Goal: Task Accomplishment & Management: Use online tool/utility

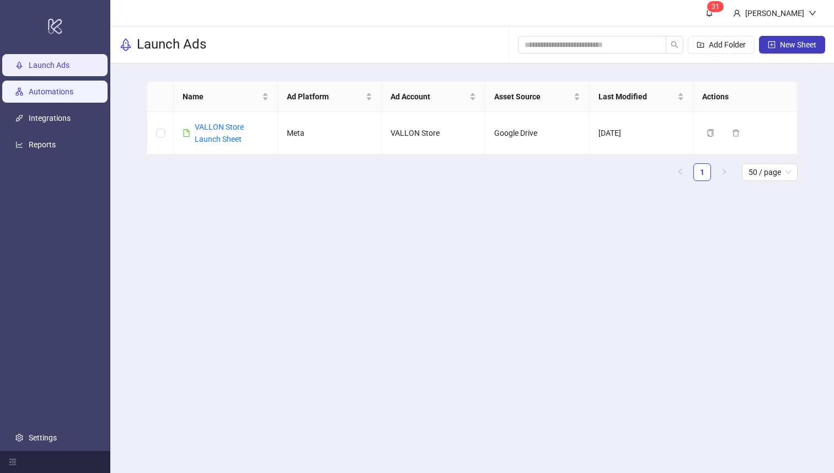
click at [34, 89] on link "Automations" at bounding box center [51, 92] width 45 height 9
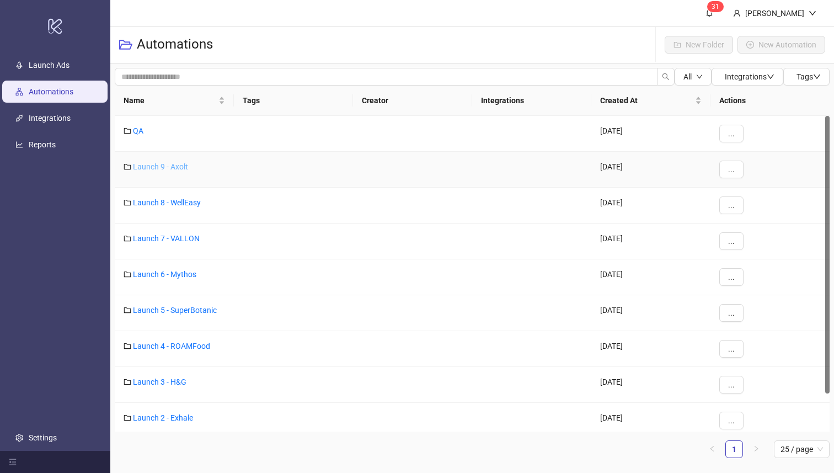
click at [164, 170] on link "Launch 9 - Axolt" at bounding box center [160, 166] width 55 height 9
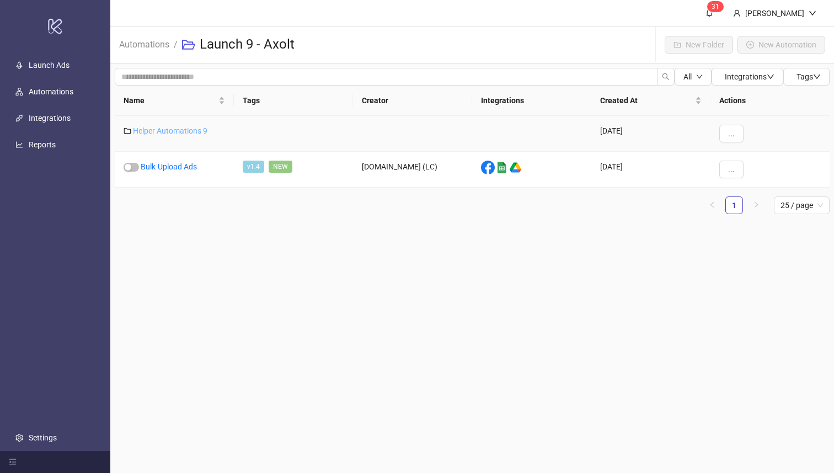
click at [172, 129] on link "Helper Automations 9" at bounding box center [170, 130] width 75 height 9
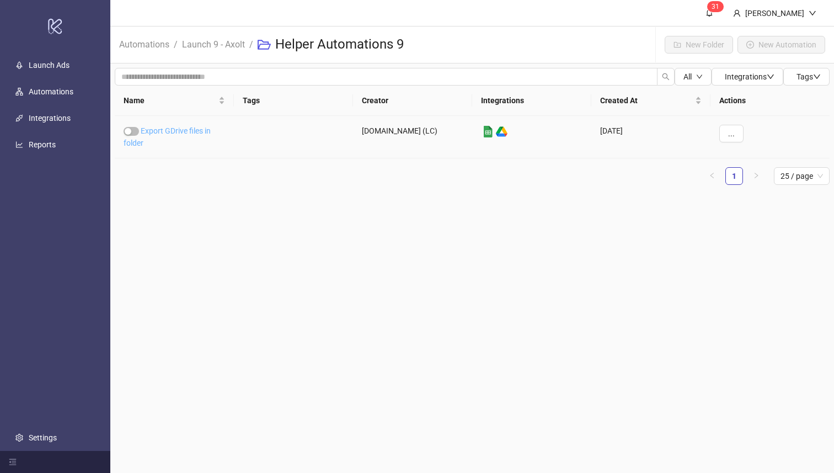
click at [189, 133] on link "Export GDrive files in folder" at bounding box center [167, 136] width 87 height 21
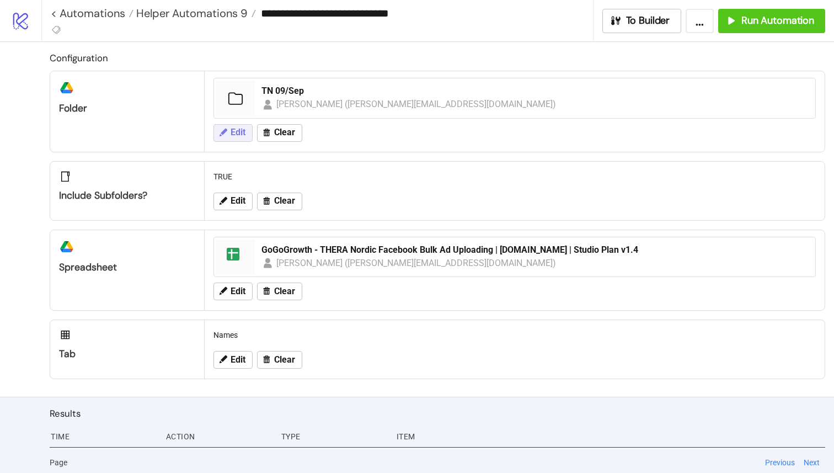
click at [241, 127] on span "Edit" at bounding box center [238, 132] width 15 height 10
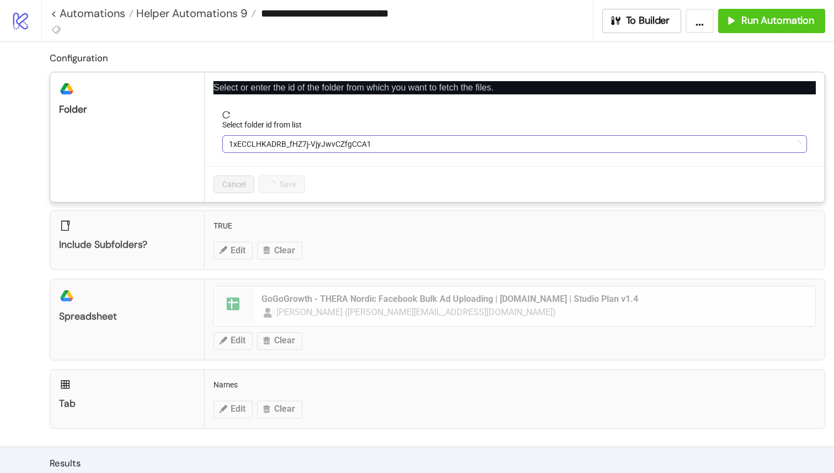
click at [267, 142] on span "1xECCLHKADRB_fHZ7j-VjyJwvCZfgCCA1" at bounding box center [515, 144] width 572 height 17
click at [289, 143] on span "TN 09/Sep" at bounding box center [515, 144] width 572 height 17
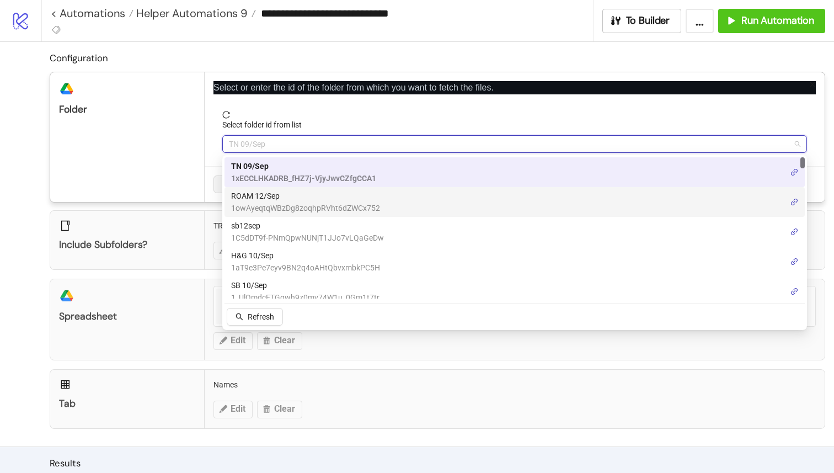
click at [283, 200] on span "ROAM 12/Sep" at bounding box center [305, 196] width 149 height 12
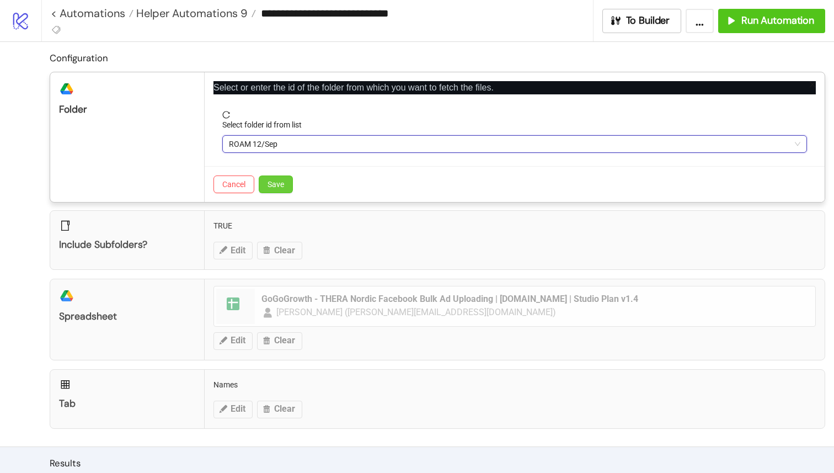
click at [278, 187] on span "Save" at bounding box center [276, 184] width 17 height 9
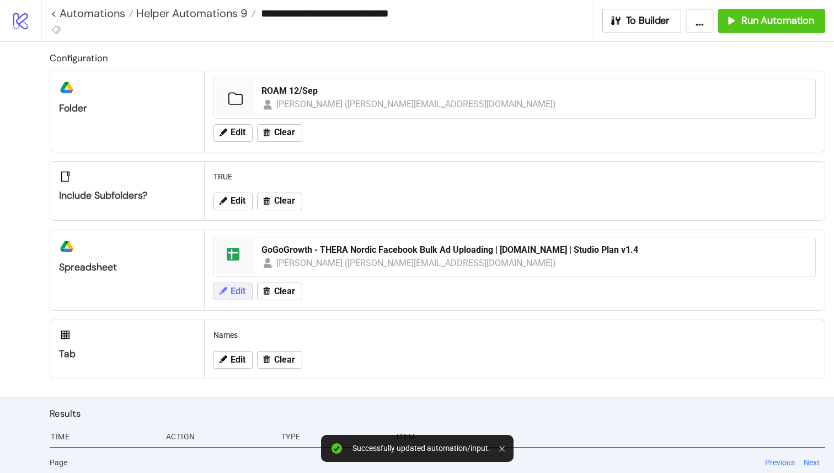
click at [249, 290] on button "Edit" at bounding box center [233, 292] width 39 height 18
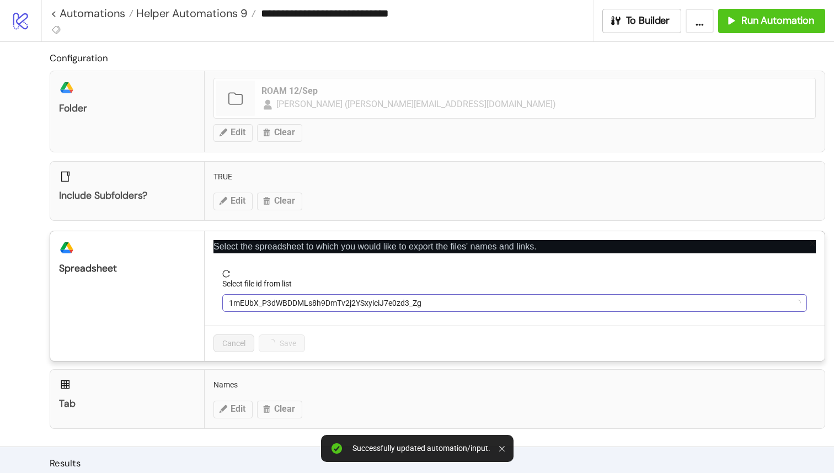
click at [281, 306] on span "1mEUbX_P3dWBDDMLs8h9DmTv2j2YSxyiciJ7e0zd3_Zg" at bounding box center [515, 303] width 572 height 17
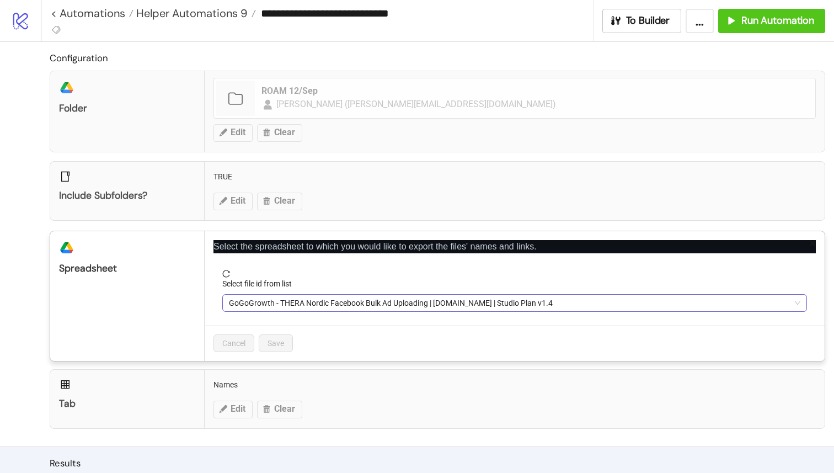
click at [317, 308] on span "GoGoGrowth - THERA Nordic Facebook Bulk Ad Uploading | [DOMAIN_NAME] | Studio P…" at bounding box center [515, 303] width 572 height 17
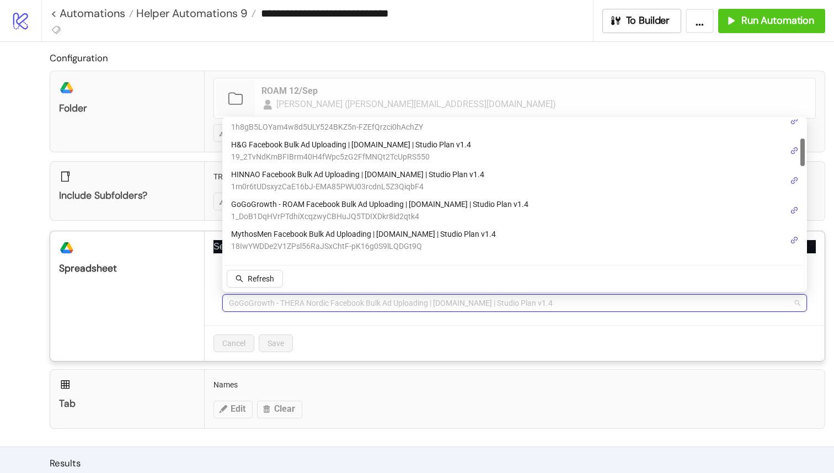
scroll to position [97, 0]
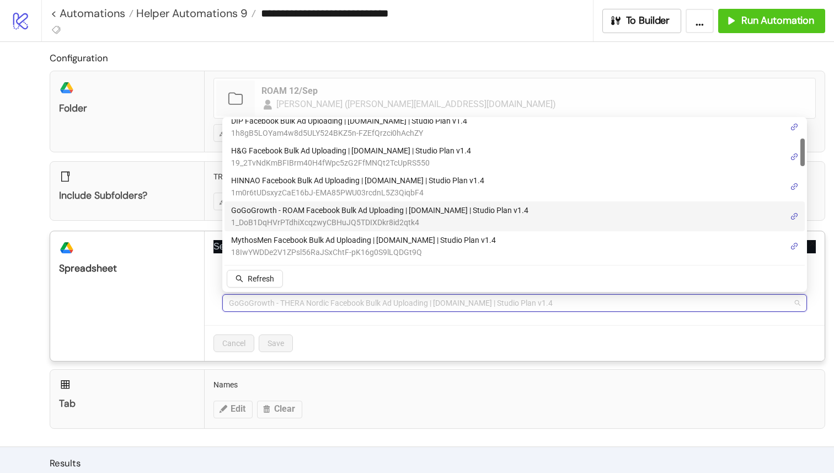
click at [362, 214] on span "GoGoGrowth - ROAM Facebook Bulk Ad Uploading | [DOMAIN_NAME] | Studio Plan v1.4" at bounding box center [379, 210] width 297 height 12
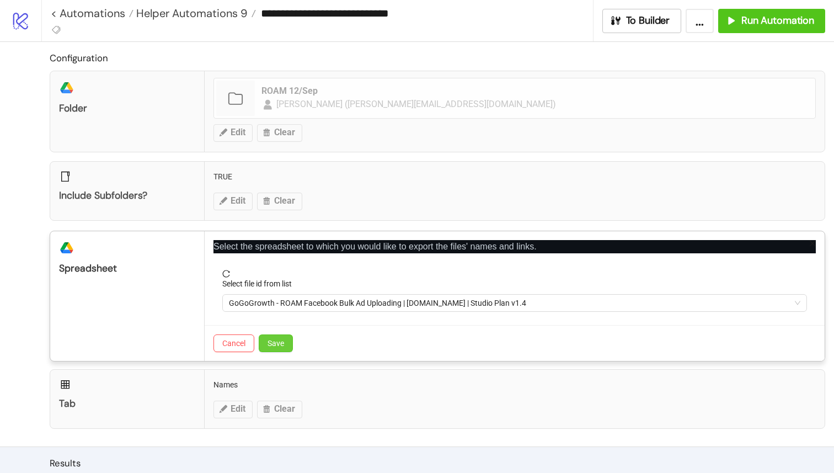
click at [280, 343] on span "Save" at bounding box center [276, 343] width 17 height 9
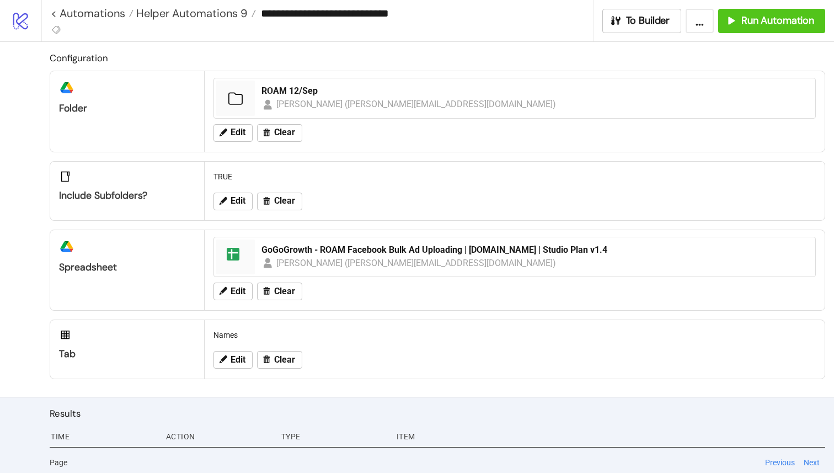
scroll to position [4, 0]
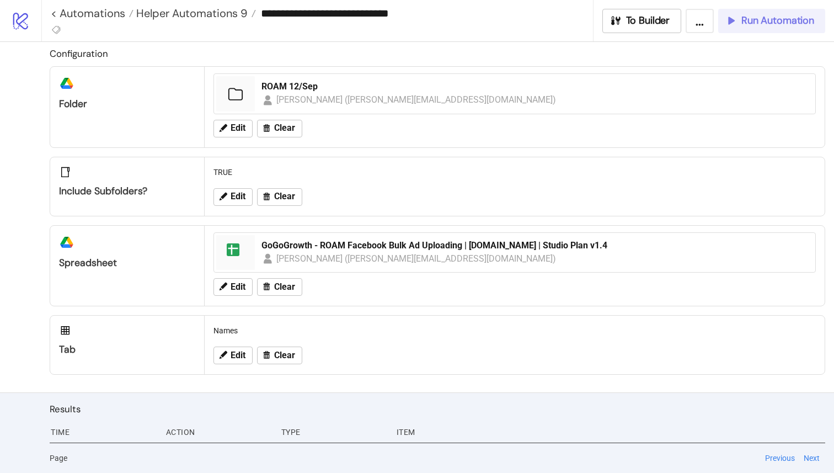
click at [769, 22] on span "Run Automation" at bounding box center [778, 20] width 73 height 13
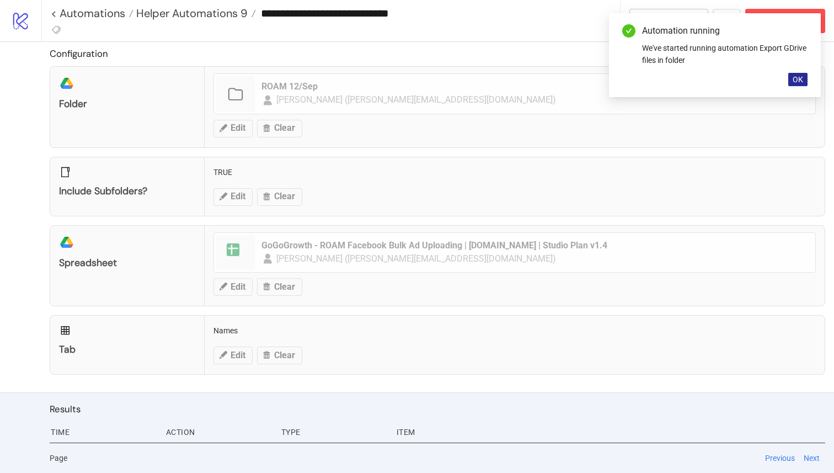
click at [802, 78] on span "OK" at bounding box center [798, 79] width 10 height 9
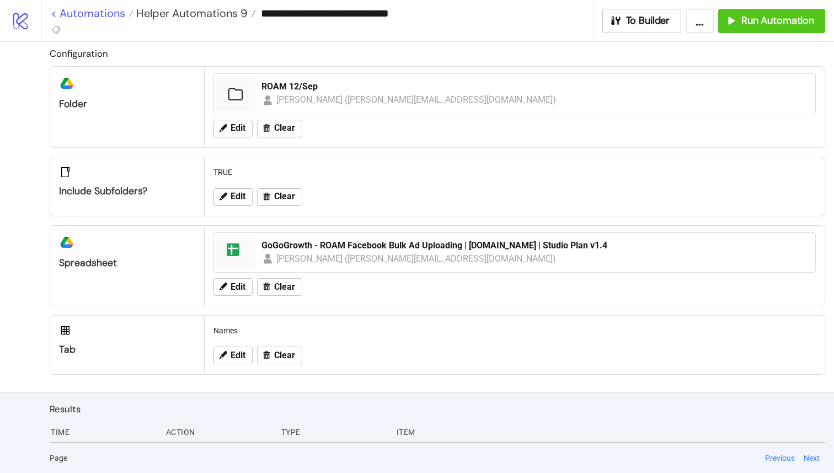
click at [56, 10] on link "< Automations" at bounding box center [92, 13] width 83 height 11
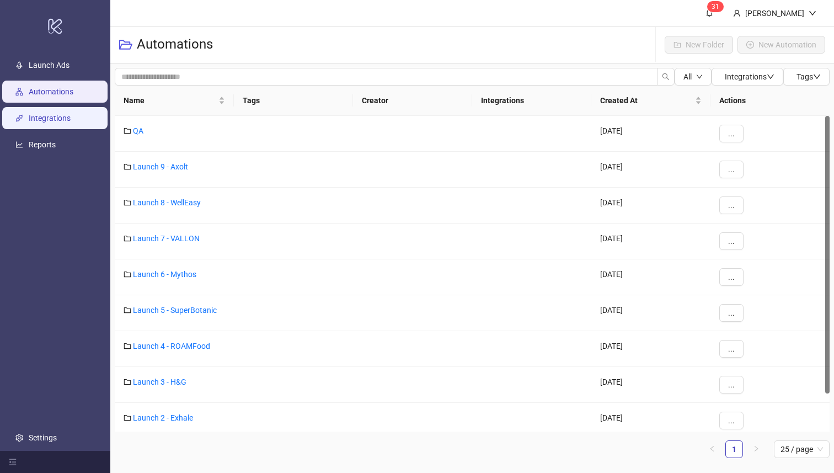
click at [55, 118] on link "Integrations" at bounding box center [50, 118] width 42 height 9
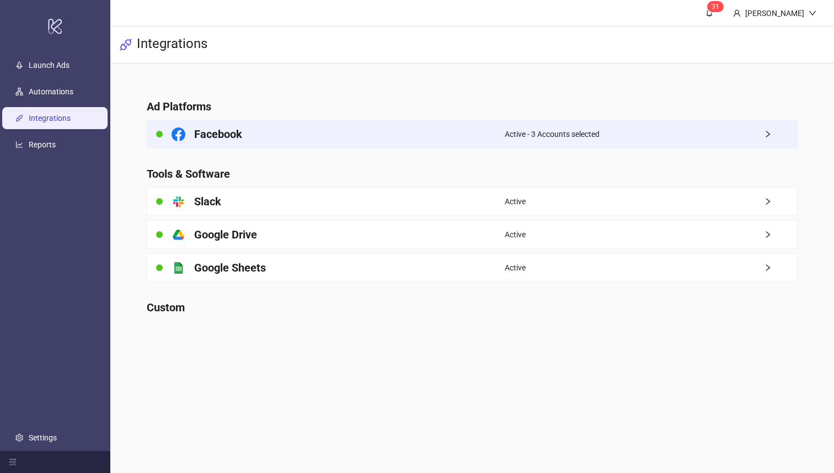
click at [193, 134] on div "Facebook" at bounding box center [325, 134] width 357 height 28
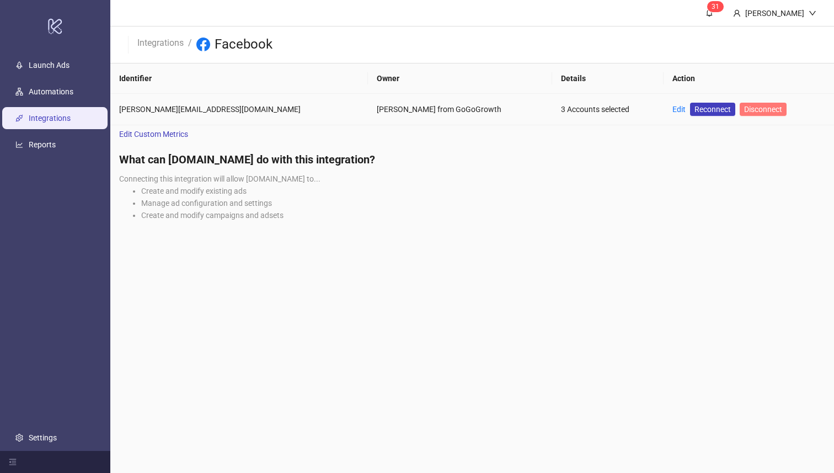
click at [745, 108] on span "Disconnect" at bounding box center [764, 109] width 38 height 9
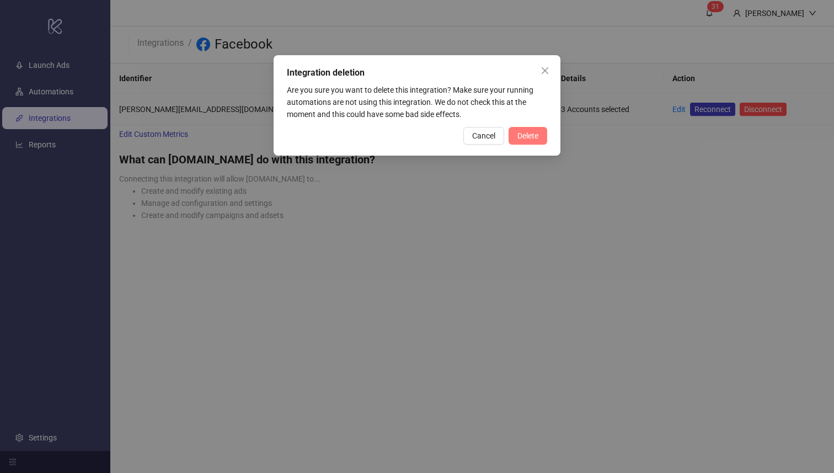
click at [533, 135] on span "Delete" at bounding box center [528, 135] width 21 height 9
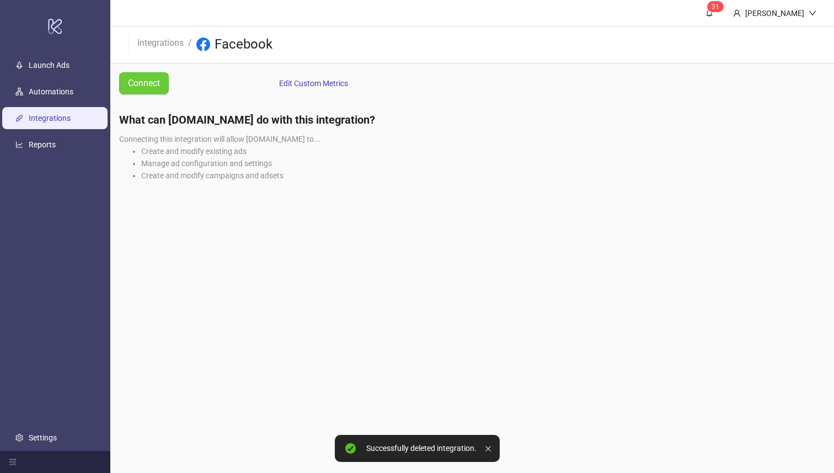
click at [141, 78] on span "Connect" at bounding box center [144, 83] width 32 height 14
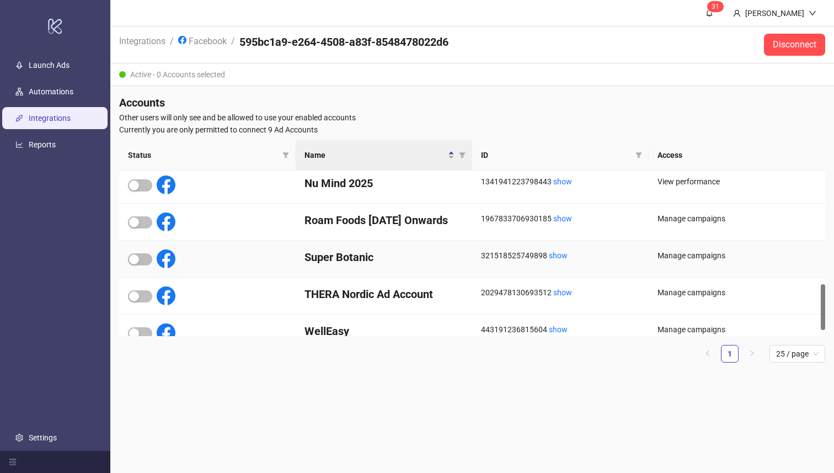
scroll to position [405, 0]
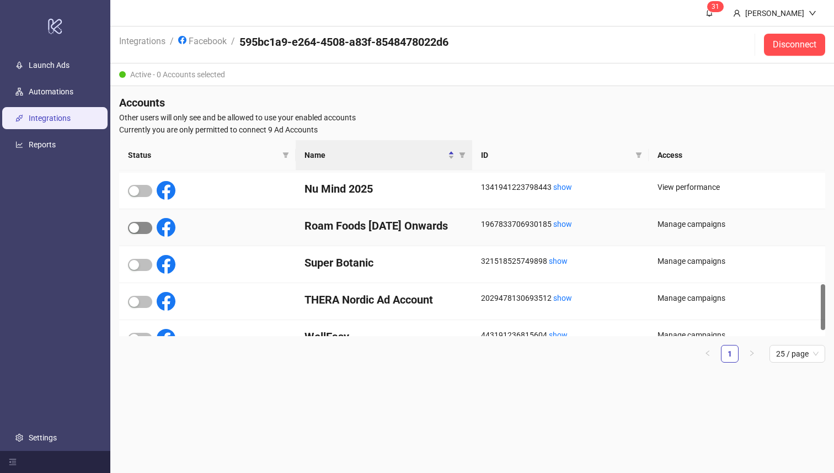
click at [136, 227] on div "button" at bounding box center [134, 228] width 10 height 10
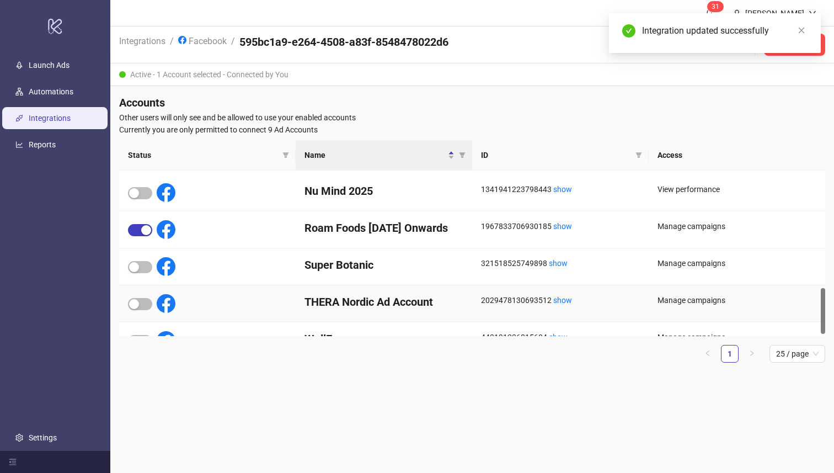
scroll to position [401, 0]
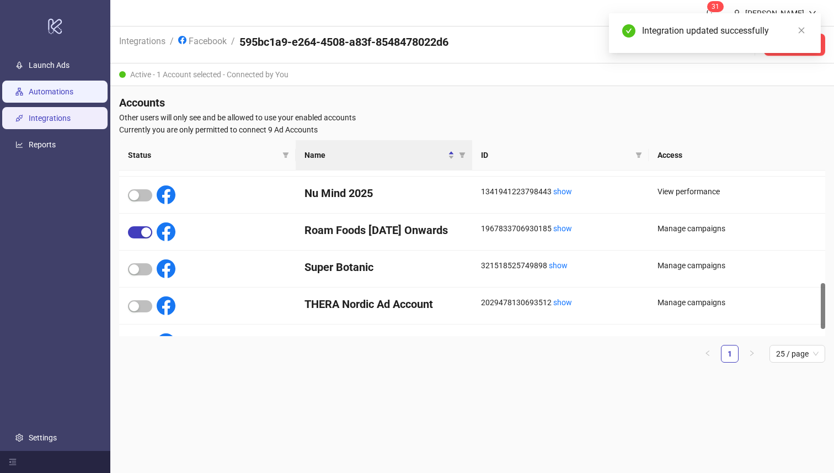
click at [59, 91] on link "Automations" at bounding box center [51, 92] width 45 height 9
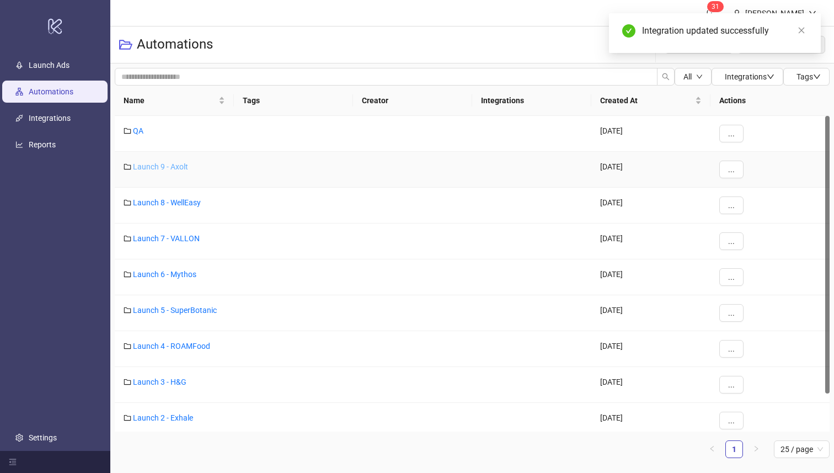
click at [159, 167] on link "Launch 9 - Axolt" at bounding box center [160, 166] width 55 height 9
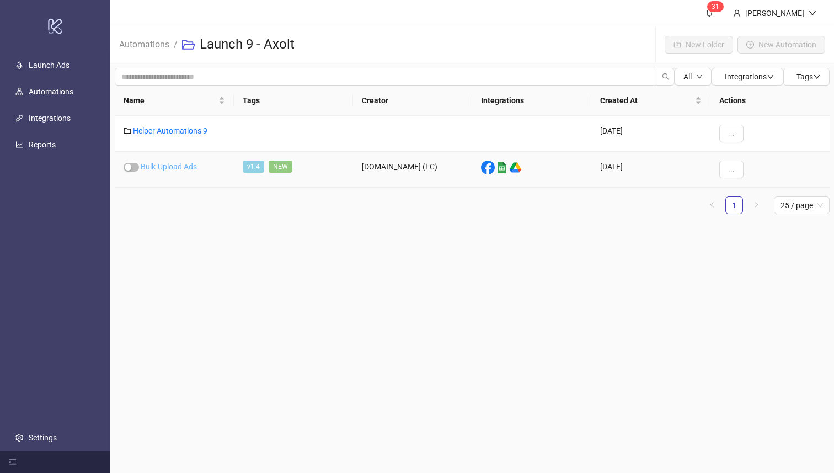
click at [165, 166] on link "Bulk-Upload Ads" at bounding box center [169, 166] width 56 height 9
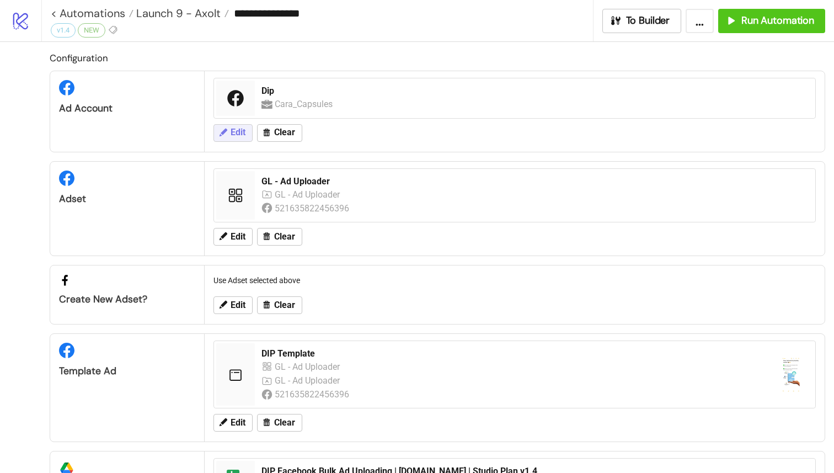
click at [241, 129] on span "Edit" at bounding box center [238, 132] width 15 height 10
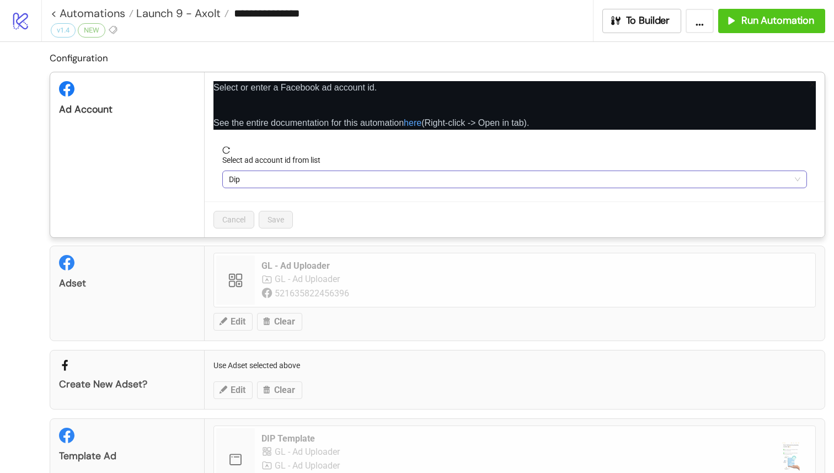
click at [251, 176] on span "Dip" at bounding box center [515, 179] width 572 height 17
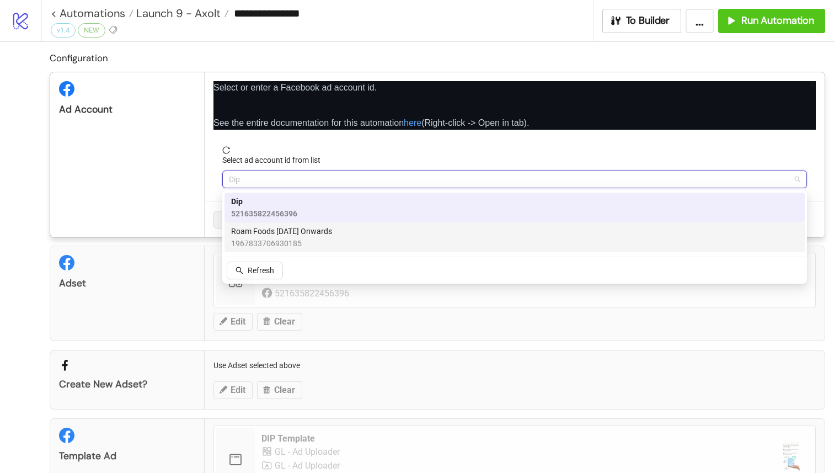
click at [273, 227] on span "Roam Foods Oct 23 Onwards" at bounding box center [281, 231] width 101 height 12
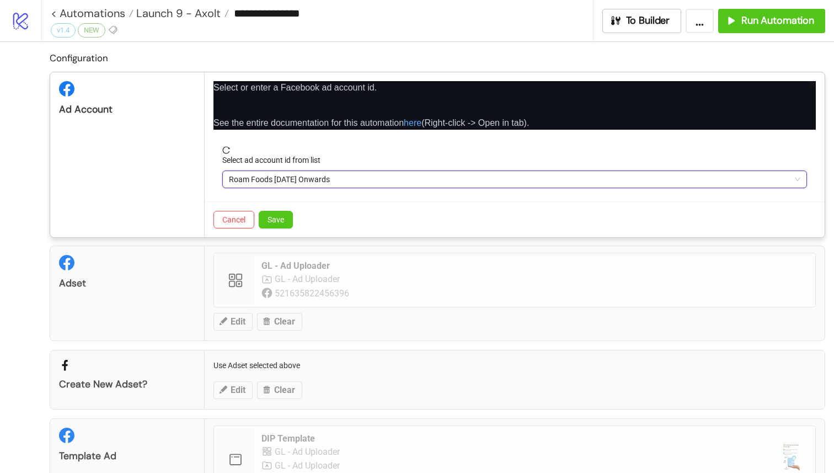
click at [279, 204] on div "Cancel Save" at bounding box center [515, 219] width 620 height 36
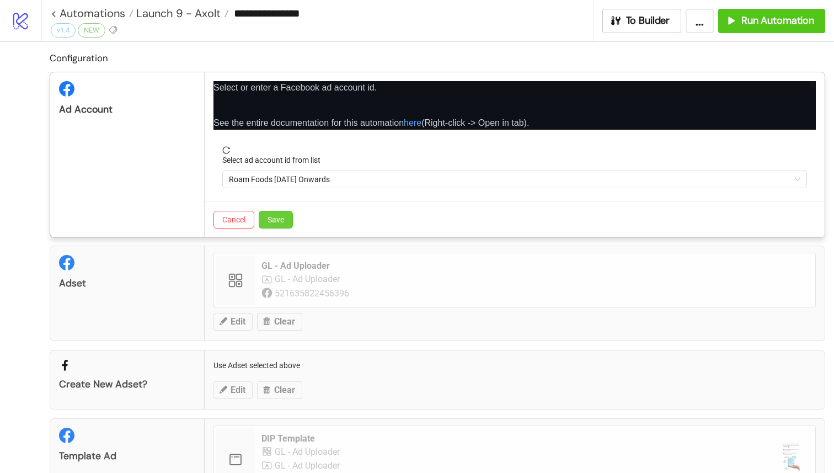
click at [279, 212] on button "Save" at bounding box center [276, 220] width 34 height 18
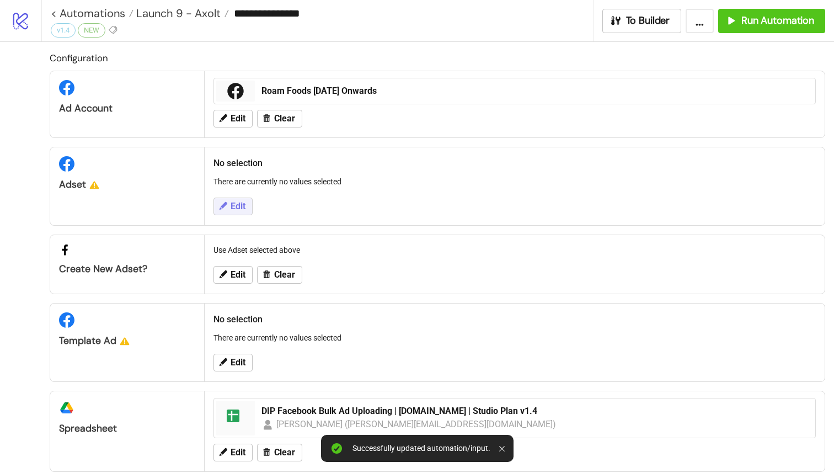
click at [248, 210] on button "Edit" at bounding box center [233, 207] width 39 height 18
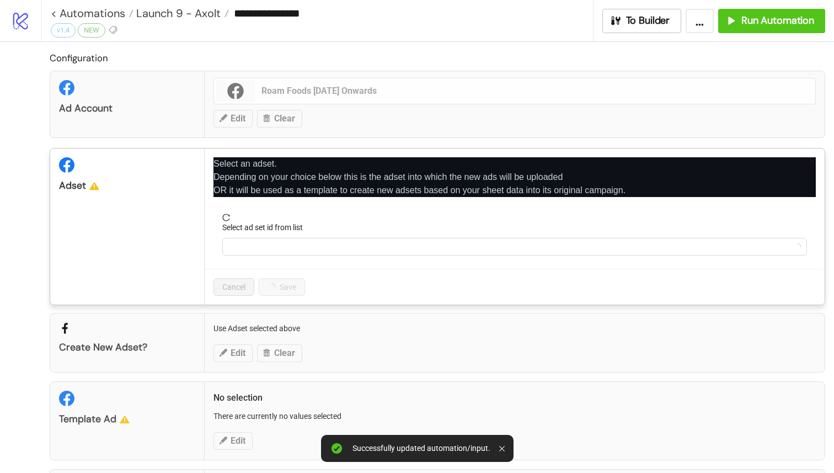
click at [286, 229] on label "Select ad set id from list" at bounding box center [266, 227] width 88 height 12
click at [286, 238] on input "Select ad set id from list" at bounding box center [510, 246] width 562 height 17
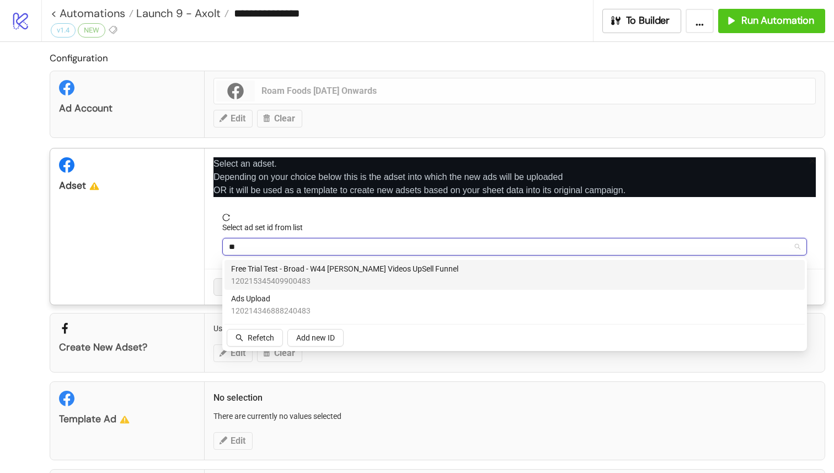
type input "***"
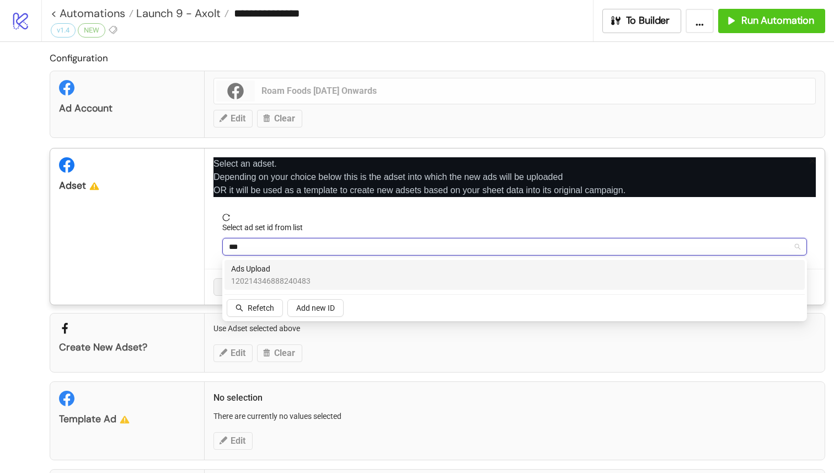
click at [315, 266] on div "Ads Upload 120214346888240483" at bounding box center [514, 275] width 567 height 24
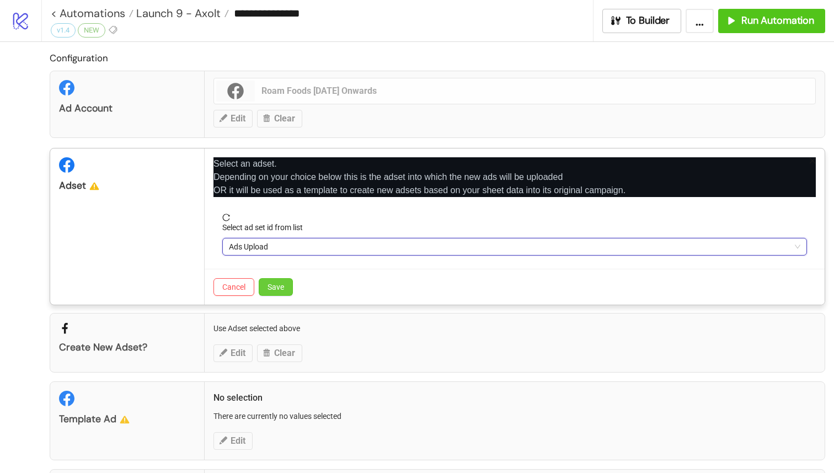
click at [272, 290] on span "Save" at bounding box center [276, 287] width 17 height 9
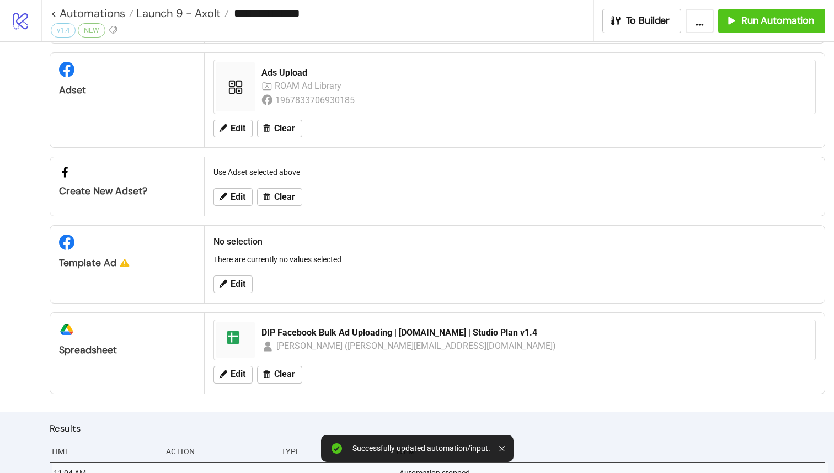
scroll to position [135, 0]
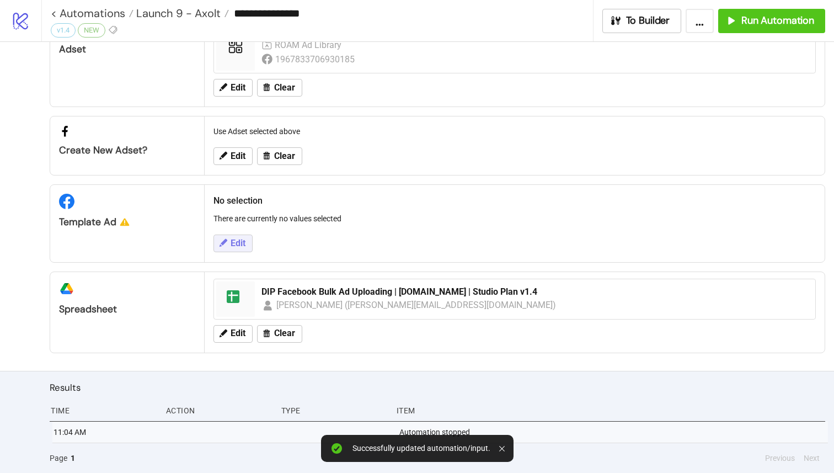
click at [236, 238] on span "Edit" at bounding box center [238, 243] width 15 height 10
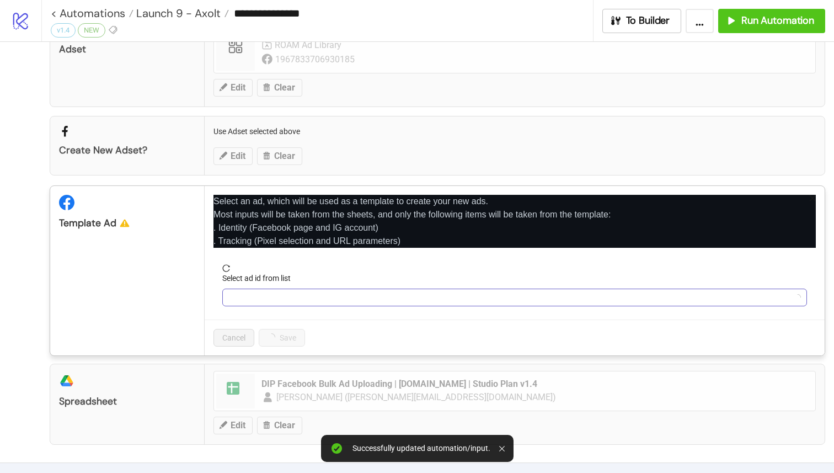
click at [253, 289] on input "Select ad id from list" at bounding box center [510, 297] width 562 height 17
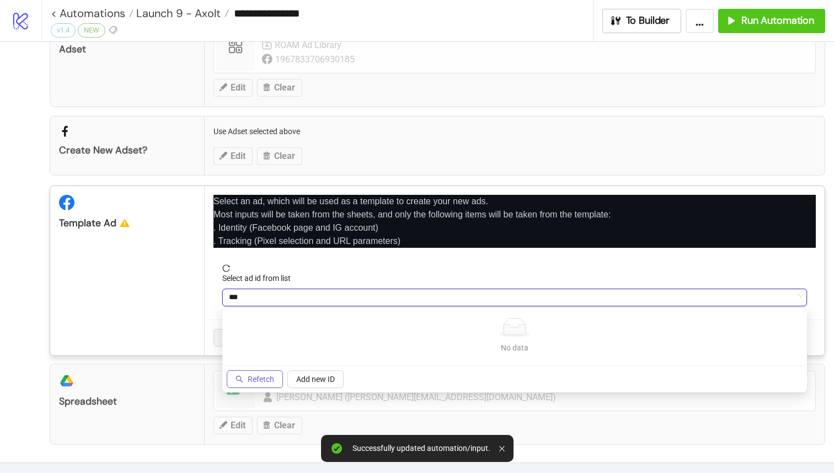
type input "***"
click at [256, 373] on button "Refetch" at bounding box center [255, 379] width 56 height 18
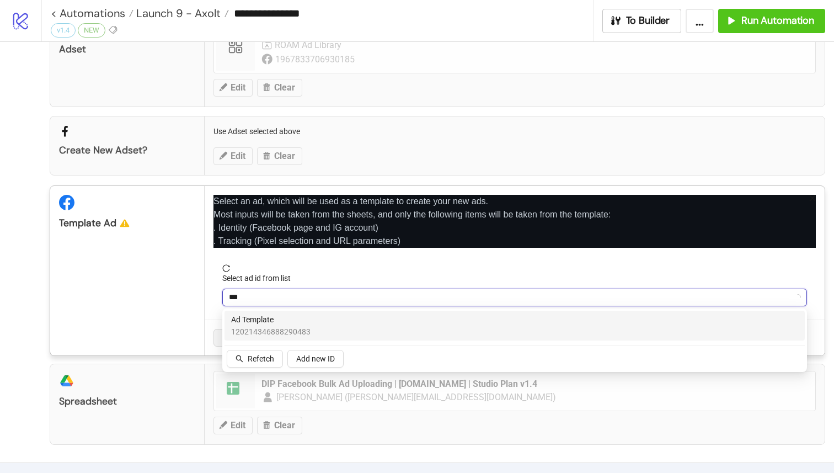
click at [298, 317] on span "Ad Template" at bounding box center [270, 319] width 79 height 12
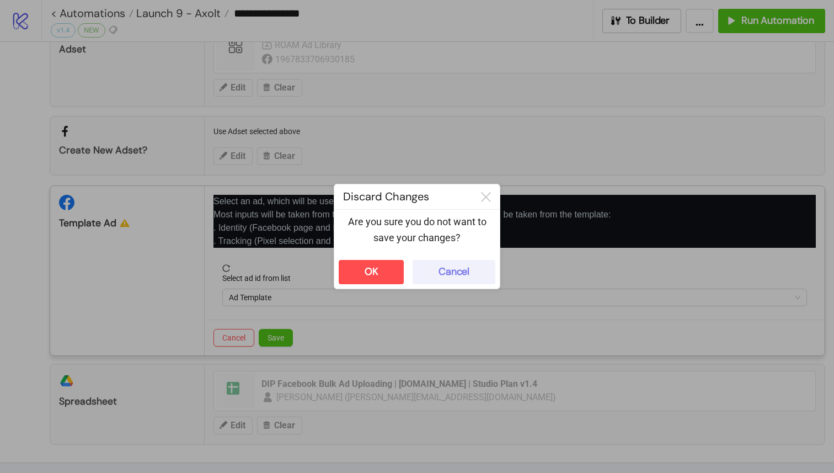
click at [428, 270] on button "Cancel" at bounding box center [454, 272] width 83 height 24
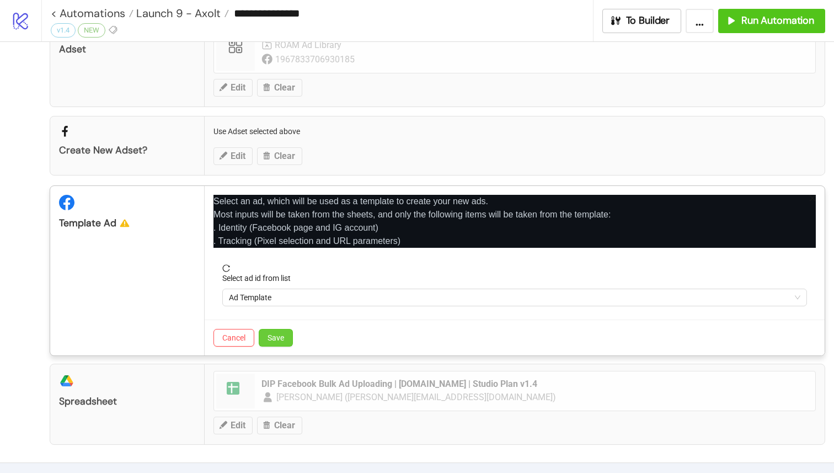
click at [291, 329] on button "Save" at bounding box center [276, 338] width 34 height 18
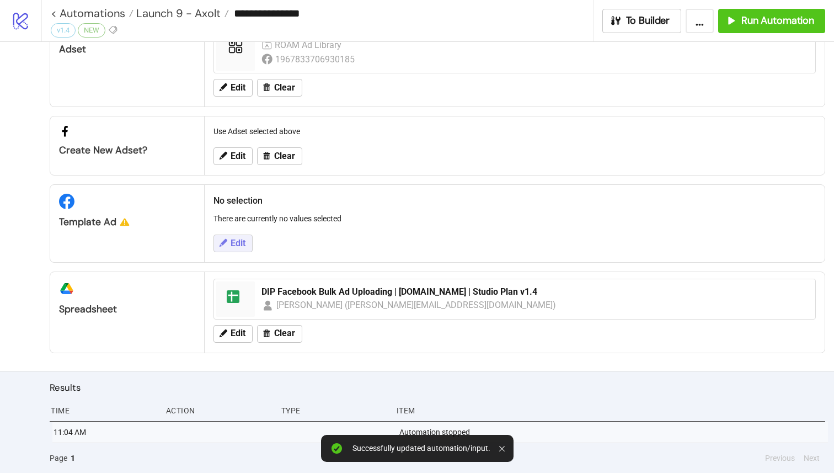
click at [235, 242] on span "Edit" at bounding box center [238, 243] width 15 height 10
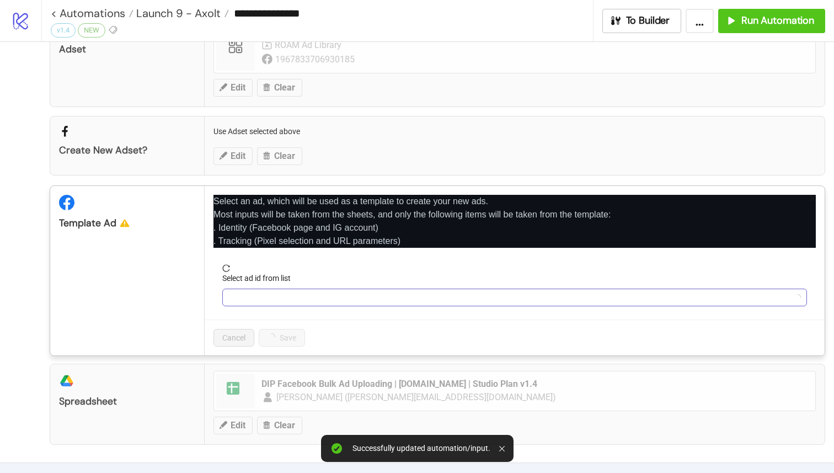
click at [270, 299] on input "Select ad id from list" at bounding box center [510, 297] width 562 height 17
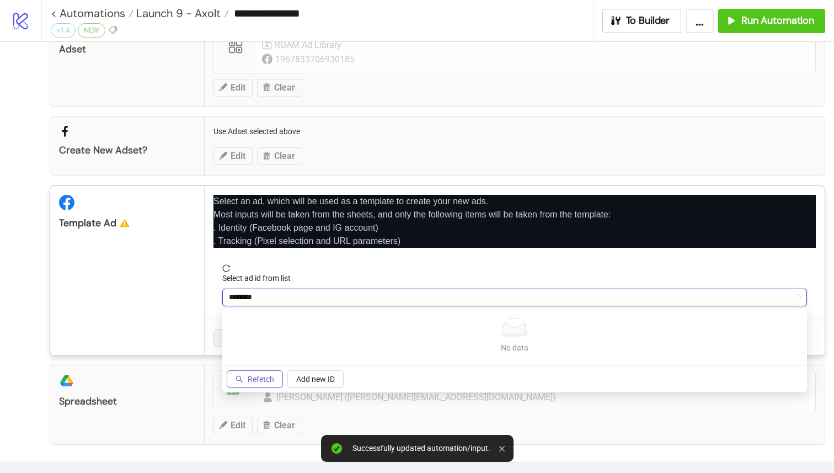
type input "********"
click at [263, 377] on span "Refetch" at bounding box center [261, 379] width 26 height 9
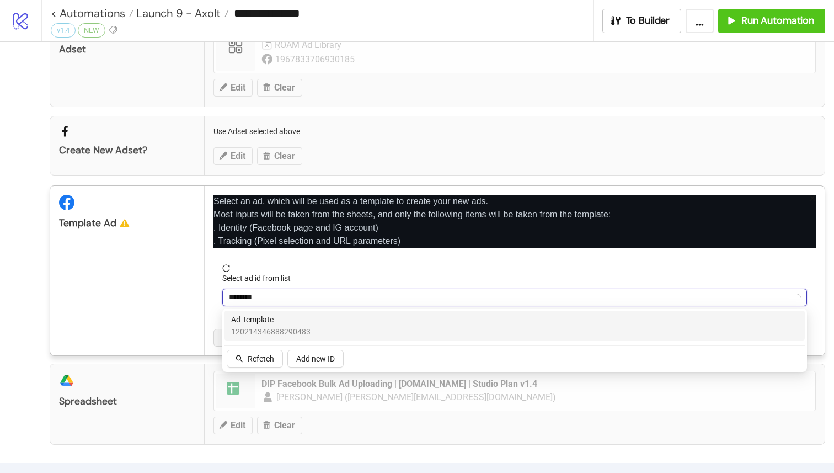
click at [300, 326] on span "120214346888290483" at bounding box center [270, 332] width 79 height 12
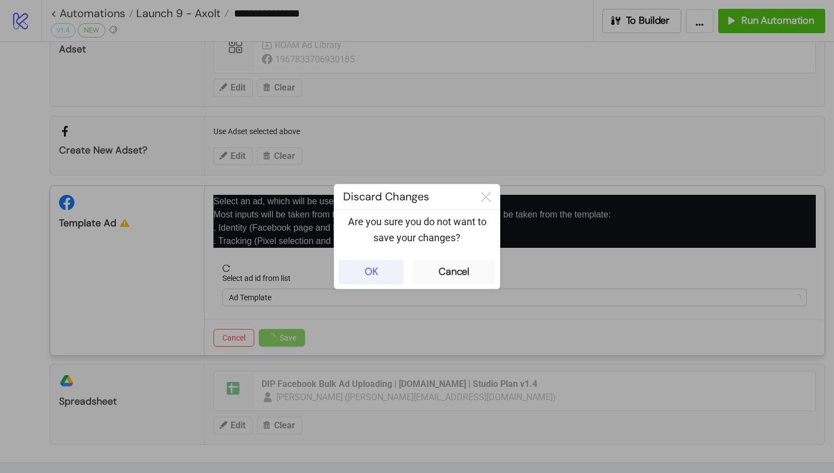
click at [376, 273] on div "OK" at bounding box center [372, 271] width 14 height 13
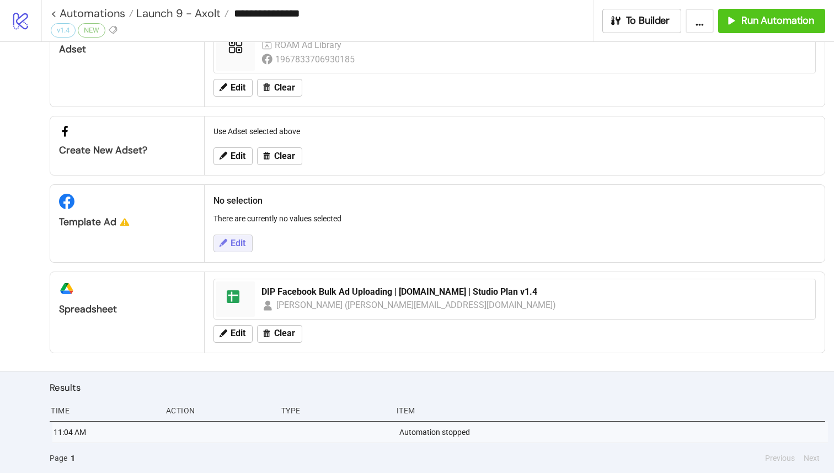
click at [241, 240] on span "Edit" at bounding box center [238, 243] width 15 height 10
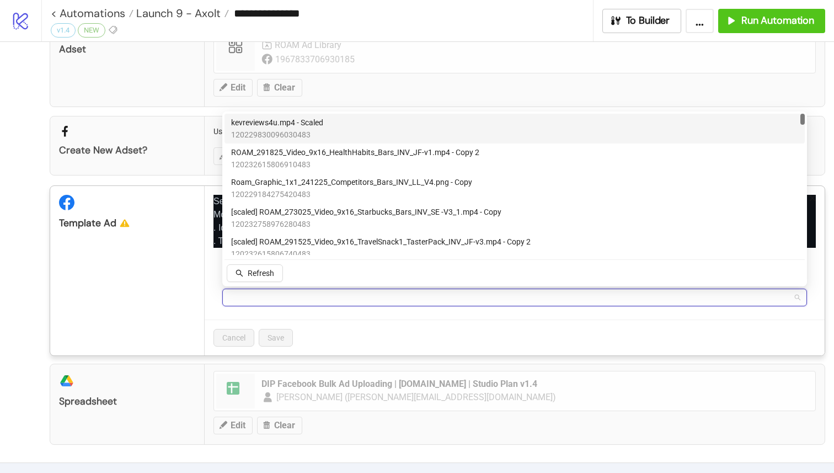
click at [262, 301] on input "Select ad id from list" at bounding box center [510, 297] width 562 height 17
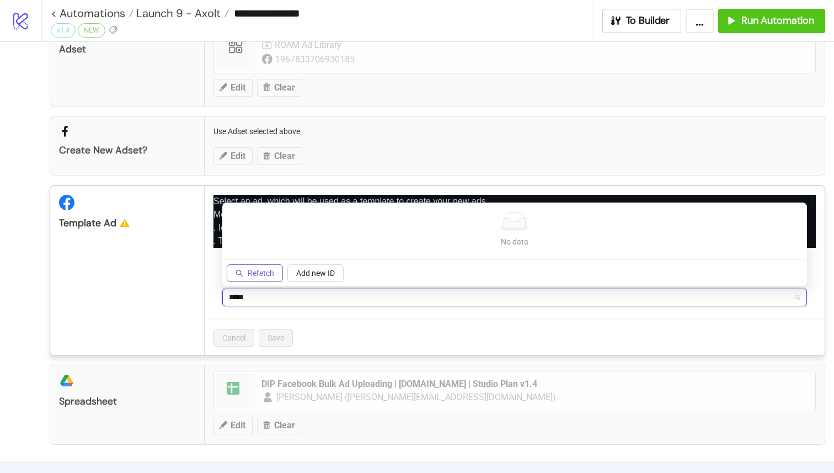
type input "*****"
click at [264, 268] on button "Refetch" at bounding box center [255, 273] width 56 height 18
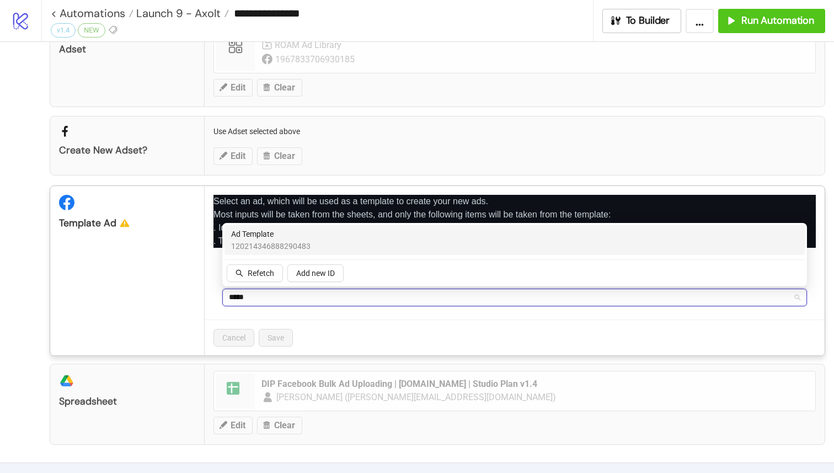
click at [295, 243] on span "120214346888290483" at bounding box center [270, 246] width 79 height 12
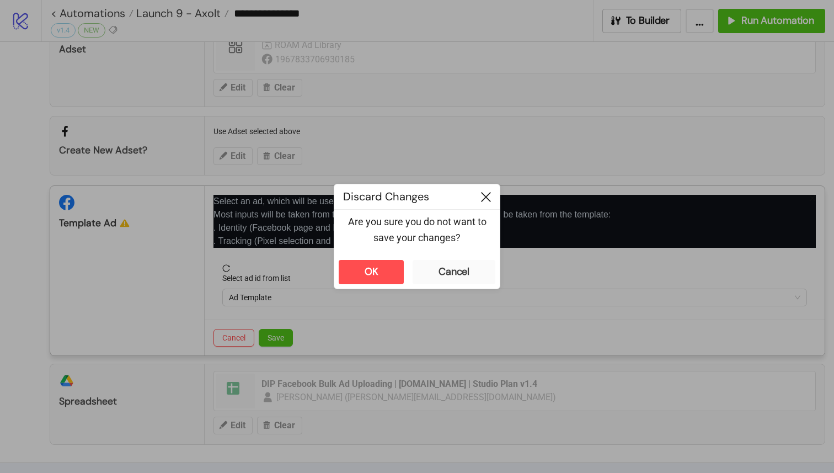
click at [490, 196] on icon at bounding box center [486, 197] width 10 height 10
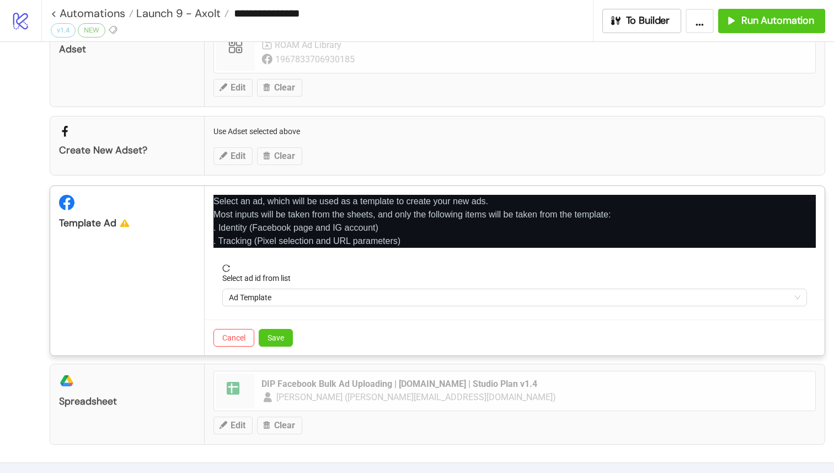
click at [306, 309] on form "Select ad id from list Ad Template" at bounding box center [515, 291] width 603 height 55
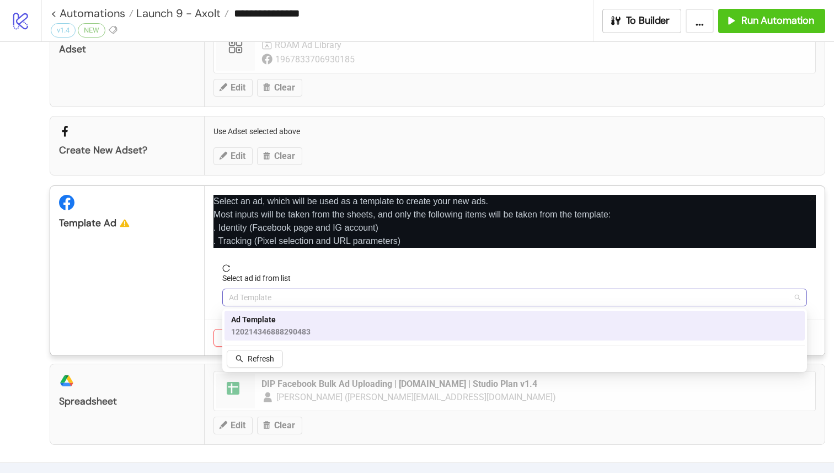
click at [301, 289] on span "Ad Template" at bounding box center [515, 297] width 572 height 17
click at [290, 321] on span "Ad Template" at bounding box center [270, 319] width 79 height 12
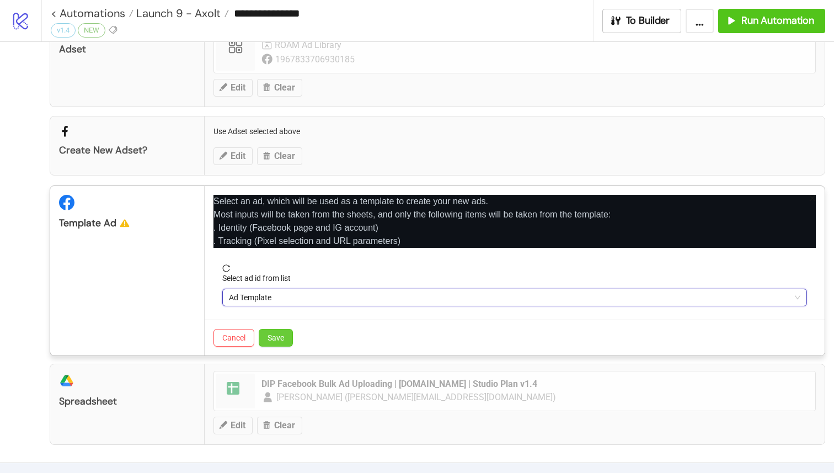
click at [276, 334] on span "Save" at bounding box center [276, 337] width 17 height 9
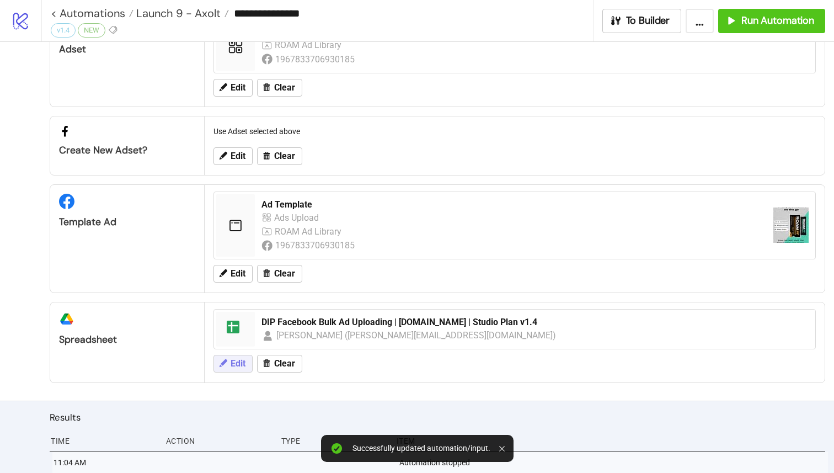
click at [238, 366] on span "Edit" at bounding box center [238, 364] width 15 height 10
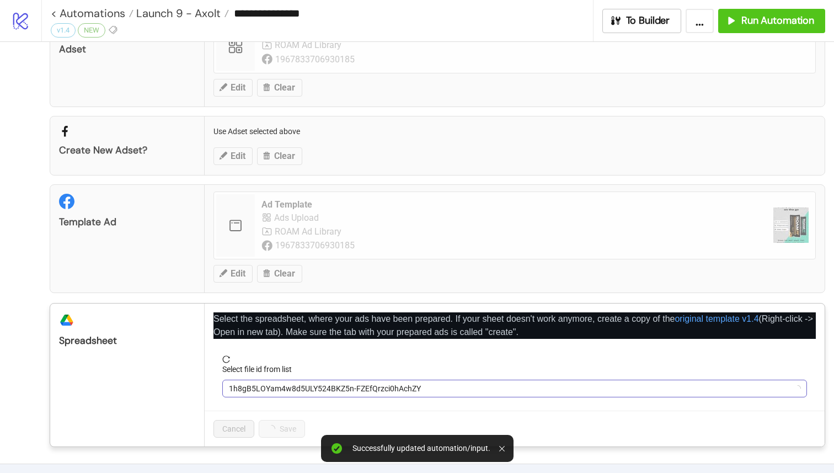
click at [294, 390] on span "1h8gB5LOYam4w8d5ULY524BKZ5n-FZEfQrzci0hAchZY" at bounding box center [515, 388] width 572 height 17
click at [326, 375] on div "Select file id from list" at bounding box center [514, 371] width 585 height 17
click at [326, 384] on span "DIP Facebook Bulk Ad Uploading | [DOMAIN_NAME] | Studio Plan v1.4" at bounding box center [515, 388] width 572 height 17
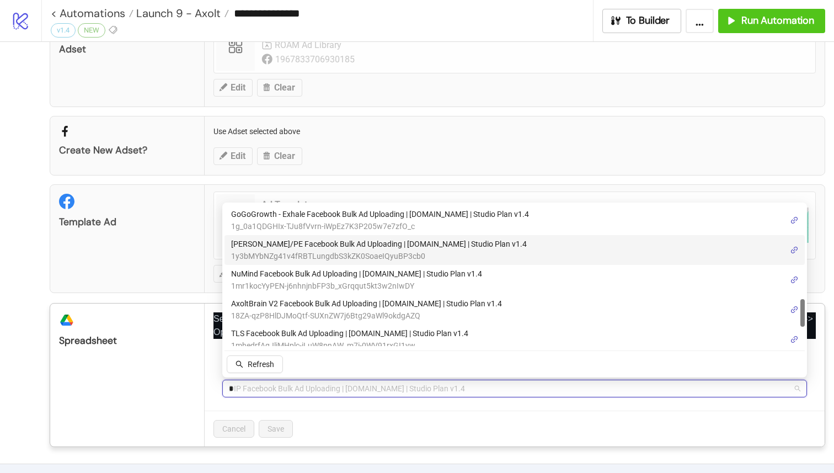
scroll to position [0, 0]
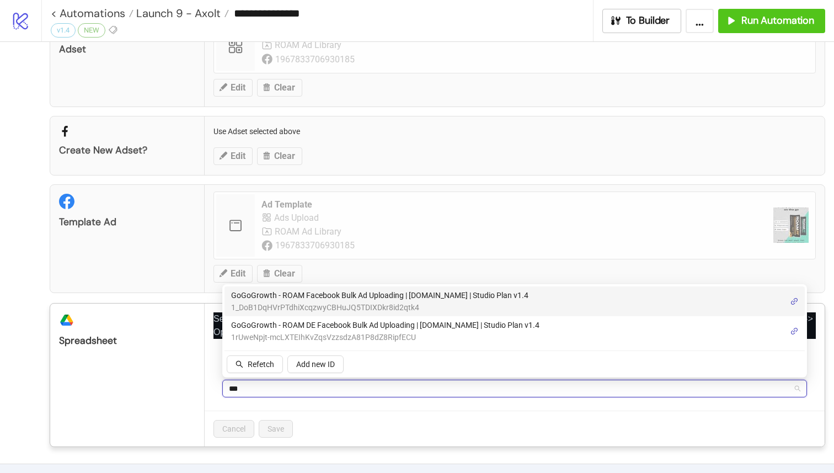
type input "****"
click at [358, 301] on span "1_DoB1DqHVrPTdhiXcqzwyCBHuJQ5TDIXDkr8id2qtk4" at bounding box center [379, 307] width 297 height 12
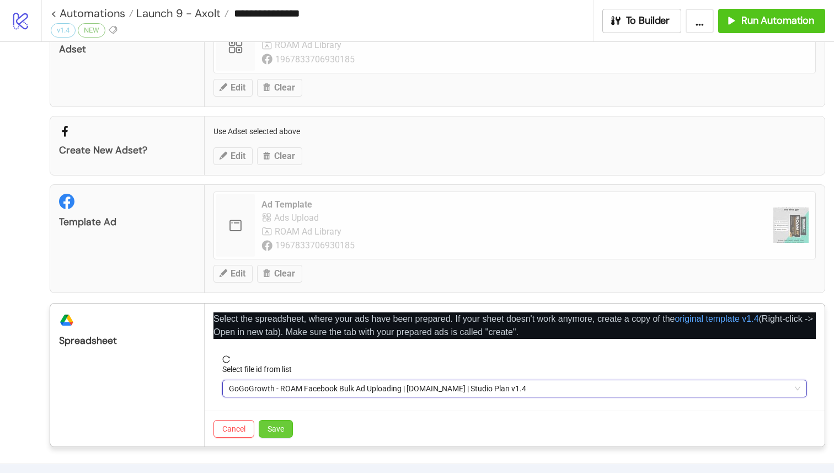
click at [285, 423] on button "Save" at bounding box center [276, 429] width 34 height 18
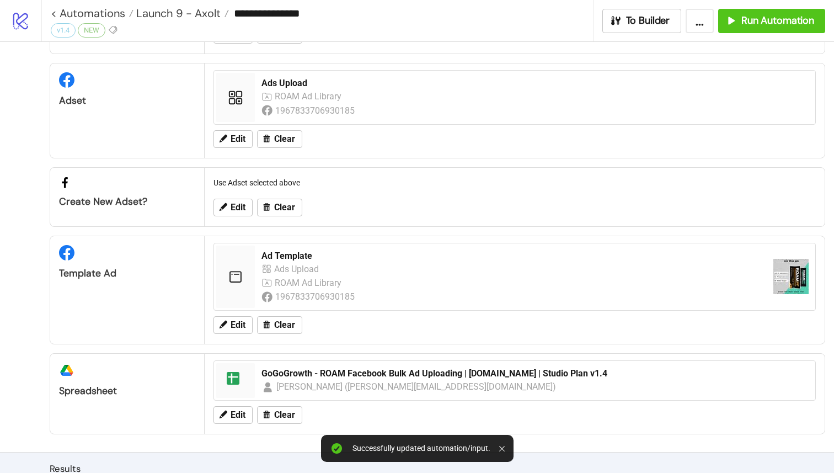
scroll to position [94, 0]
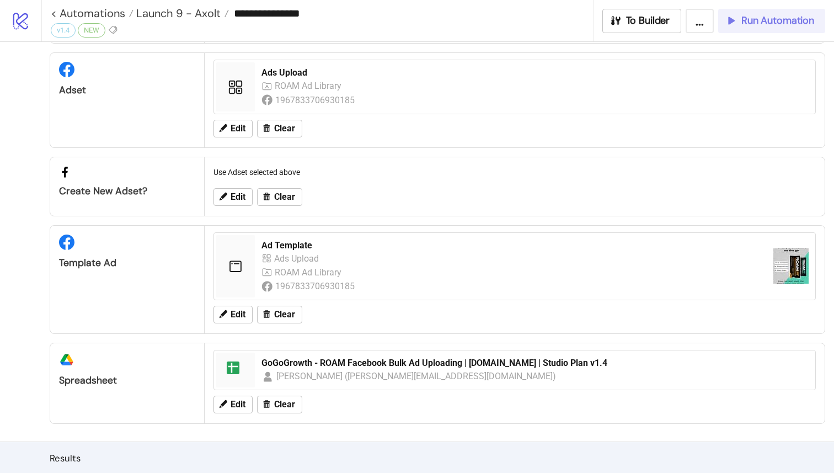
click at [768, 14] on span "Run Automation" at bounding box center [778, 20] width 73 height 13
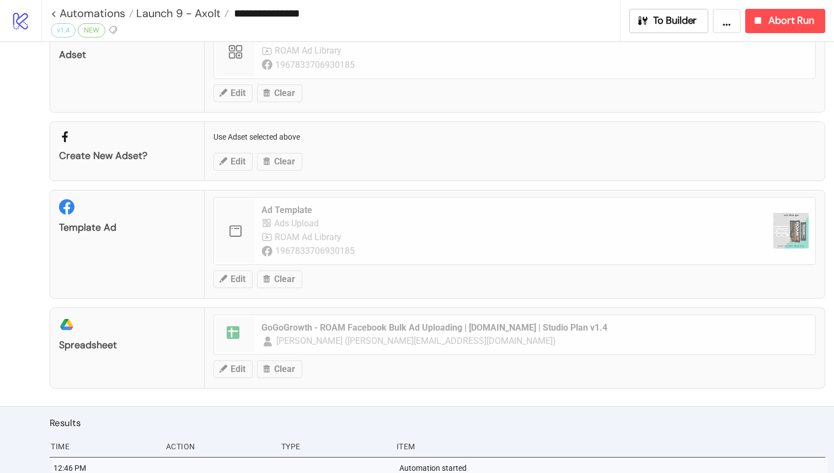
scroll to position [121, 0]
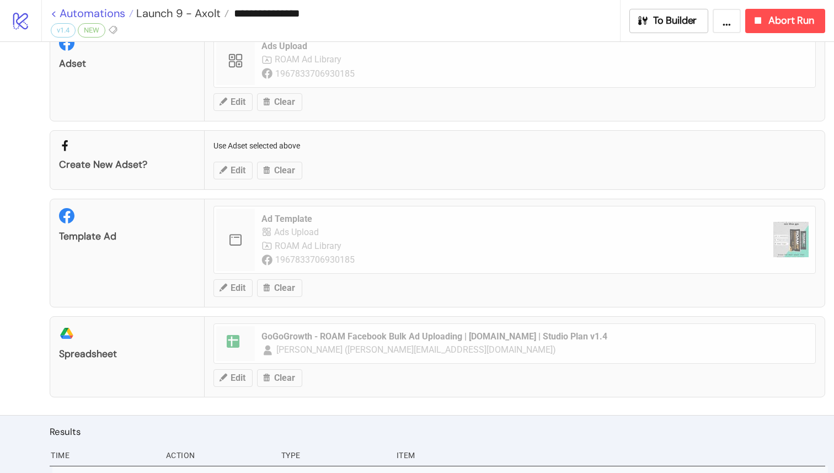
click at [55, 14] on link "< Automations" at bounding box center [92, 13] width 83 height 11
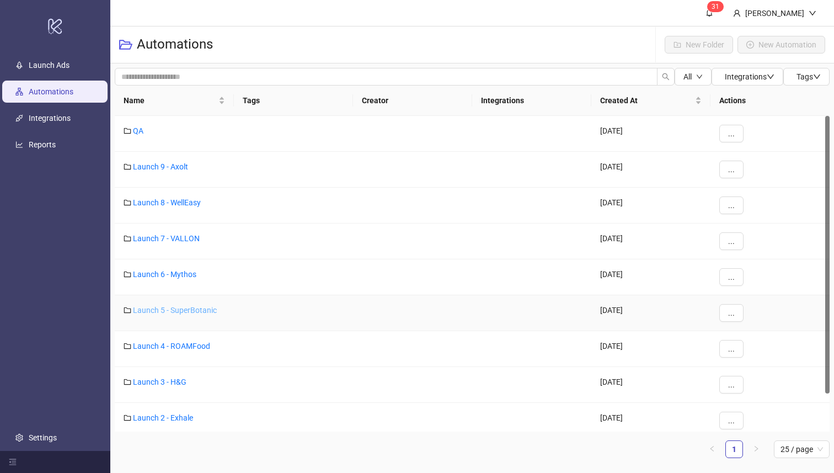
click at [181, 312] on link "Launch 5 - SuperBotanic" at bounding box center [175, 310] width 84 height 9
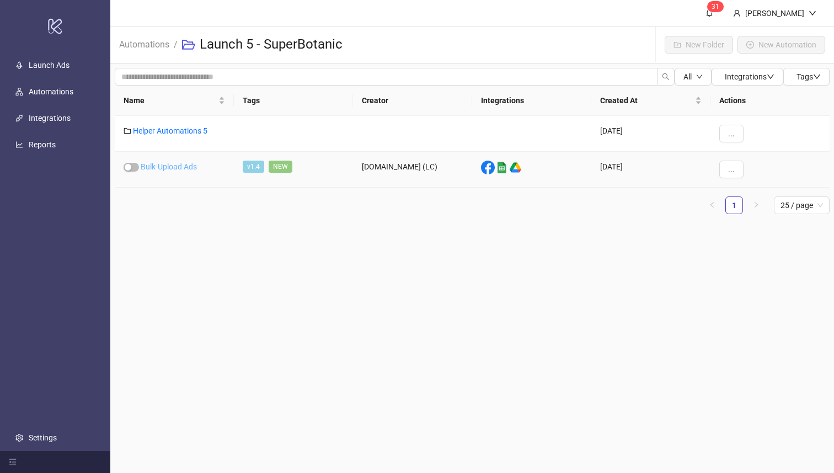
click at [164, 166] on link "Bulk-Upload Ads" at bounding box center [169, 166] width 56 height 9
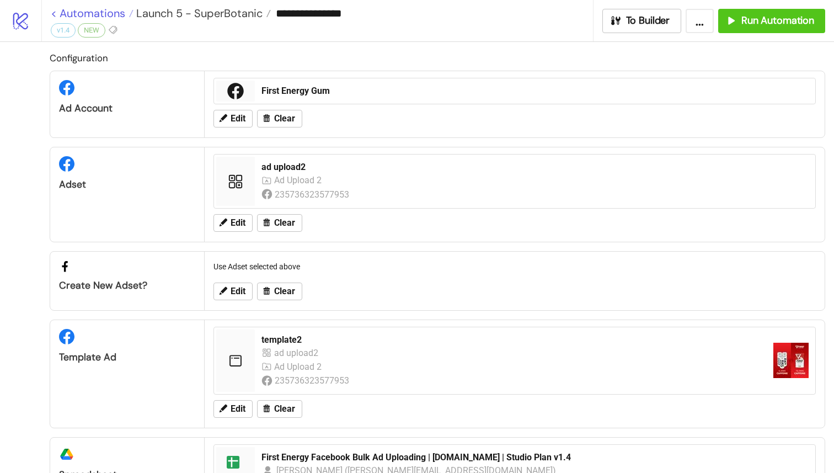
click at [62, 13] on link "< Automations" at bounding box center [92, 13] width 83 height 11
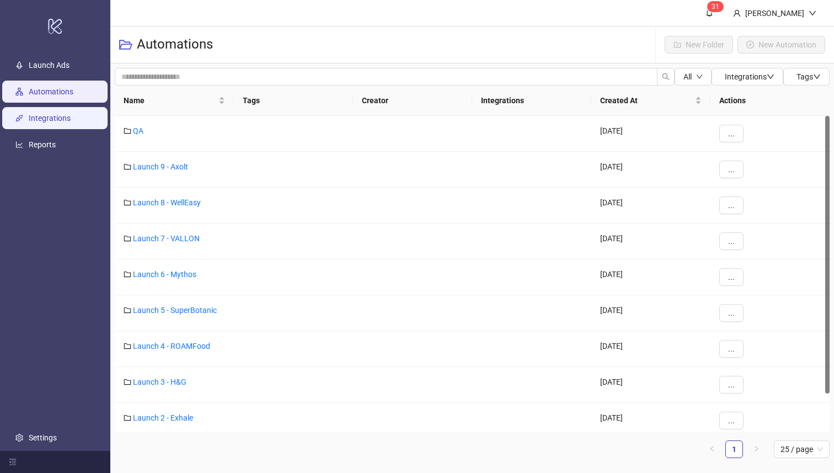
click at [42, 114] on link "Integrations" at bounding box center [50, 118] width 42 height 9
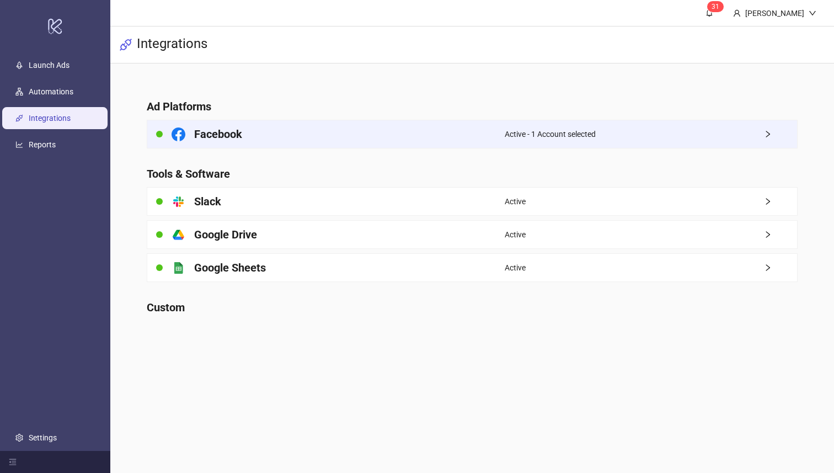
click at [256, 141] on div "Facebook" at bounding box center [325, 134] width 357 height 28
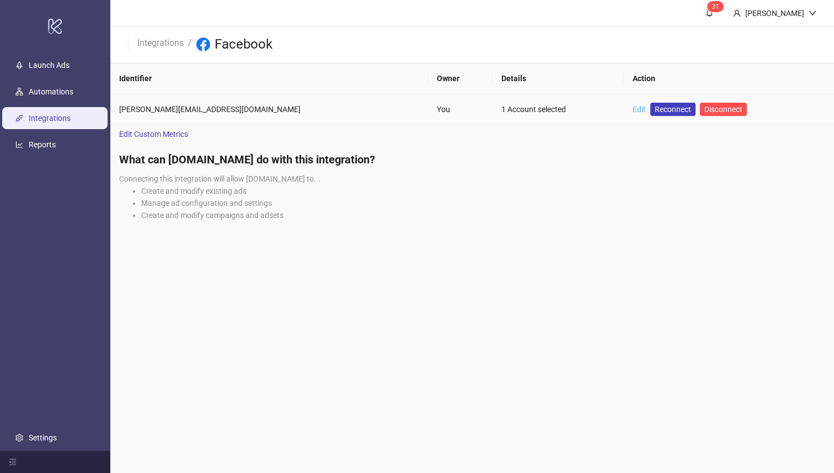
click at [633, 108] on link "Edit" at bounding box center [639, 109] width 13 height 9
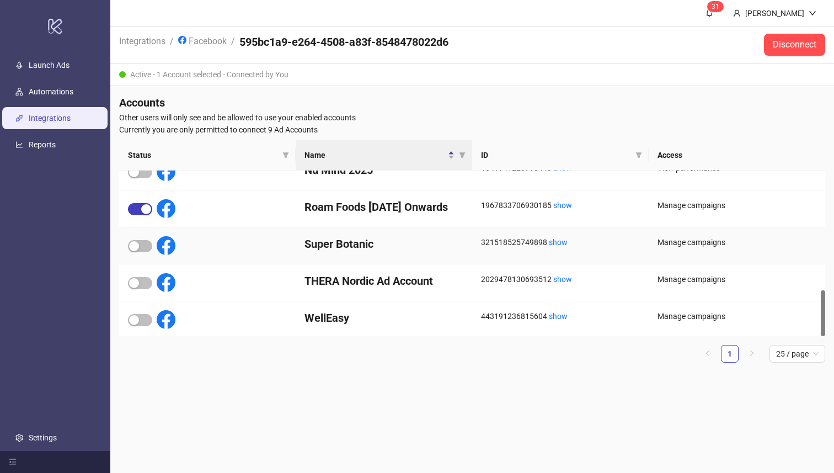
scroll to position [426, 0]
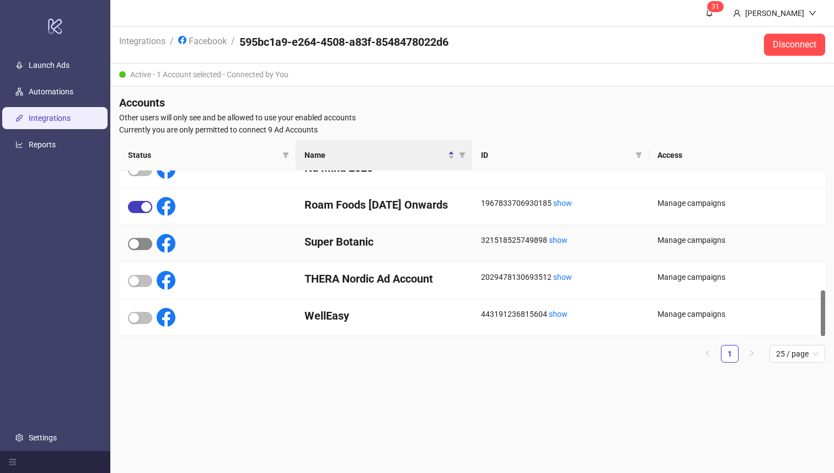
click at [138, 246] on div "button" at bounding box center [134, 244] width 10 height 10
click at [42, 92] on link "Automations" at bounding box center [51, 92] width 45 height 9
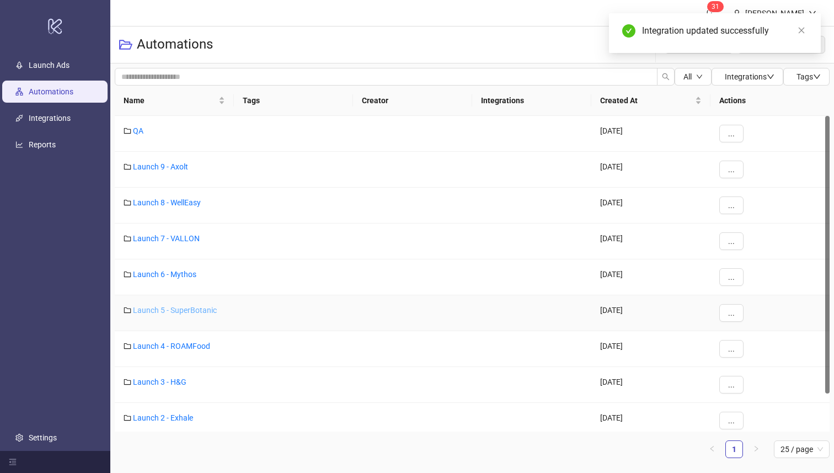
click at [188, 310] on link "Launch 5 - SuperBotanic" at bounding box center [175, 310] width 84 height 9
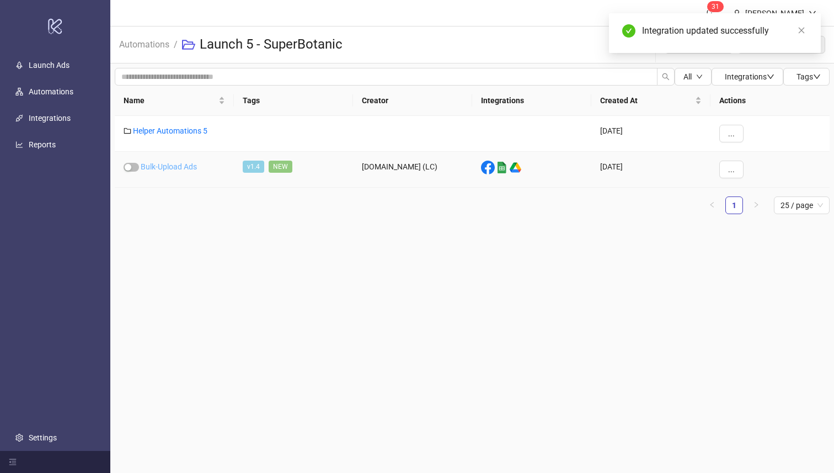
click at [167, 164] on link "Bulk-Upload Ads" at bounding box center [169, 166] width 56 height 9
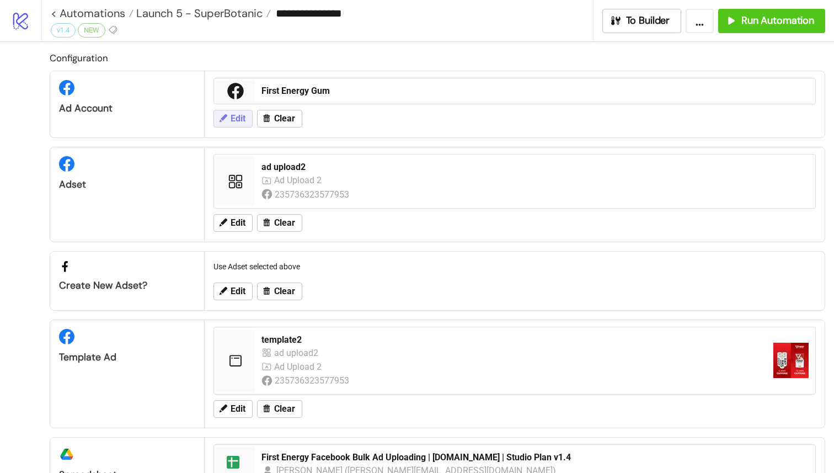
click at [247, 124] on button "Edit" at bounding box center [233, 119] width 39 height 18
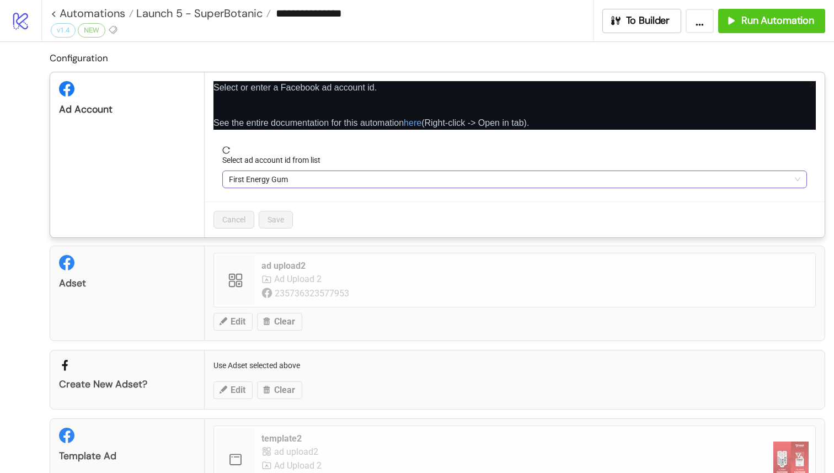
click at [275, 184] on span "First Energy Gum" at bounding box center [515, 179] width 572 height 17
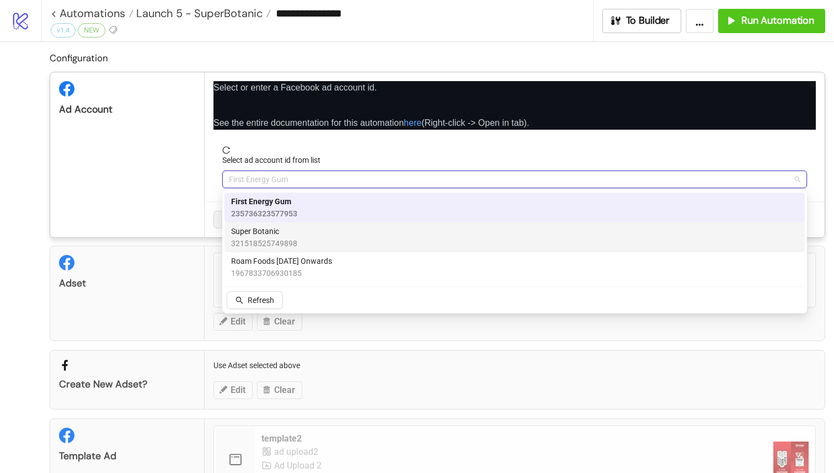
click at [278, 231] on span "Super Botanic" at bounding box center [264, 231] width 66 height 12
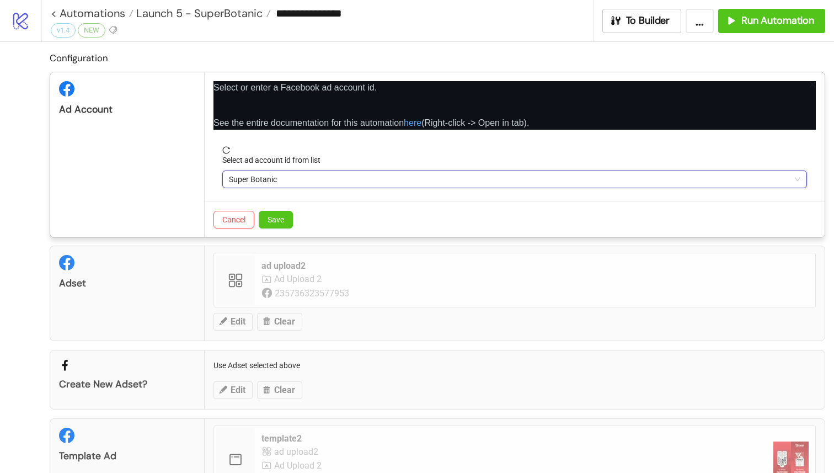
click at [294, 226] on div "Cancel Save" at bounding box center [515, 219] width 620 height 36
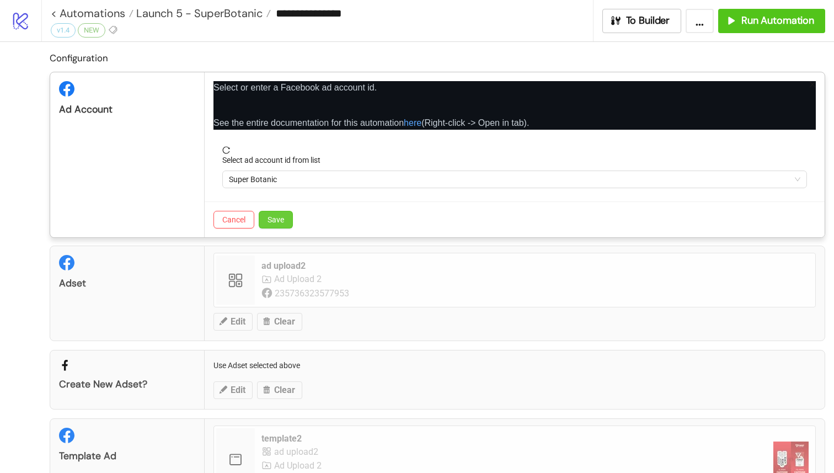
click at [283, 222] on span "Save" at bounding box center [276, 219] width 17 height 9
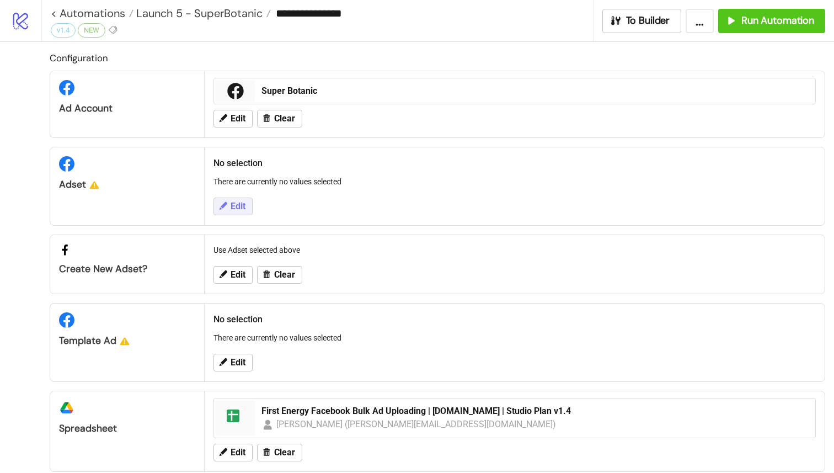
click at [237, 206] on span "Edit" at bounding box center [238, 206] width 15 height 10
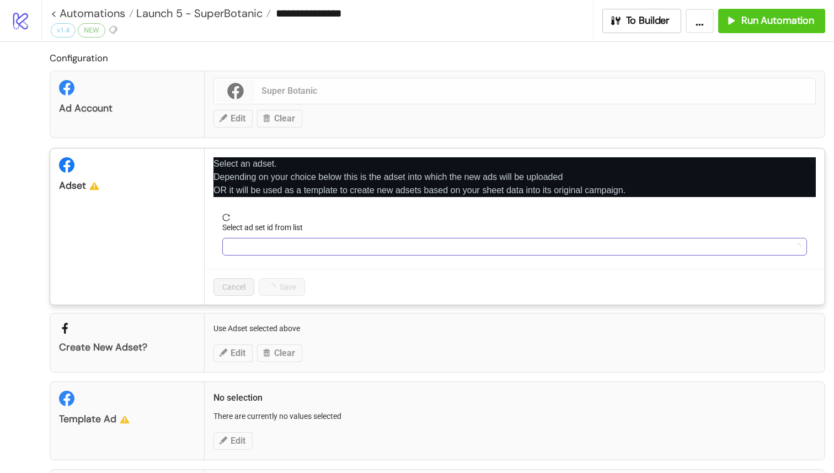
click at [275, 241] on input "Select ad set id from list" at bounding box center [510, 246] width 562 height 17
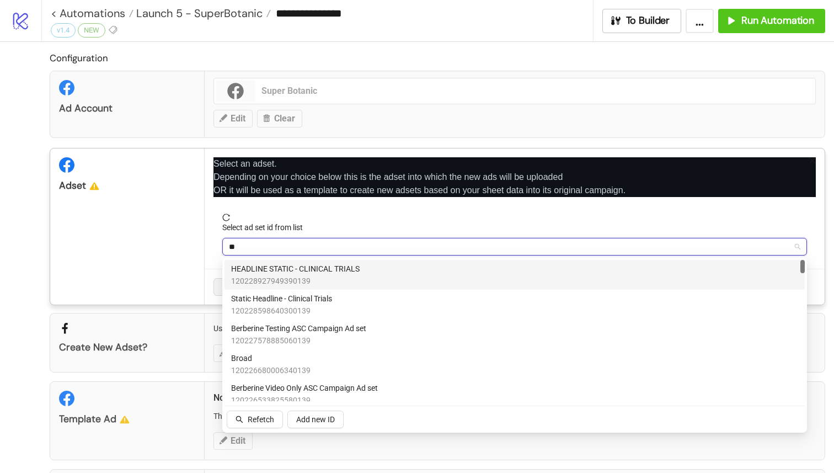
type input "*"
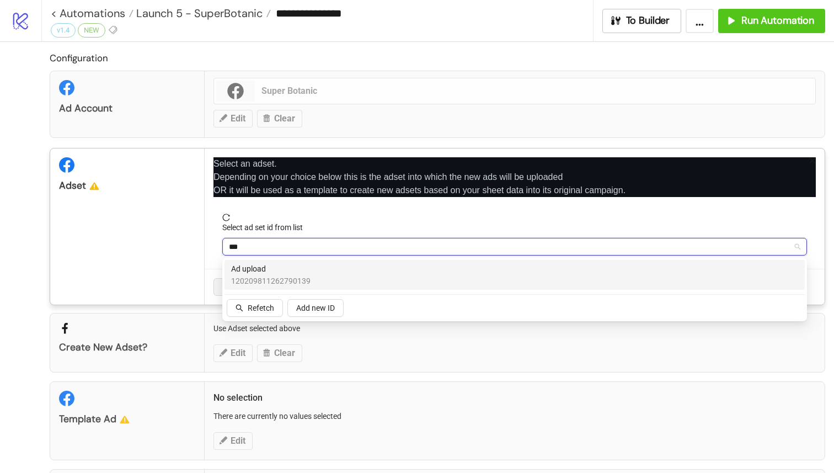
type input "****"
click at [362, 277] on div "Ad upload 120209811262790139" at bounding box center [514, 275] width 567 height 24
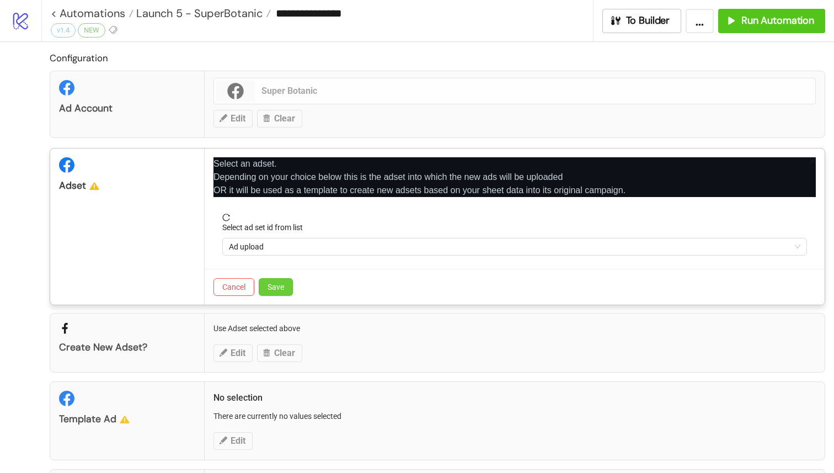
click at [275, 291] on span "Save" at bounding box center [276, 287] width 17 height 9
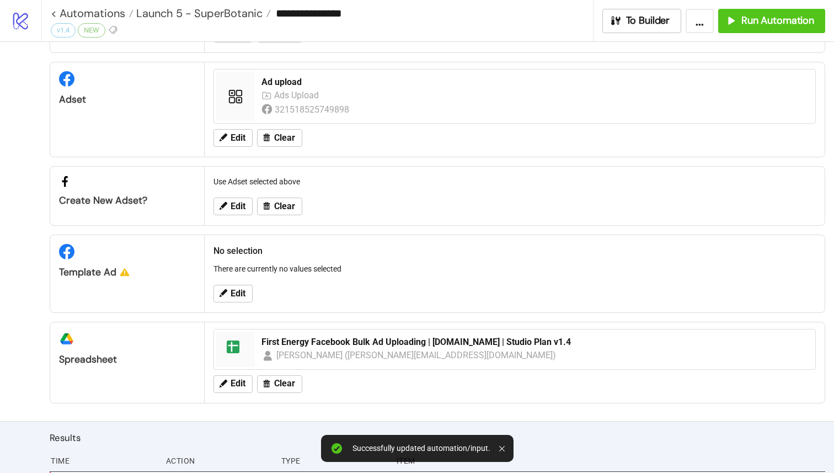
scroll to position [104, 0]
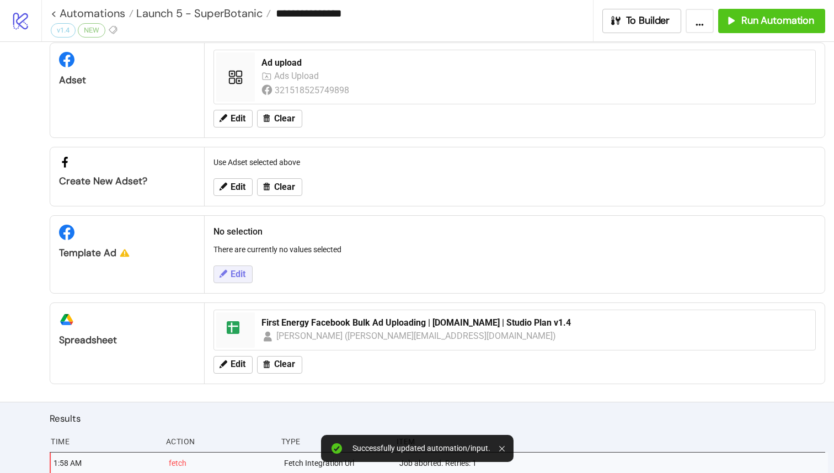
click at [242, 278] on span "Edit" at bounding box center [238, 274] width 15 height 10
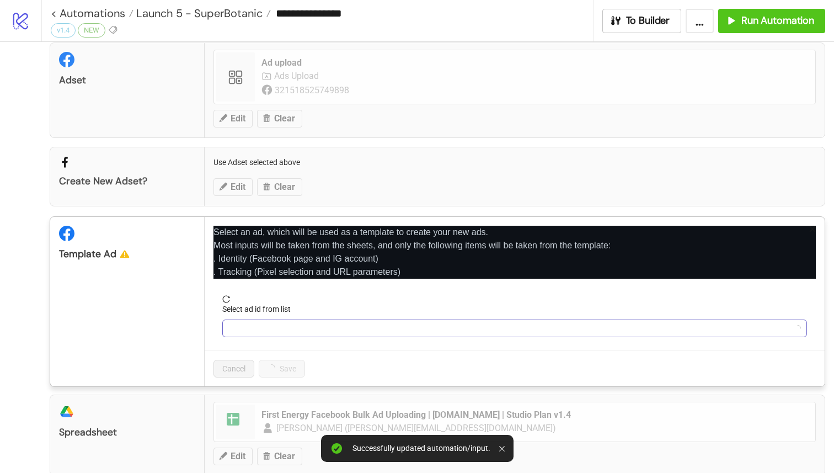
click at [267, 327] on input "Select ad id from list" at bounding box center [510, 328] width 562 height 17
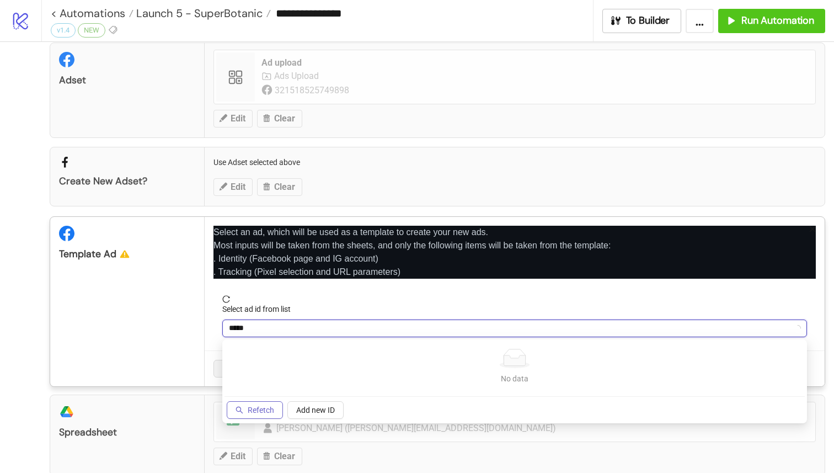
type input "*****"
click at [264, 403] on button "Refetch" at bounding box center [255, 410] width 56 height 18
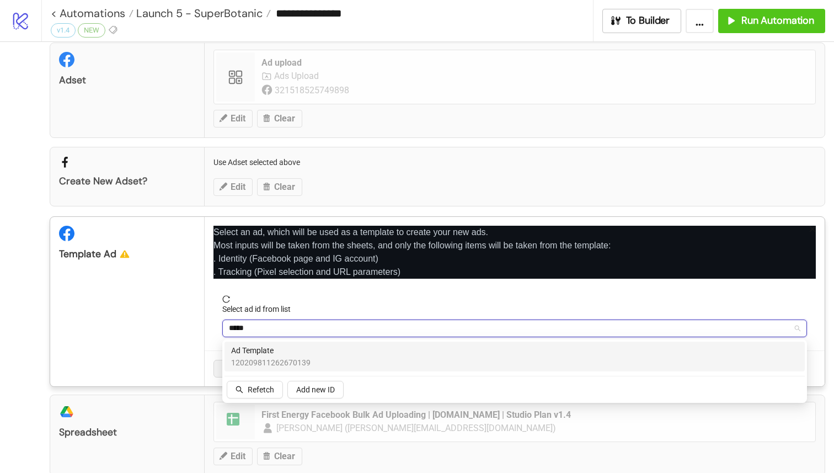
click at [307, 353] on span "Ad Template" at bounding box center [270, 350] width 79 height 12
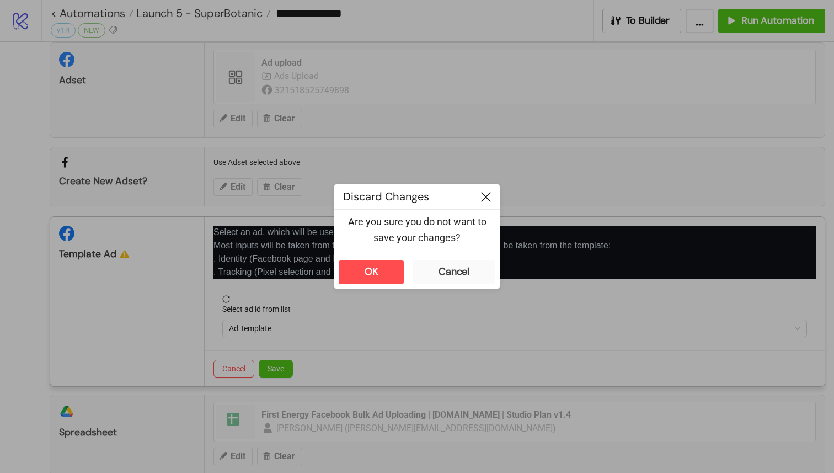
click at [482, 198] on icon at bounding box center [486, 197] width 10 height 10
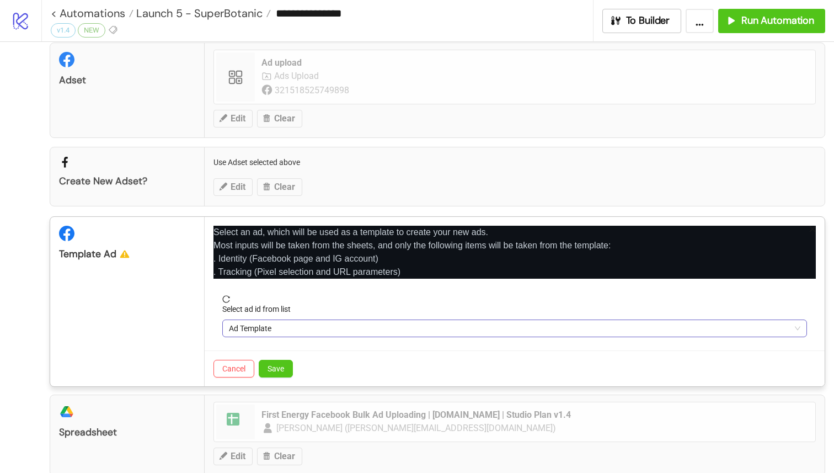
click at [310, 330] on span "Ad Template" at bounding box center [515, 328] width 572 height 17
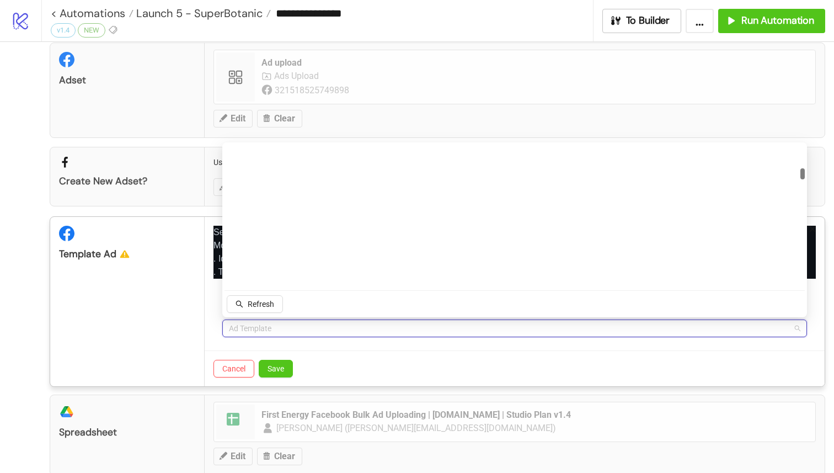
scroll to position [660, 0]
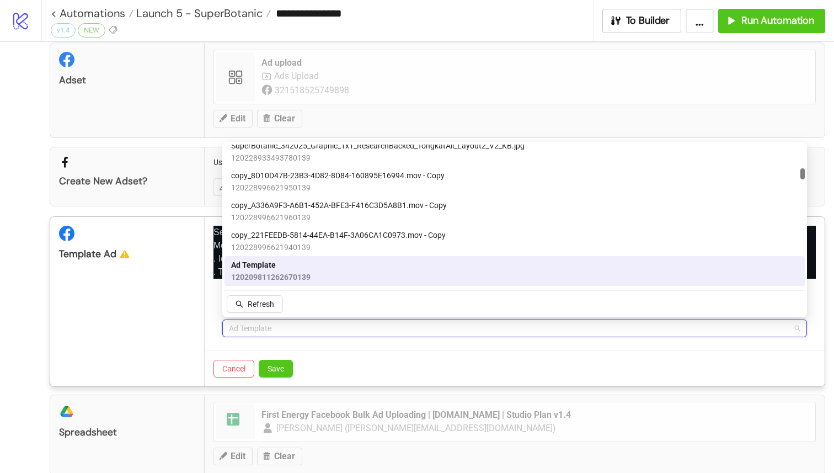
click at [305, 268] on span "Ad Template" at bounding box center [270, 265] width 79 height 12
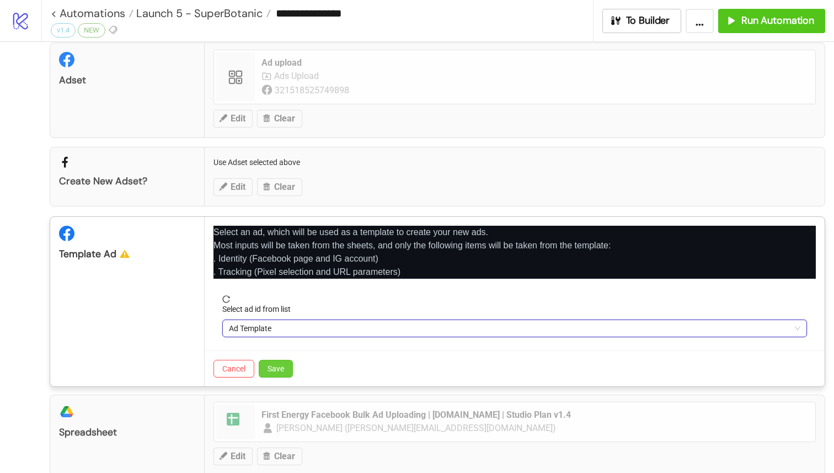
click at [271, 367] on span "Save" at bounding box center [276, 368] width 17 height 9
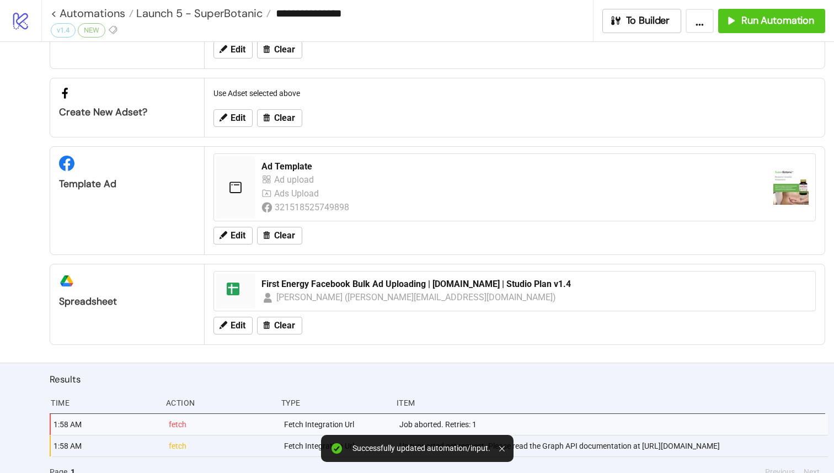
scroll to position [173, 0]
click at [233, 327] on span "Edit" at bounding box center [238, 326] width 15 height 10
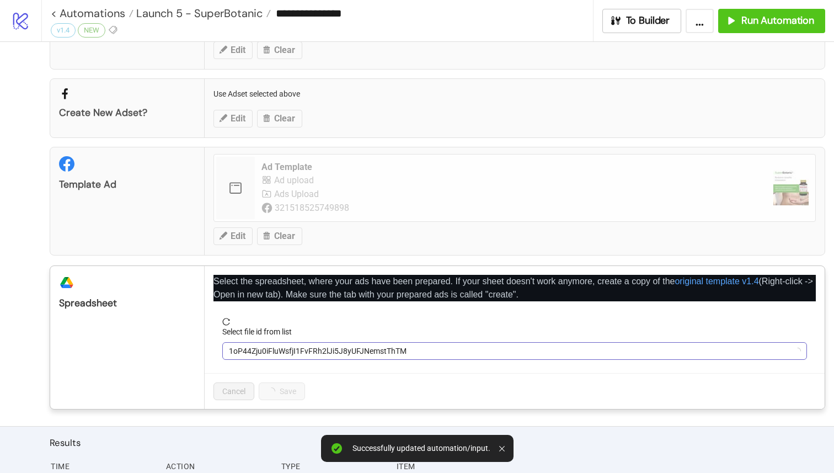
click at [288, 352] on span "1oP44Zju0iFluWsfjI1FvFRh2lJi5J8yUFJNemstThTM" at bounding box center [515, 351] width 572 height 17
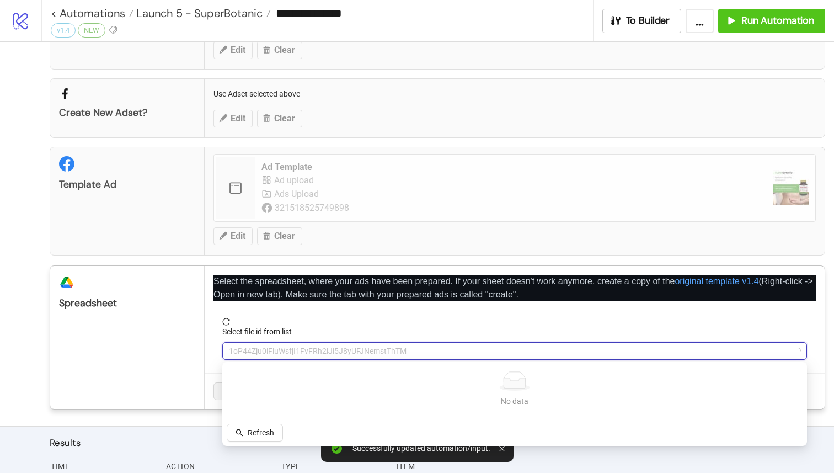
type input "*"
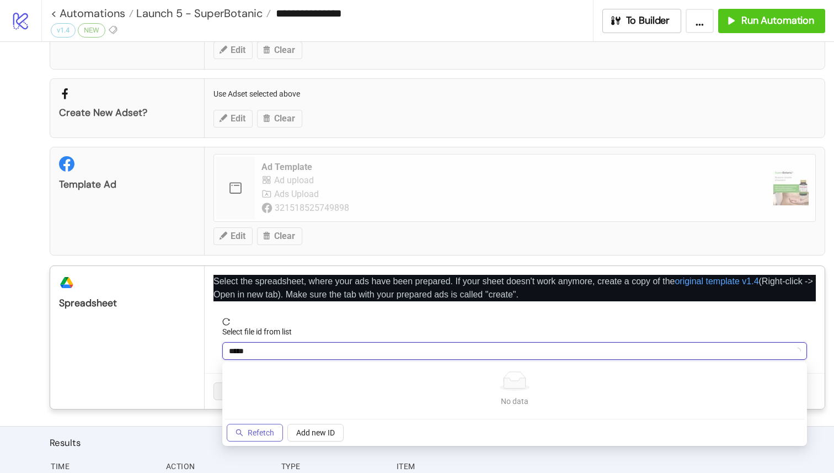
type input "*****"
click at [272, 436] on span "Refetch" at bounding box center [261, 432] width 26 height 9
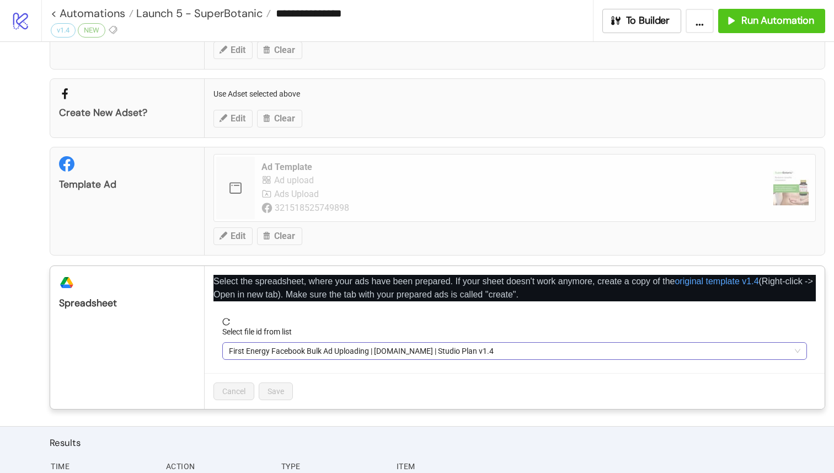
click at [307, 351] on span "First Energy Facebook Bulk Ad Uploading | [DOMAIN_NAME] | Studio Plan v1.4" at bounding box center [515, 351] width 572 height 17
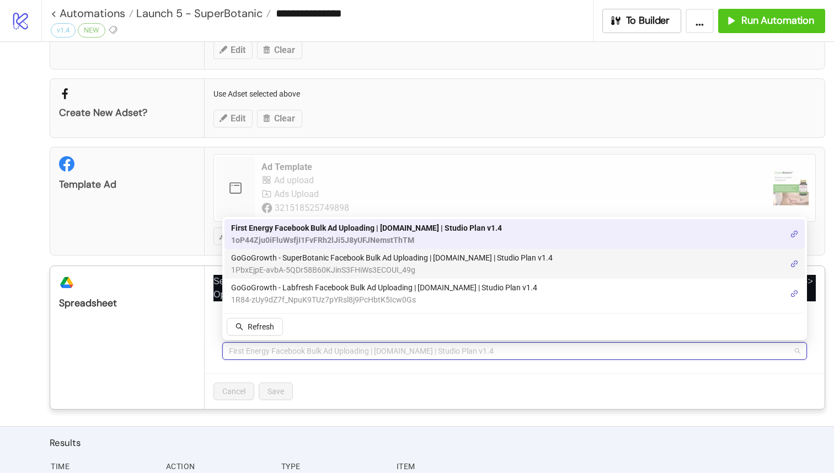
click at [338, 264] on span "1PbxEjpE-avbA-5QDr58B60KJinS3FHiWs3ECOUI_49g" at bounding box center [392, 270] width 322 height 12
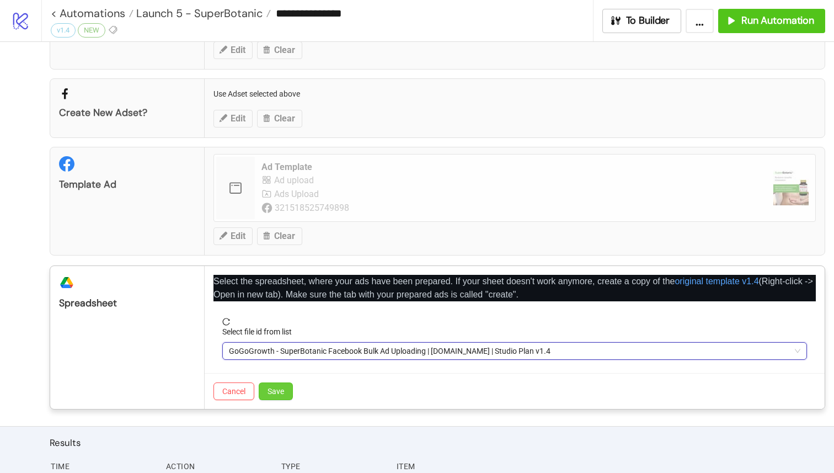
click at [285, 395] on button "Save" at bounding box center [276, 391] width 34 height 18
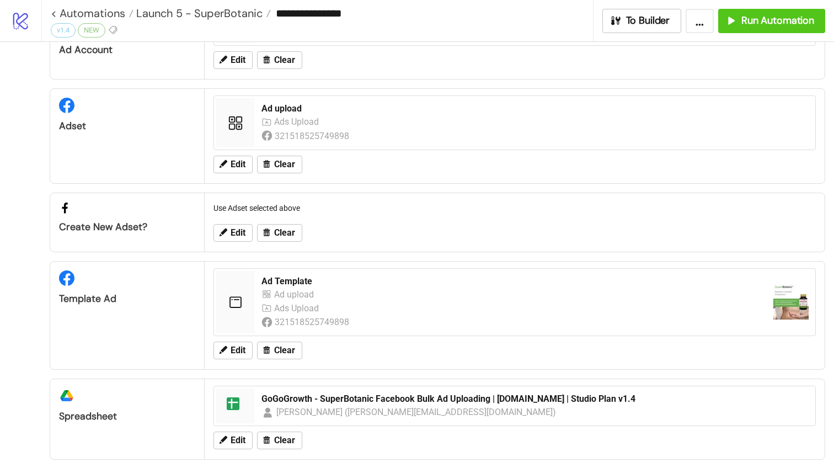
scroll to position [59, 0]
click at [760, 18] on span "Run Automation" at bounding box center [778, 20] width 73 height 13
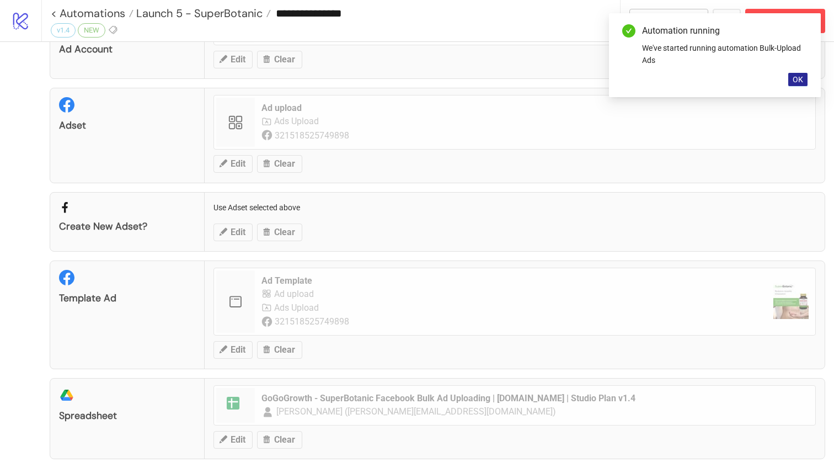
click at [802, 80] on span "OK" at bounding box center [798, 79] width 10 height 9
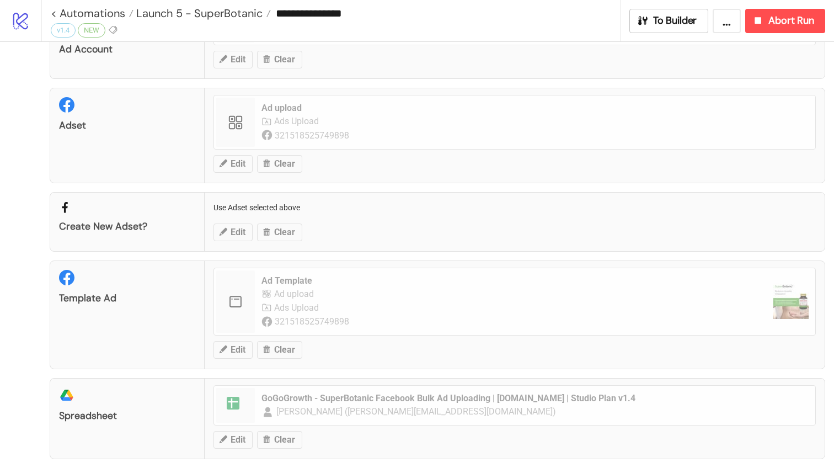
scroll to position [0, 0]
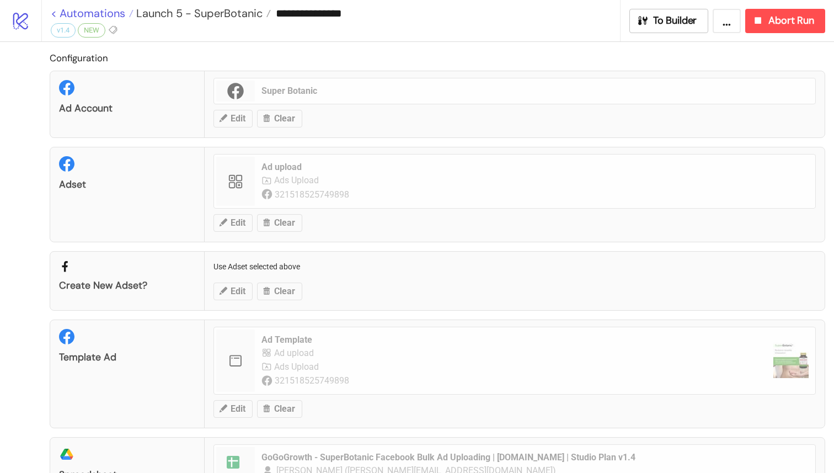
click at [54, 12] on link "< Automations" at bounding box center [92, 13] width 83 height 11
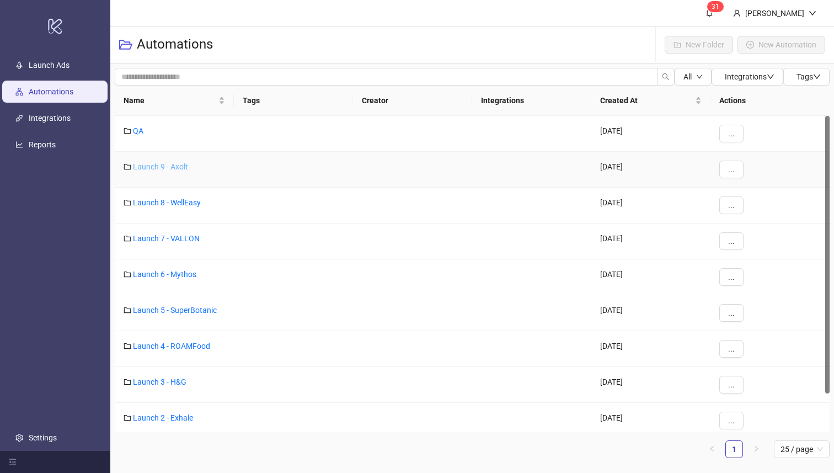
click at [171, 166] on link "Launch 9 - Axolt" at bounding box center [160, 166] width 55 height 9
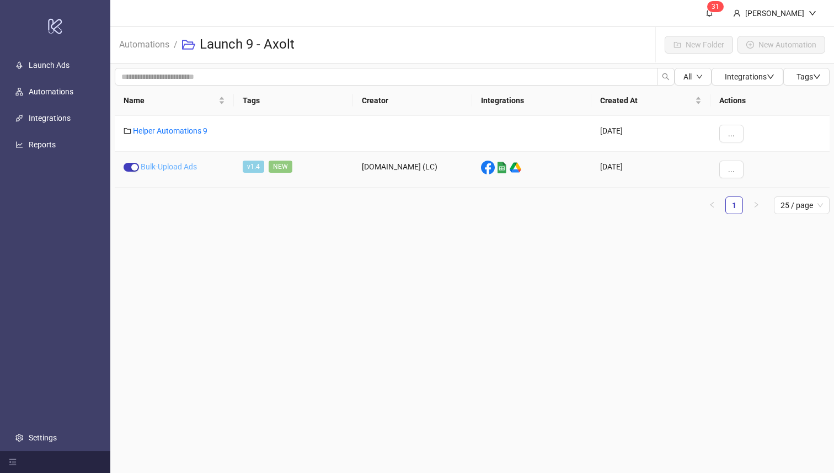
click at [177, 165] on link "Bulk-Upload Ads" at bounding box center [169, 166] width 56 height 9
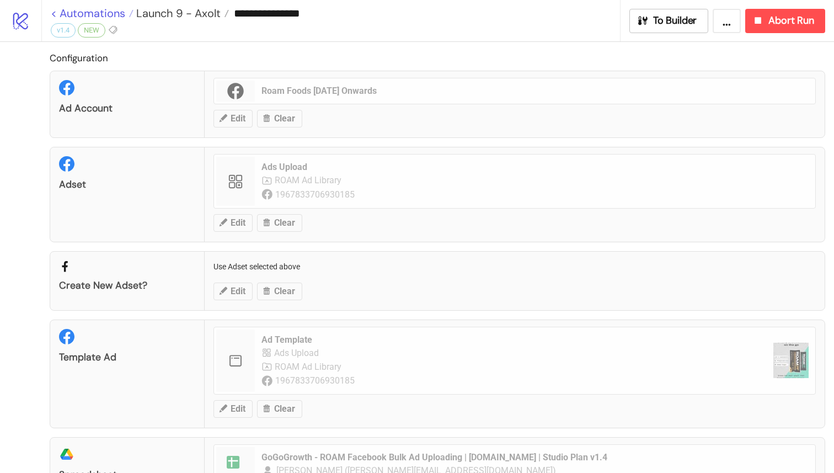
click at [52, 9] on link "< Automations" at bounding box center [92, 13] width 83 height 11
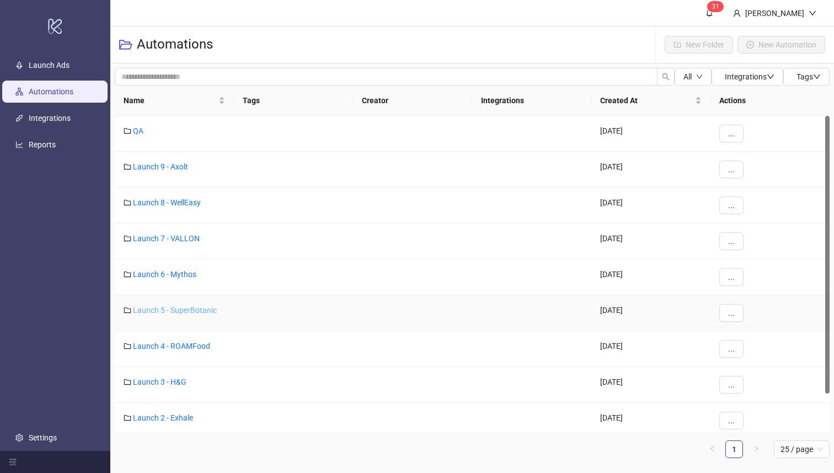
click at [180, 309] on link "Launch 5 - SuperBotanic" at bounding box center [175, 310] width 84 height 9
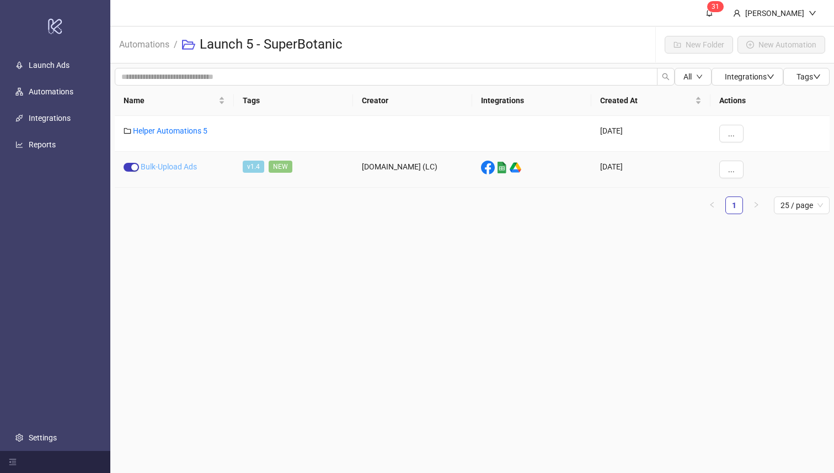
click at [178, 166] on link "Bulk-Upload Ads" at bounding box center [169, 166] width 56 height 9
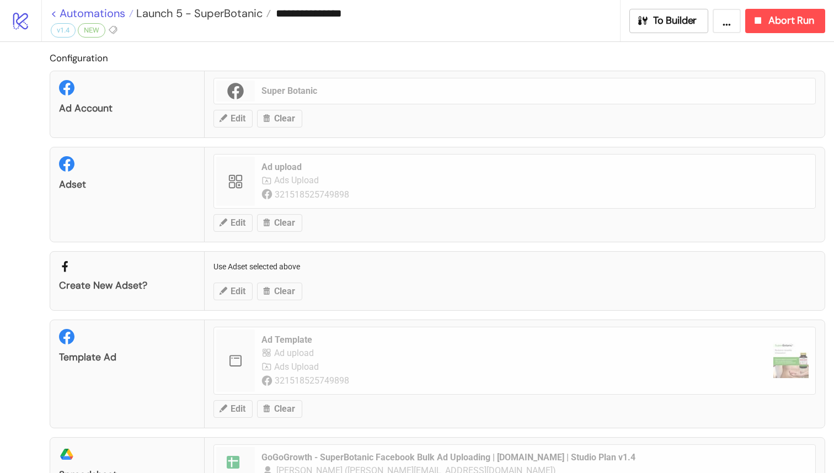
click at [53, 17] on link "< Automations" at bounding box center [92, 13] width 83 height 11
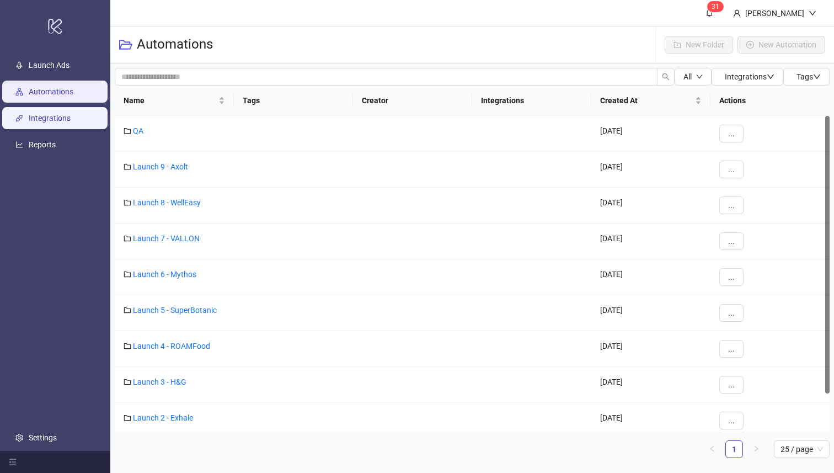
click at [67, 123] on link "Integrations" at bounding box center [50, 118] width 42 height 9
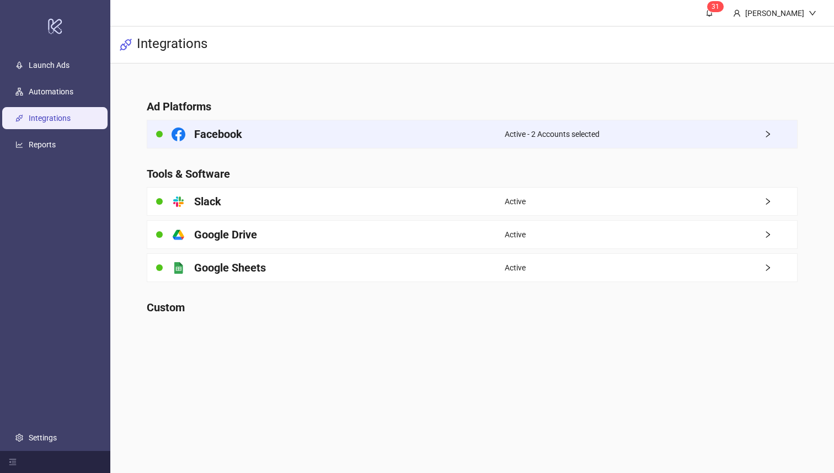
click at [283, 130] on div "Facebook" at bounding box center [325, 134] width 357 height 28
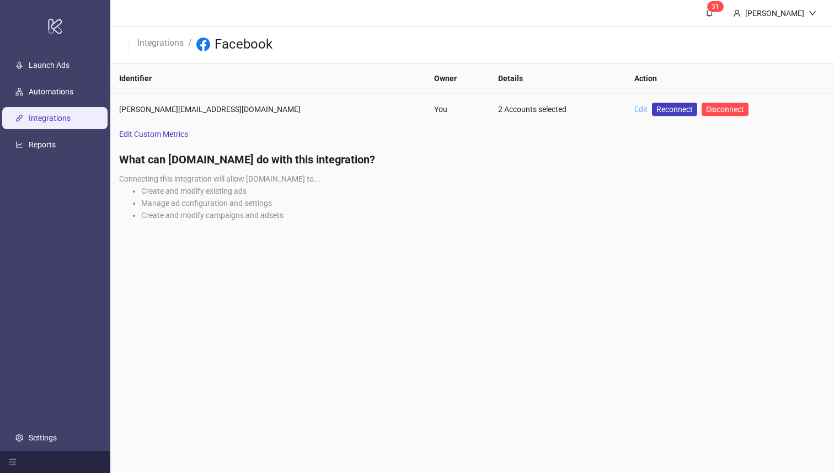
click at [635, 108] on link "Edit" at bounding box center [641, 109] width 13 height 9
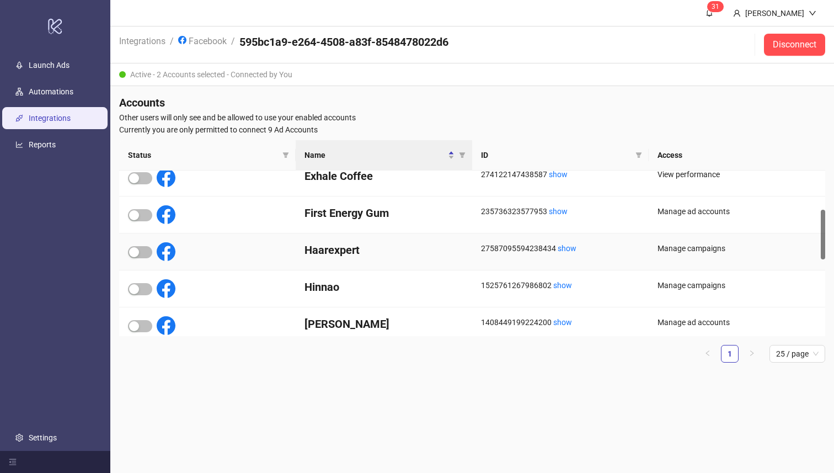
scroll to position [151, 0]
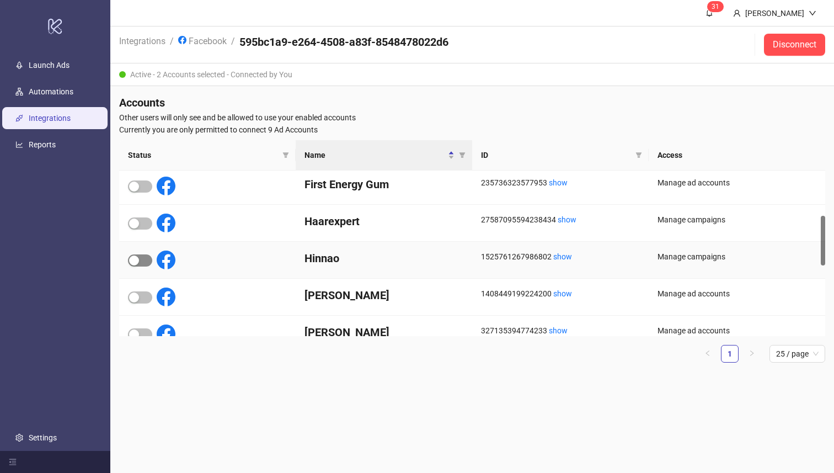
click at [135, 260] on div "button" at bounding box center [134, 261] width 10 height 10
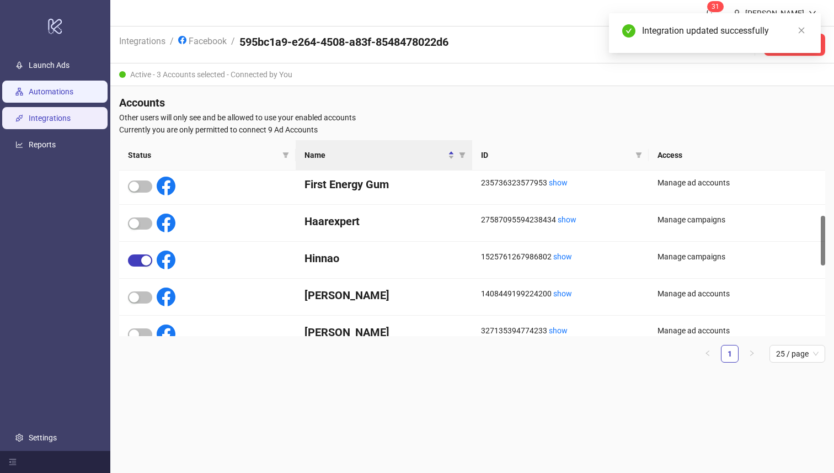
click at [60, 91] on link "Automations" at bounding box center [51, 92] width 45 height 9
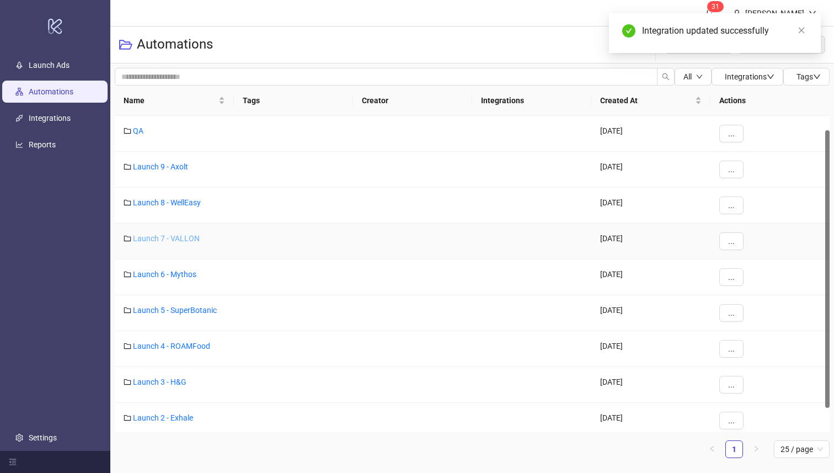
scroll to position [43, 0]
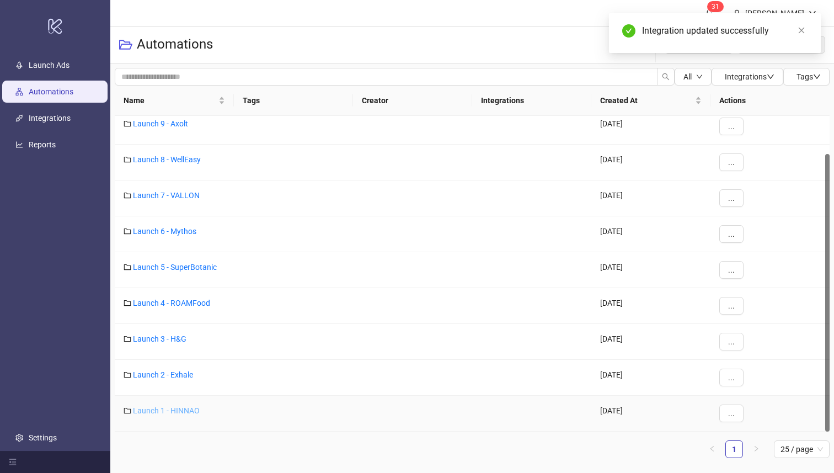
click at [178, 410] on link "Launch 1 - HINNAO" at bounding box center [166, 410] width 67 height 9
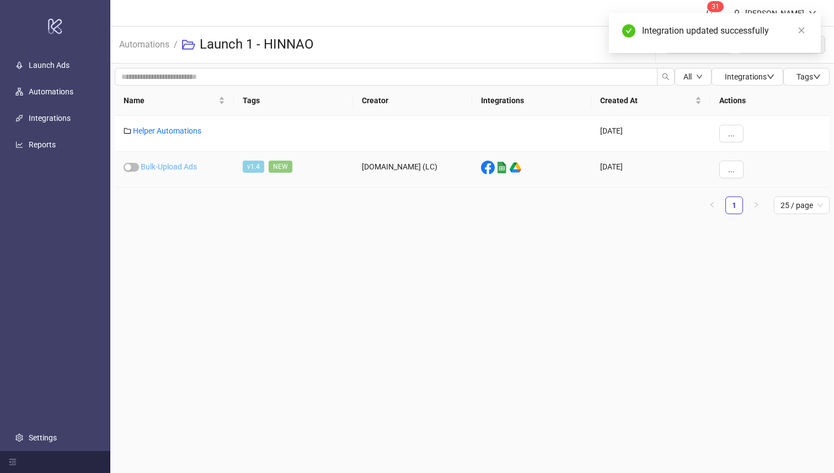
click at [184, 166] on link "Bulk-Upload Ads" at bounding box center [169, 166] width 56 height 9
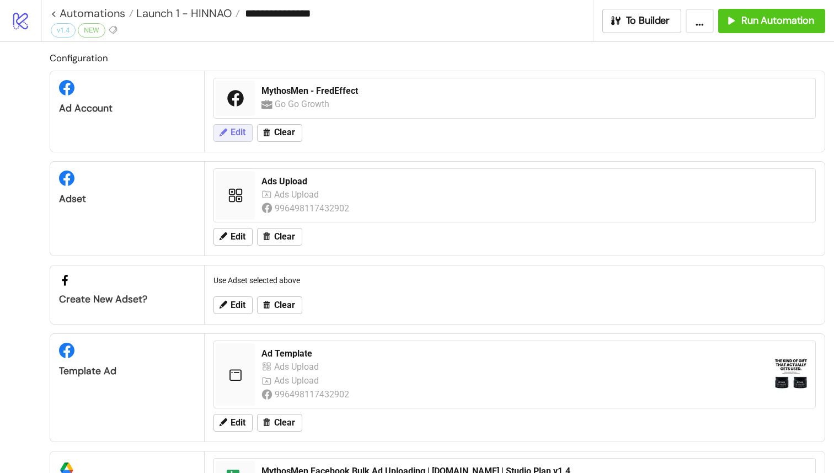
click at [229, 135] on button "Edit" at bounding box center [233, 133] width 39 height 18
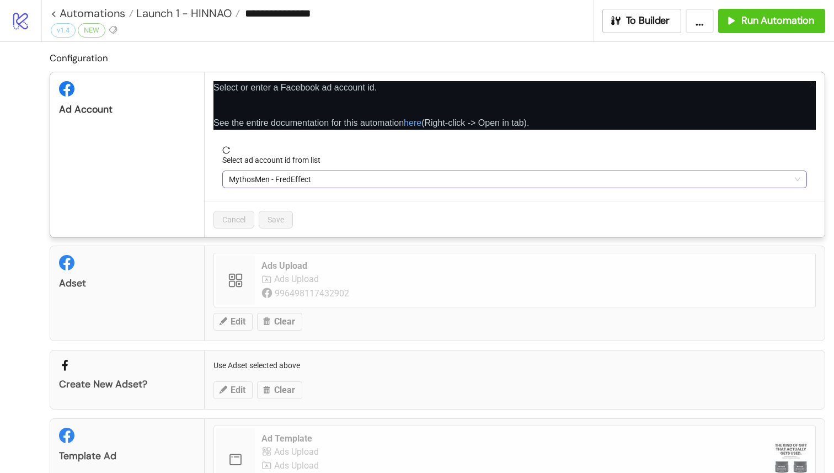
click at [262, 184] on span "MythosMen - FredEffect" at bounding box center [515, 179] width 572 height 17
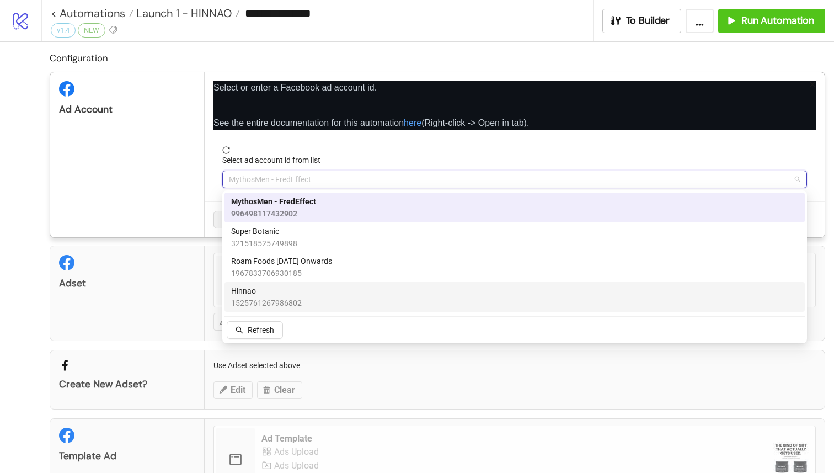
click at [277, 294] on span "Hinnao" at bounding box center [266, 291] width 71 height 12
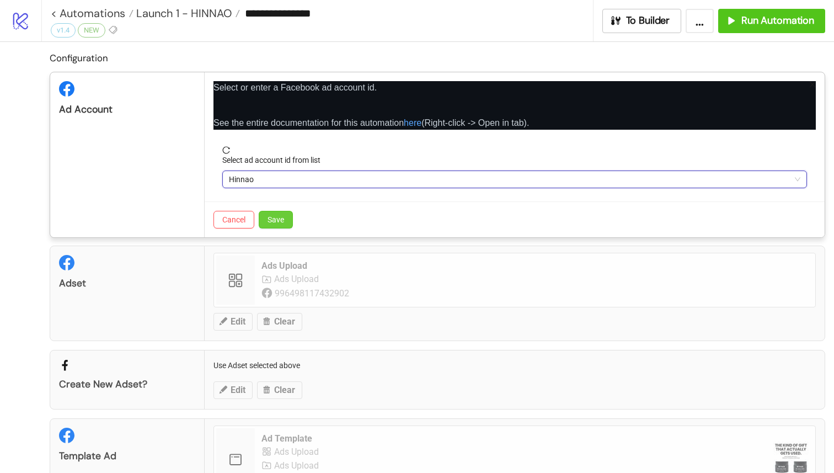
click at [285, 220] on button "Save" at bounding box center [276, 220] width 34 height 18
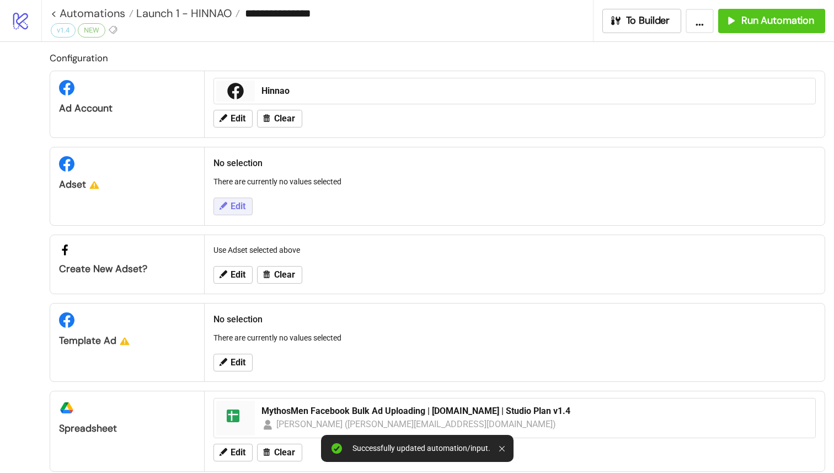
click at [228, 206] on button "Edit" at bounding box center [233, 207] width 39 height 18
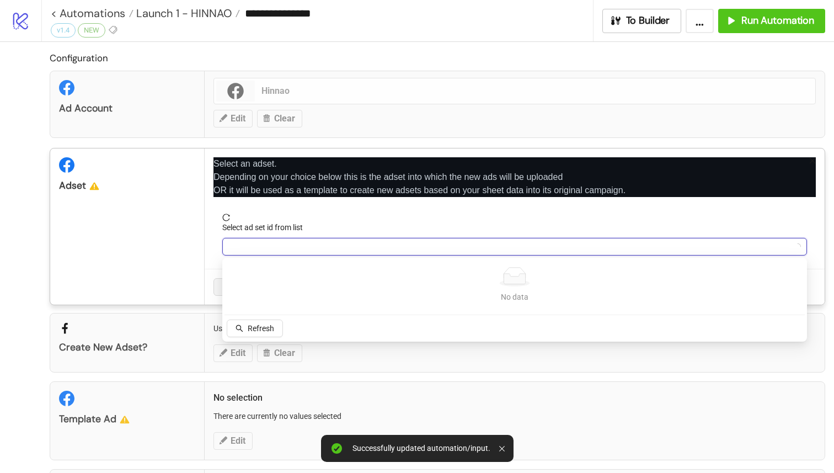
click at [292, 241] on input "Select ad set id from list" at bounding box center [510, 246] width 562 height 17
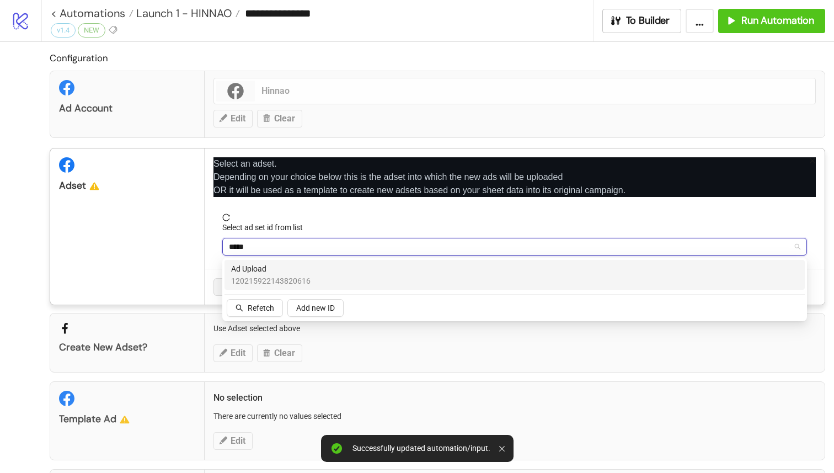
type input "******"
click at [272, 263] on span "Ad Upload" at bounding box center [270, 269] width 79 height 12
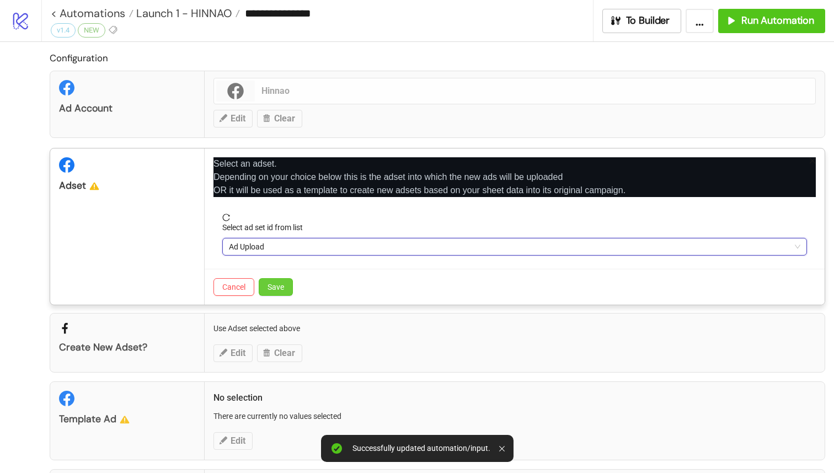
click at [277, 285] on span "Save" at bounding box center [276, 287] width 17 height 9
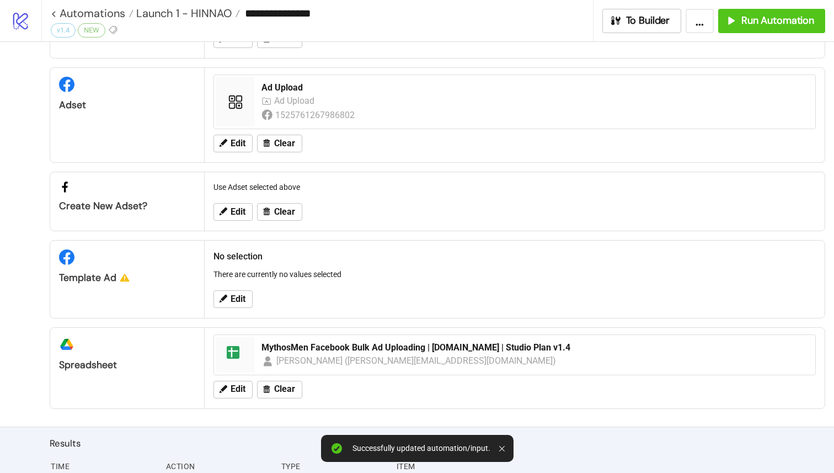
scroll to position [99, 0]
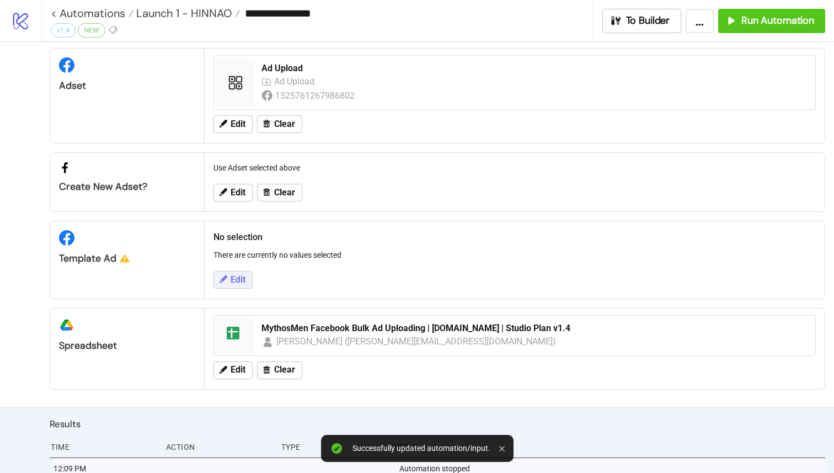
click at [228, 276] on button "Edit" at bounding box center [233, 280] width 39 height 18
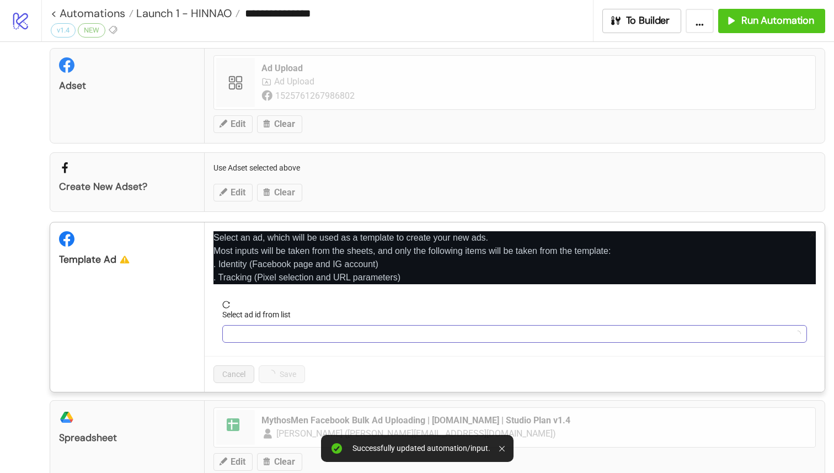
click at [291, 340] on input "Select ad id from list" at bounding box center [510, 334] width 562 height 17
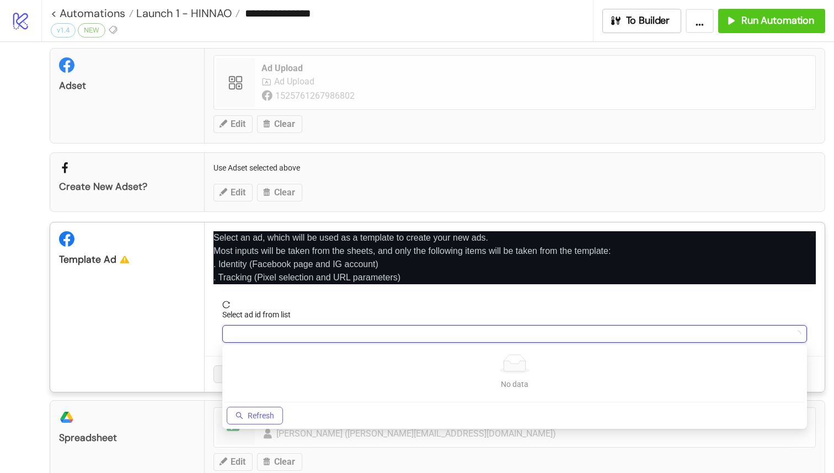
click at [252, 412] on span "Refresh" at bounding box center [261, 415] width 26 height 9
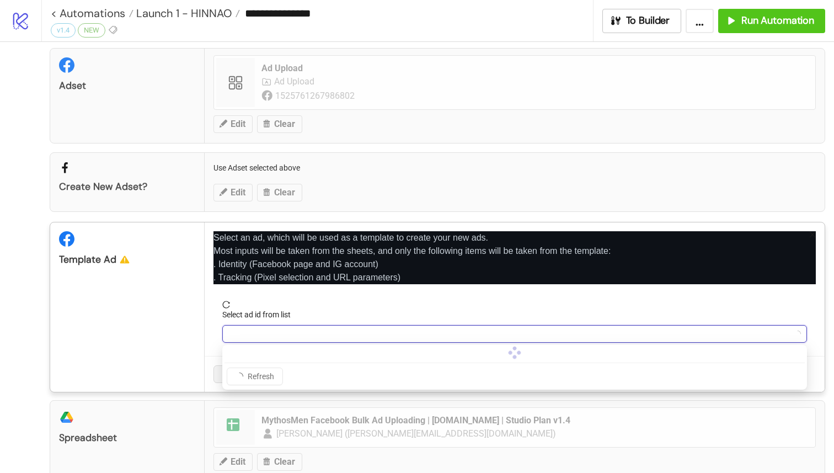
click at [316, 338] on input "Select ad id from list" at bounding box center [510, 334] width 562 height 17
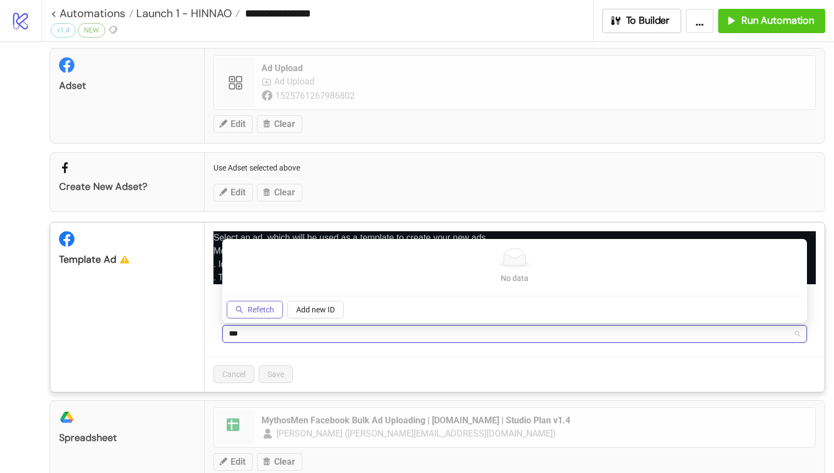
type input "***"
click at [265, 310] on span "Refetch" at bounding box center [261, 309] width 26 height 9
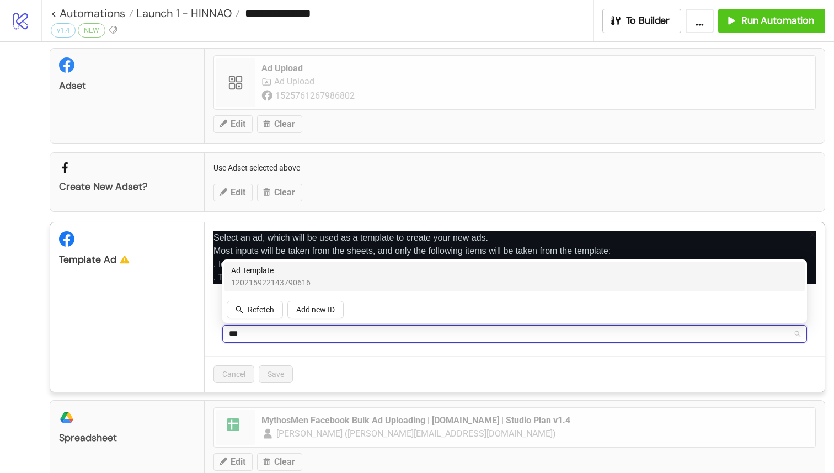
click at [310, 269] on div "Ad Template 120215922143790616" at bounding box center [514, 276] width 567 height 24
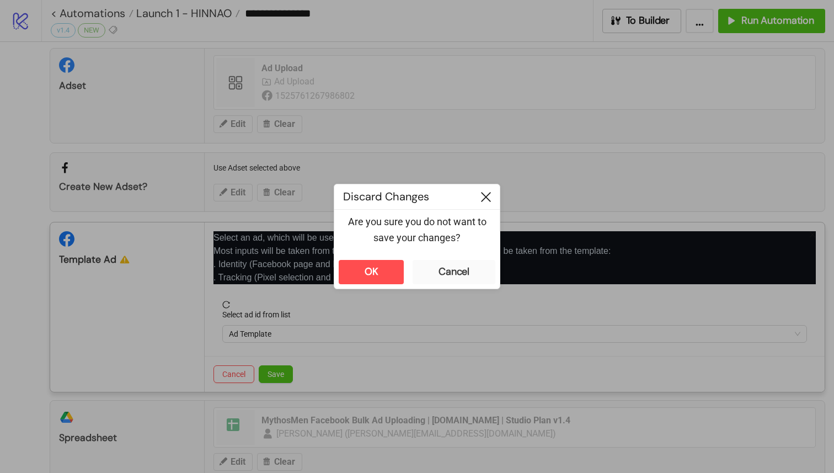
click at [480, 197] on div at bounding box center [486, 196] width 28 height 25
click at [486, 197] on icon at bounding box center [486, 197] width 10 height 10
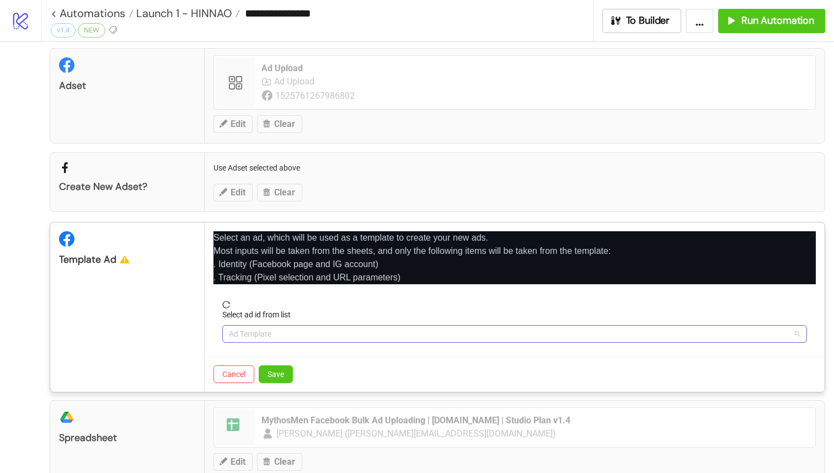
click at [326, 341] on span "Ad Template" at bounding box center [515, 334] width 572 height 17
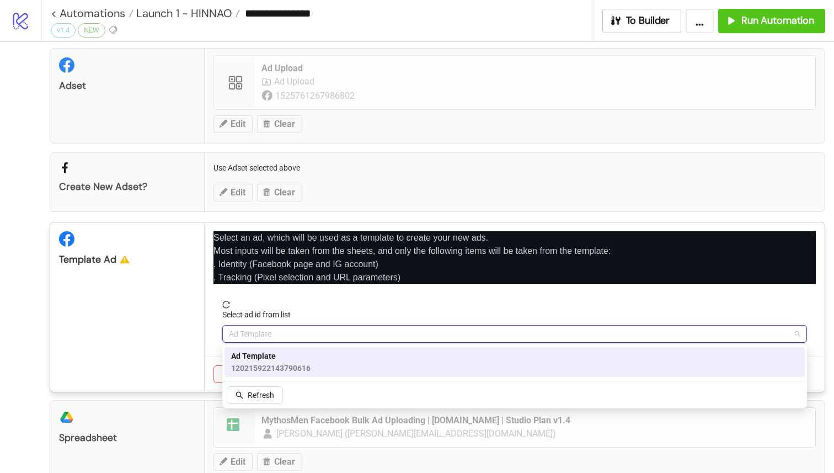
click at [309, 359] on span "Ad Template" at bounding box center [270, 356] width 79 height 12
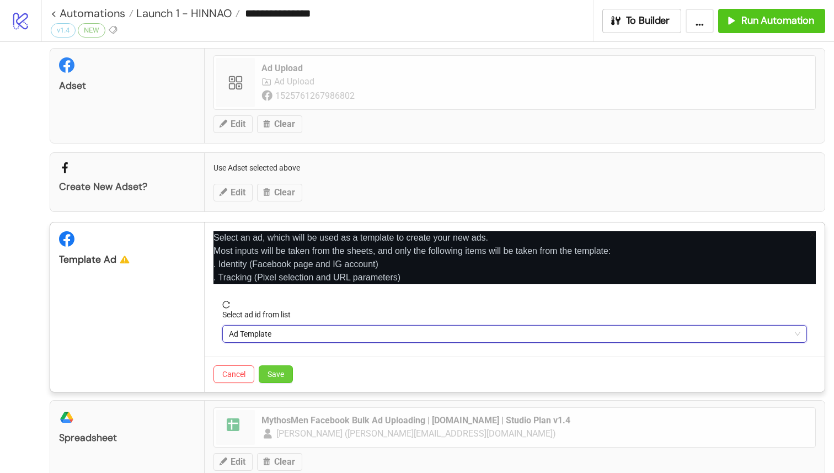
click at [285, 366] on button "Save" at bounding box center [276, 374] width 34 height 18
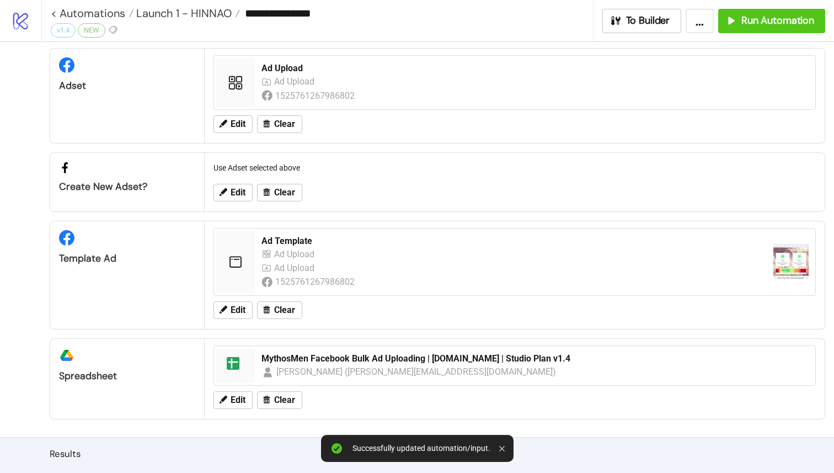
scroll to position [166, 0]
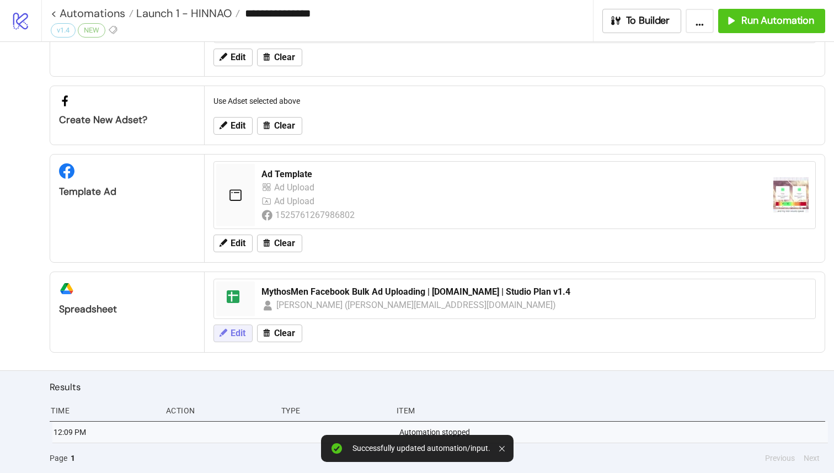
click at [233, 335] on span "Edit" at bounding box center [238, 333] width 15 height 10
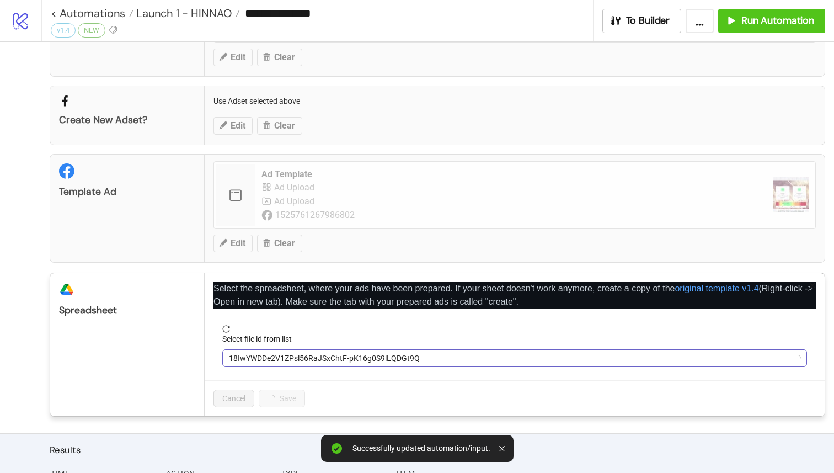
click at [284, 352] on span "18IwYWDDe2V1ZPsl56RaJSxChtF-pK16g0S9lLQDGt9Q" at bounding box center [515, 358] width 572 height 17
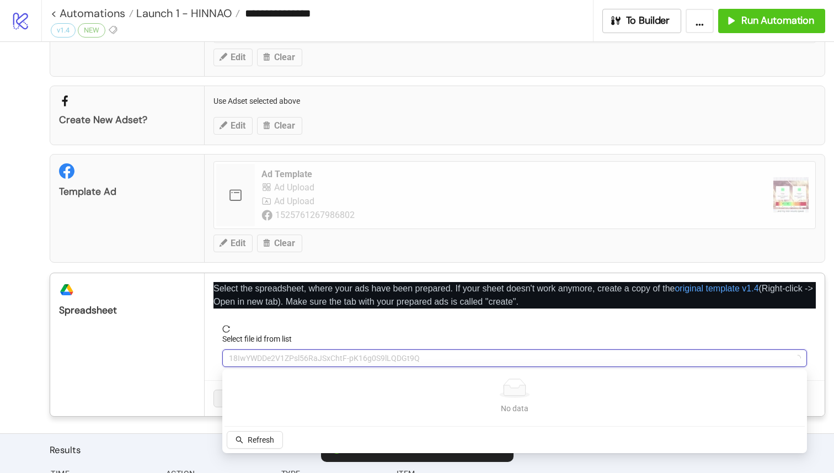
type input "*"
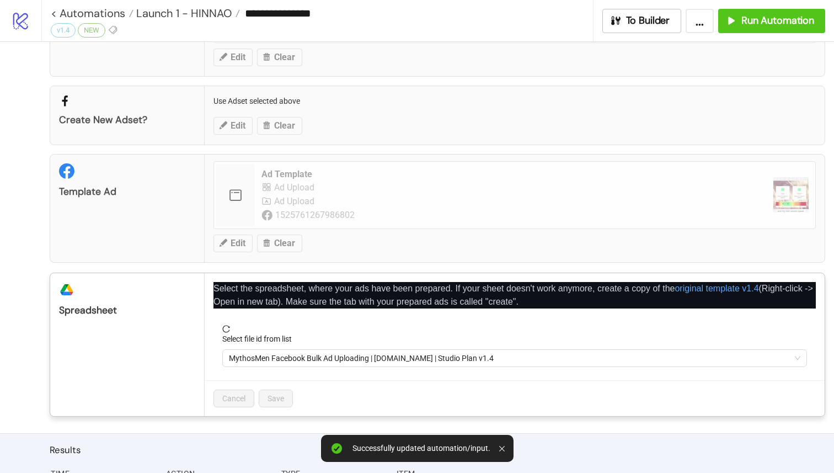
click at [320, 354] on span "MythosMen Facebook Bulk Ad Uploading | [DOMAIN_NAME] | Studio Plan v1.4" at bounding box center [515, 358] width 572 height 17
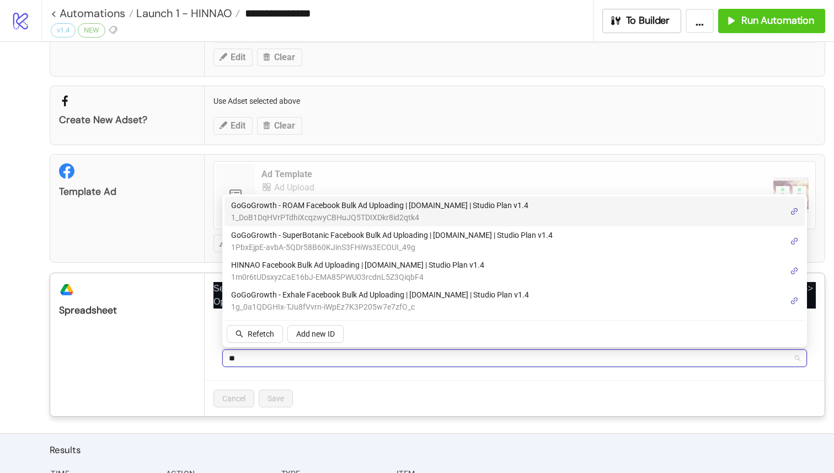
type input "***"
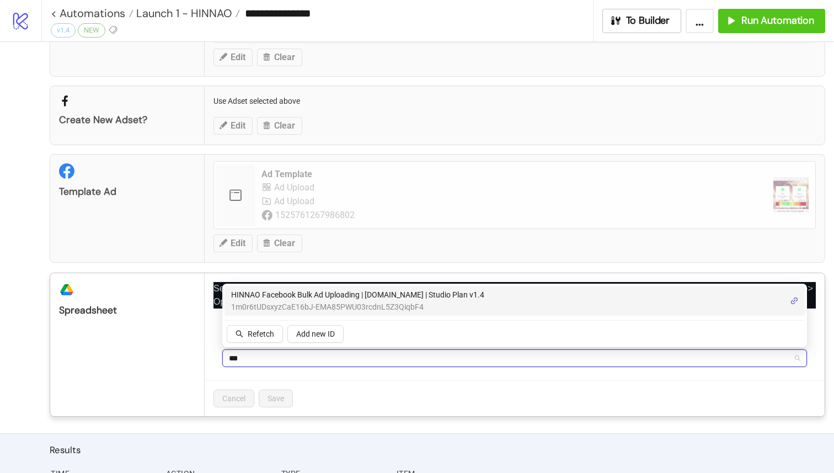
click at [323, 296] on span "HINNAO Facebook Bulk Ad Uploading | [DOMAIN_NAME] | Studio Plan v1.4" at bounding box center [357, 295] width 253 height 12
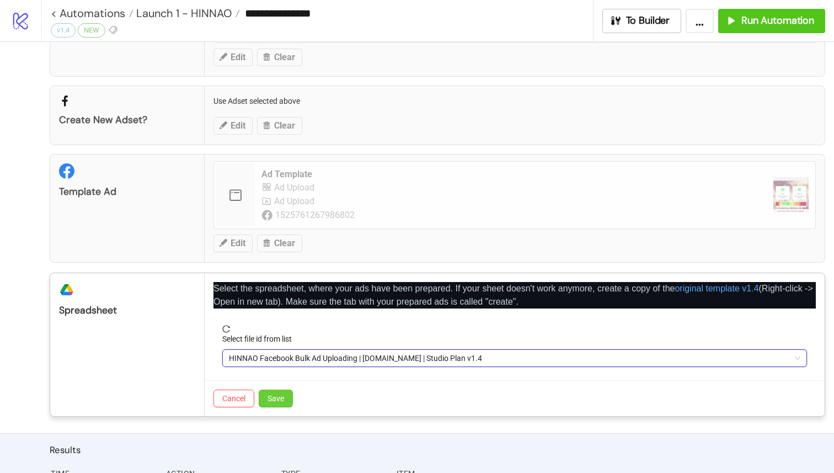
click at [284, 395] on span "Save" at bounding box center [276, 398] width 17 height 9
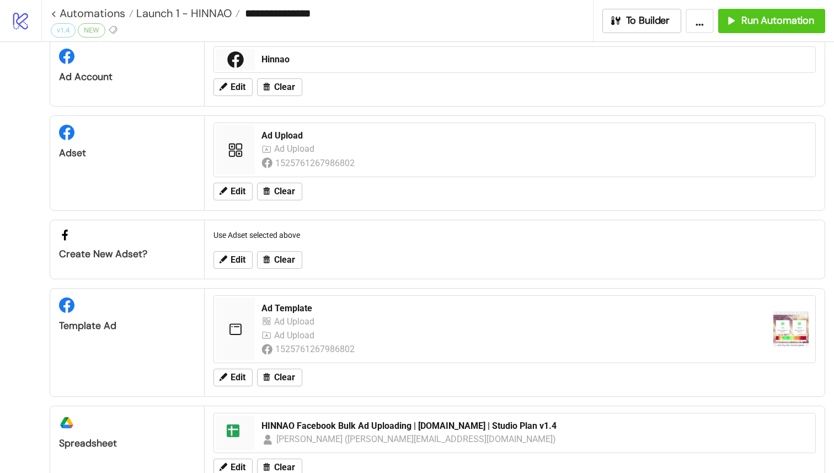
scroll to position [0, 0]
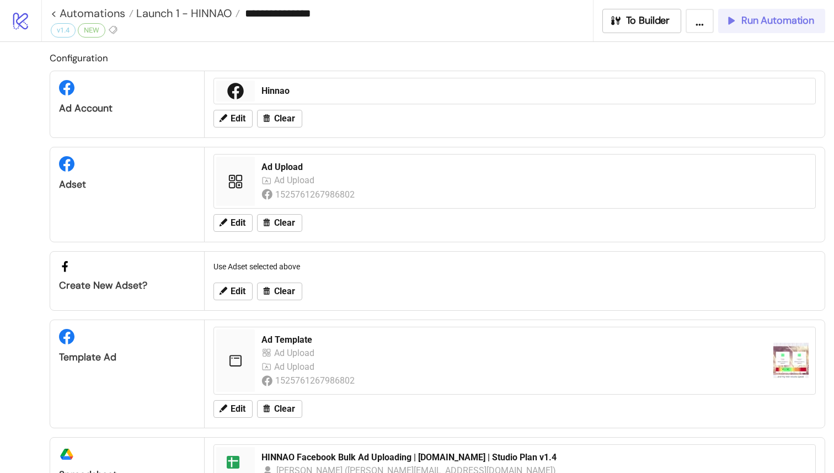
click at [761, 19] on span "Run Automation" at bounding box center [778, 20] width 73 height 13
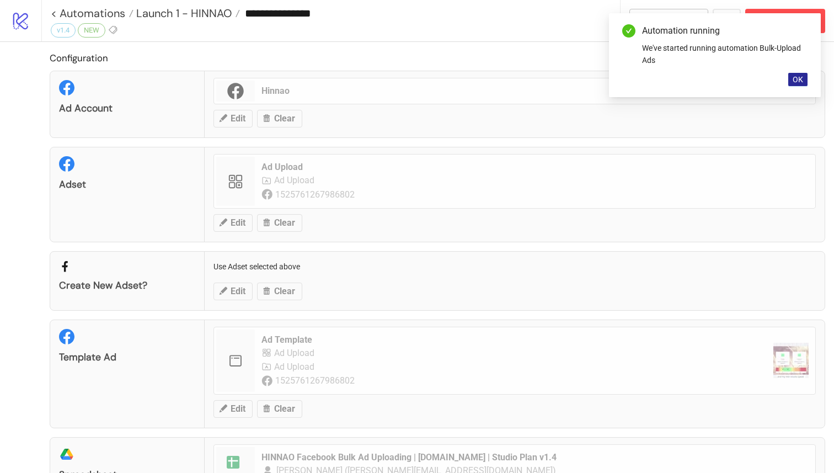
click at [798, 81] on span "OK" at bounding box center [798, 79] width 10 height 9
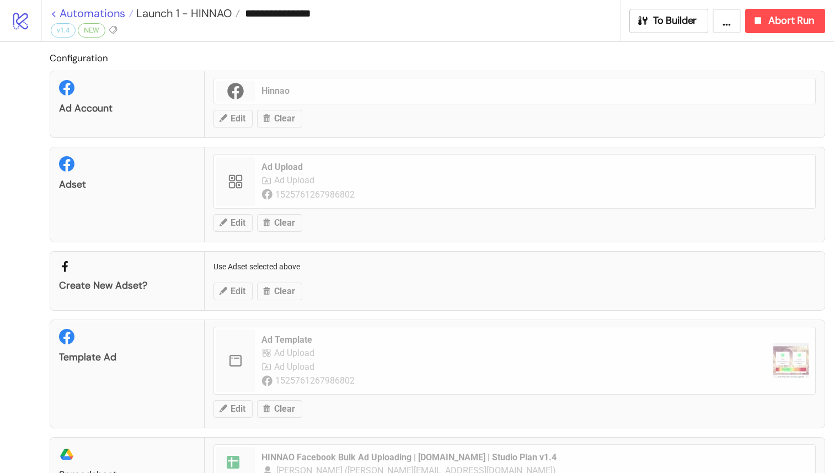
click at [53, 11] on link "< Automations" at bounding box center [92, 13] width 83 height 11
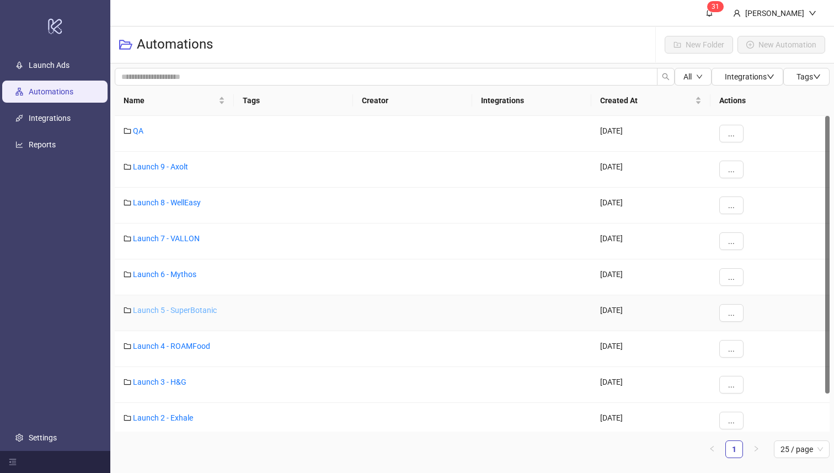
click at [186, 312] on link "Launch 5 - SuperBotanic" at bounding box center [175, 310] width 84 height 9
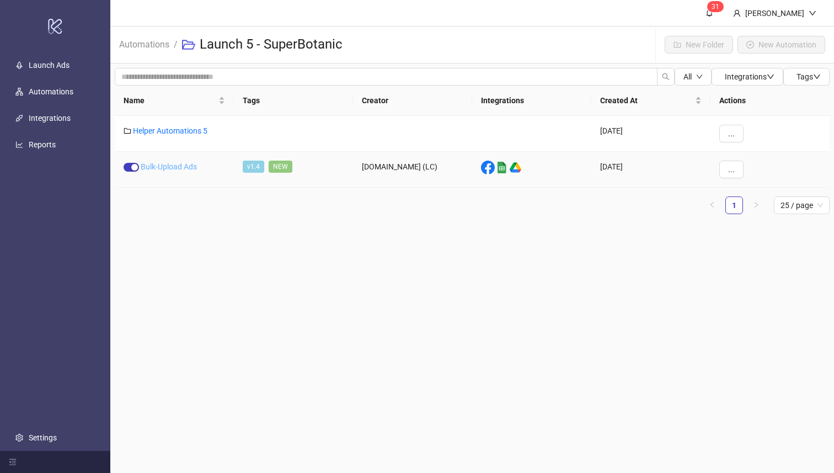
click at [164, 171] on link "Bulk-Upload Ads" at bounding box center [169, 166] width 56 height 9
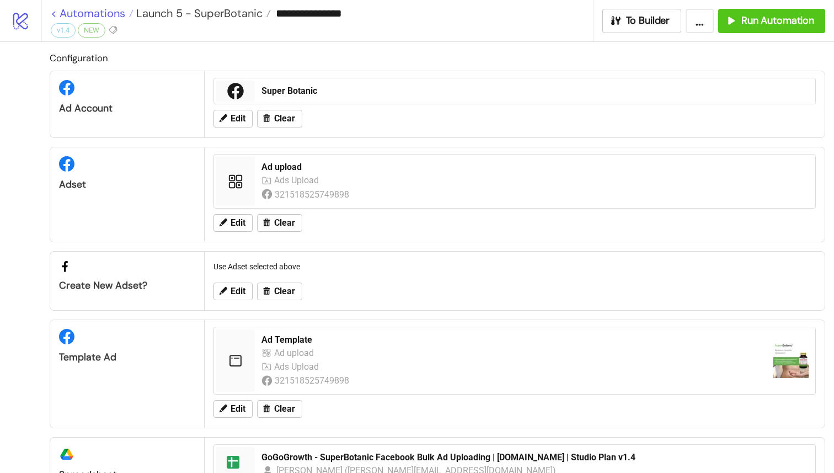
click at [59, 14] on link "< Automations" at bounding box center [92, 13] width 83 height 11
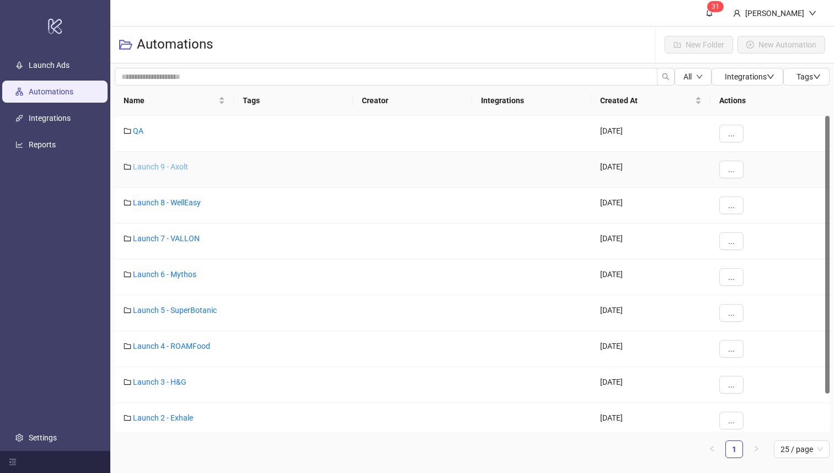
click at [168, 167] on link "Launch 9 - Axolt" at bounding box center [160, 166] width 55 height 9
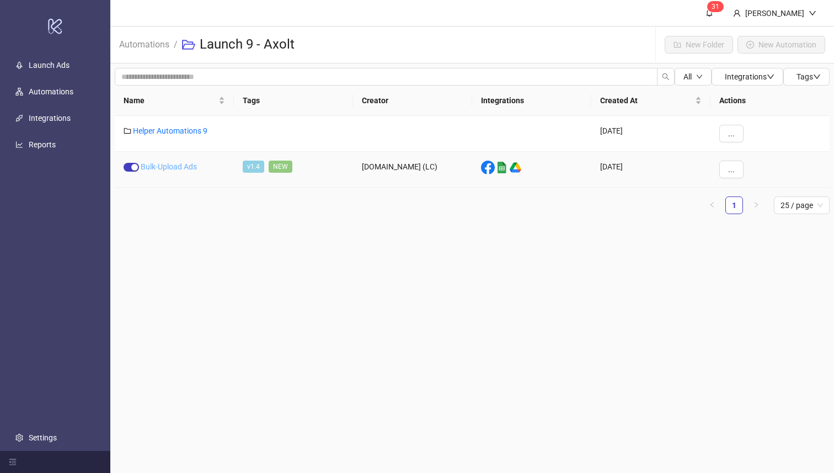
click at [180, 167] on link "Bulk-Upload Ads" at bounding box center [169, 166] width 56 height 9
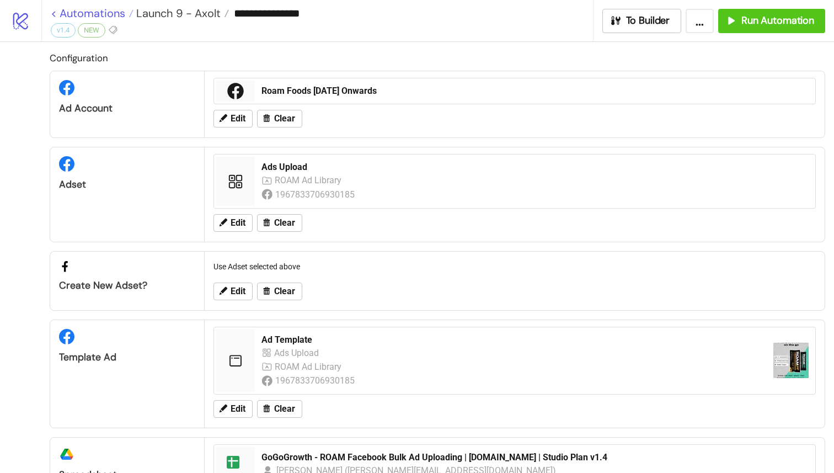
click at [56, 12] on link "< Automations" at bounding box center [92, 13] width 83 height 11
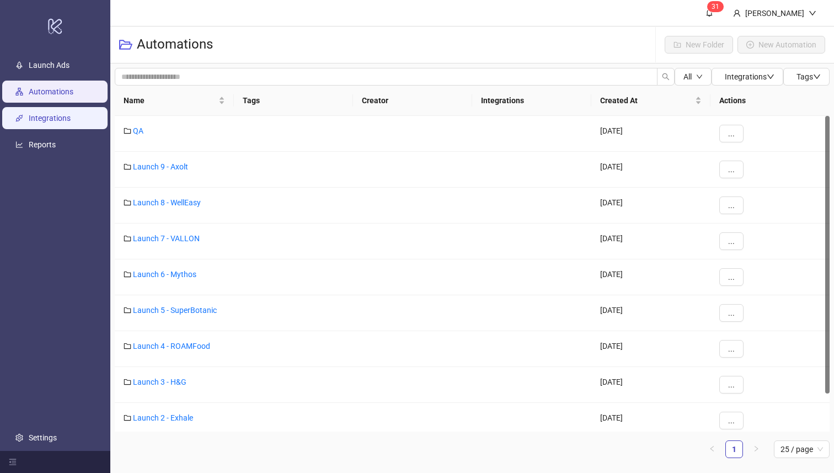
click at [68, 118] on link "Integrations" at bounding box center [50, 118] width 42 height 9
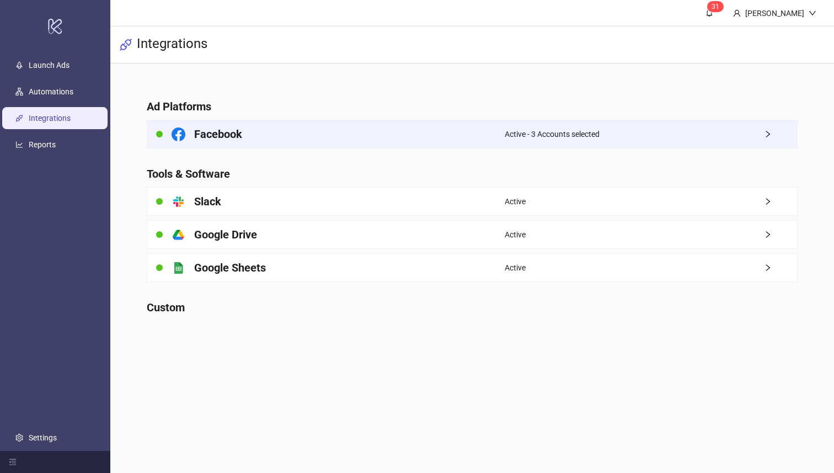
click at [224, 139] on h4 "Facebook" at bounding box center [218, 133] width 48 height 15
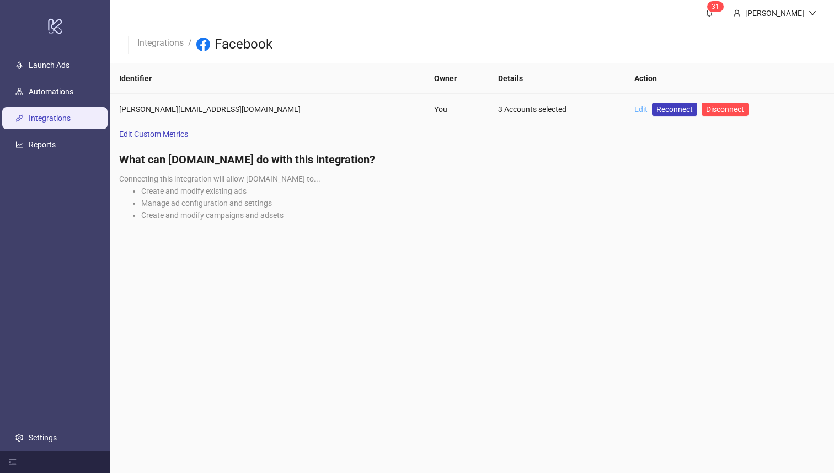
click at [635, 108] on link "Edit" at bounding box center [641, 109] width 13 height 9
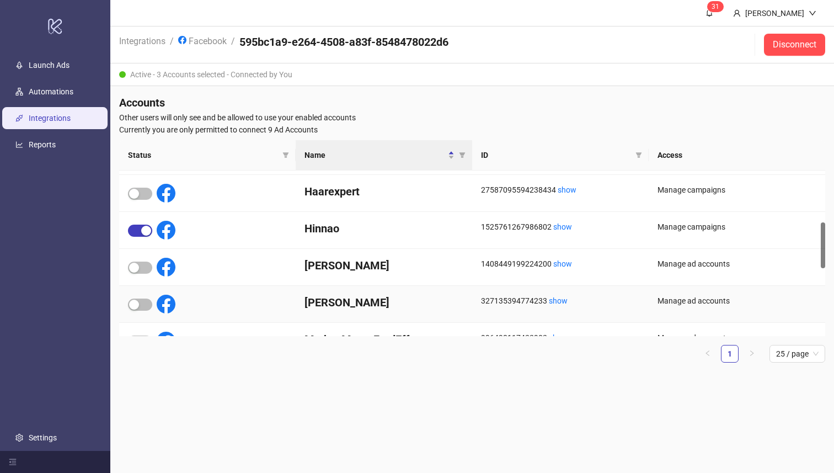
scroll to position [189, 0]
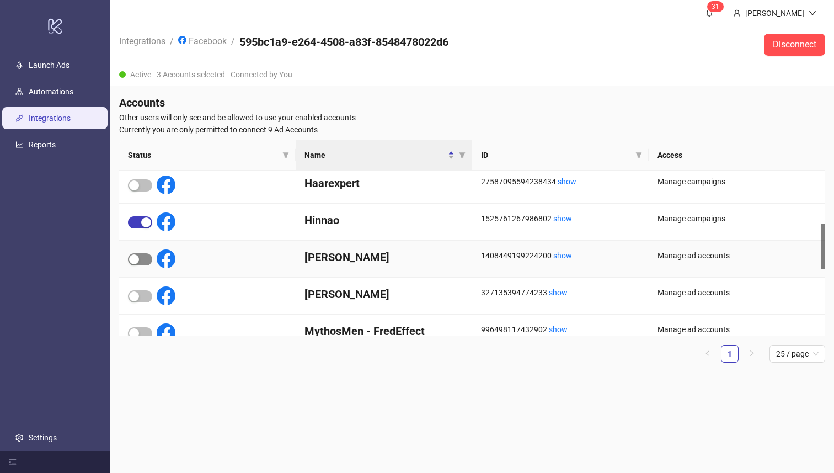
click at [135, 256] on div "button" at bounding box center [134, 259] width 10 height 10
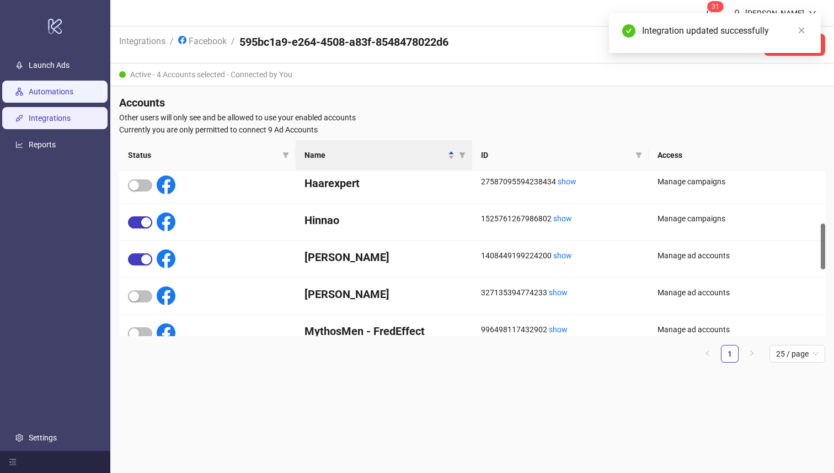
click at [73, 88] on link "Automations" at bounding box center [51, 92] width 45 height 9
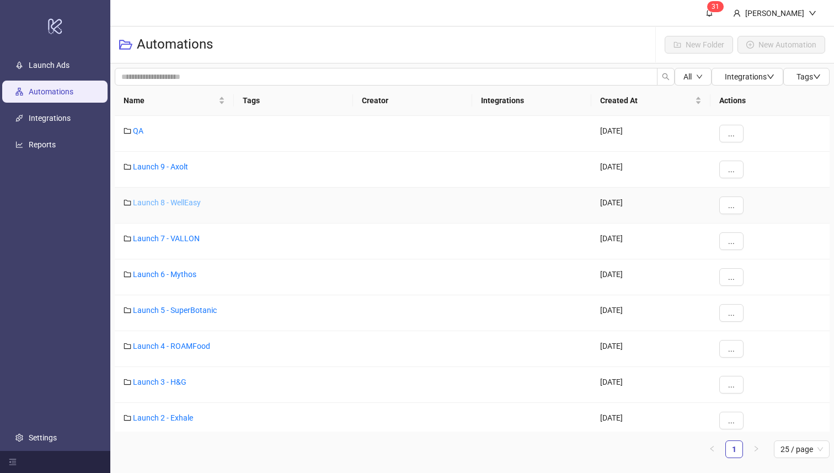
click at [187, 201] on link "Launch 8 - WellEasy" at bounding box center [167, 202] width 68 height 9
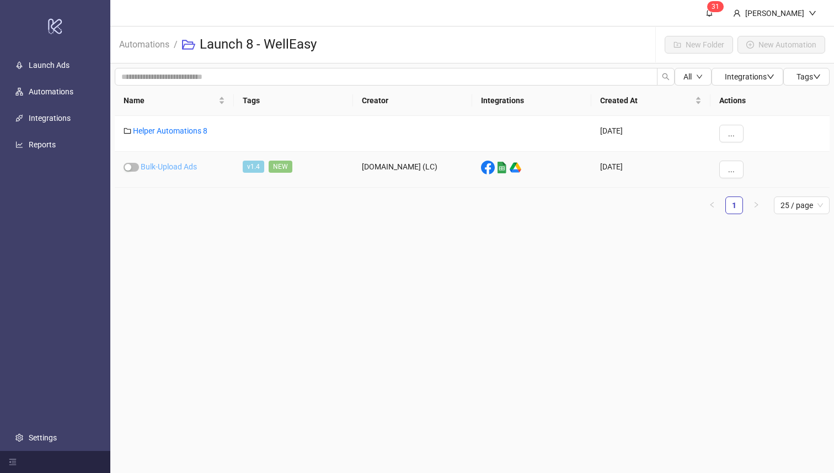
click at [168, 167] on link "Bulk-Upload Ads" at bounding box center [169, 166] width 56 height 9
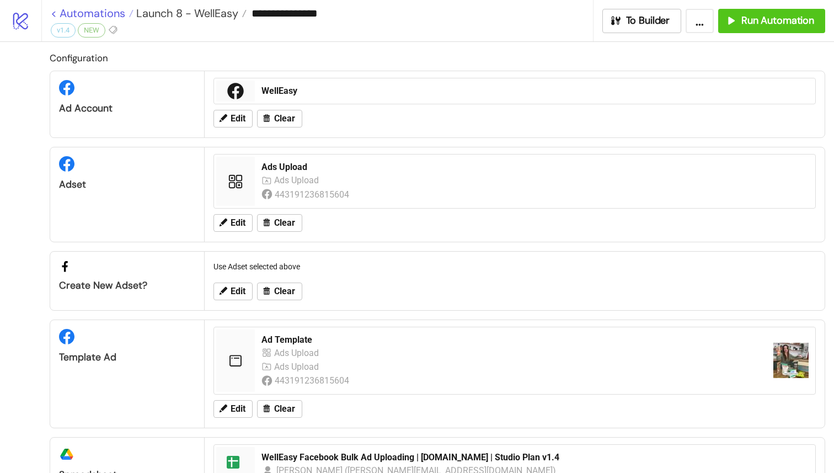
click at [53, 14] on link "< Automations" at bounding box center [92, 13] width 83 height 11
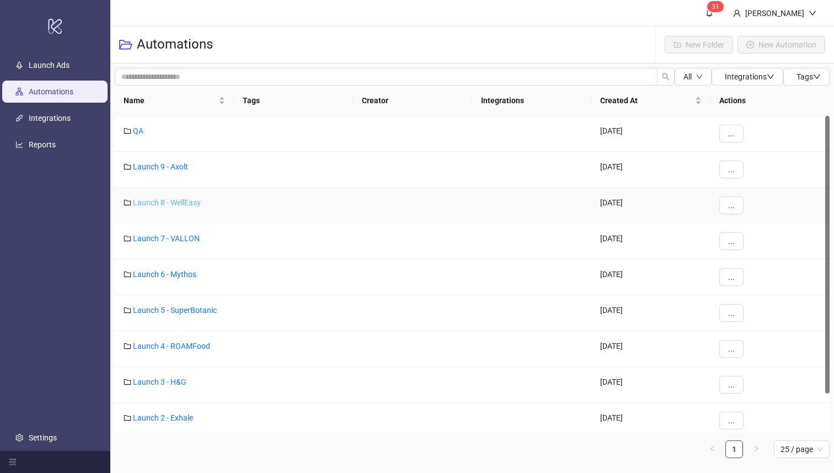
click at [161, 205] on link "Launch 8 - WellEasy" at bounding box center [167, 202] width 68 height 9
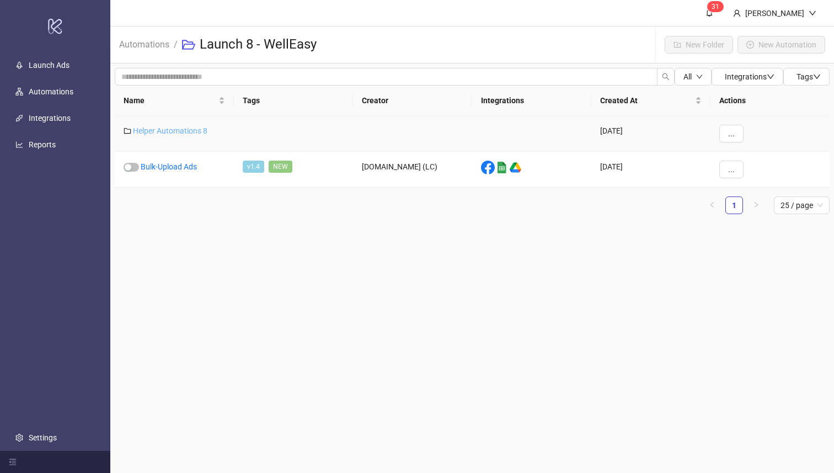
click at [179, 132] on link "Helper Automations 8" at bounding box center [170, 130] width 75 height 9
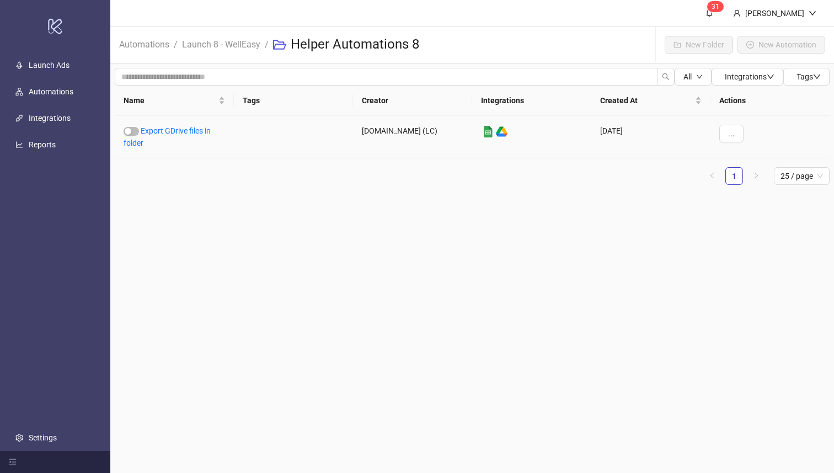
click at [179, 132] on link "Export GDrive files in folder" at bounding box center [167, 136] width 87 height 21
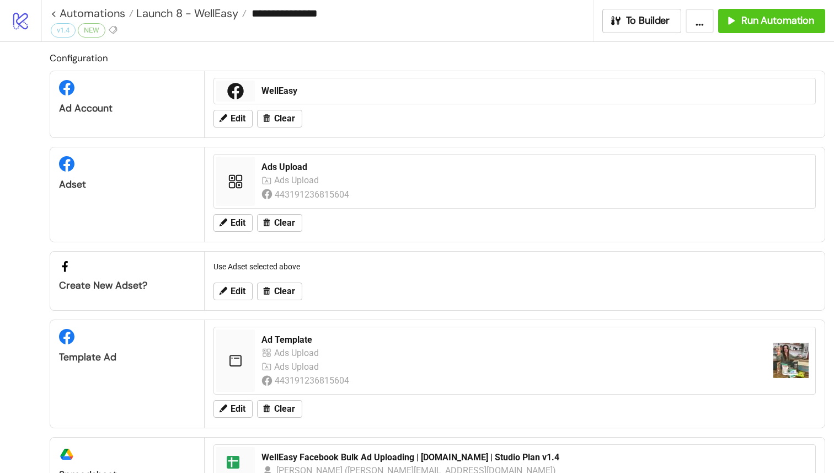
type input "**********"
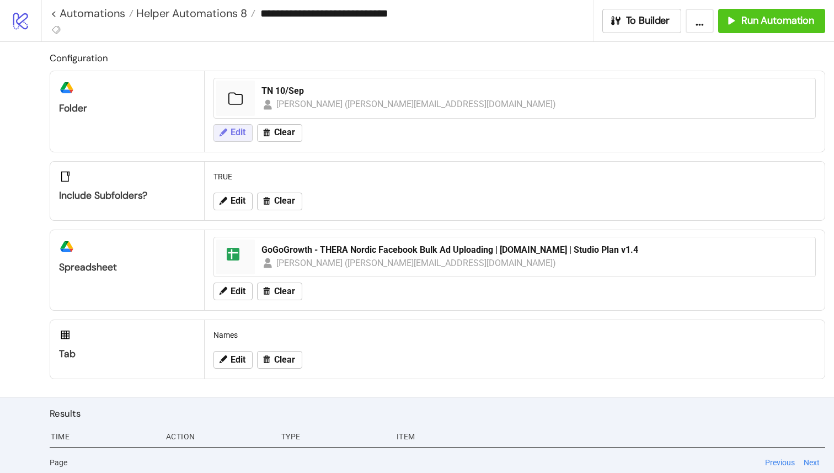
click at [234, 132] on span "Edit" at bounding box center [238, 132] width 15 height 10
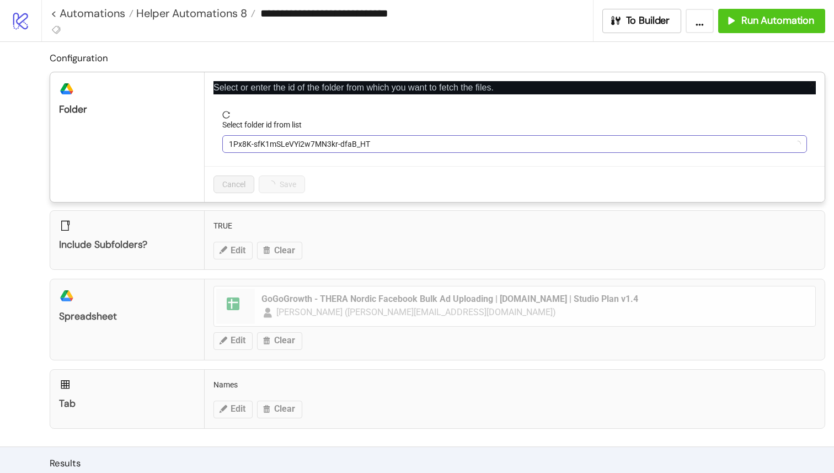
click at [272, 142] on span "1Px8K-sfK1mSLeVYi2w7MN3kr-dfaB_HT" at bounding box center [515, 144] width 572 height 17
click at [308, 151] on span "TN 10/Sep" at bounding box center [515, 144] width 572 height 17
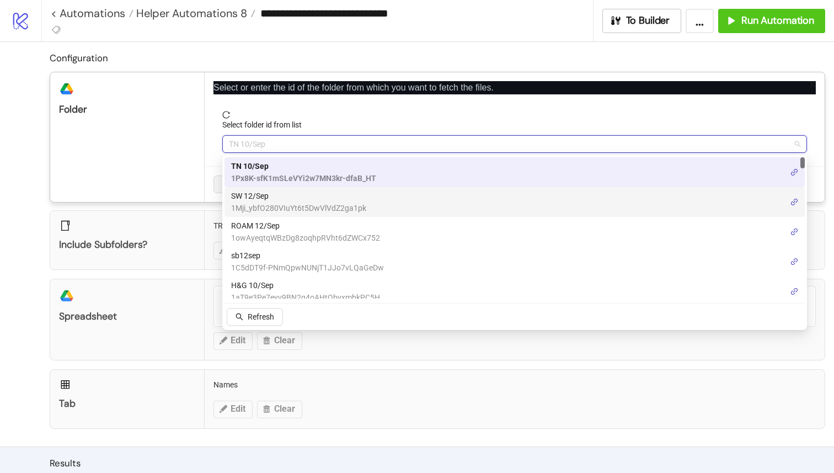
click at [324, 205] on span "1Mji_ybfO280VIuYt6t5DwVlVdZ2ga1pk" at bounding box center [298, 208] width 135 height 12
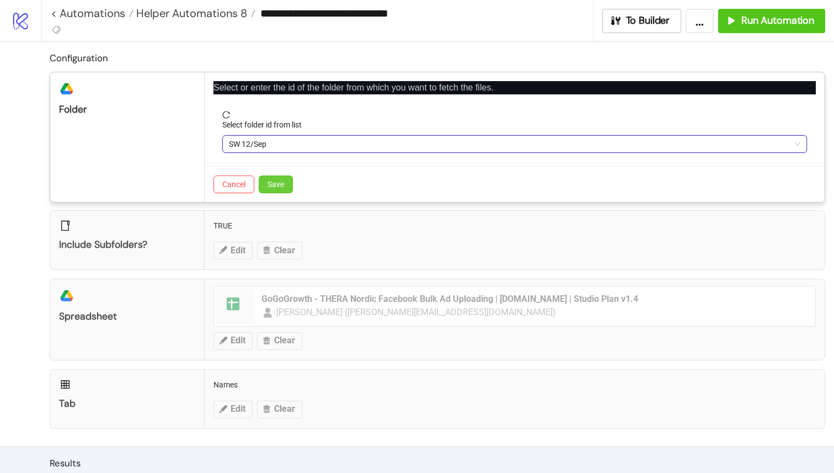
click at [284, 182] on span "Save" at bounding box center [276, 184] width 17 height 9
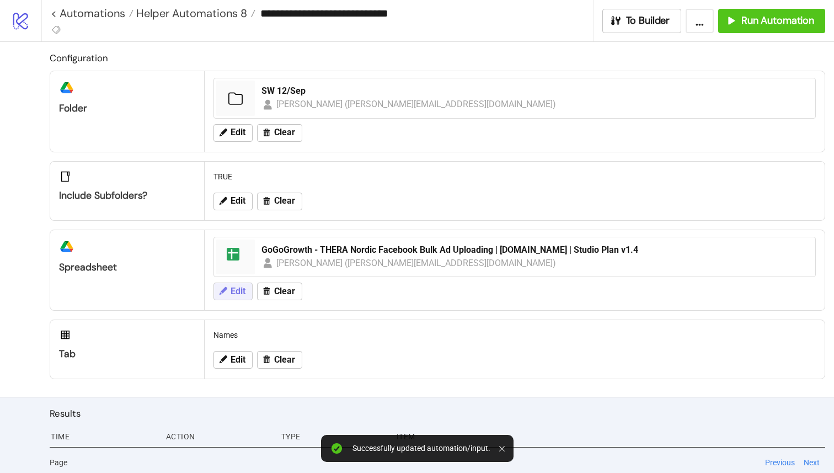
click at [238, 290] on span "Edit" at bounding box center [238, 291] width 15 height 10
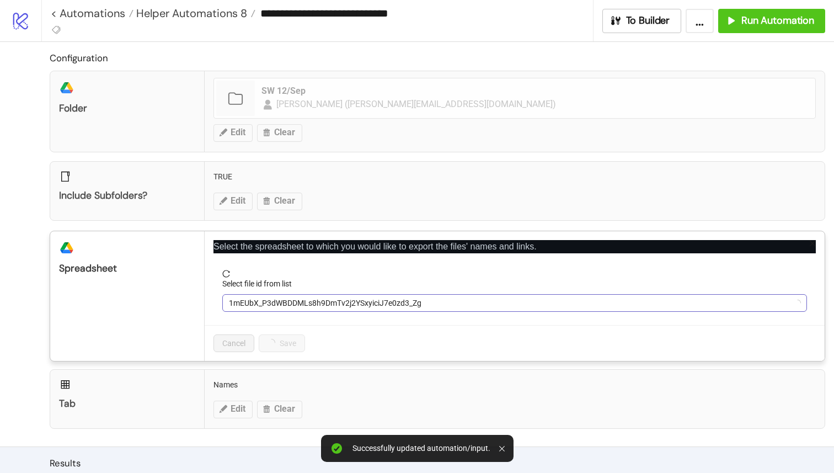
click at [283, 303] on span "1mEUbX_P3dWBDDMLs8h9DmTv2j2YSxyiciJ7e0zd3_Zg" at bounding box center [515, 303] width 572 height 17
click at [315, 307] on span "GoGoGrowth - THERA Nordic Facebook Bulk Ad Uploading | [DOMAIN_NAME] | Studio P…" at bounding box center [515, 303] width 572 height 17
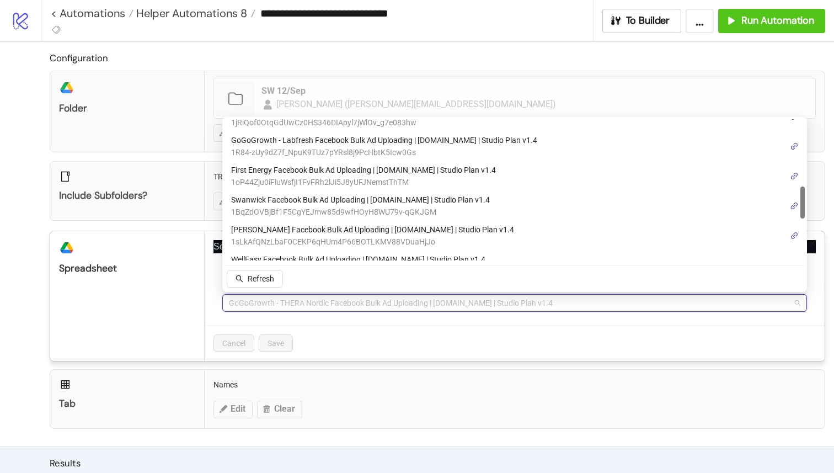
scroll to position [299, 0]
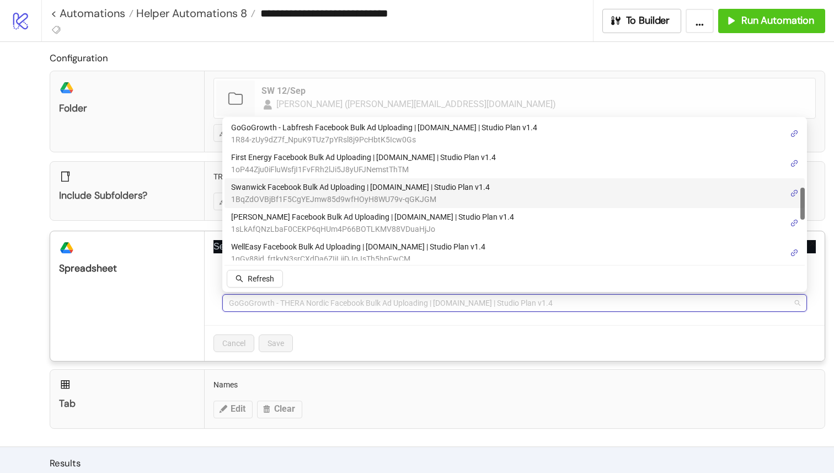
click at [389, 190] on span "Swanwick Facebook Bulk Ad Uploading | [DOMAIN_NAME] | Studio Plan v1.4" at bounding box center [360, 187] width 259 height 12
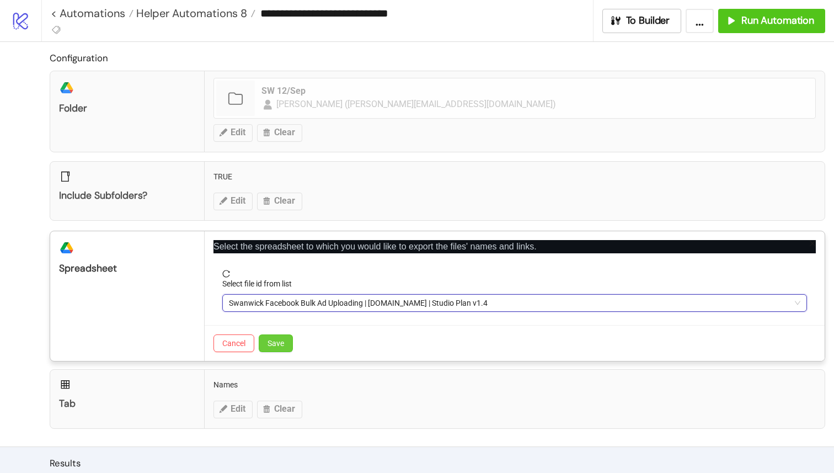
click at [290, 337] on button "Save" at bounding box center [276, 343] width 34 height 18
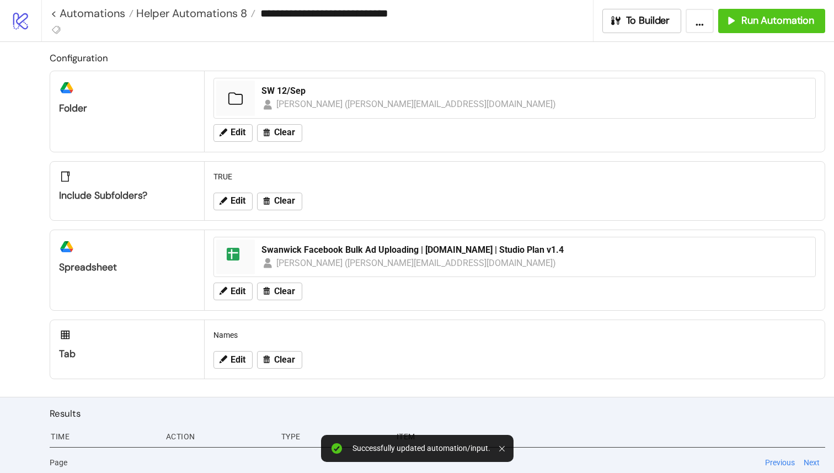
scroll to position [4, 0]
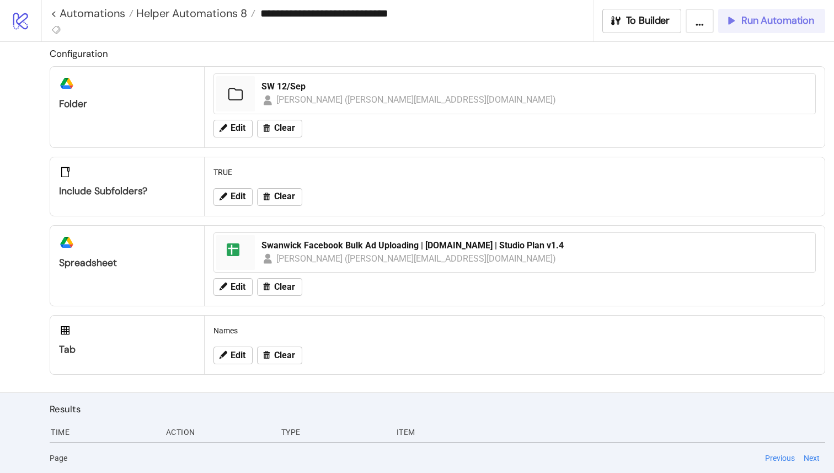
click at [761, 24] on span "Run Automation" at bounding box center [778, 20] width 73 height 13
click at [53, 13] on link "< Automations" at bounding box center [92, 13] width 83 height 11
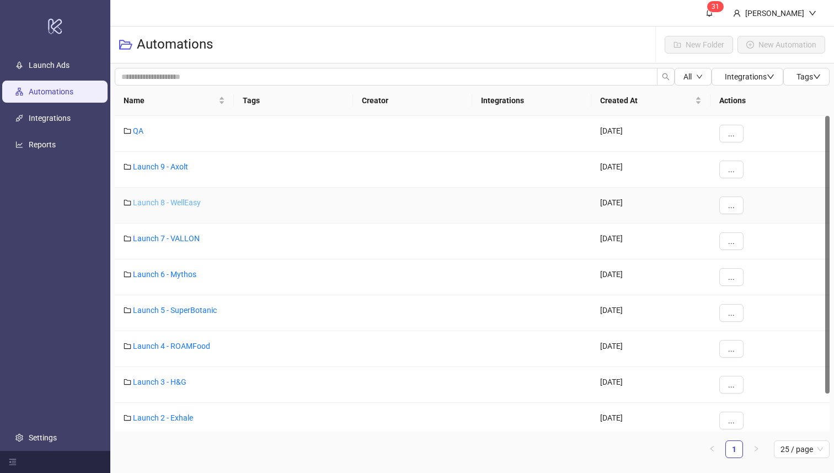
click at [176, 206] on link "Launch 8 - WellEasy" at bounding box center [167, 202] width 68 height 9
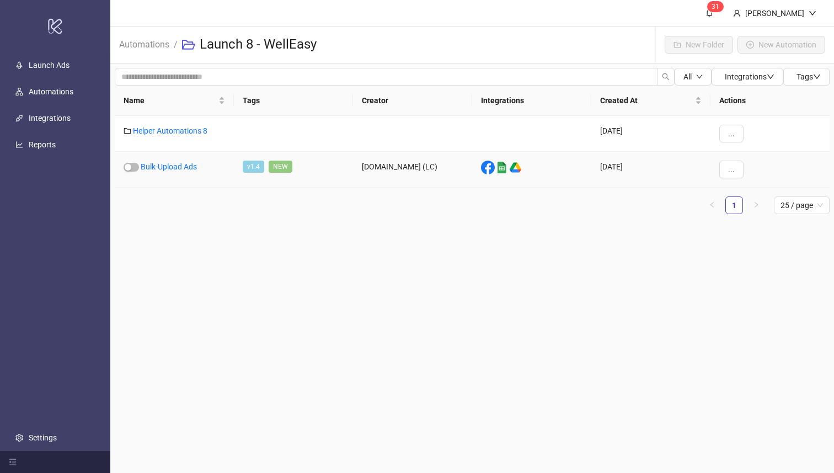
click at [189, 159] on div "Bulk-Upload Ads" at bounding box center [174, 170] width 119 height 36
click at [190, 169] on link "Bulk-Upload Ads" at bounding box center [169, 166] width 56 height 9
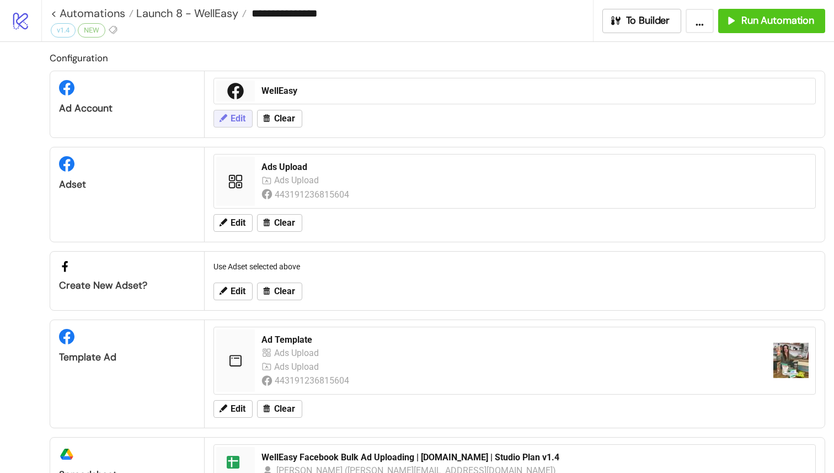
click at [241, 121] on span "Edit" at bounding box center [238, 119] width 15 height 10
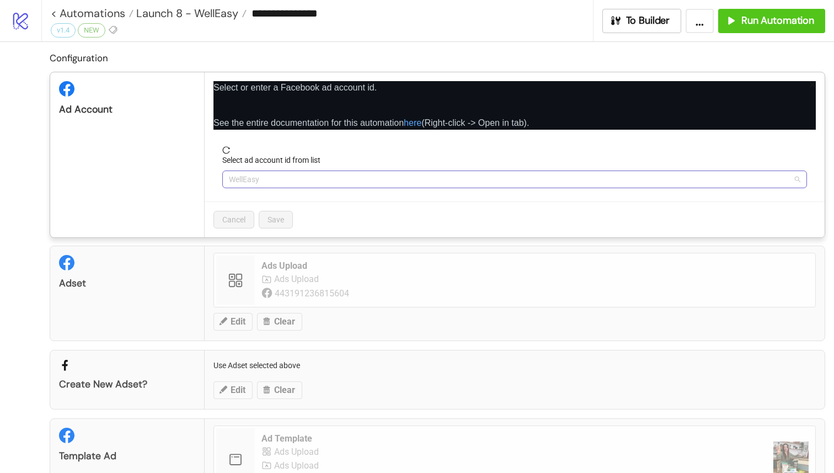
click at [291, 183] on span "WellEasy" at bounding box center [515, 179] width 572 height 17
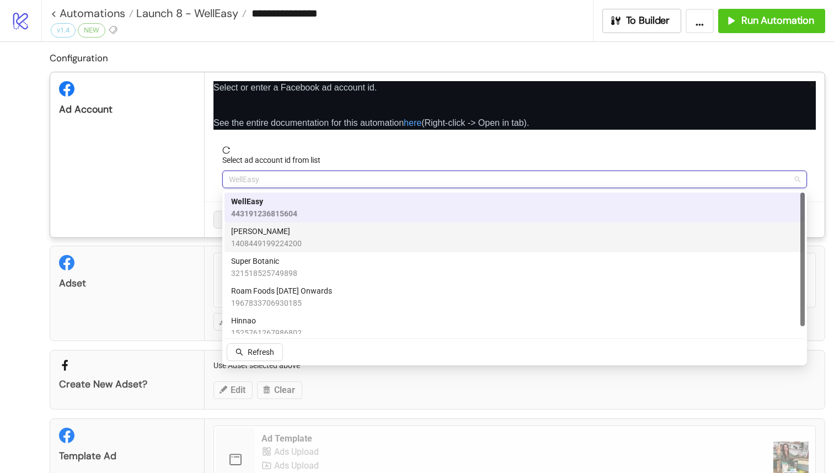
click at [326, 244] on div "Jeremy Test 1408449199224200" at bounding box center [514, 237] width 567 height 24
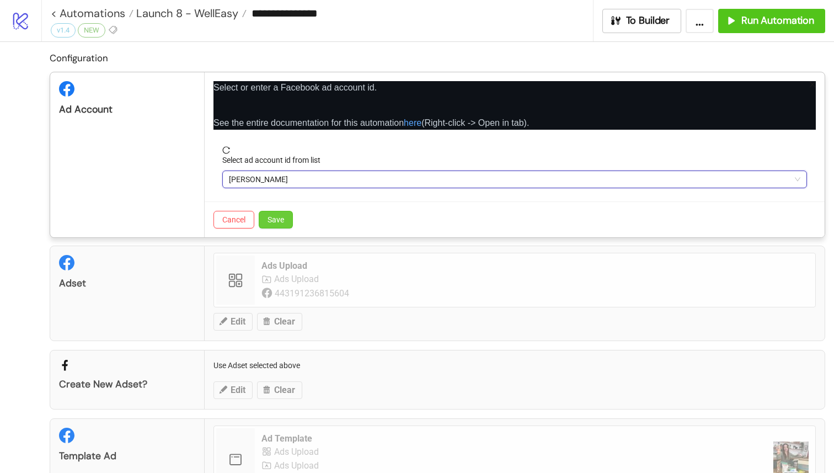
click at [276, 219] on span "Save" at bounding box center [276, 219] width 17 height 9
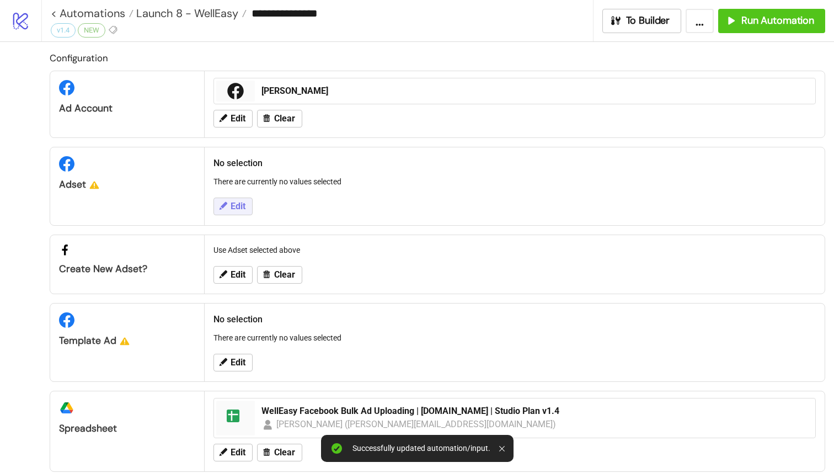
click at [245, 209] on span "Edit" at bounding box center [238, 206] width 15 height 10
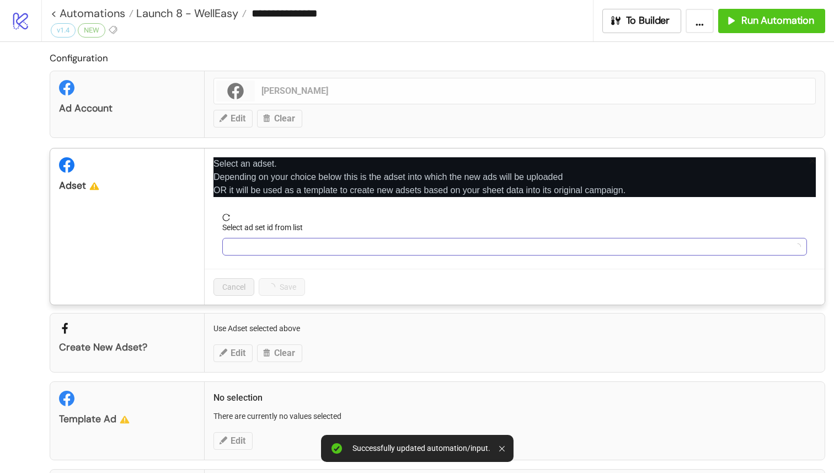
click at [274, 248] on input "Select ad set id from list" at bounding box center [510, 246] width 562 height 17
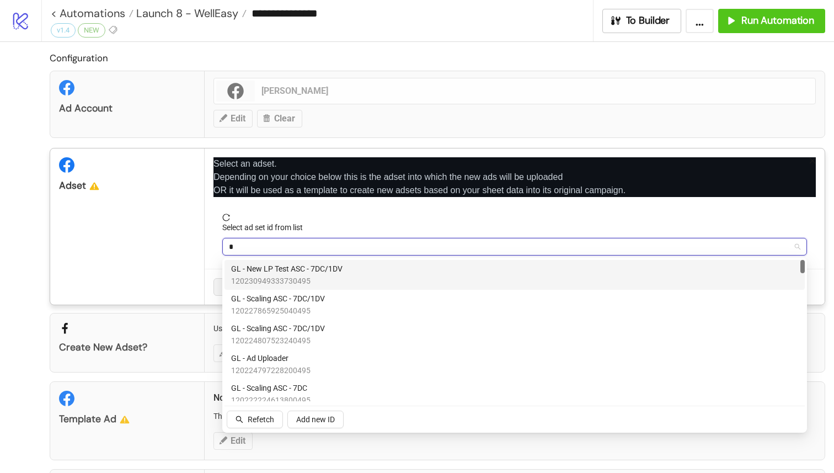
type input "**"
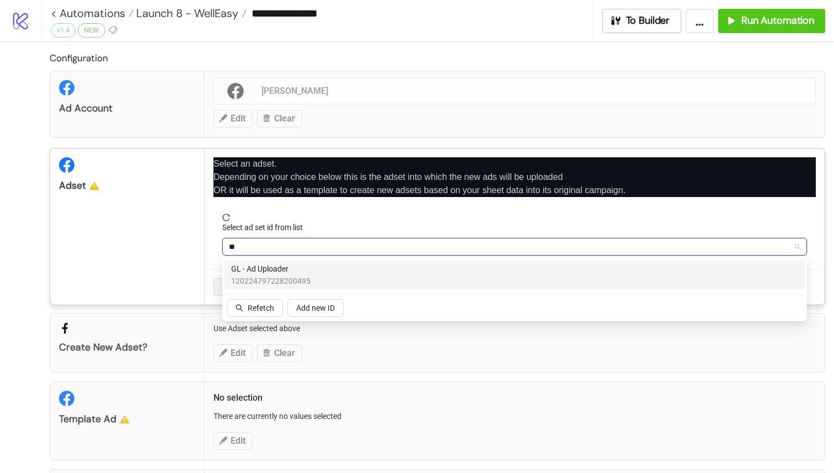
click at [394, 280] on div "GL - Ad Uploader 120224797228200495" at bounding box center [514, 275] width 567 height 24
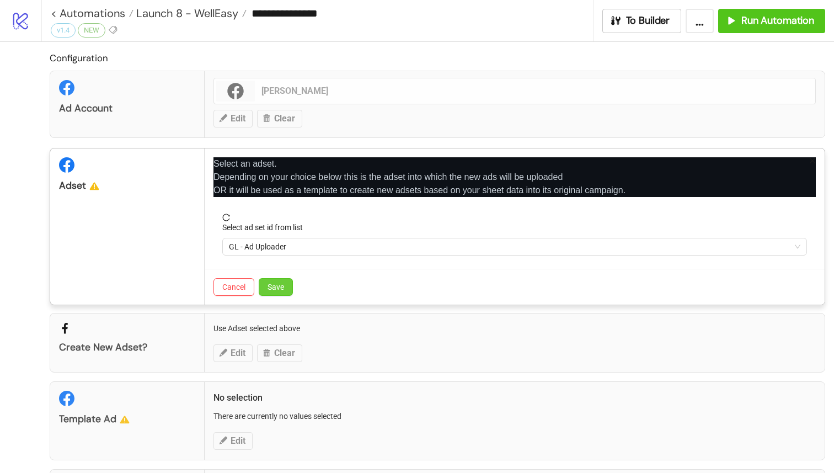
click at [288, 289] on button "Save" at bounding box center [276, 287] width 34 height 18
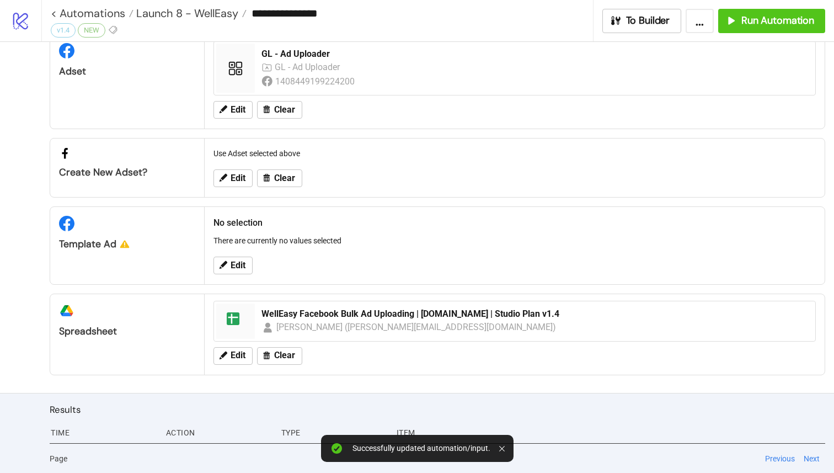
scroll to position [114, 0]
click at [240, 257] on button "Edit" at bounding box center [233, 265] width 39 height 18
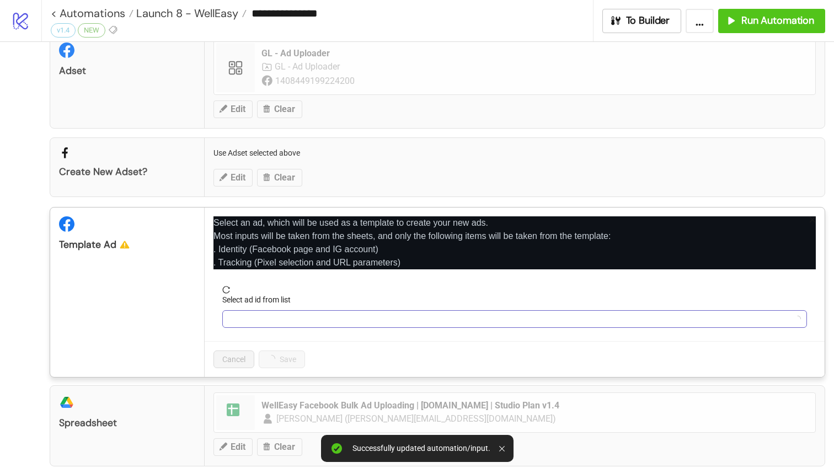
click at [308, 319] on input "Select ad id from list" at bounding box center [510, 319] width 562 height 17
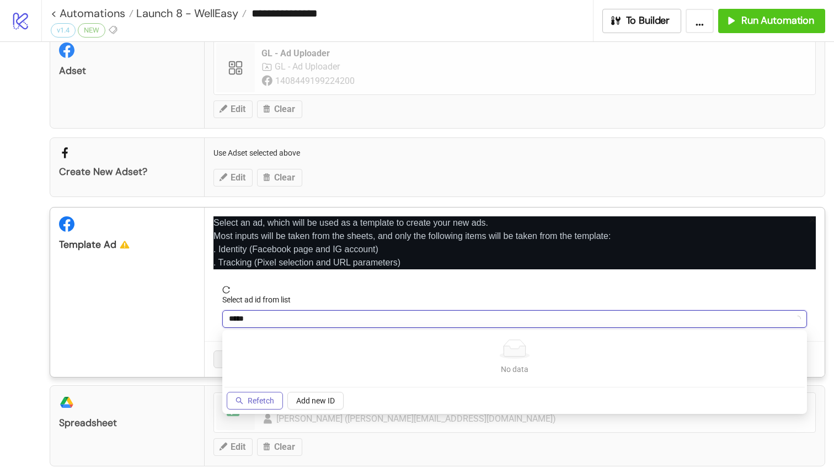
type input "*****"
click at [261, 403] on span "Refetch" at bounding box center [261, 400] width 26 height 9
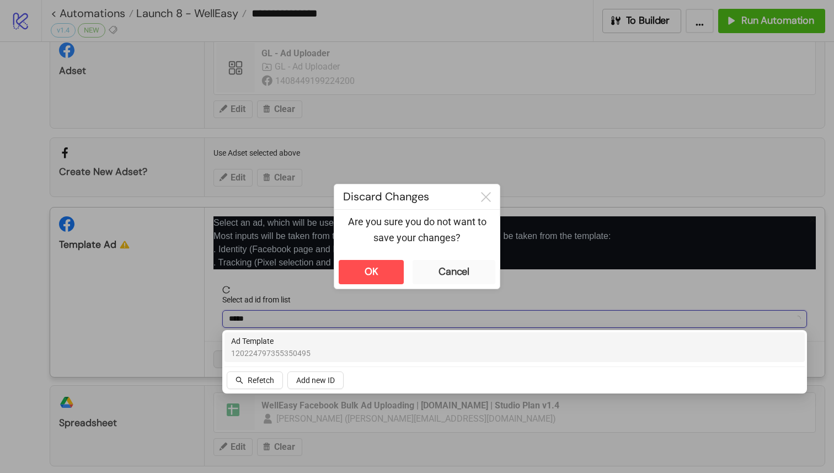
click at [341, 347] on div "Ad Template 120224797355350495" at bounding box center [514, 347] width 567 height 24
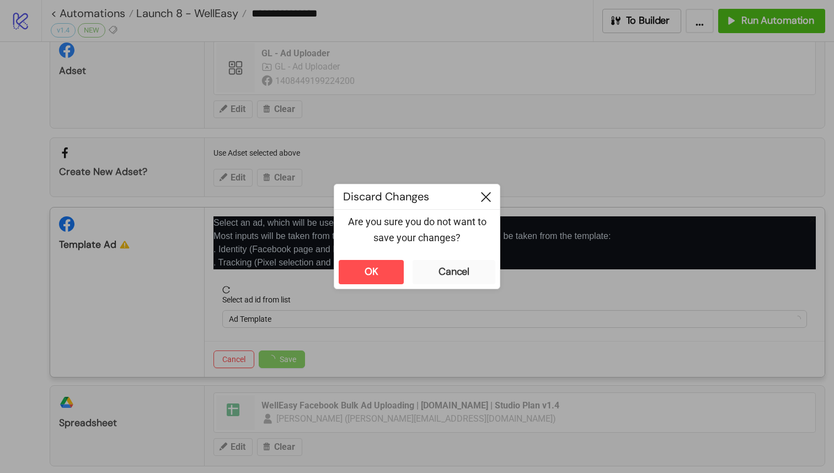
click at [486, 193] on icon at bounding box center [486, 197] width 10 height 10
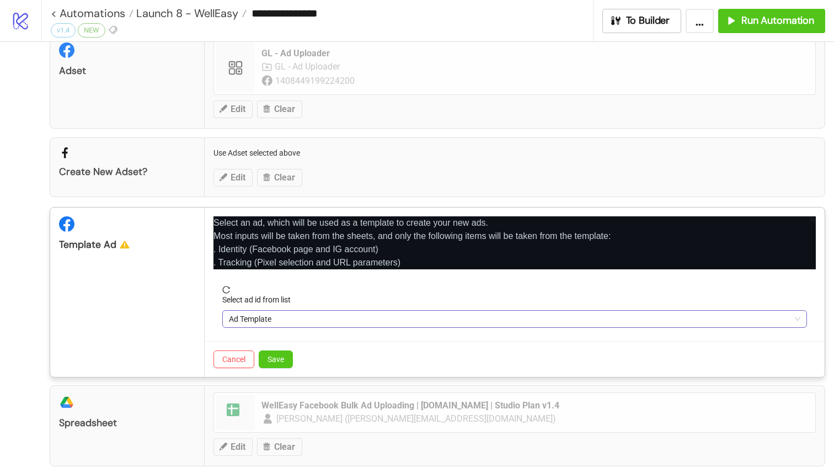
click at [327, 320] on span "Ad Template" at bounding box center [515, 319] width 572 height 17
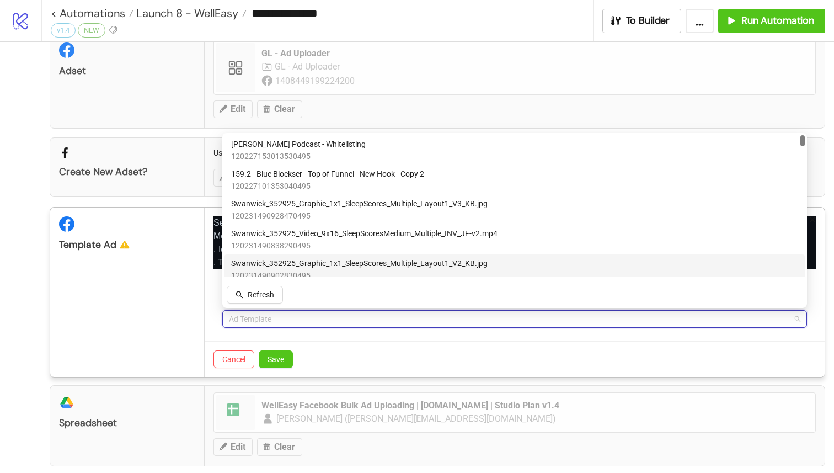
click at [315, 338] on form "Select ad id from list Ad Template" at bounding box center [515, 313] width 603 height 55
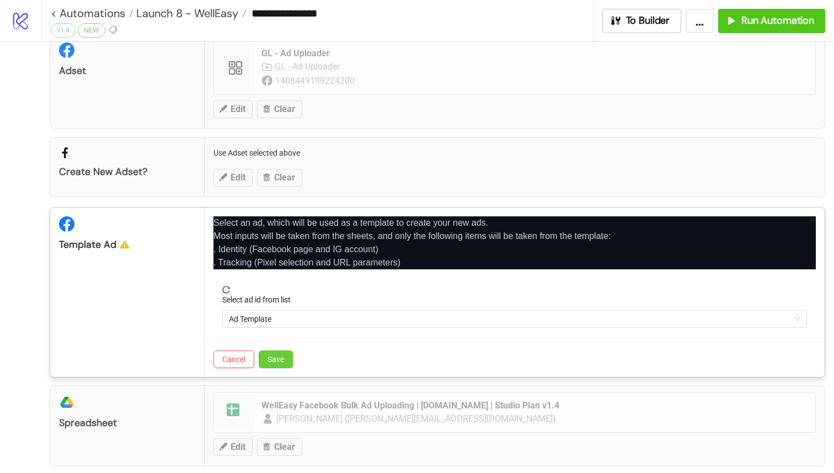
click at [283, 353] on button "Save" at bounding box center [276, 359] width 34 height 18
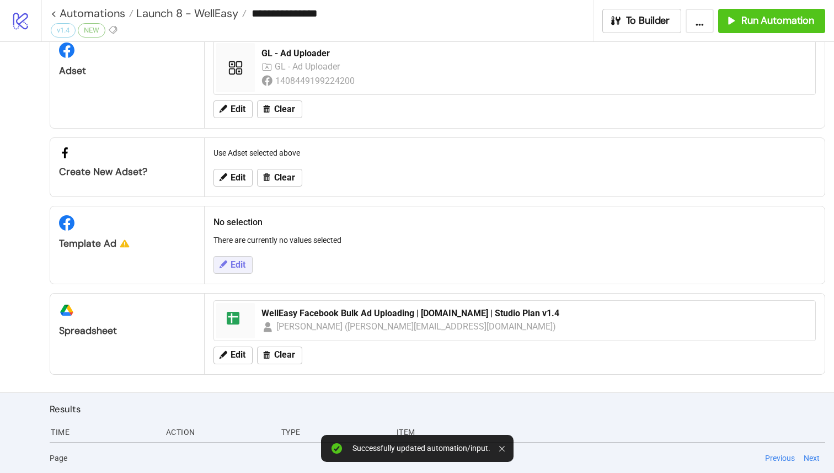
click at [244, 266] on span "Edit" at bounding box center [238, 265] width 15 height 10
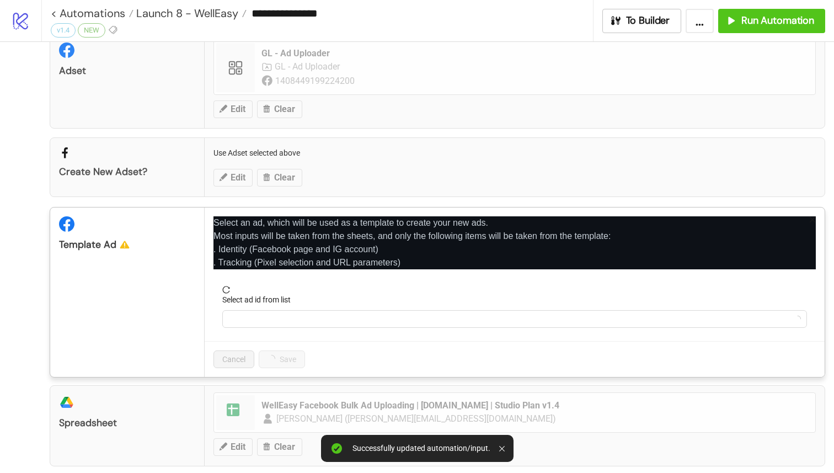
click at [272, 329] on form "Select ad id from list" at bounding box center [515, 313] width 603 height 55
click at [291, 319] on input "Select ad id from list" at bounding box center [510, 319] width 562 height 17
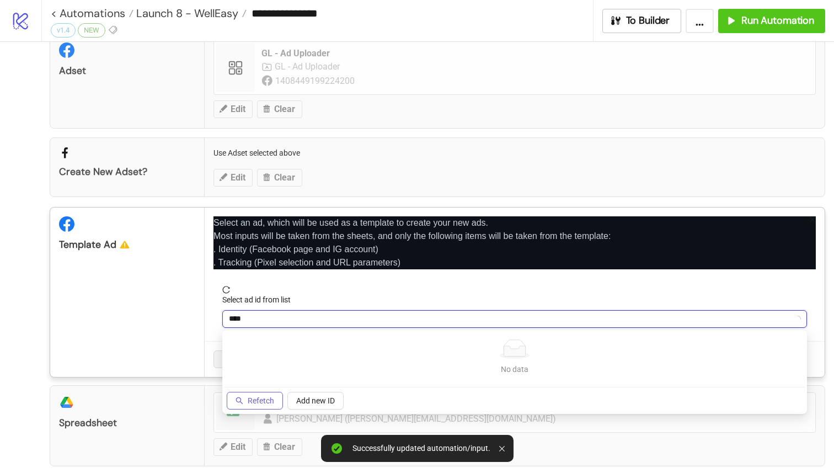
type input "****"
click at [266, 400] on span "Refetch" at bounding box center [261, 400] width 26 height 9
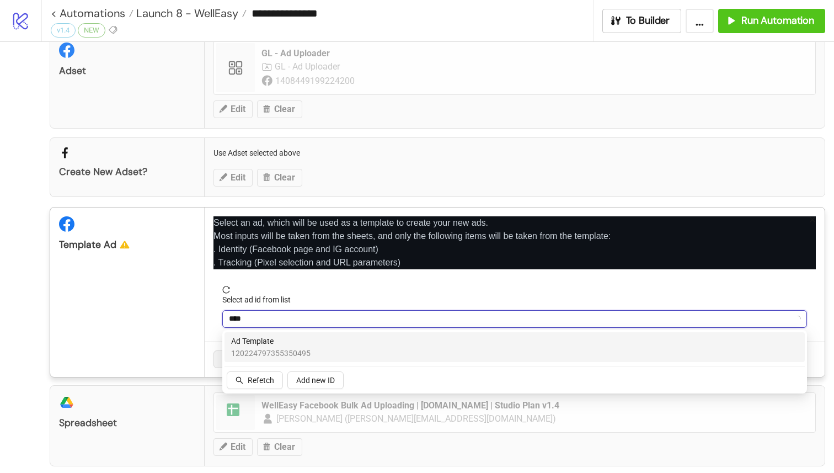
click at [333, 347] on div "Ad Template 120224797355350495" at bounding box center [514, 347] width 567 height 24
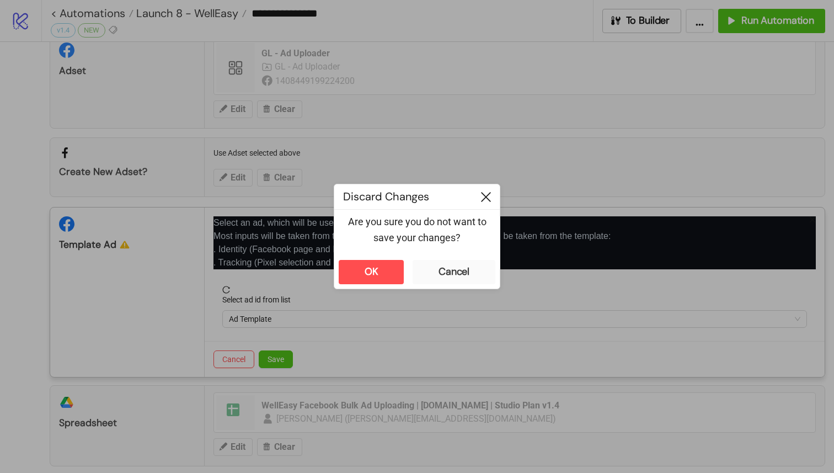
click at [487, 197] on icon at bounding box center [486, 197] width 10 height 10
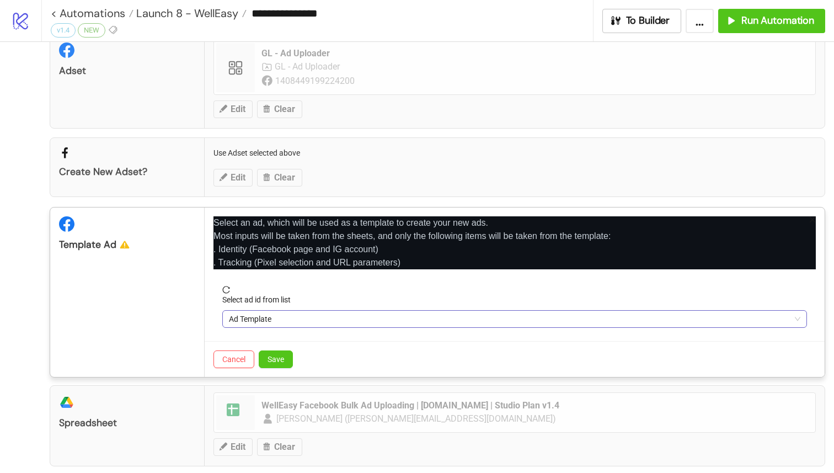
click at [275, 323] on span "Ad Template" at bounding box center [515, 319] width 572 height 17
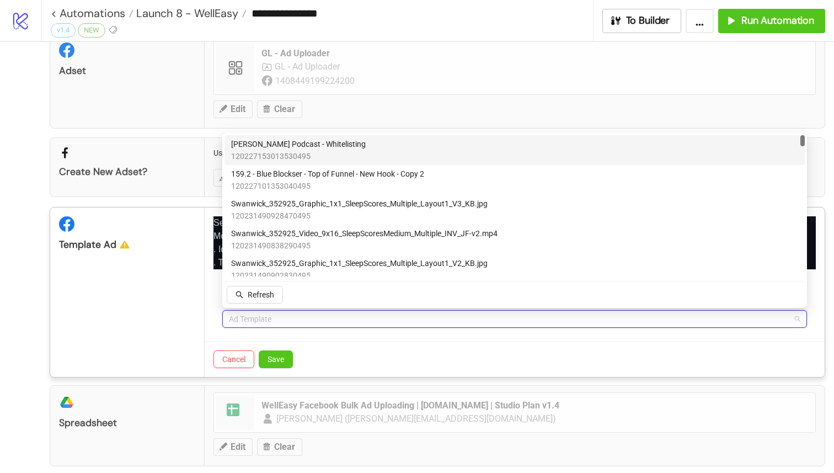
click at [260, 316] on span "Ad Template" at bounding box center [515, 319] width 572 height 17
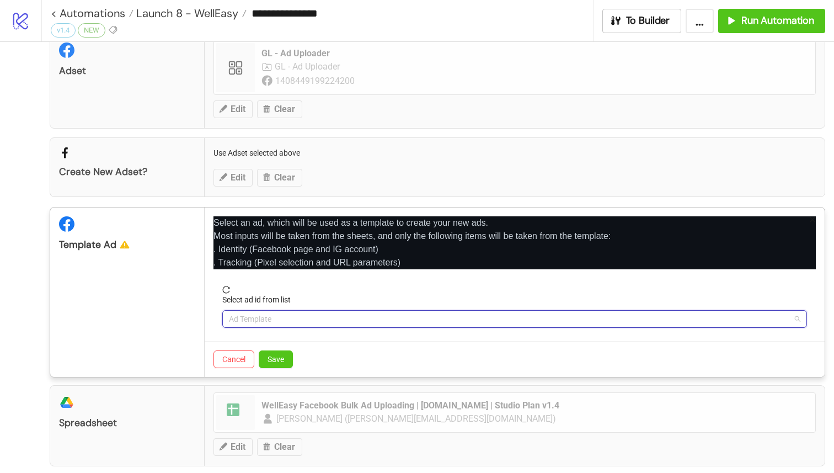
click at [260, 316] on span "Ad Template" at bounding box center [515, 319] width 572 height 17
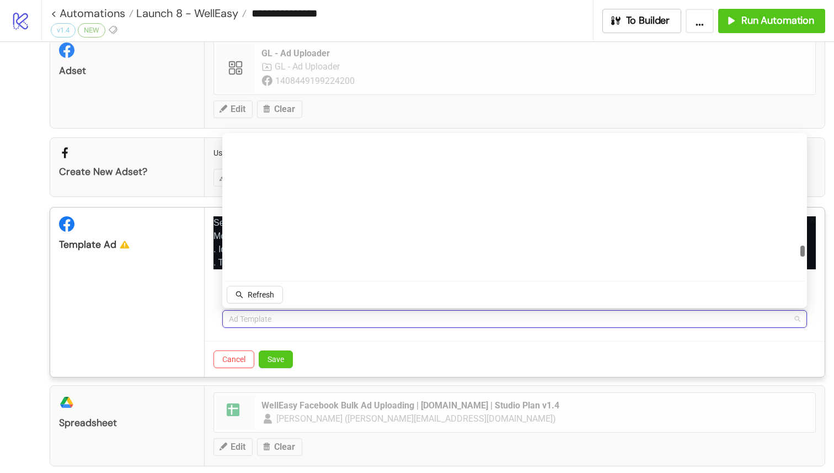
scroll to position [4452, 0]
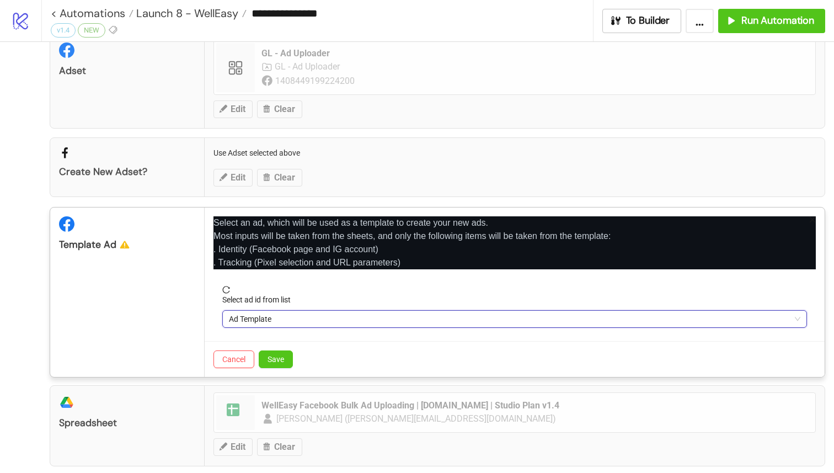
click at [275, 316] on span "Ad Template" at bounding box center [515, 319] width 572 height 17
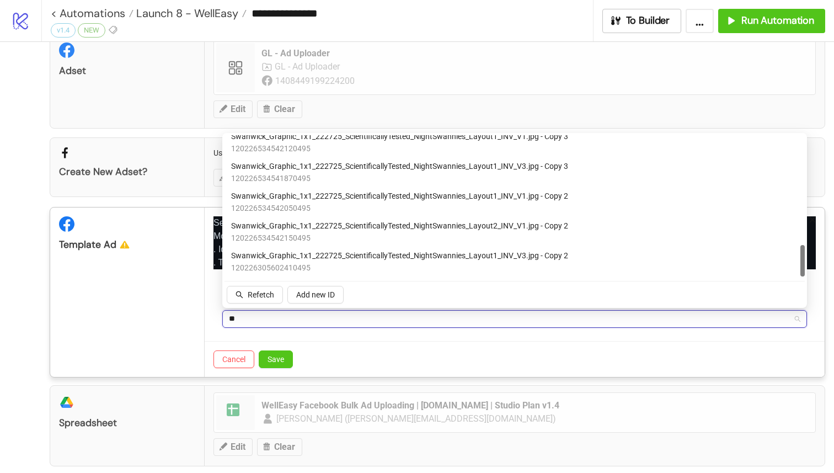
scroll to position [485, 0]
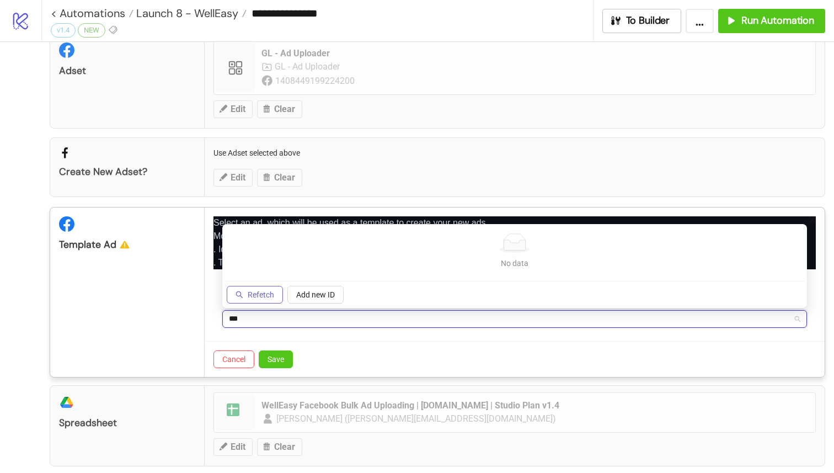
type input "***"
click at [271, 296] on span "Refetch" at bounding box center [261, 294] width 26 height 9
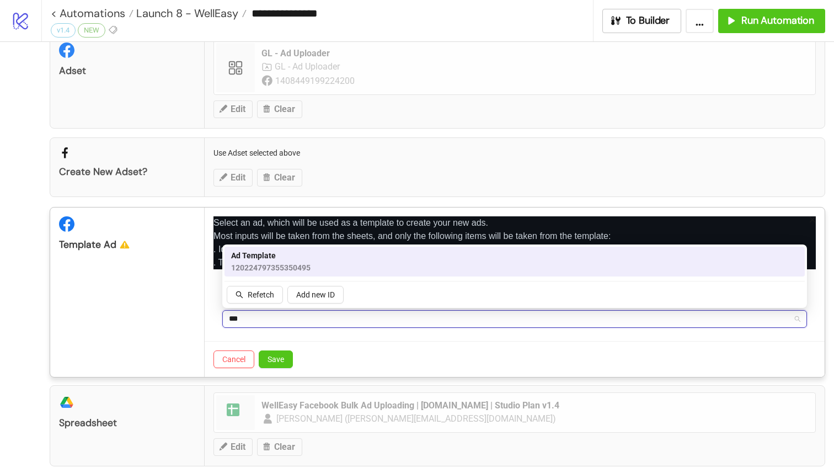
click at [294, 268] on span "120224797355350495" at bounding box center [270, 268] width 79 height 12
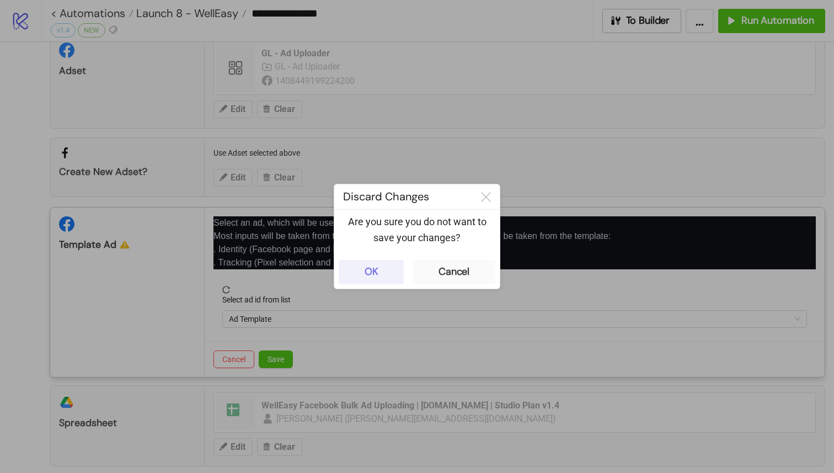
click at [362, 269] on button "OK" at bounding box center [371, 272] width 65 height 24
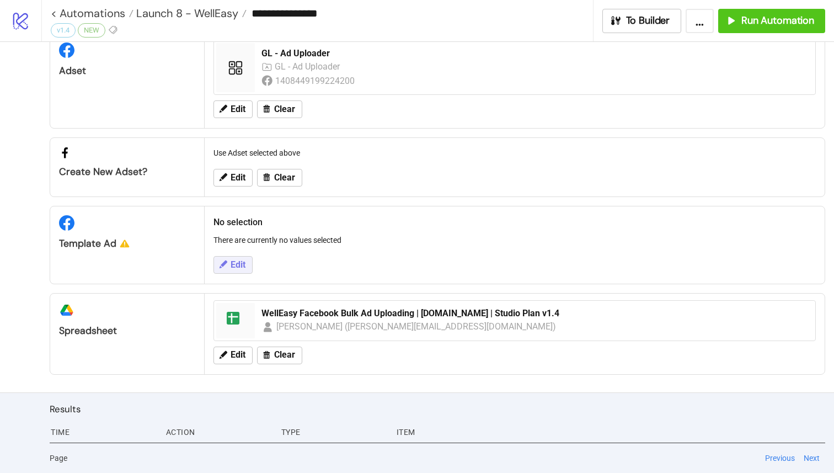
click at [248, 265] on button "Edit" at bounding box center [233, 265] width 39 height 18
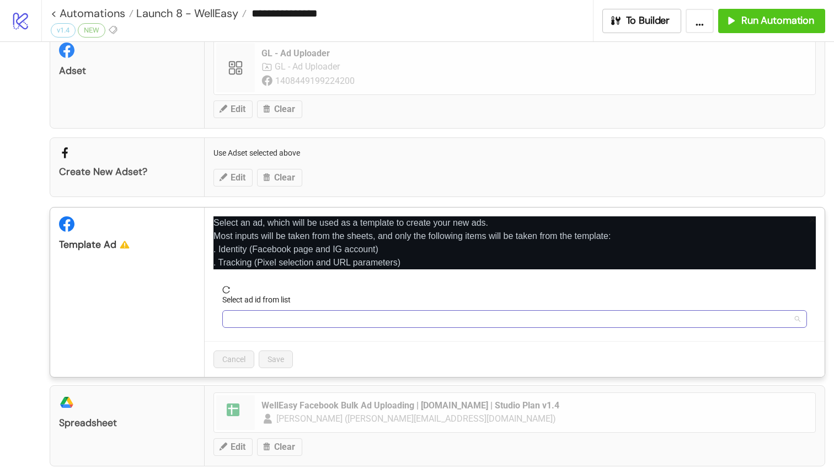
click at [277, 320] on input "Select ad id from list" at bounding box center [510, 319] width 562 height 17
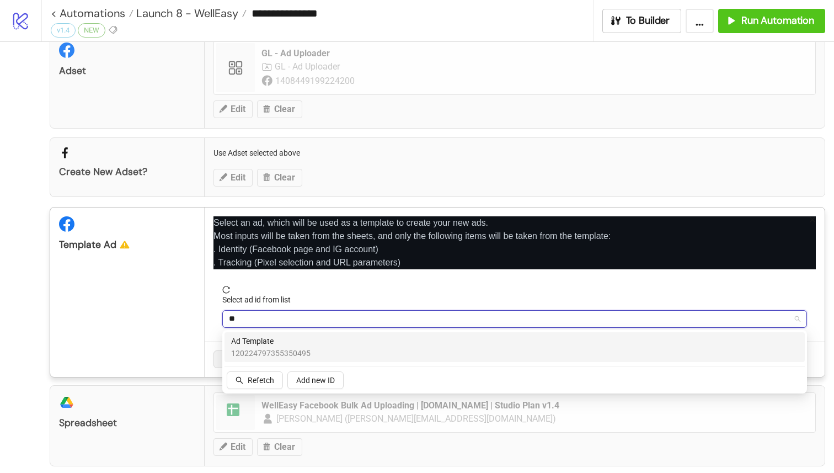
type input "***"
click at [269, 346] on span "Ad Template" at bounding box center [270, 341] width 79 height 12
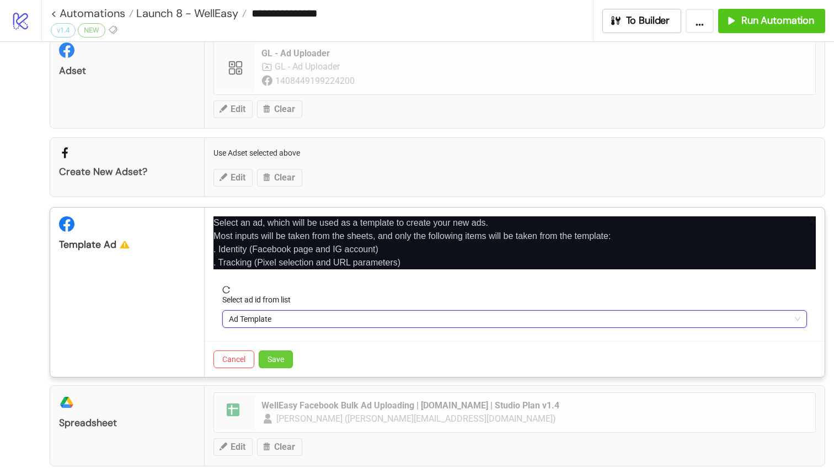
click at [277, 362] on span "Save" at bounding box center [276, 359] width 17 height 9
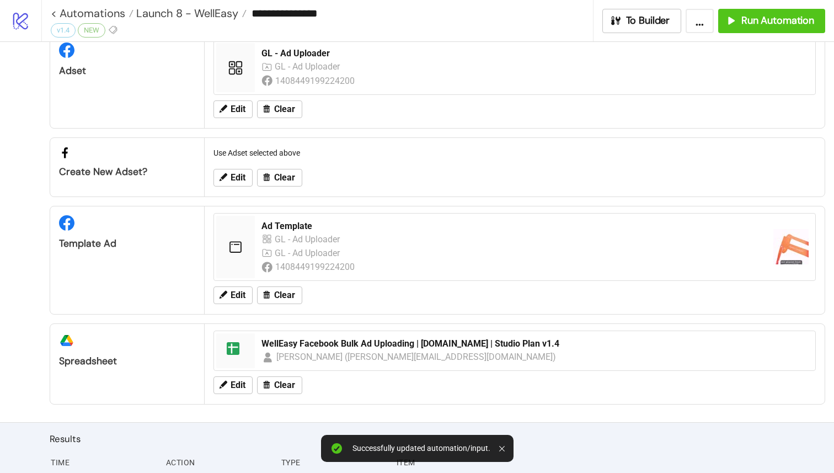
scroll to position [144, 0]
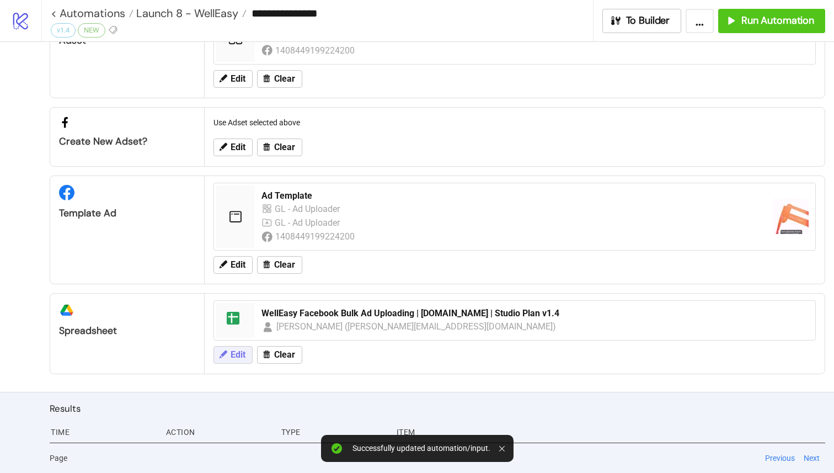
click at [243, 355] on span "Edit" at bounding box center [238, 355] width 15 height 10
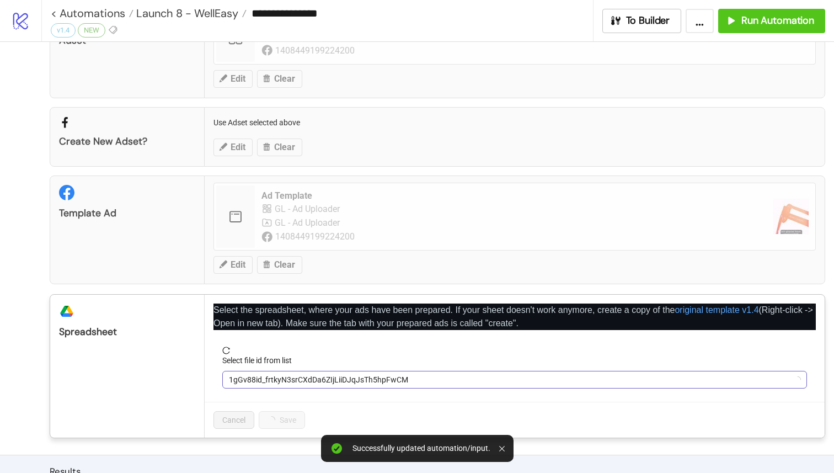
click at [293, 382] on span "1gGv88id_frtkyN3srCXdDa6ZIjLiiDJqJsTh5hpFwCM" at bounding box center [515, 379] width 572 height 17
click at [293, 382] on span "WellEasy Facebook Bulk Ad Uploading | [DOMAIN_NAME] | Studio Plan v1.4" at bounding box center [515, 379] width 572 height 17
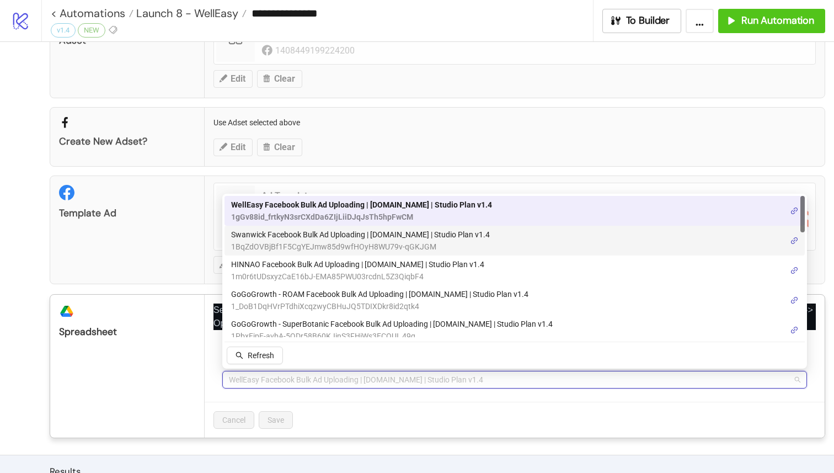
click at [361, 236] on span "Swanwick Facebook Bulk Ad Uploading | [DOMAIN_NAME] | Studio Plan v1.4" at bounding box center [360, 234] width 259 height 12
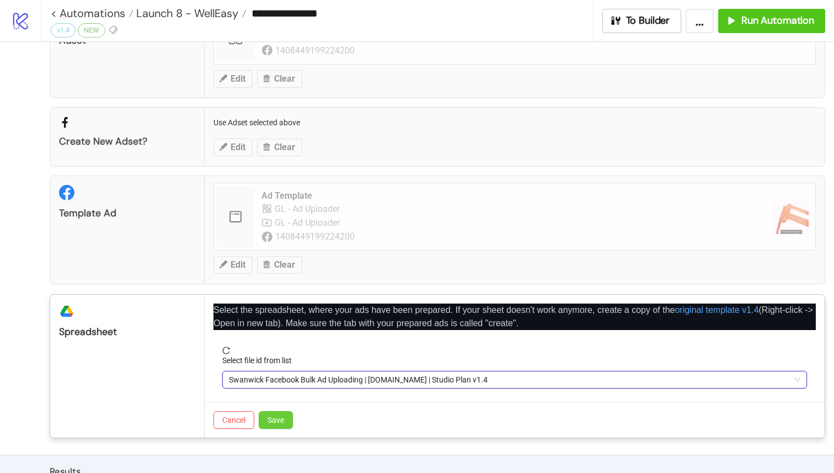
click at [287, 417] on button "Save" at bounding box center [276, 420] width 34 height 18
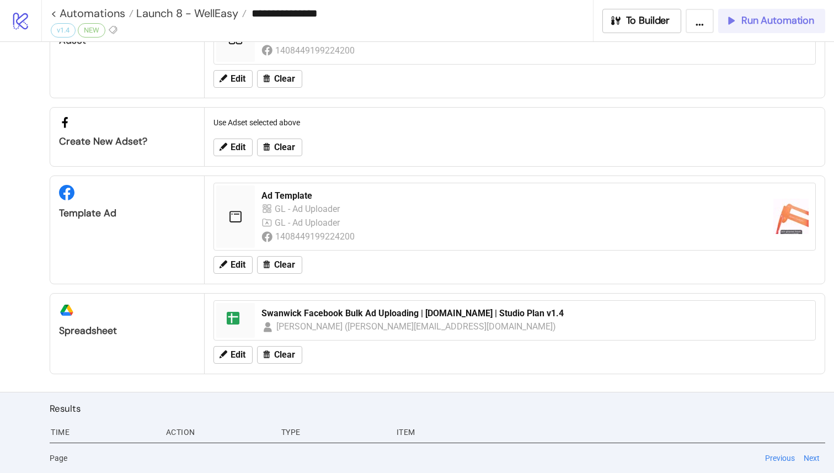
click at [735, 21] on icon "button" at bounding box center [731, 20] width 12 height 12
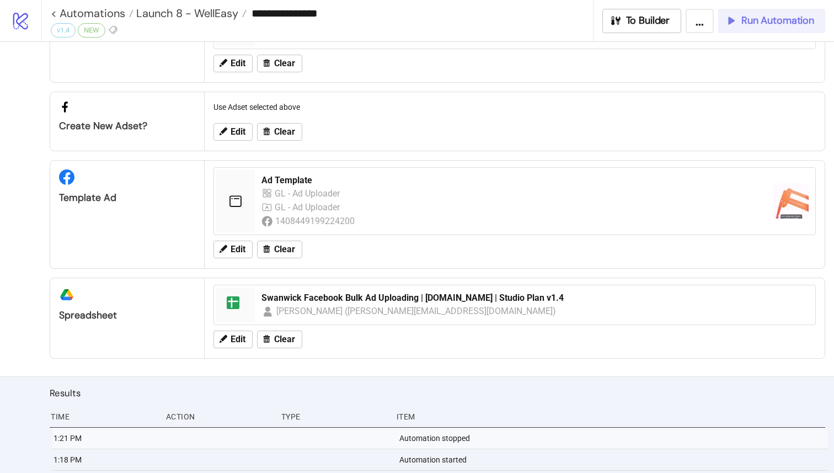
scroll to position [153, 0]
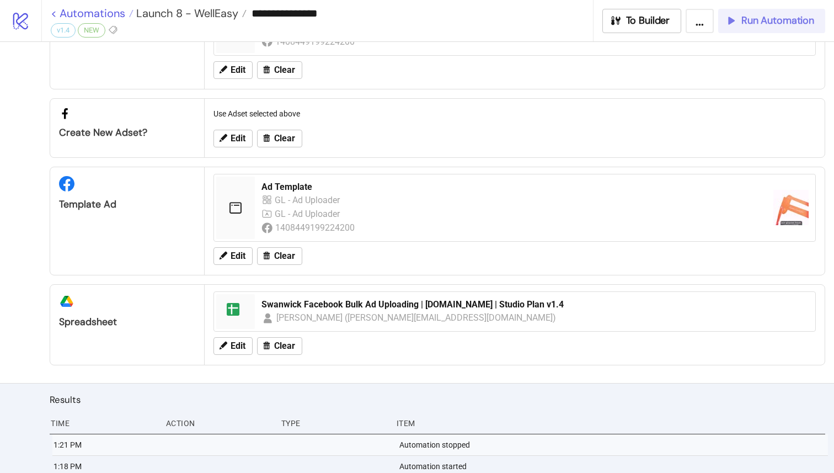
click at [59, 11] on link "< Automations" at bounding box center [92, 13] width 83 height 11
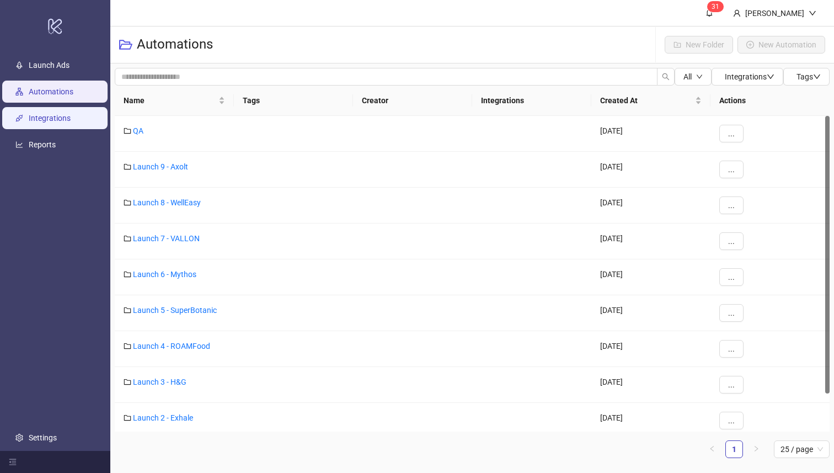
click at [57, 114] on link "Integrations" at bounding box center [50, 118] width 42 height 9
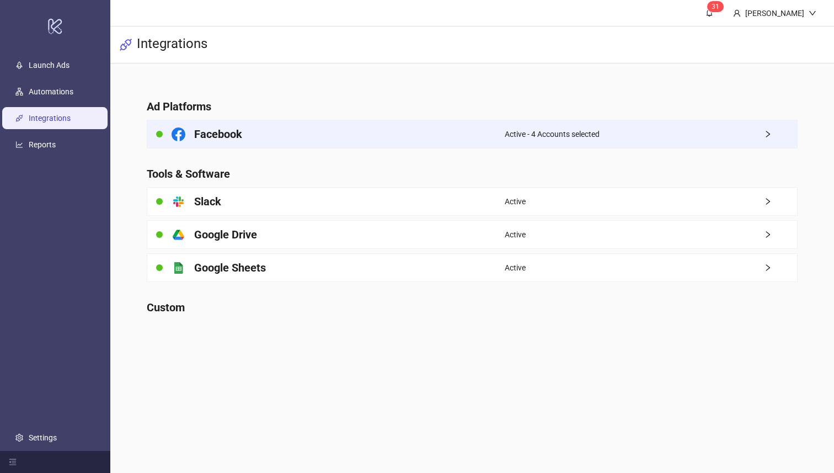
click at [200, 134] on h4 "Facebook" at bounding box center [218, 133] width 48 height 15
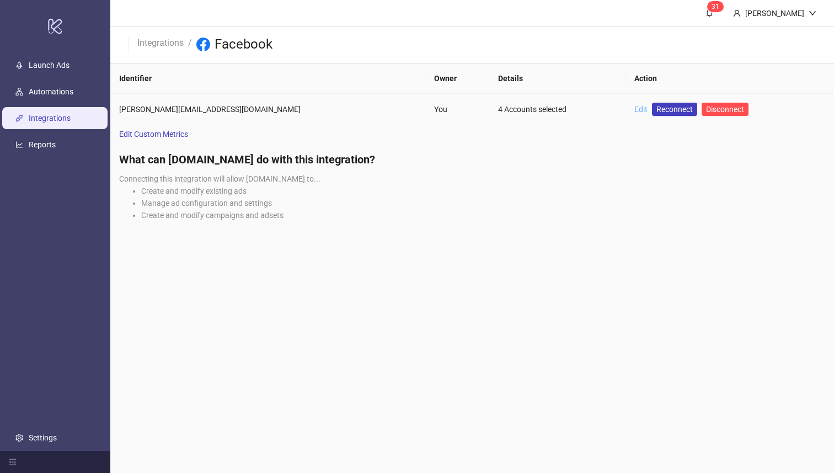
click at [635, 106] on link "Edit" at bounding box center [641, 109] width 13 height 9
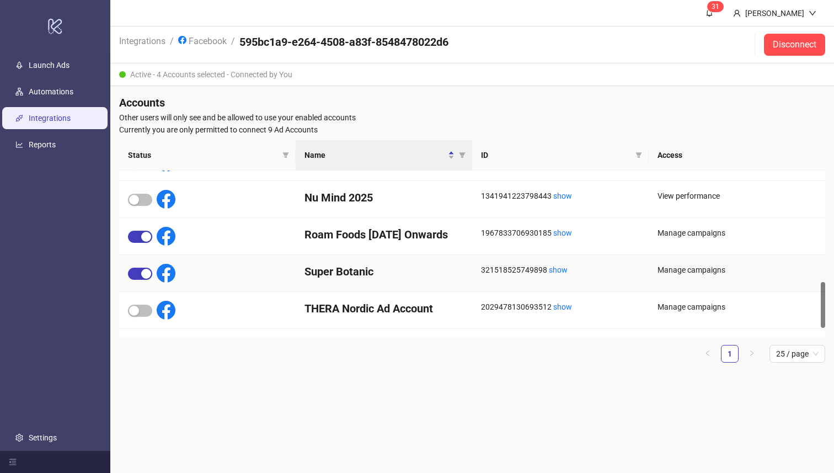
scroll to position [426, 0]
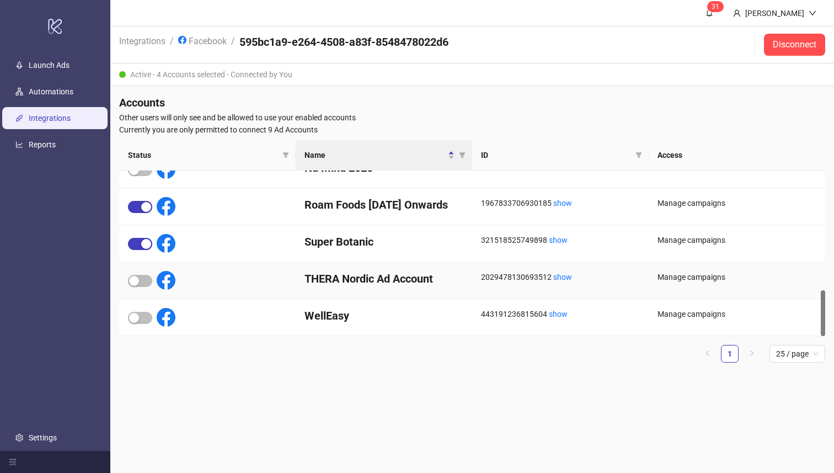
click at [131, 273] on div at bounding box center [151, 280] width 47 height 19
click at [134, 280] on div "button" at bounding box center [134, 281] width 10 height 10
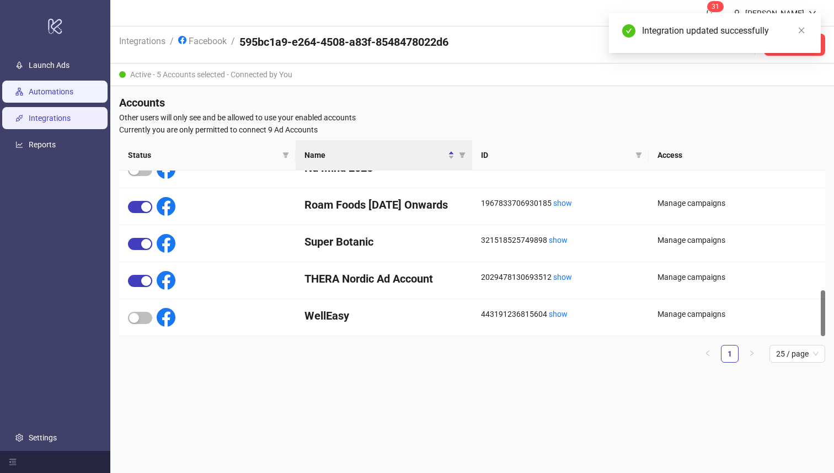
click at [64, 88] on link "Automations" at bounding box center [51, 92] width 45 height 9
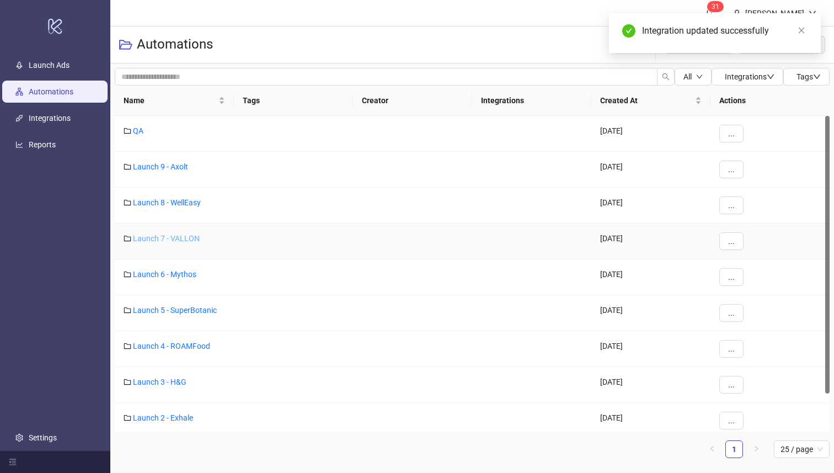
click at [187, 238] on link "Launch 7 - VALLON" at bounding box center [166, 238] width 67 height 9
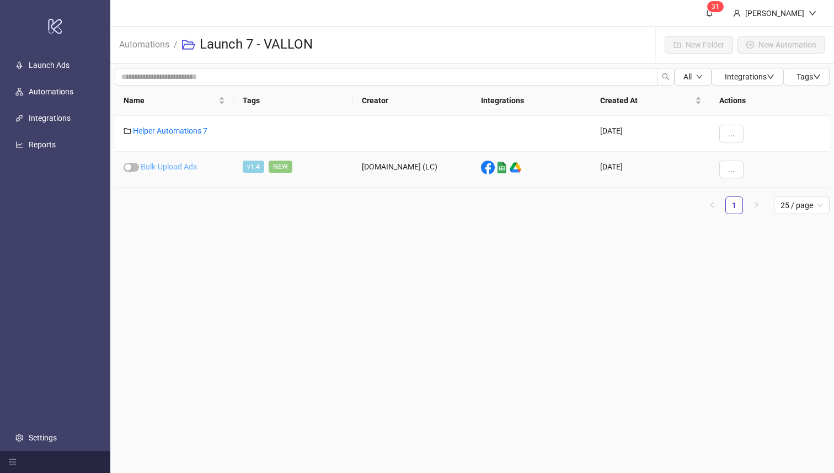
click at [180, 163] on link "Bulk-Upload Ads" at bounding box center [169, 166] width 56 height 9
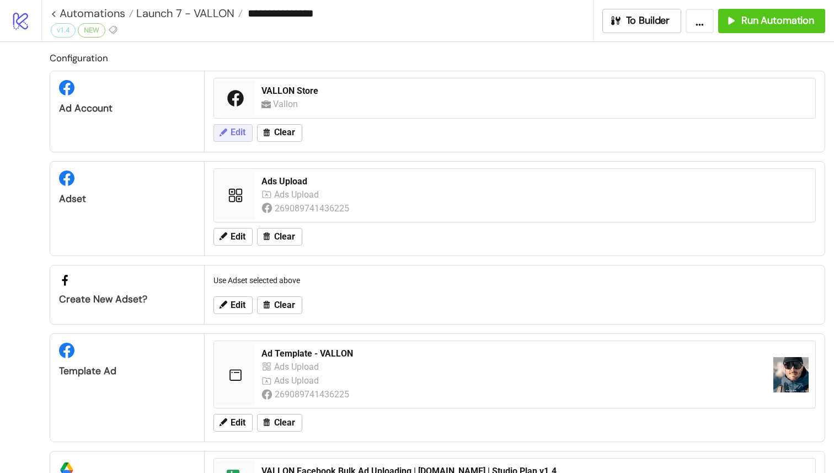
click at [235, 133] on span "Edit" at bounding box center [238, 132] width 15 height 10
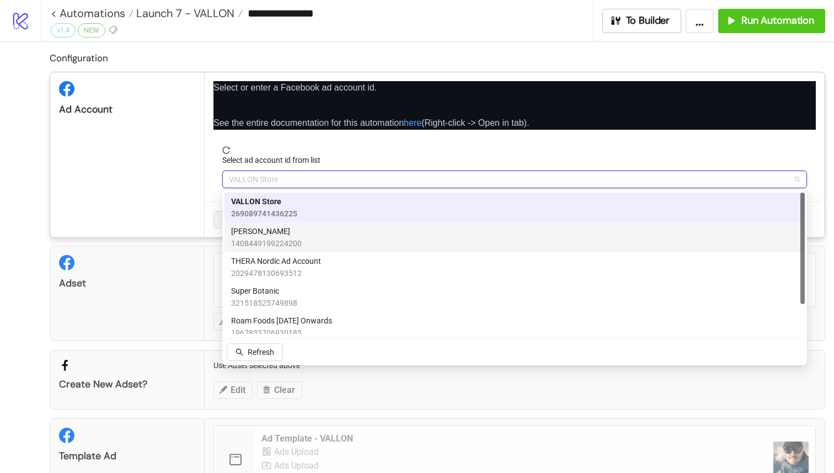
click at [288, 255] on span "THERA Nordic Ad Account" at bounding box center [276, 261] width 90 height 12
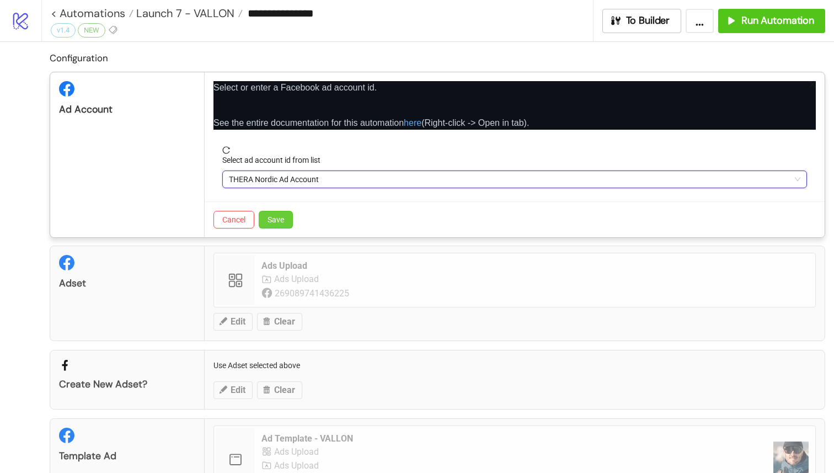
click at [286, 225] on button "Save" at bounding box center [276, 220] width 34 height 18
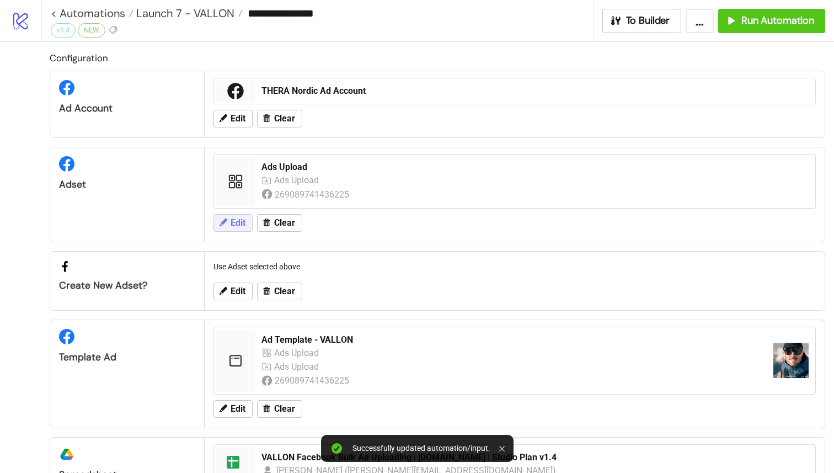
click at [237, 219] on span "Edit" at bounding box center [238, 223] width 15 height 10
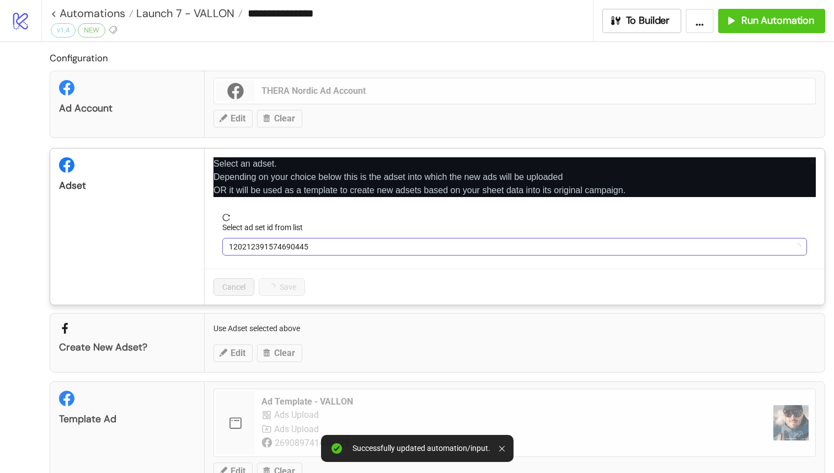
click at [269, 251] on span "120212391574690445" at bounding box center [515, 246] width 572 height 17
click at [269, 251] on span "Ads Upload" at bounding box center [515, 246] width 572 height 17
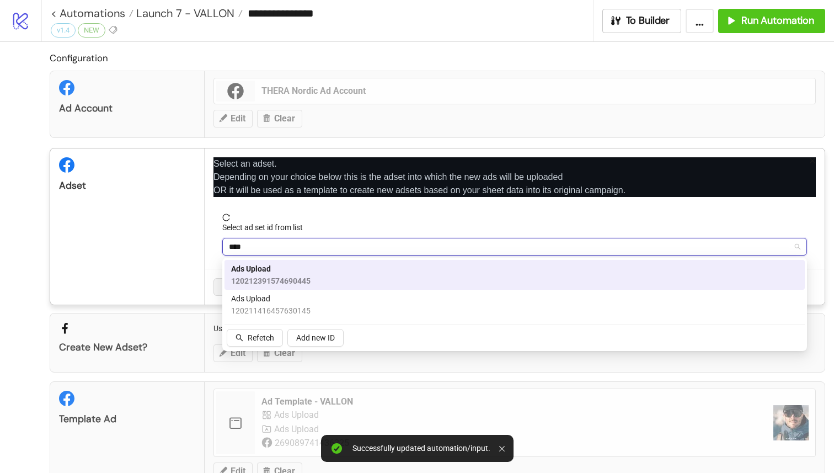
type input "*****"
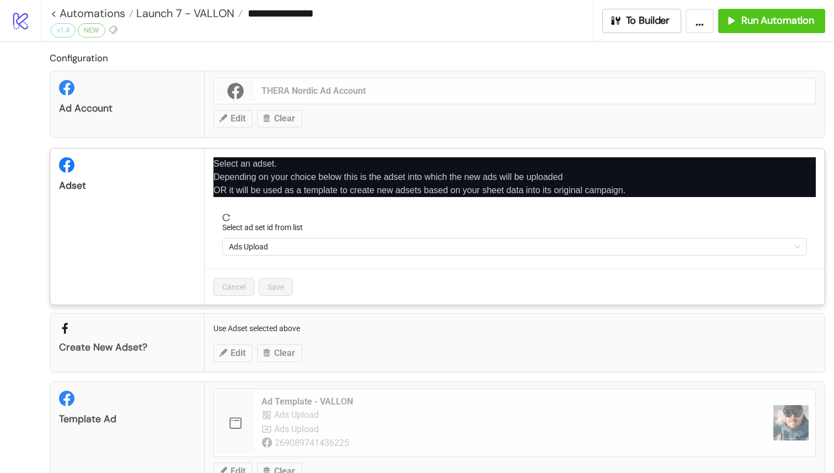
click at [817, 164] on div "Select an adset. Depending on your choice below this is the adset into which th…" at bounding box center [515, 226] width 620 height 156
click at [809, 155] on div "Select an adset. Depending on your choice below this is the adset into which th…" at bounding box center [515, 226] width 620 height 156
click at [812, 157] on icon "close" at bounding box center [813, 161] width 8 height 8
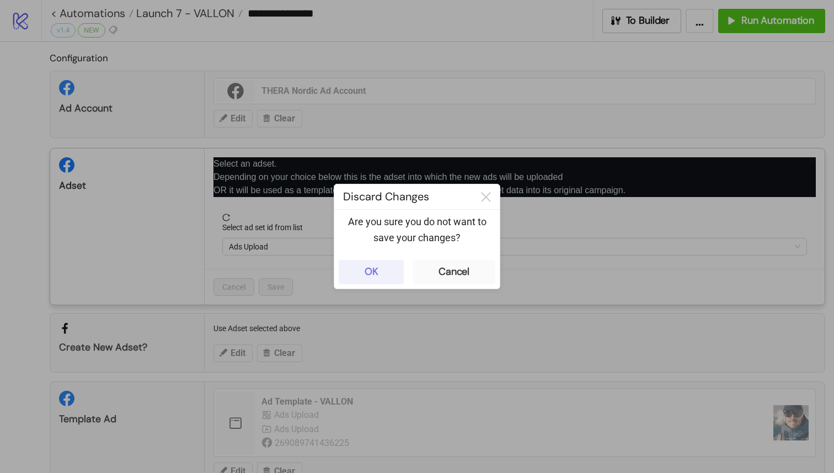
click at [386, 273] on button "OK" at bounding box center [371, 272] width 65 height 24
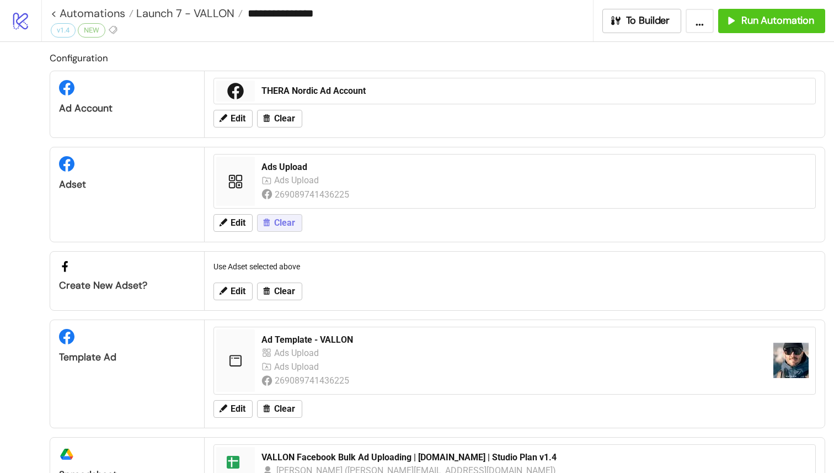
click at [283, 224] on span "Clear" at bounding box center [284, 223] width 21 height 10
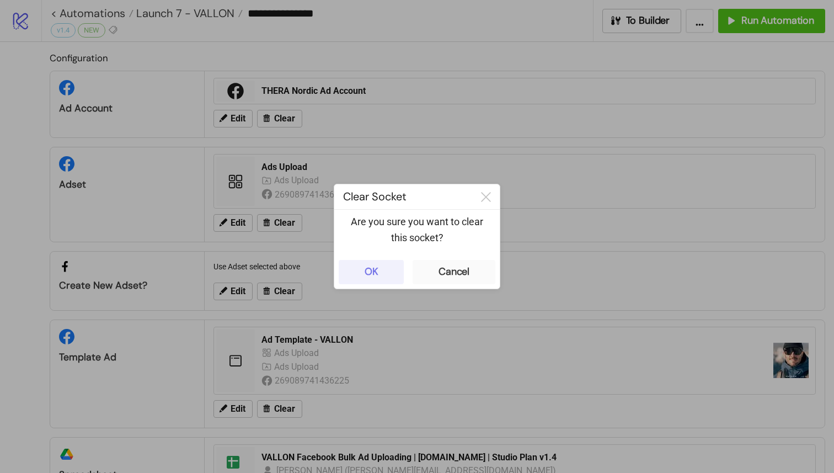
click at [372, 270] on div "OK" at bounding box center [372, 271] width 14 height 13
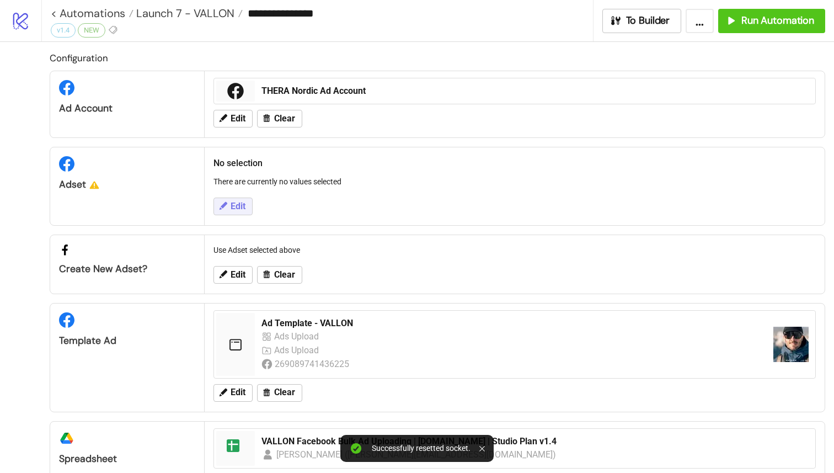
click at [241, 210] on span "Edit" at bounding box center [238, 206] width 15 height 10
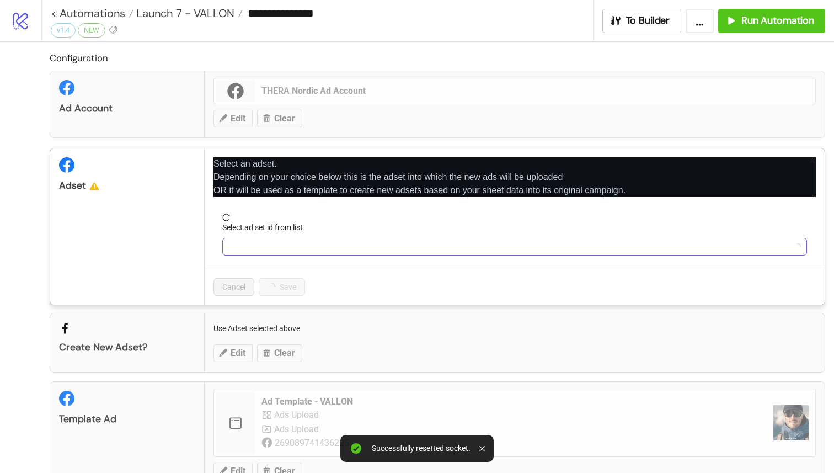
click at [265, 247] on input "Select ad set id from list" at bounding box center [510, 246] width 562 height 17
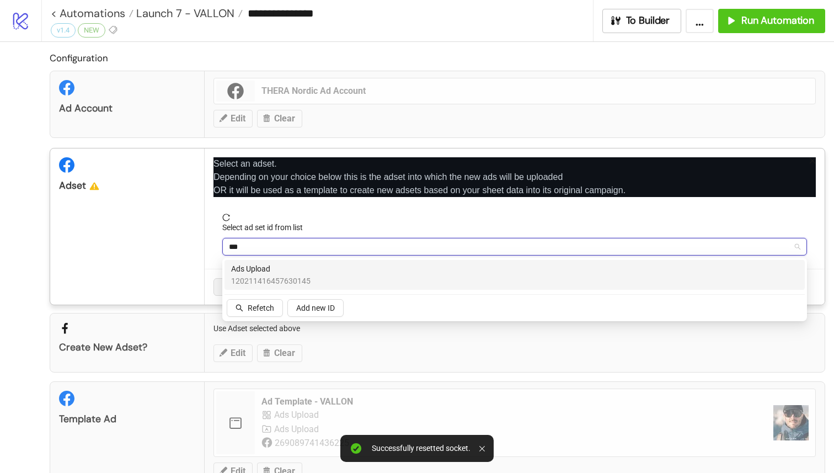
type input "****"
click at [285, 272] on span "Ads Upload" at bounding box center [270, 269] width 79 height 12
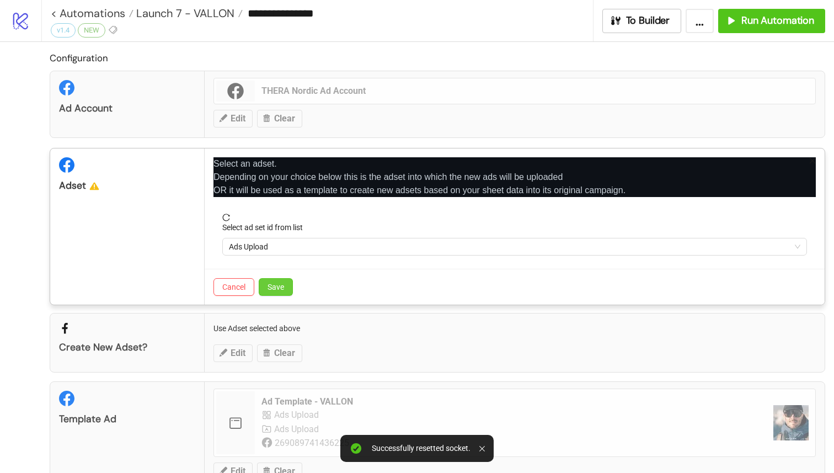
click at [283, 286] on span "Save" at bounding box center [276, 287] width 17 height 9
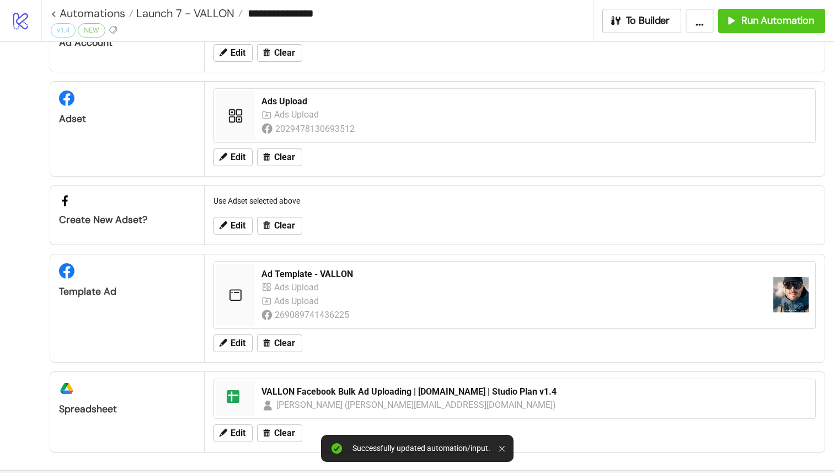
scroll to position [67, 0]
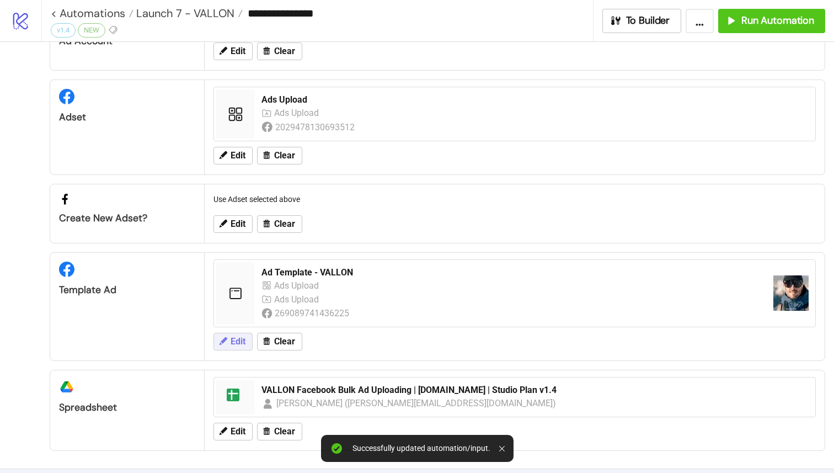
click at [241, 343] on span "Edit" at bounding box center [238, 342] width 15 height 10
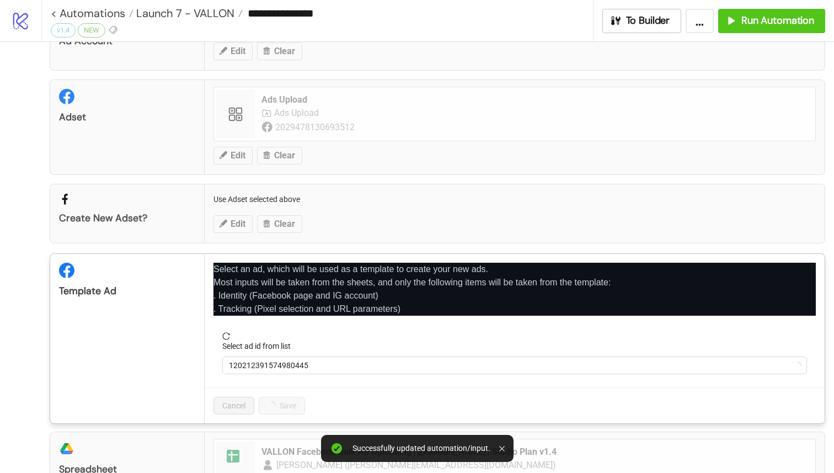
click at [816, 262] on icon "close" at bounding box center [813, 266] width 8 height 8
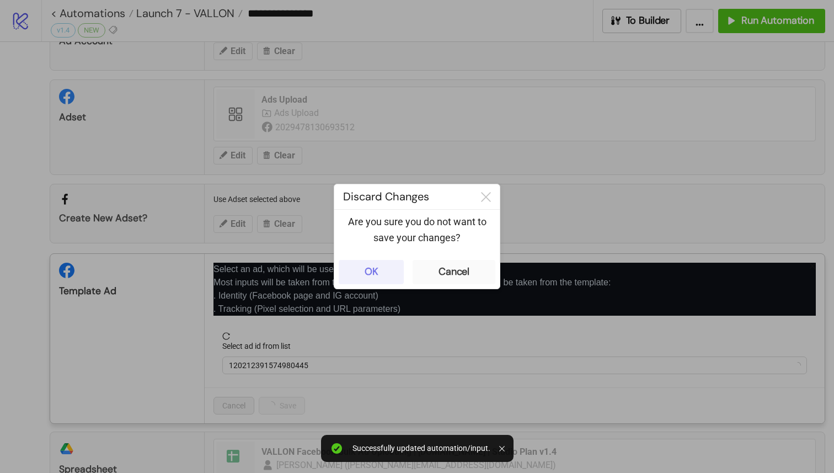
click at [366, 269] on div "OK" at bounding box center [372, 271] width 14 height 13
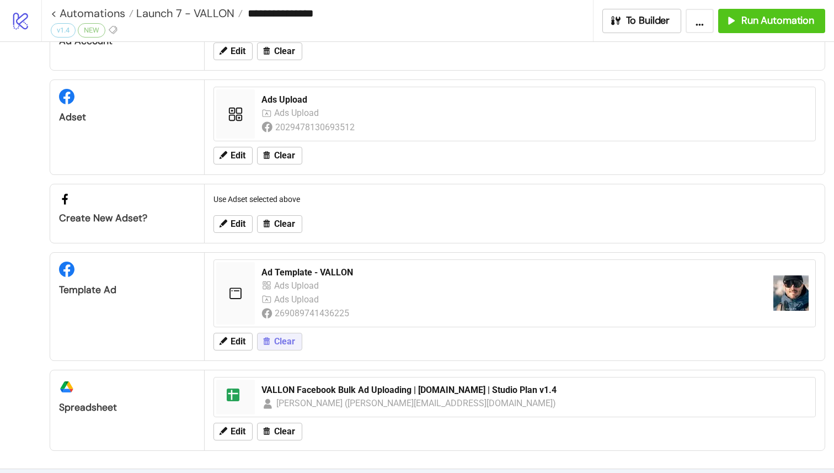
click at [275, 344] on span "Clear" at bounding box center [284, 342] width 21 height 10
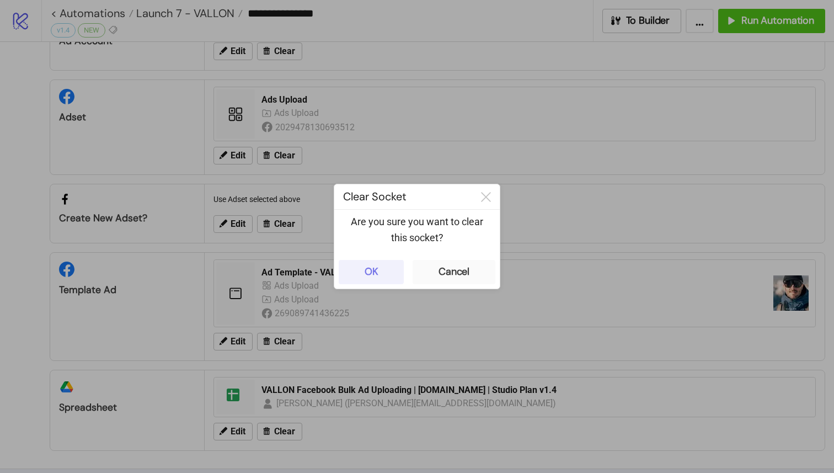
click at [388, 276] on button "OK" at bounding box center [371, 272] width 65 height 24
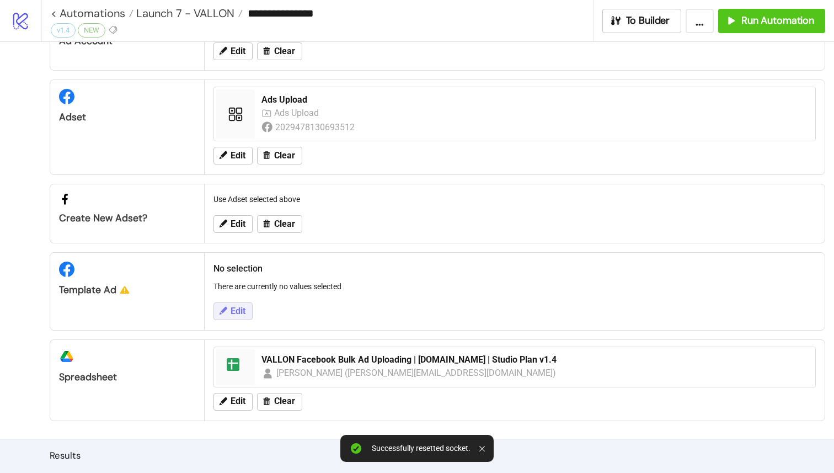
click at [226, 314] on icon at bounding box center [223, 311] width 10 height 10
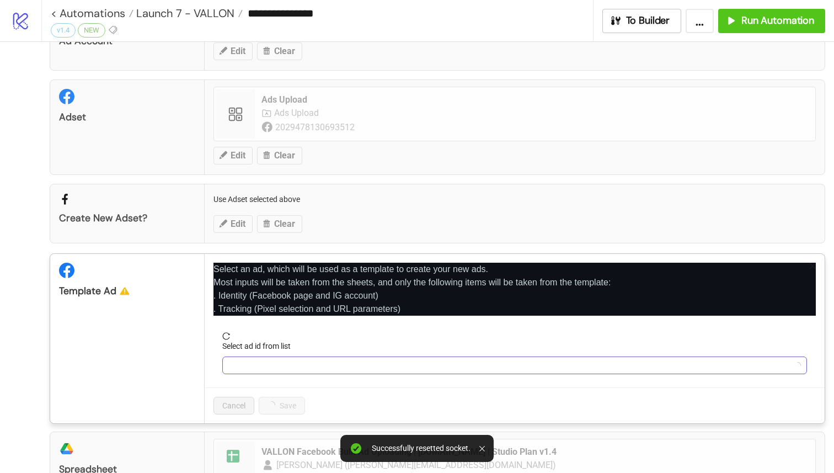
click at [268, 366] on input "Select ad id from list" at bounding box center [510, 365] width 562 height 17
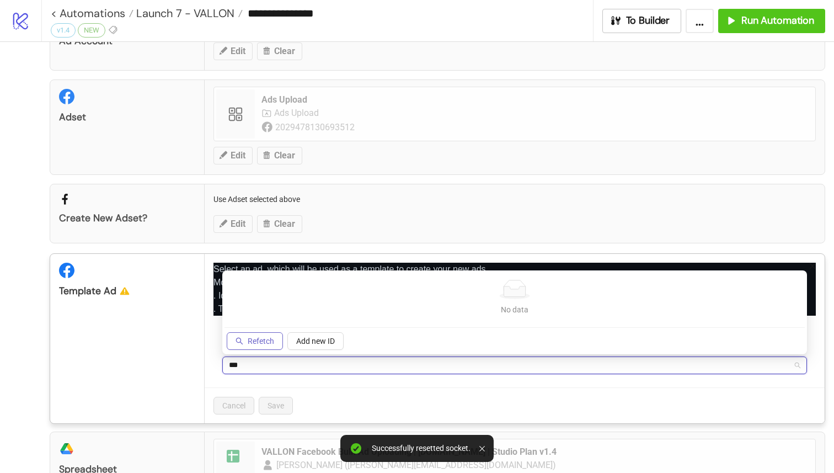
type input "***"
click at [252, 341] on span "Refetch" at bounding box center [261, 341] width 26 height 9
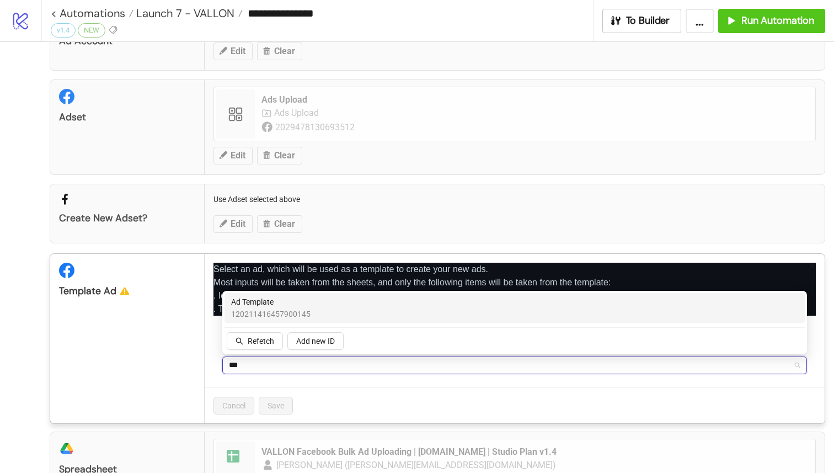
click at [369, 340] on div "120211416457900145 Ad Template 120211416457900145 Refetch Add new ID" at bounding box center [515, 322] width 581 height 59
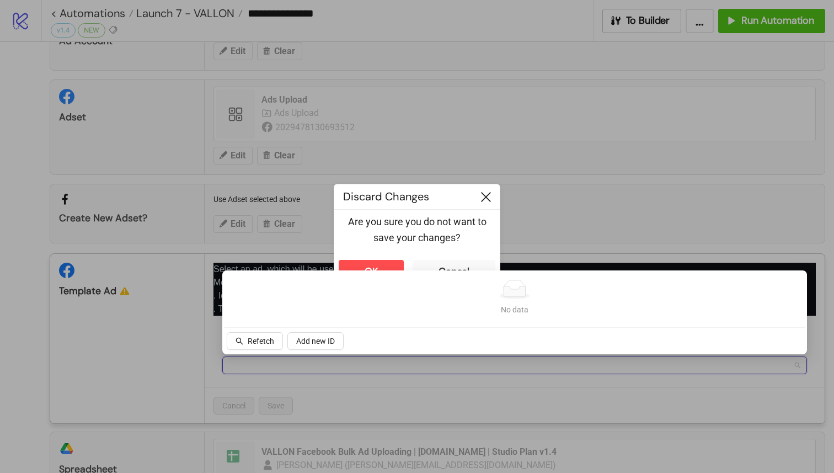
click at [483, 196] on icon at bounding box center [486, 197] width 10 height 10
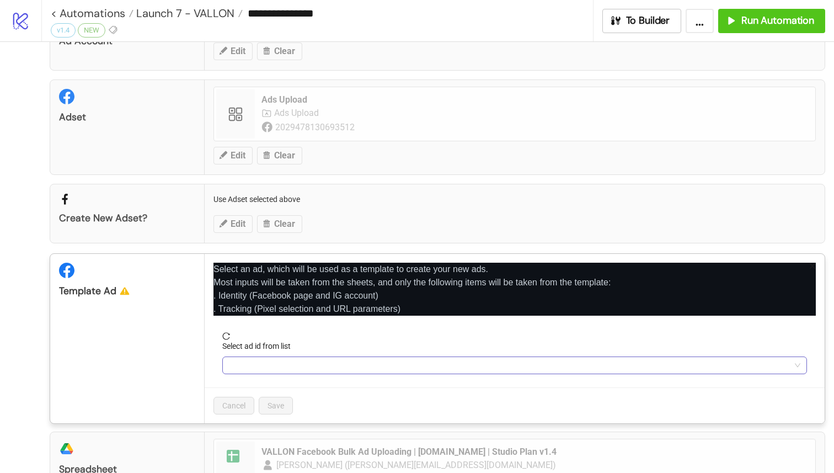
click at [284, 368] on input "Select ad id from list" at bounding box center [510, 365] width 562 height 17
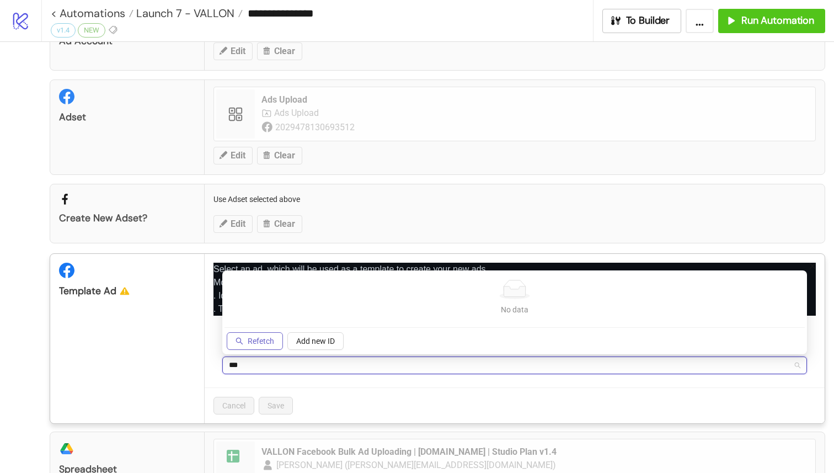
type input "***"
click at [262, 337] on span "Refetch" at bounding box center [261, 341] width 26 height 9
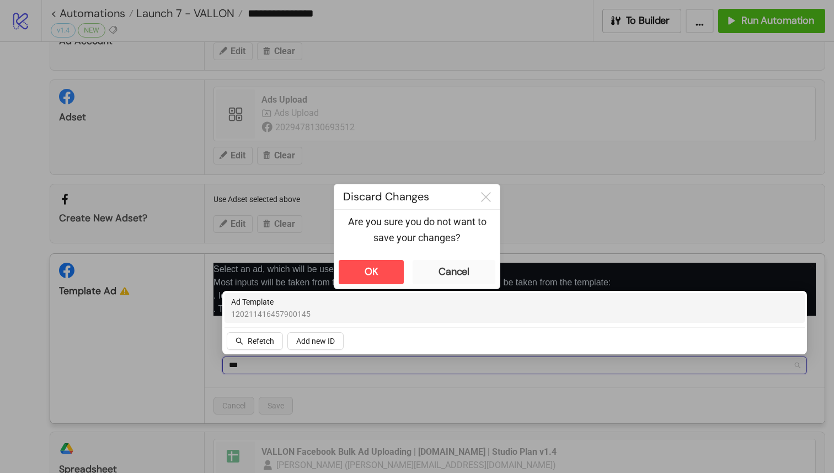
click at [284, 318] on span "120211416457900145" at bounding box center [270, 314] width 79 height 12
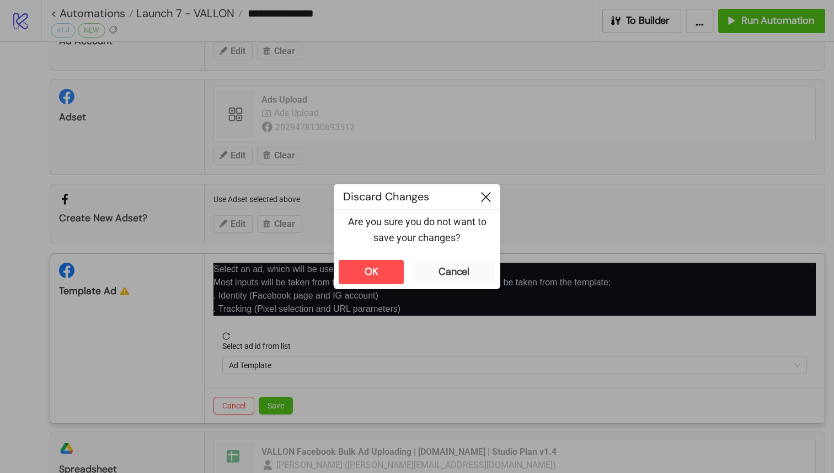
click at [486, 193] on icon at bounding box center [486, 197] width 10 height 10
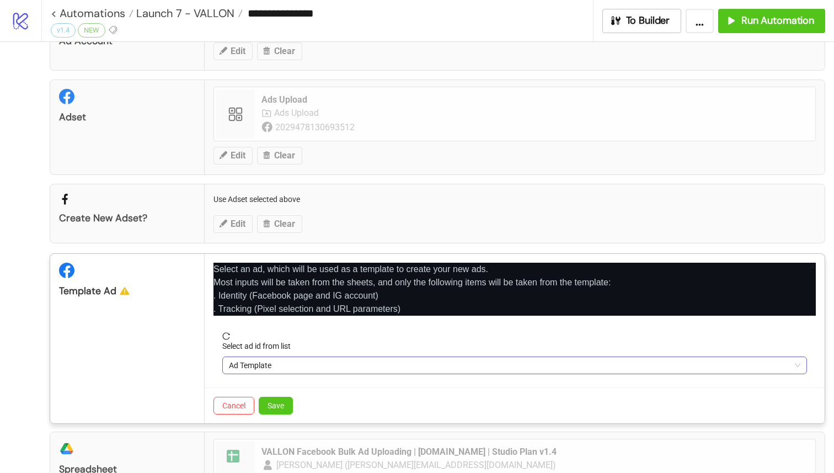
click at [289, 365] on span "Ad Template" at bounding box center [515, 365] width 572 height 17
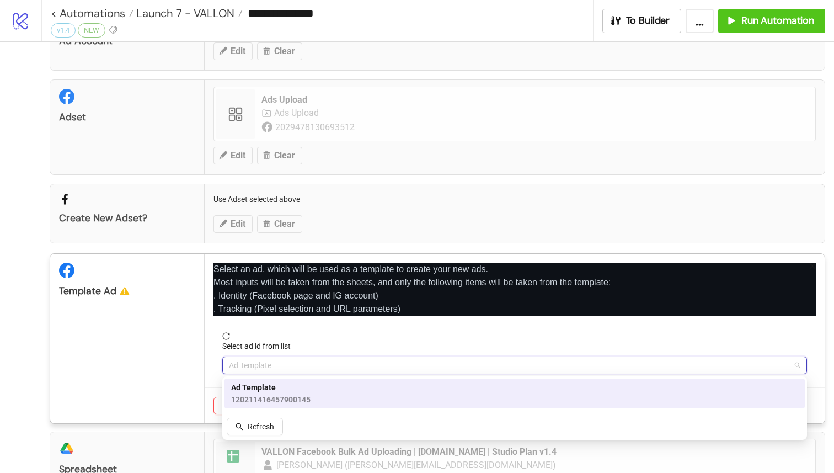
click at [286, 383] on span "Ad Template" at bounding box center [270, 387] width 79 height 12
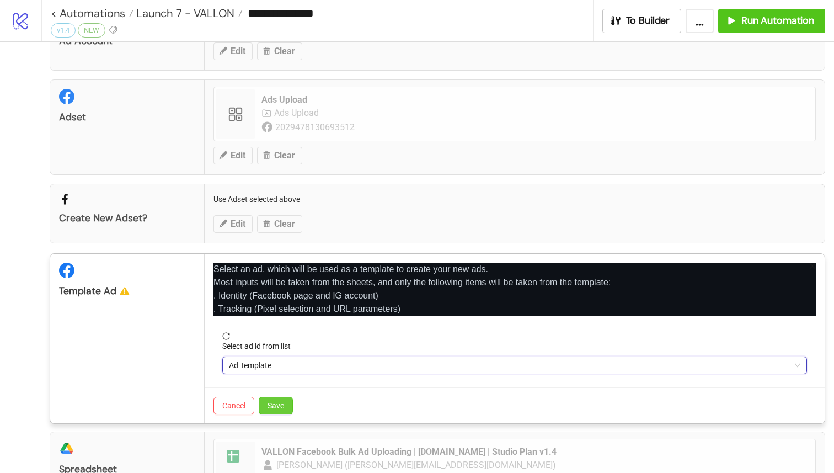
click at [275, 402] on span "Save" at bounding box center [276, 405] width 17 height 9
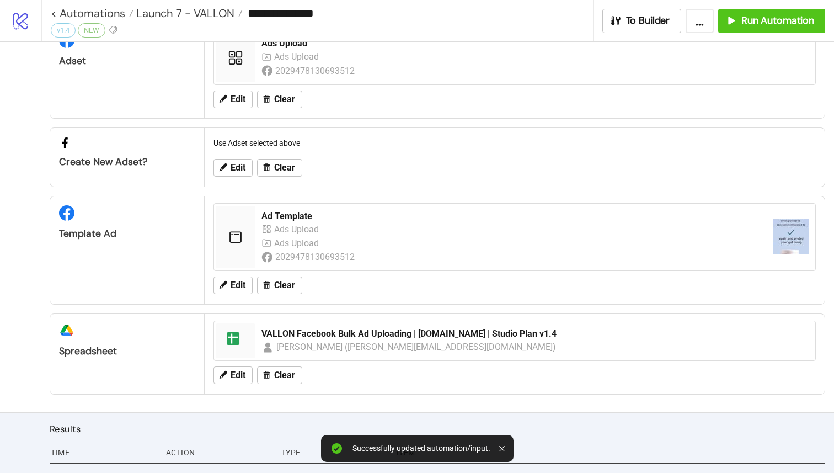
scroll to position [144, 0]
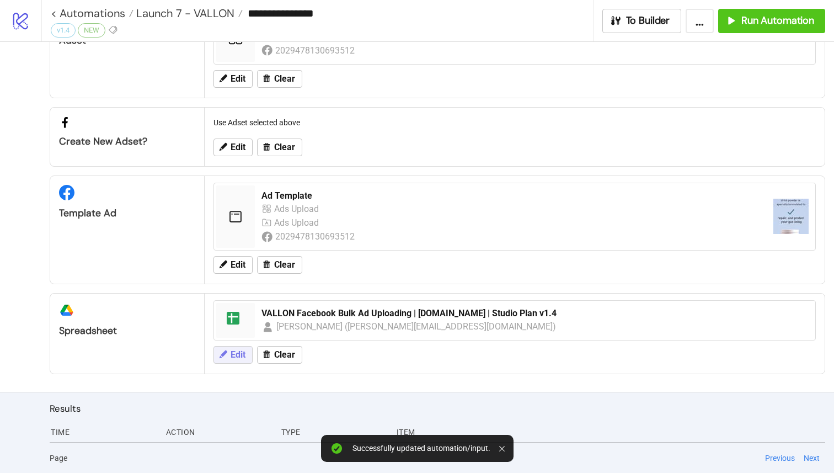
click at [222, 354] on icon at bounding box center [224, 354] width 8 height 8
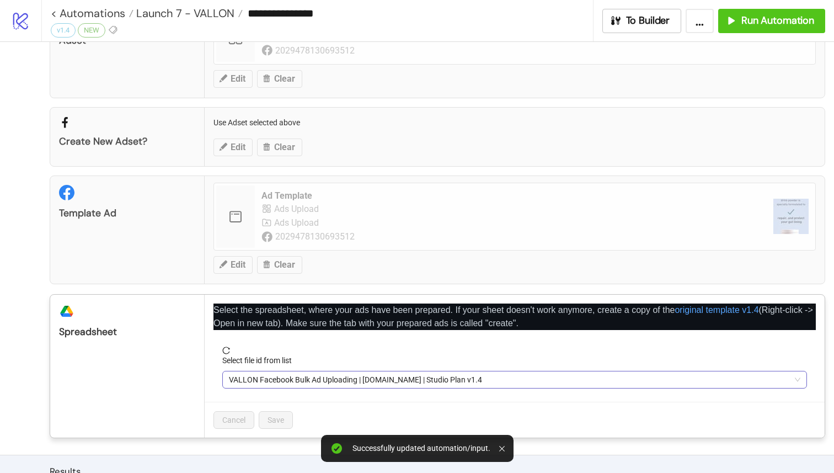
click at [326, 375] on span "VALLON Facebook Bulk Ad Uploading | [DOMAIN_NAME] | Studio Plan v1.4" at bounding box center [515, 379] width 572 height 17
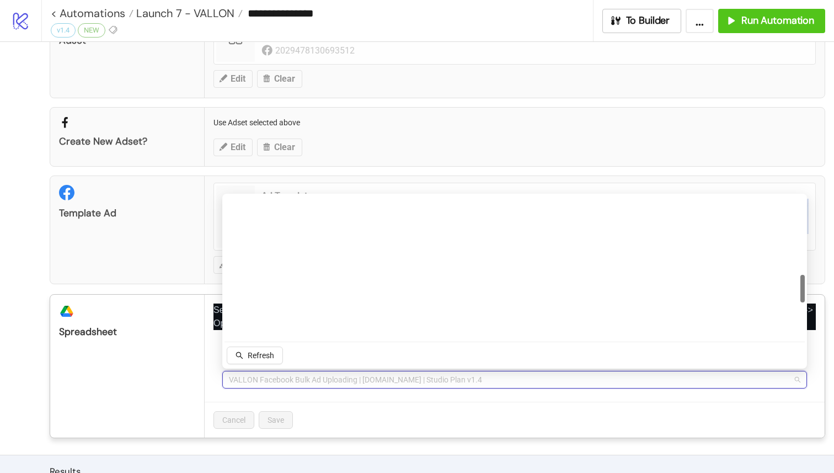
scroll to position [0, 0]
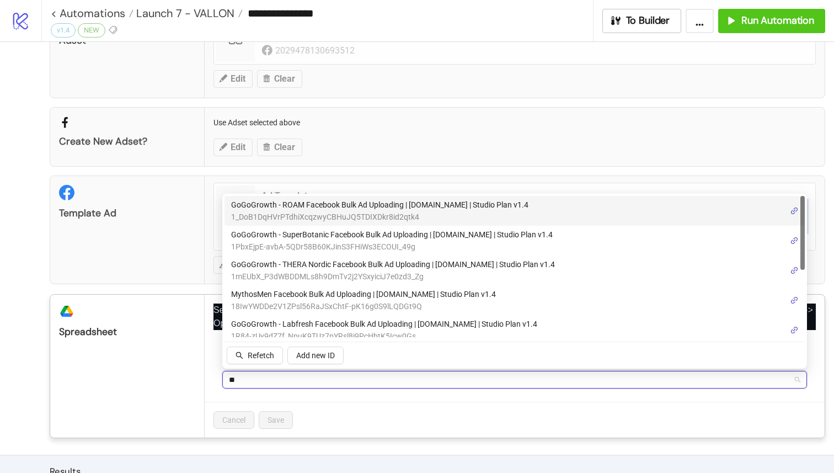
type input "***"
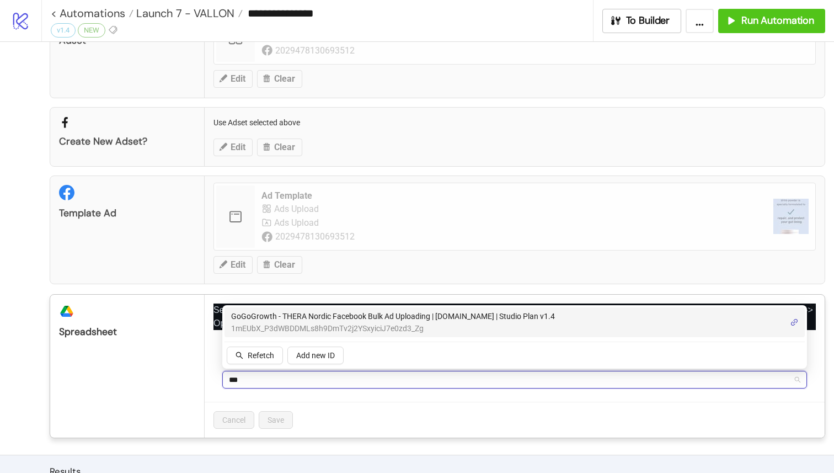
click at [364, 322] on span "1mEUbX_P3dWBDDMLs8h9DmTv2j2YSxyiciJ7e0zd3_Zg" at bounding box center [393, 328] width 324 height 12
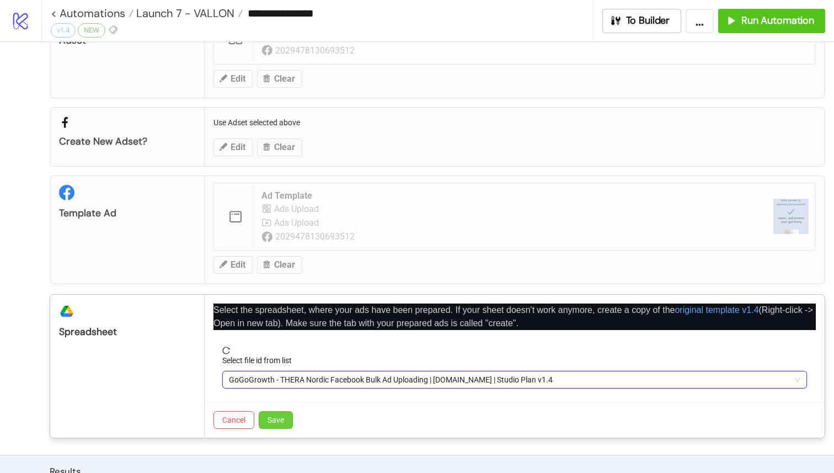
click at [282, 417] on span "Save" at bounding box center [276, 420] width 17 height 9
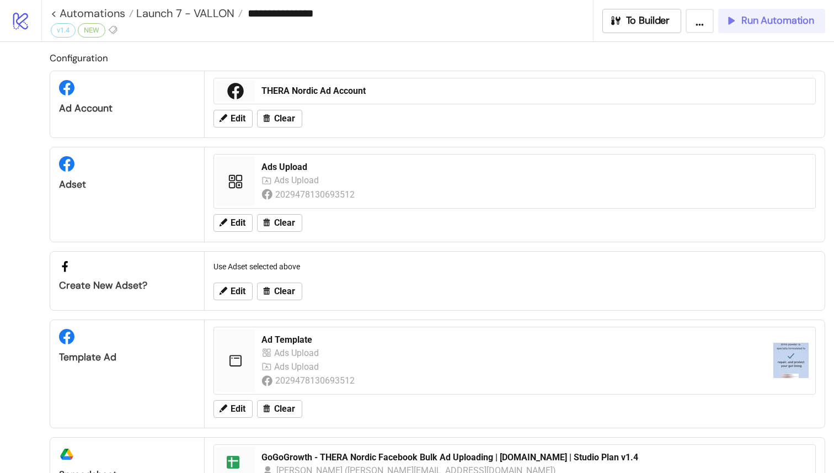
click at [760, 24] on span "Run Automation" at bounding box center [778, 20] width 73 height 13
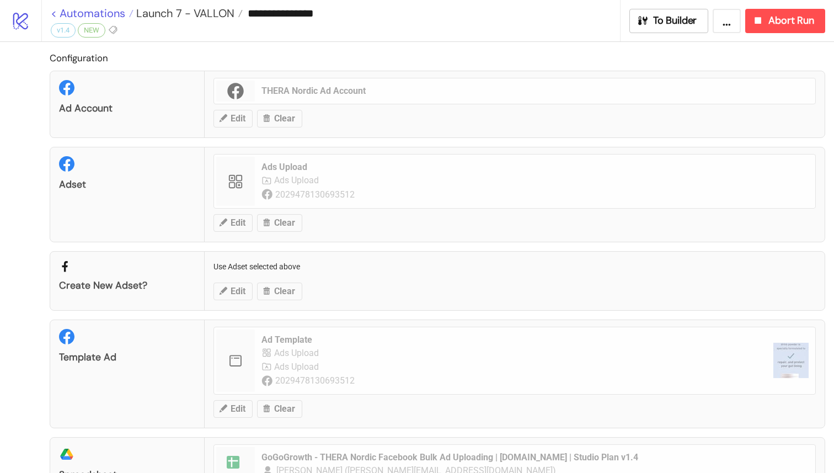
click at [55, 12] on link "< Automations" at bounding box center [92, 13] width 83 height 11
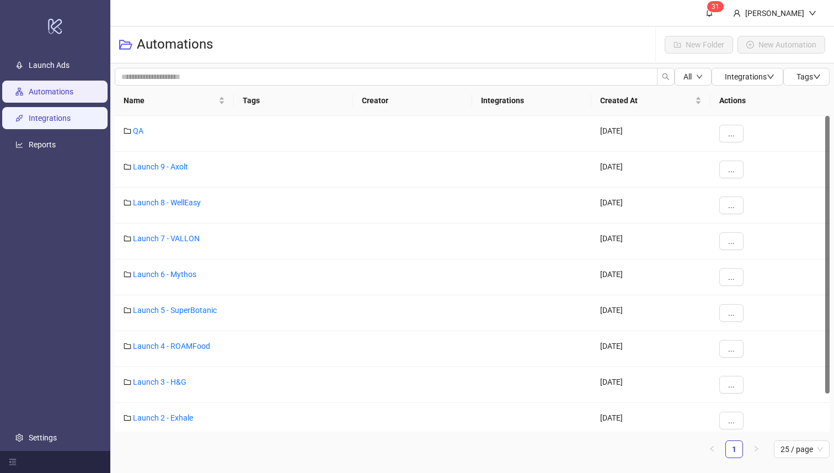
click at [67, 115] on link "Integrations" at bounding box center [50, 118] width 42 height 9
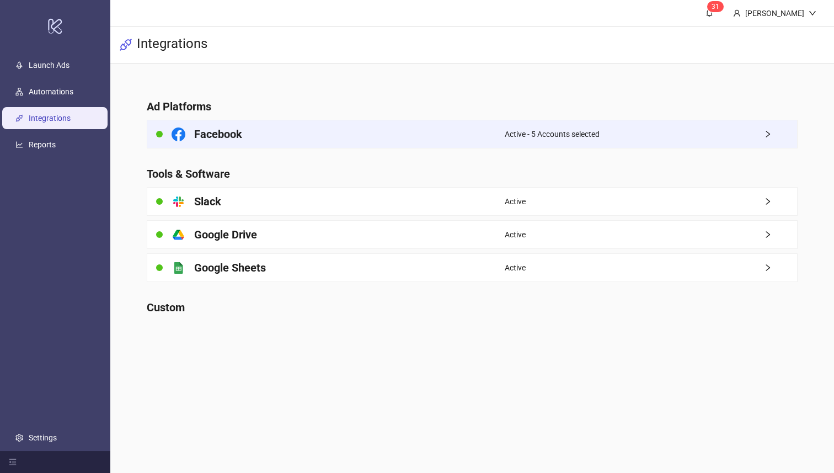
click at [197, 138] on h4 "Facebook" at bounding box center [218, 133] width 48 height 15
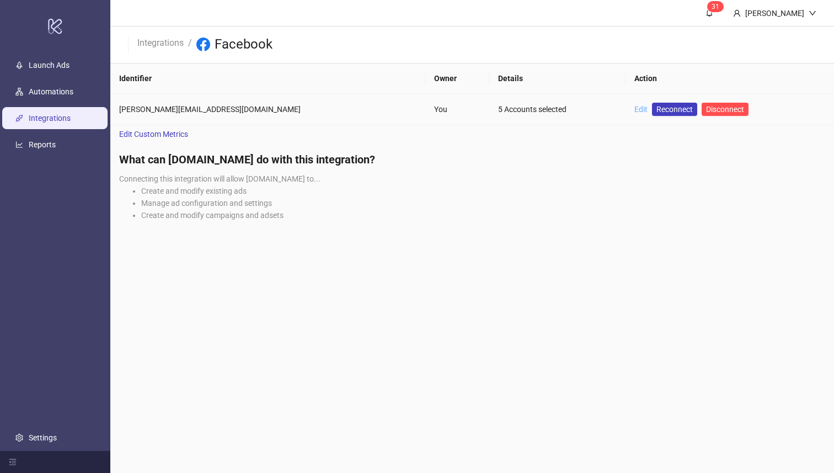
click at [635, 112] on link "Edit" at bounding box center [641, 109] width 13 height 9
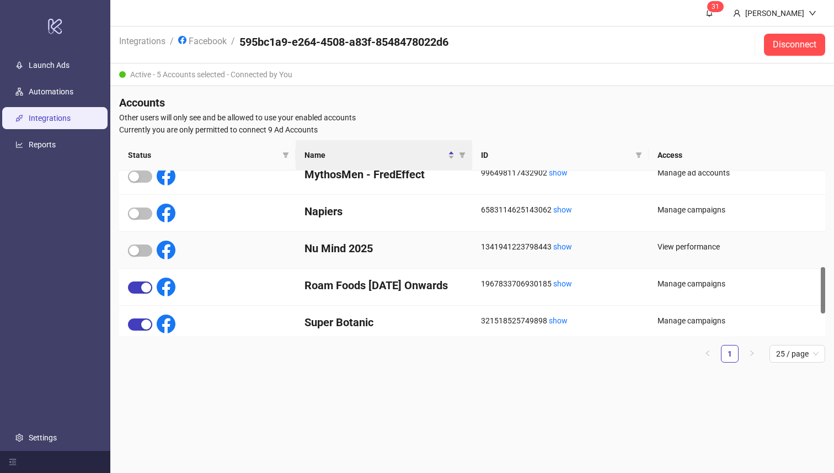
scroll to position [354, 0]
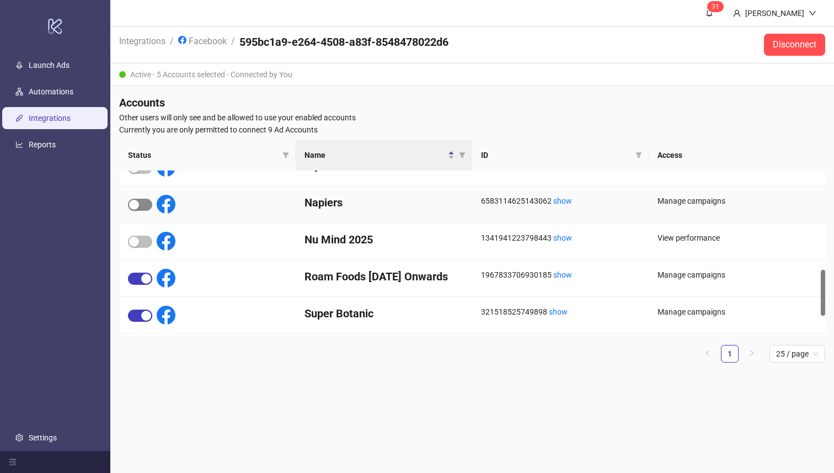
click at [136, 204] on div "button" at bounding box center [134, 205] width 10 height 10
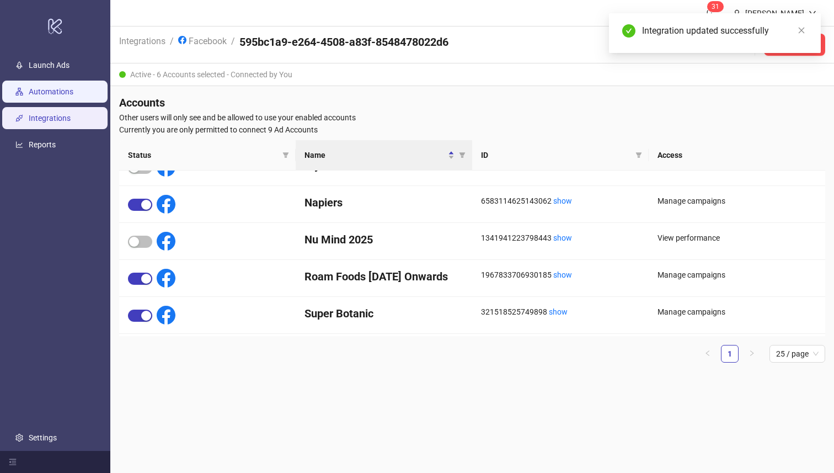
click at [60, 92] on link "Automations" at bounding box center [51, 92] width 45 height 9
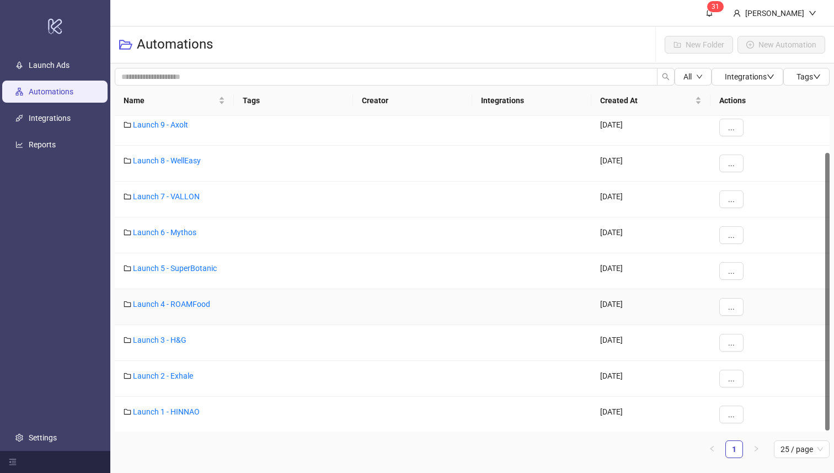
scroll to position [43, 0]
click at [174, 339] on link "Launch 3 - H&G" at bounding box center [160, 338] width 54 height 9
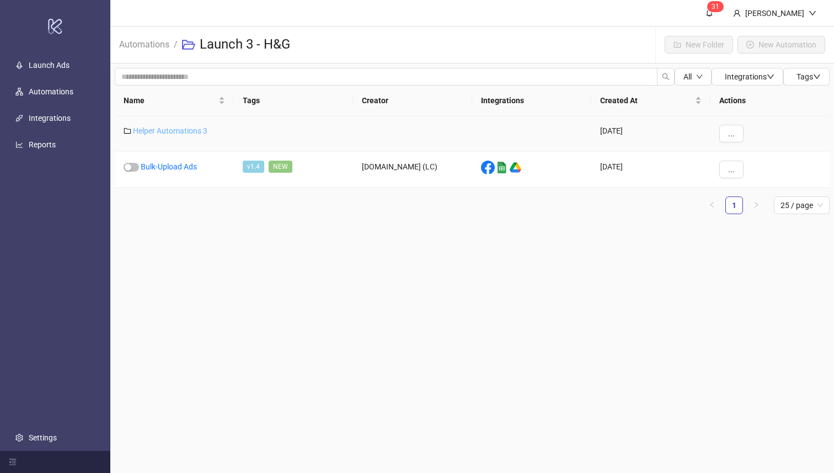
click at [155, 131] on link "Helper Automations 3" at bounding box center [170, 130] width 75 height 9
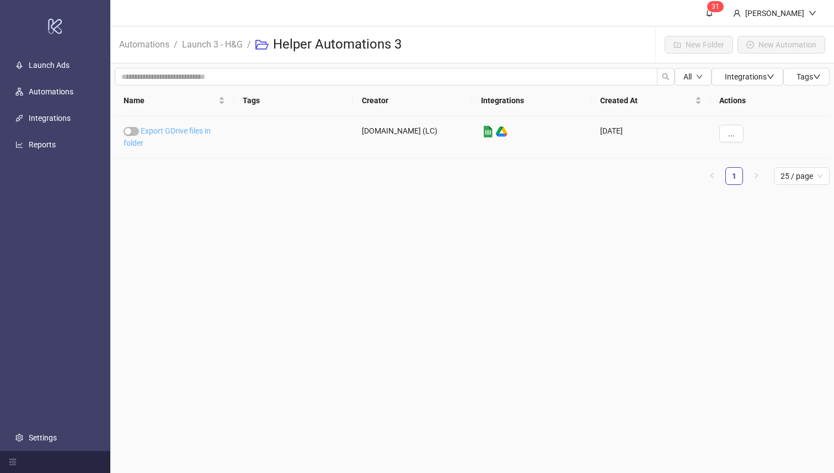
click at [182, 133] on link "Export GDrive files in folder" at bounding box center [167, 136] width 87 height 21
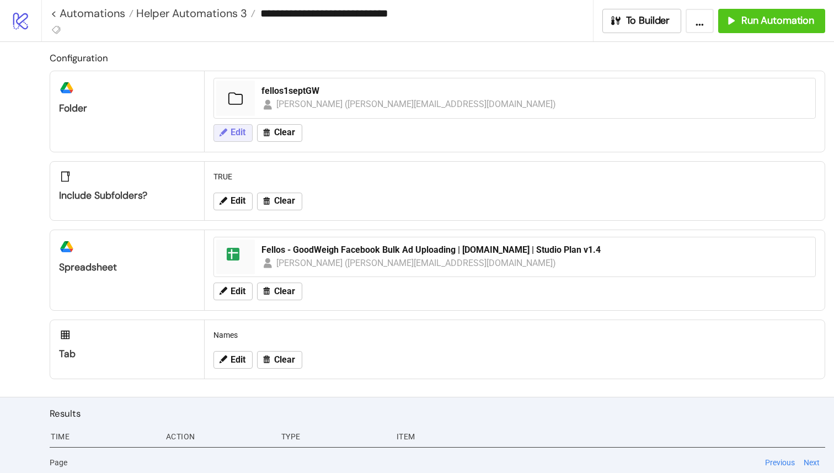
click at [233, 131] on span "Edit" at bounding box center [238, 132] width 15 height 10
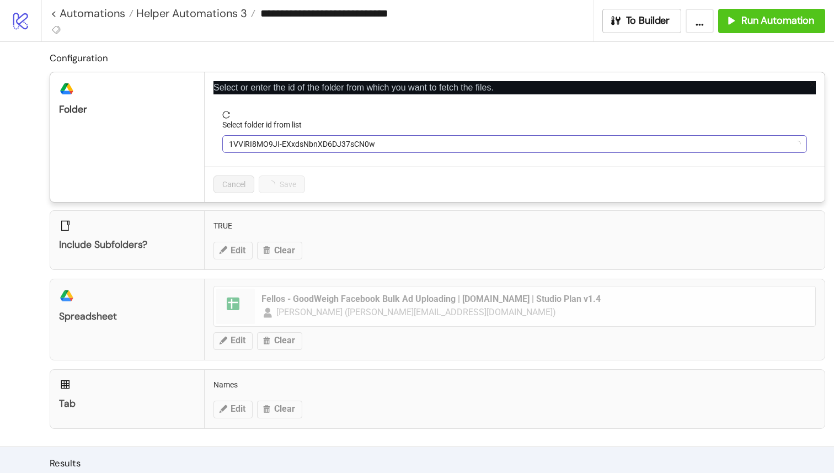
click at [257, 145] on span "1VViRI8MO9JI-EXxdsNbnXD6DJ37sCN0w" at bounding box center [515, 144] width 572 height 17
click at [257, 145] on span "fellos1septGW" at bounding box center [515, 144] width 572 height 17
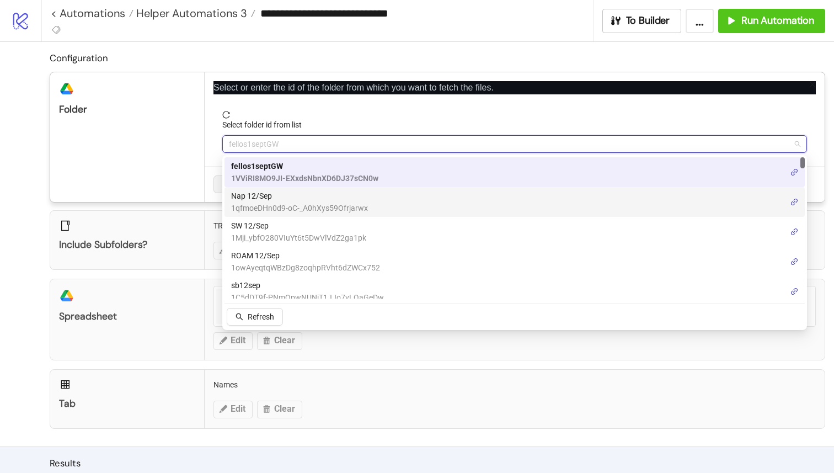
click at [277, 195] on span "Nap 12/Sep" at bounding box center [299, 196] width 137 height 12
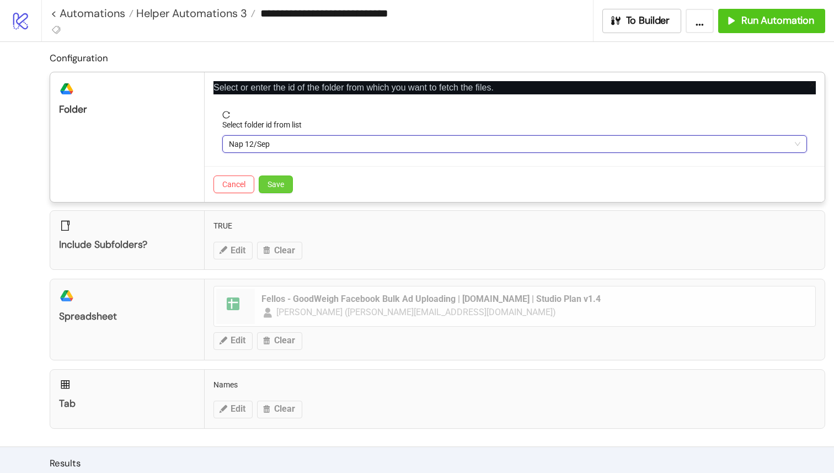
click at [276, 184] on span "Save" at bounding box center [276, 184] width 17 height 9
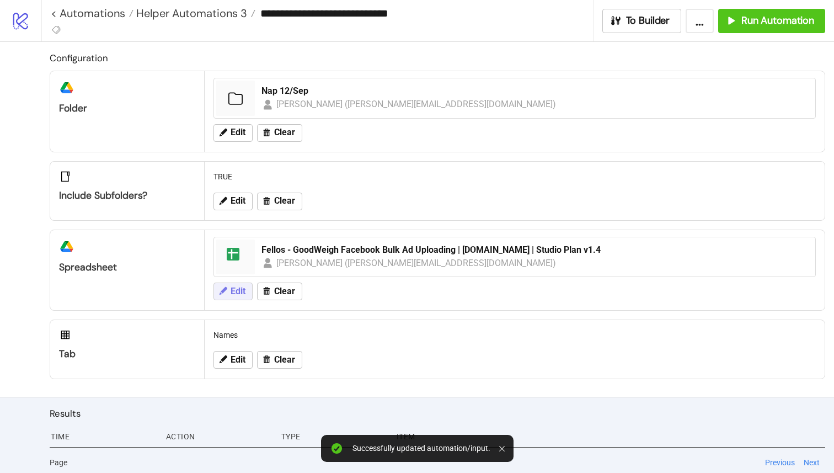
click at [232, 291] on span "Edit" at bounding box center [238, 291] width 15 height 10
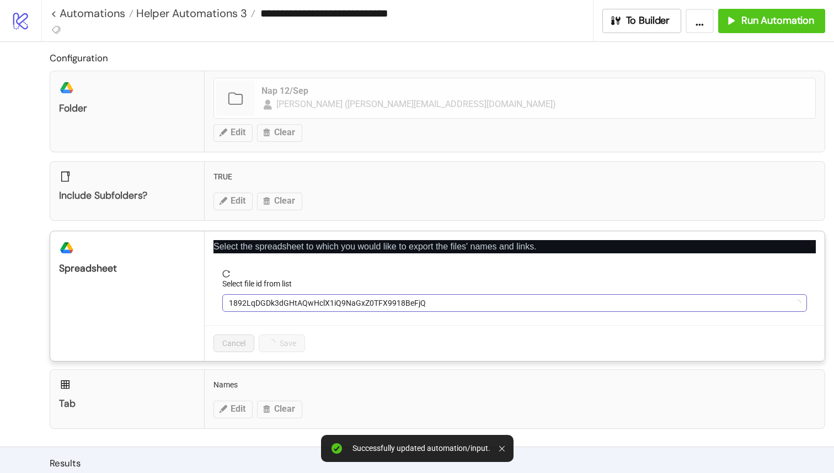
click at [265, 301] on span "1892LqDGDk3dGHtAQwHclX1iQ9NaGxZ0TFX9918BeFjQ" at bounding box center [515, 303] width 572 height 17
click at [265, 301] on span "Fellos - GoodWeigh Facebook Bulk Ad Uploading | [DOMAIN_NAME] | Studio Plan v1.4" at bounding box center [515, 303] width 572 height 17
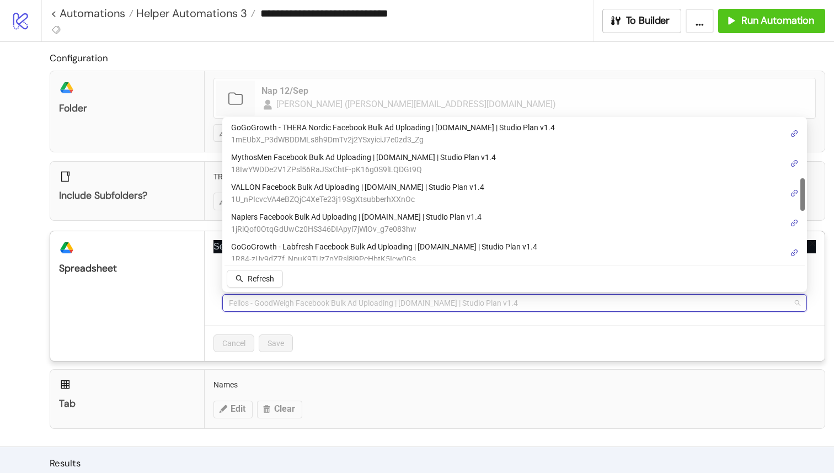
scroll to position [255, 0]
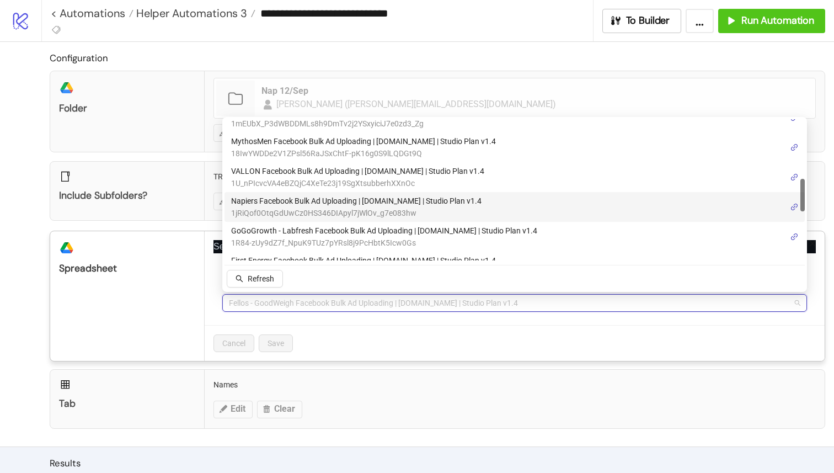
click at [426, 207] on span "1jRiQof0OtqGdUwCz0HS346DIApyl7jWlOv_g7e083hw" at bounding box center [356, 213] width 251 height 12
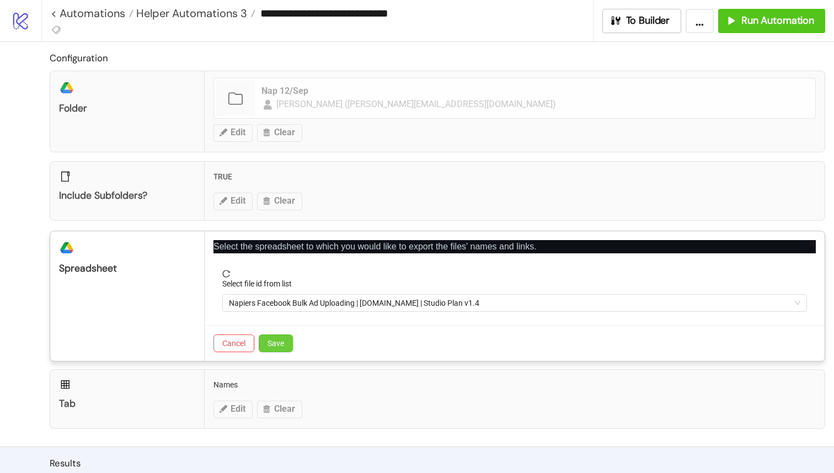
click at [285, 338] on button "Save" at bounding box center [276, 343] width 34 height 18
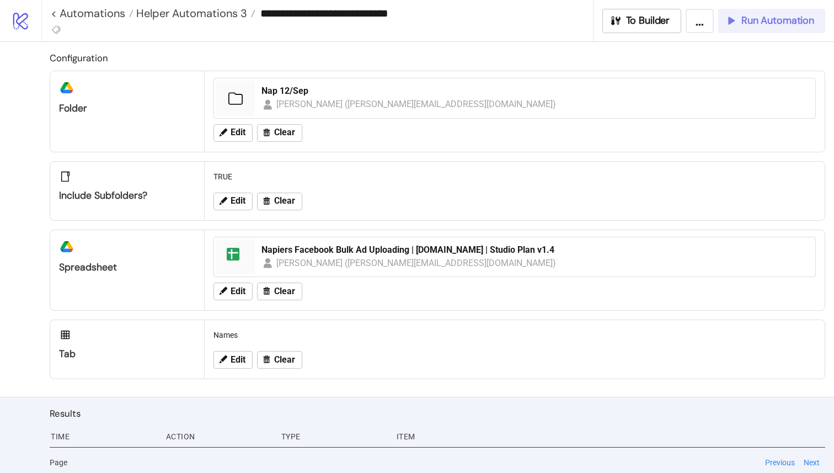
click at [745, 27] on button "Run Automation" at bounding box center [772, 21] width 107 height 24
click at [55, 14] on link "< Automations" at bounding box center [92, 13] width 83 height 11
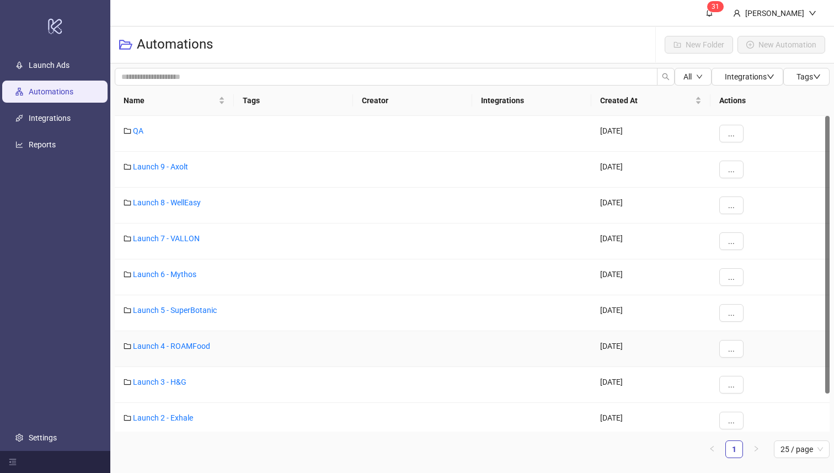
scroll to position [43, 0]
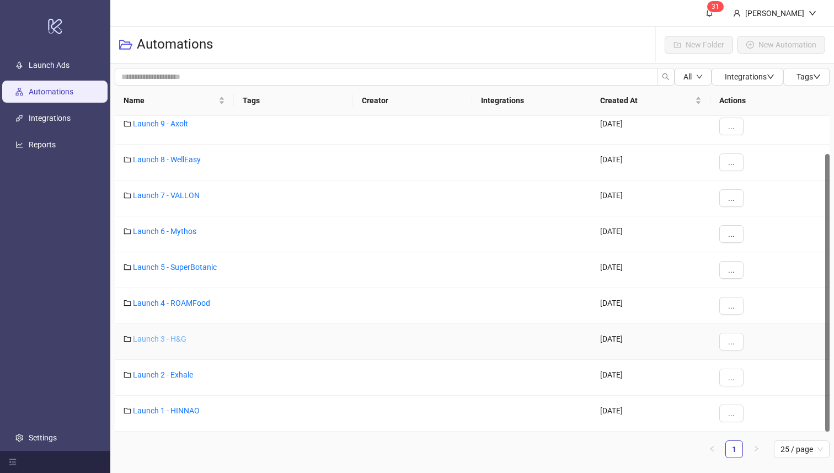
click at [175, 339] on link "Launch 3 - H&G" at bounding box center [160, 338] width 54 height 9
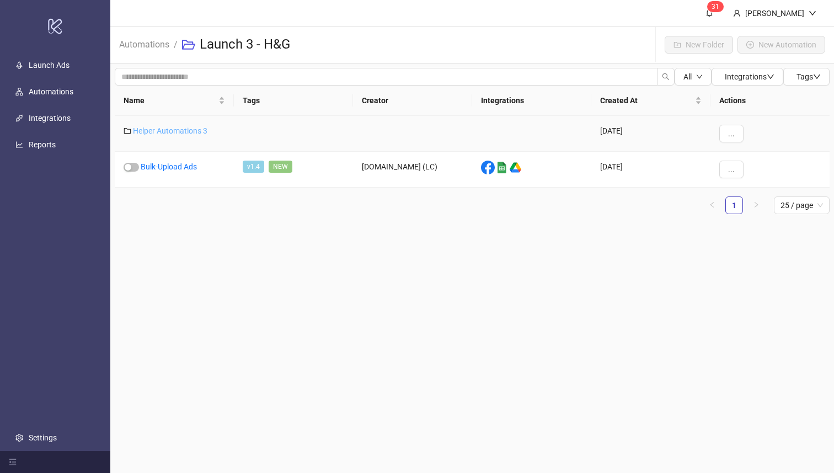
click at [188, 128] on link "Helper Automations 3" at bounding box center [170, 130] width 75 height 9
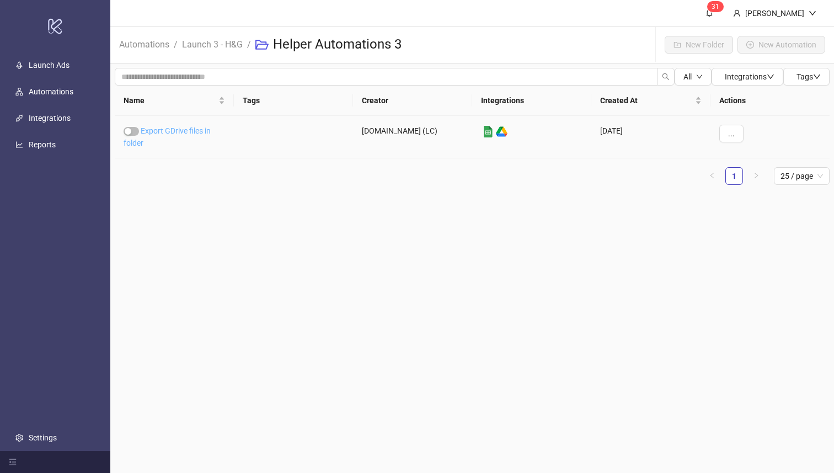
click at [178, 128] on link "Export GDrive files in folder" at bounding box center [167, 136] width 87 height 21
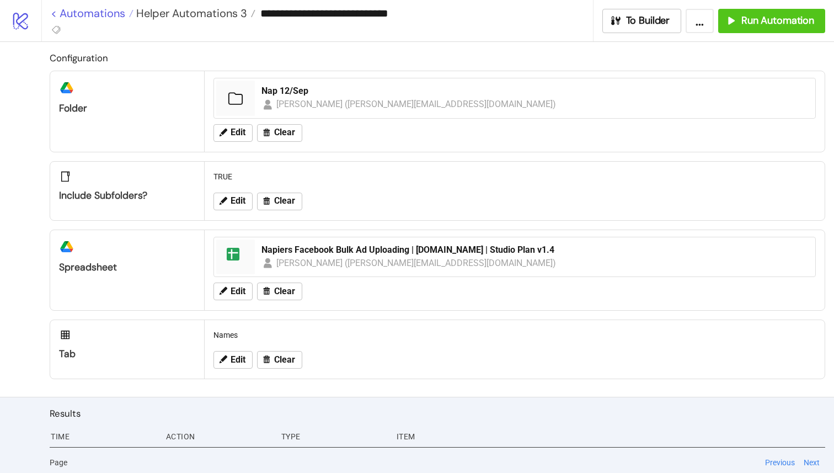
click at [93, 12] on link "< Automations" at bounding box center [92, 13] width 83 height 11
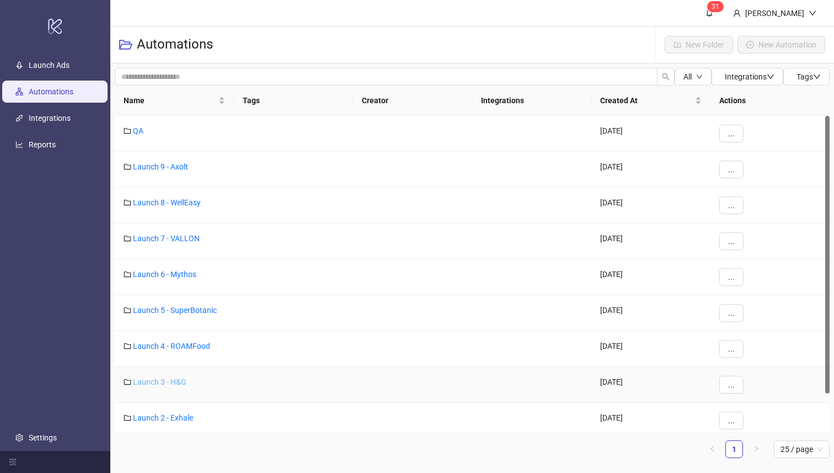
click at [170, 381] on link "Launch 3 - H&G" at bounding box center [160, 382] width 54 height 9
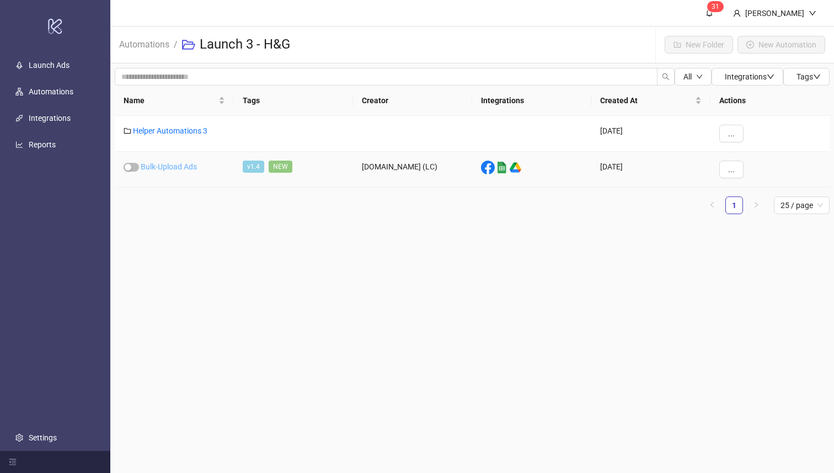
click at [160, 164] on link "Bulk-Upload Ads" at bounding box center [169, 166] width 56 height 9
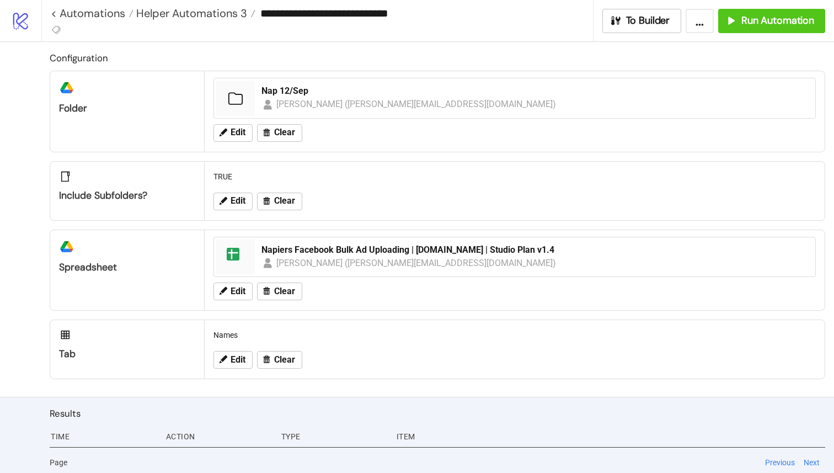
type input "**********"
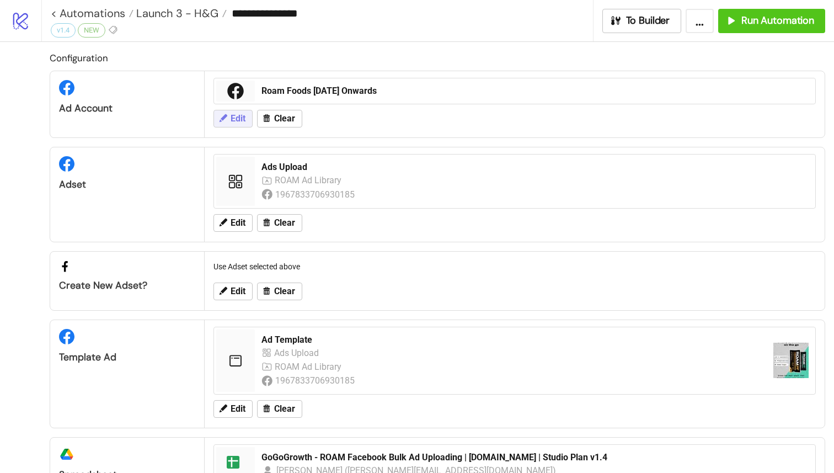
click at [242, 121] on span "Edit" at bounding box center [238, 119] width 15 height 10
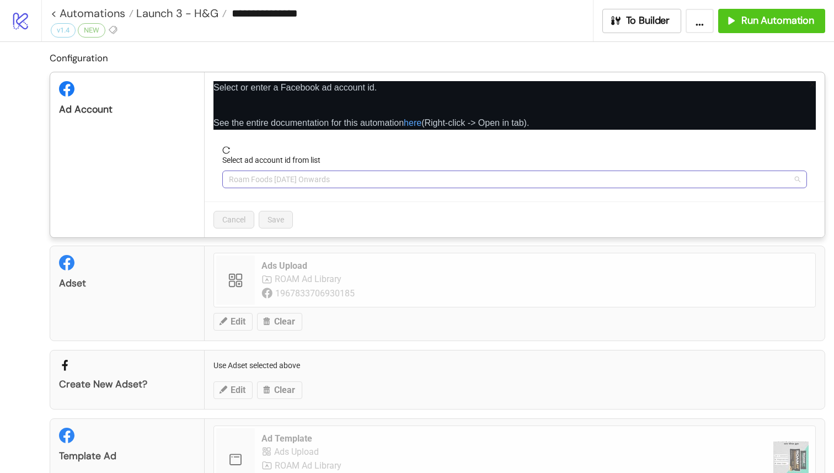
click at [298, 179] on span "Roam Foods Oct 23 Onwards" at bounding box center [515, 179] width 572 height 17
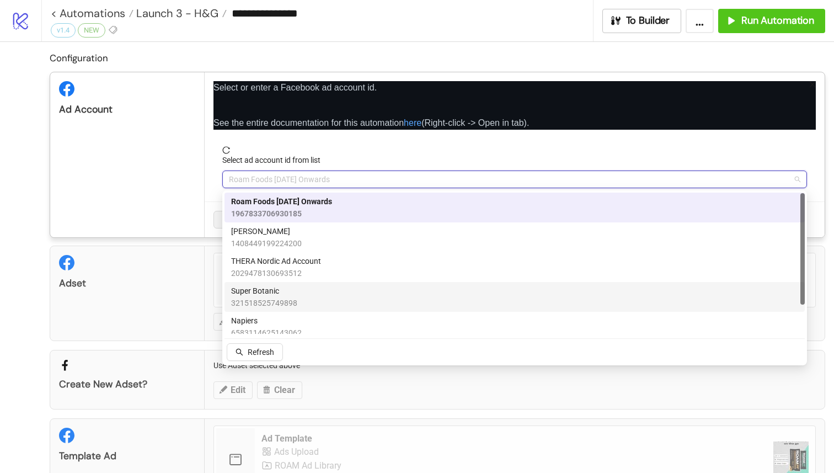
scroll to position [38, 0]
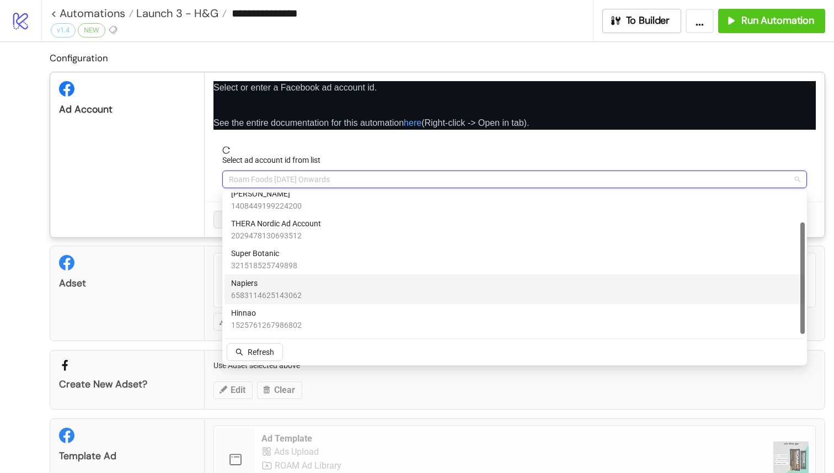
click at [311, 291] on div "Napiers 6583114625143062" at bounding box center [514, 289] width 567 height 24
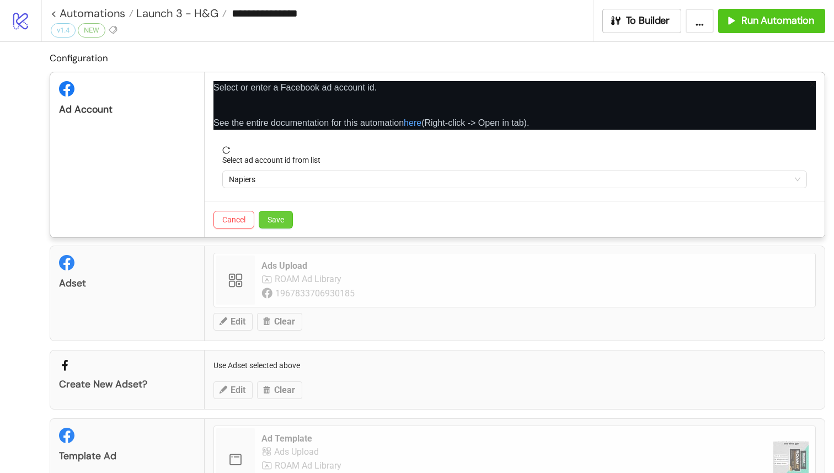
click at [284, 225] on button "Save" at bounding box center [276, 220] width 34 height 18
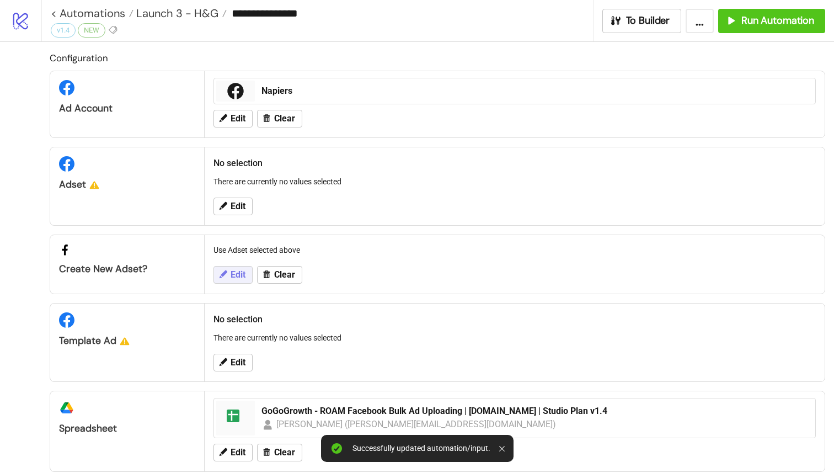
click at [238, 275] on span "Edit" at bounding box center [238, 275] width 15 height 10
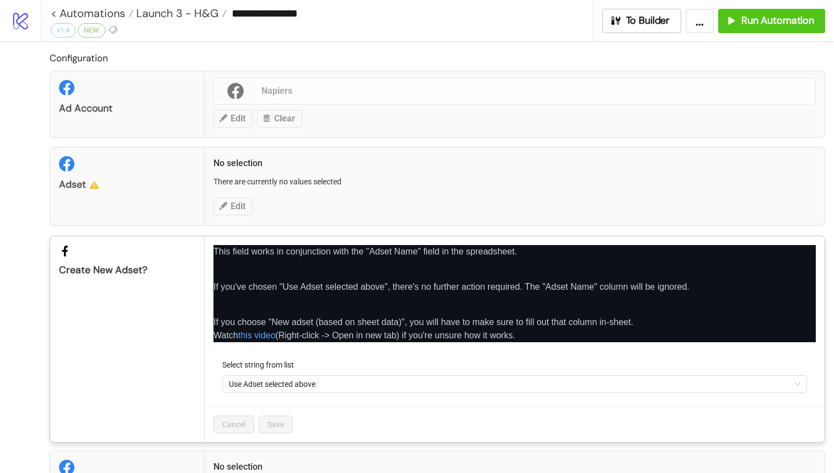
click at [815, 246] on icon "close" at bounding box center [813, 248] width 8 height 8
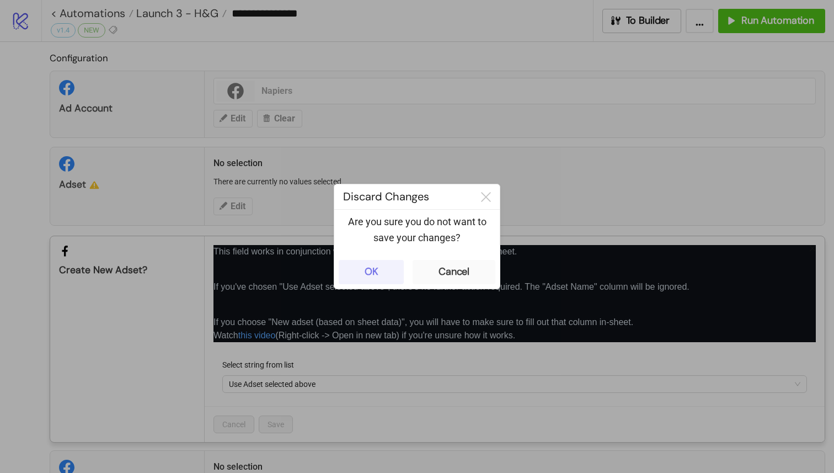
click at [388, 271] on button "OK" at bounding box center [371, 272] width 65 height 24
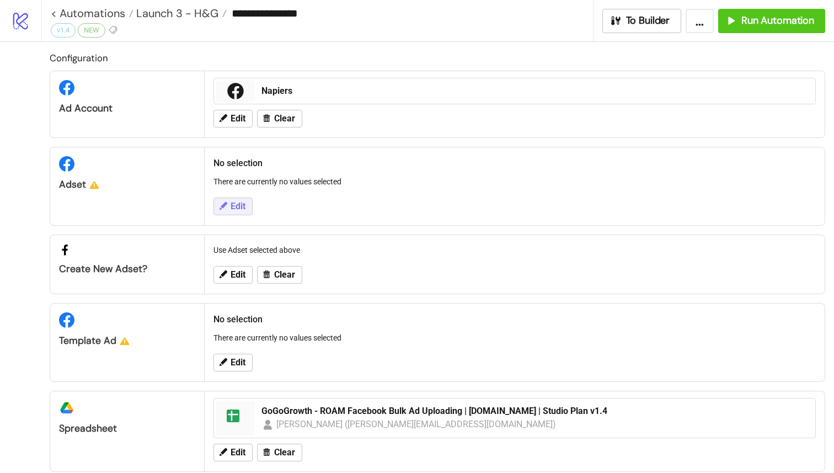
click at [243, 207] on span "Edit" at bounding box center [238, 206] width 15 height 10
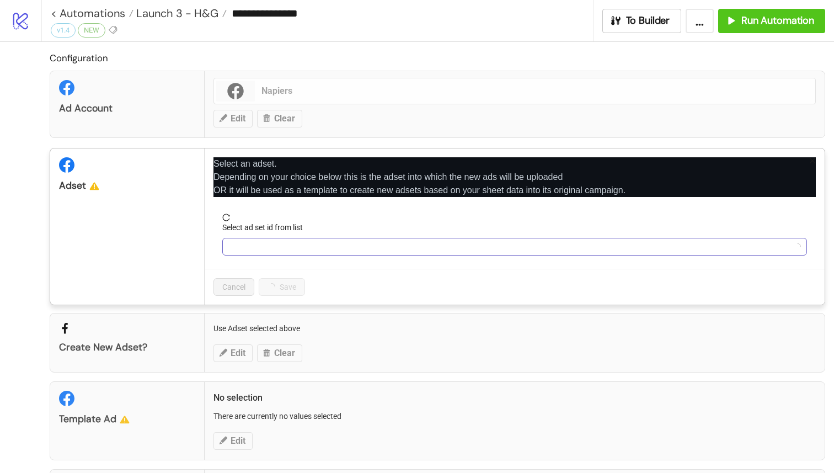
click at [304, 255] on div at bounding box center [514, 247] width 585 height 18
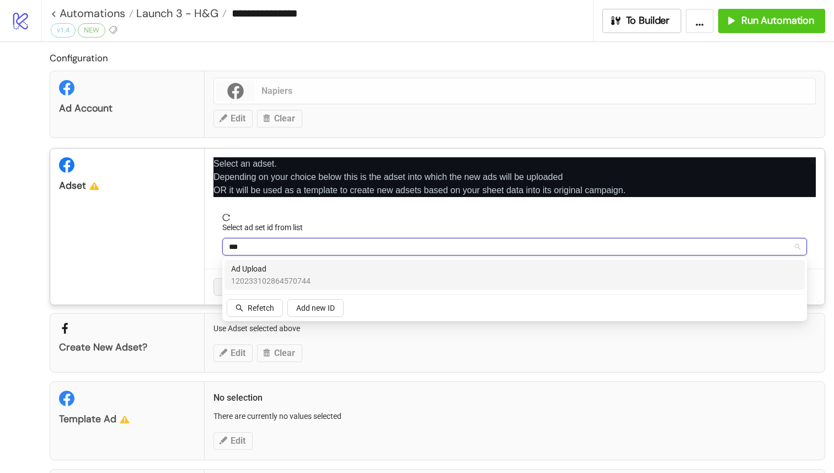
type input "****"
click at [297, 267] on span "Ad Upload" at bounding box center [270, 269] width 79 height 12
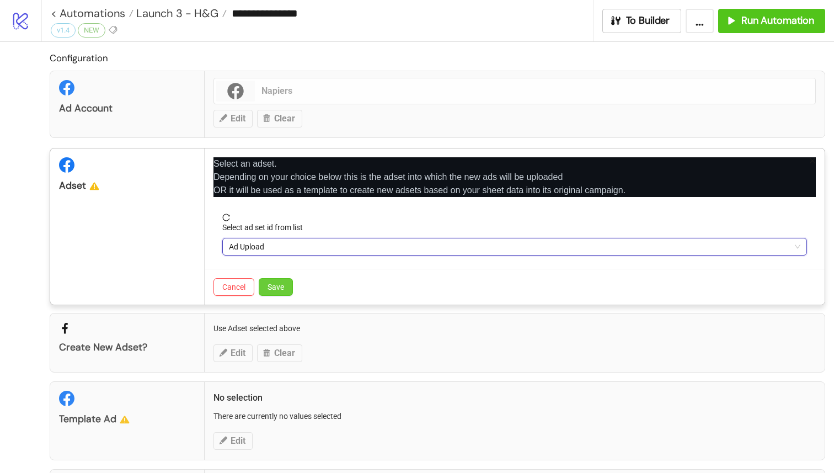
click at [279, 289] on span "Save" at bounding box center [276, 287] width 17 height 9
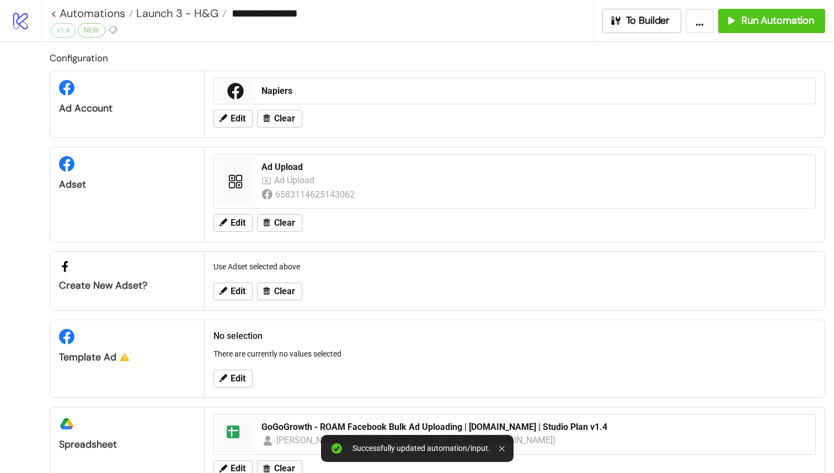
scroll to position [44, 0]
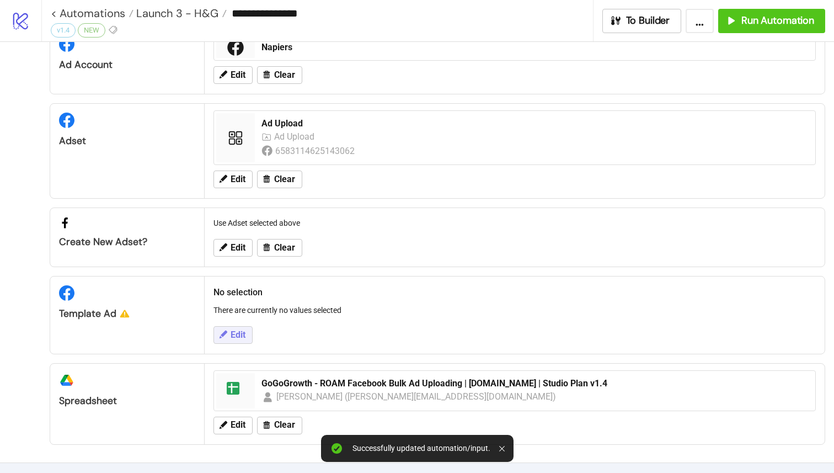
click at [232, 335] on span "Edit" at bounding box center [238, 335] width 15 height 10
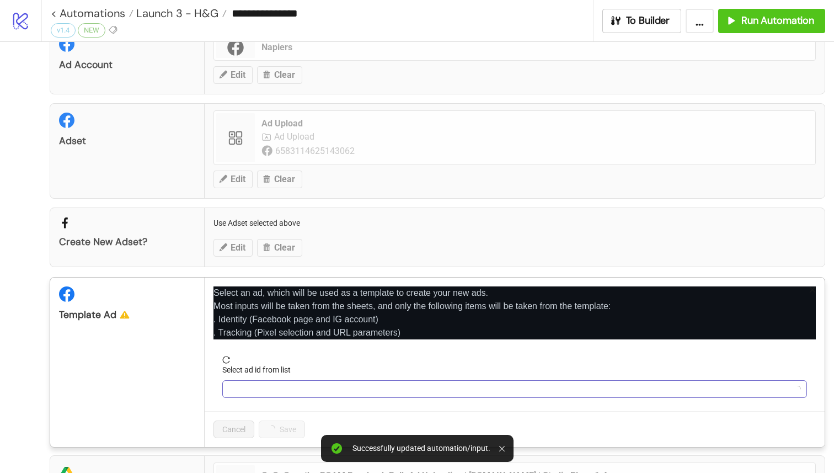
click at [261, 389] on input "Select ad id from list" at bounding box center [510, 389] width 562 height 17
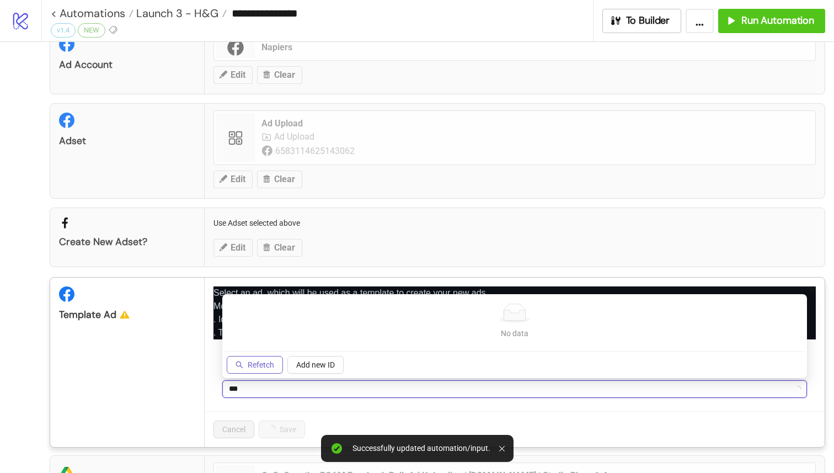
type input "***"
click at [252, 370] on button "Refetch" at bounding box center [255, 365] width 56 height 18
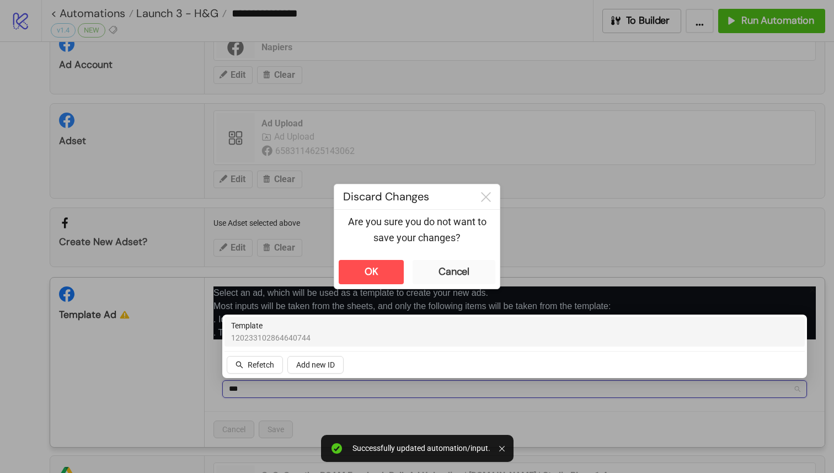
click at [343, 341] on div "Template 120233102864640744" at bounding box center [514, 332] width 567 height 24
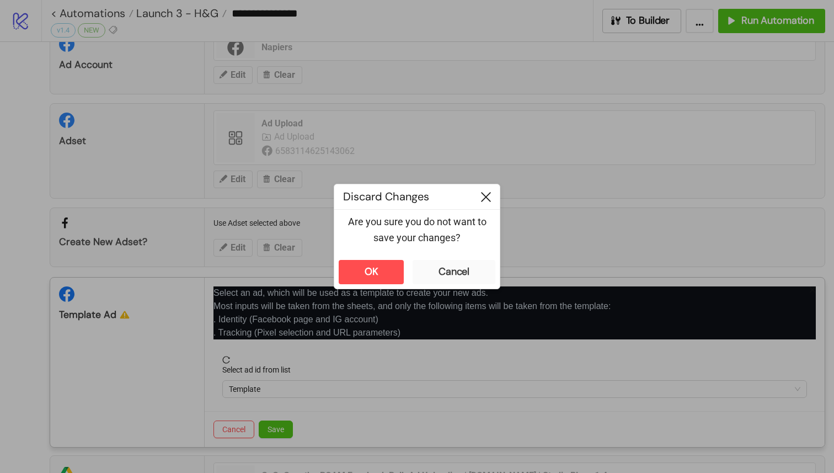
click at [487, 198] on icon at bounding box center [486, 197] width 10 height 10
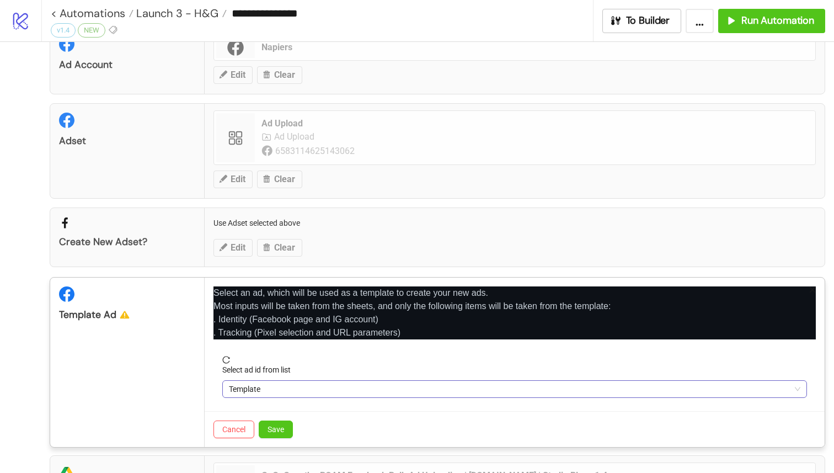
click at [299, 397] on div "Template" at bounding box center [514, 389] width 585 height 18
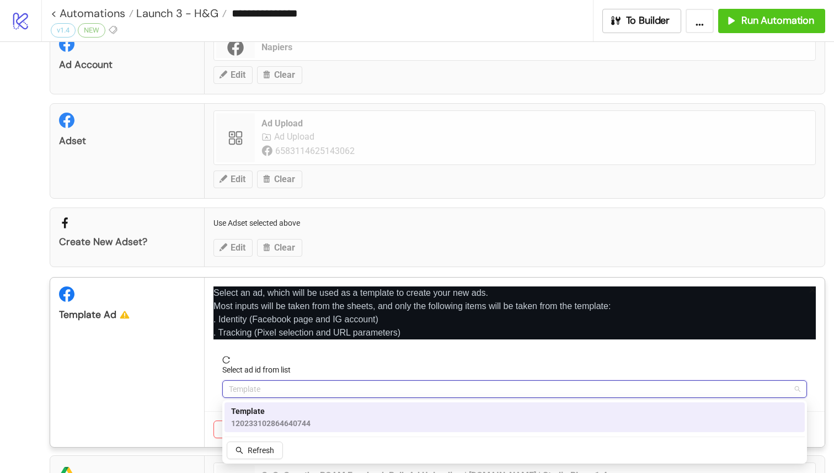
click at [285, 410] on span "Template" at bounding box center [270, 411] width 79 height 12
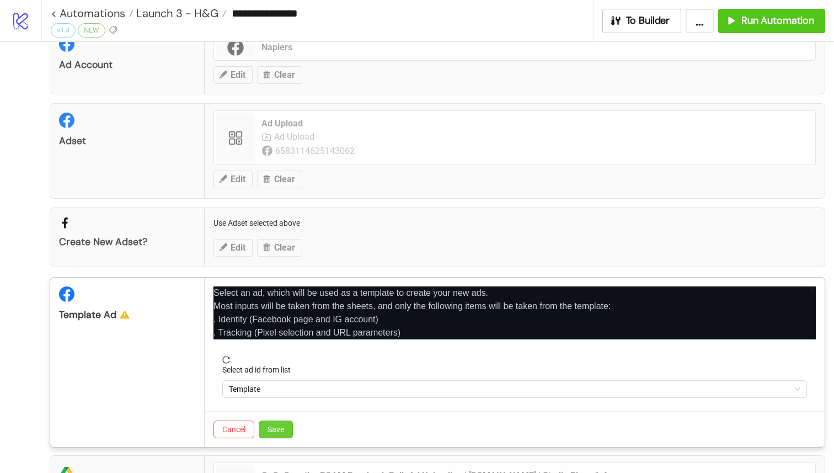
click at [285, 426] on button "Save" at bounding box center [276, 430] width 34 height 18
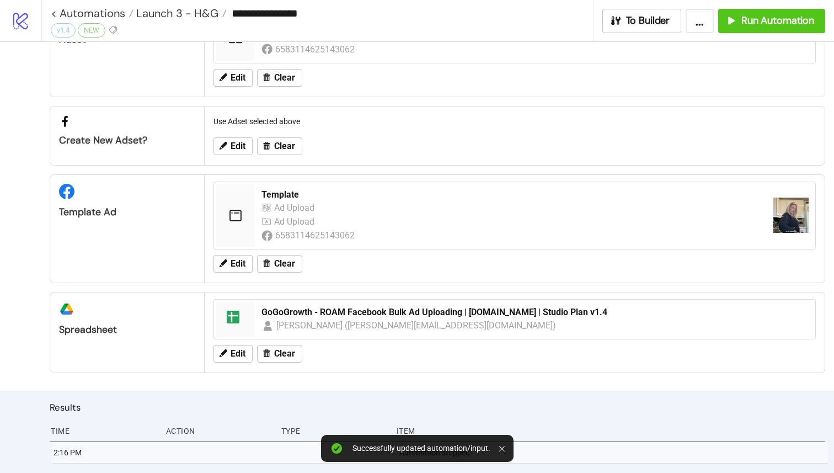
scroll to position [151, 0]
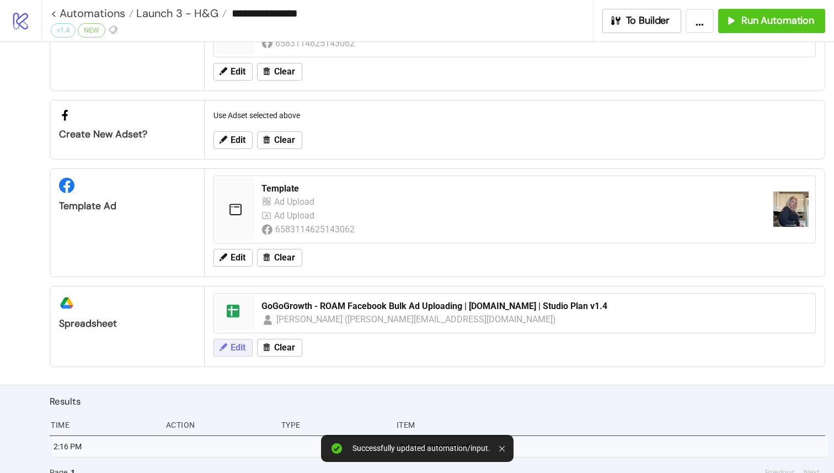
click at [241, 344] on span "Edit" at bounding box center [238, 348] width 15 height 10
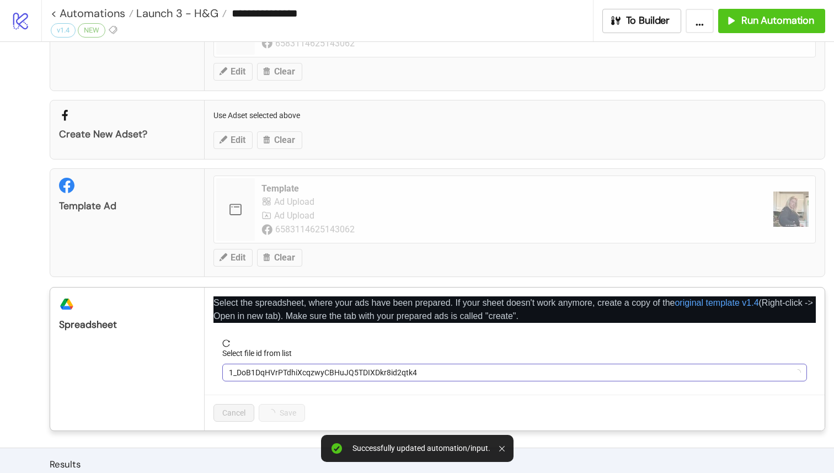
click at [264, 375] on span "1_DoB1DqHVrPTdhiXcqzwyCBHuJQ5TDIXDkr8id2qtk4" at bounding box center [515, 372] width 572 height 17
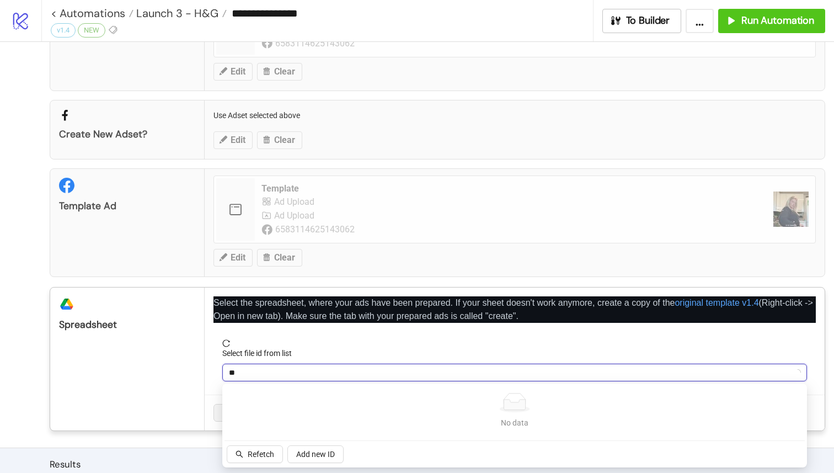
type input "***"
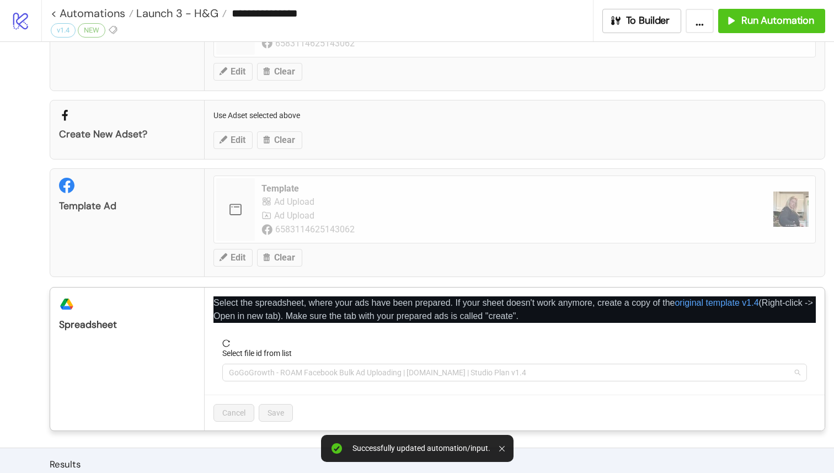
click at [325, 374] on span "GoGoGrowth - ROAM Facebook Bulk Ad Uploading | [DOMAIN_NAME] | Studio Plan v1.4" at bounding box center [515, 372] width 572 height 17
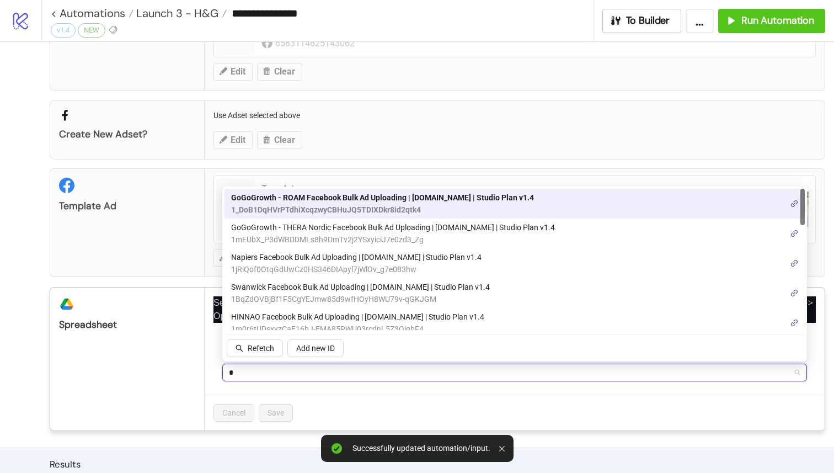
type input "**"
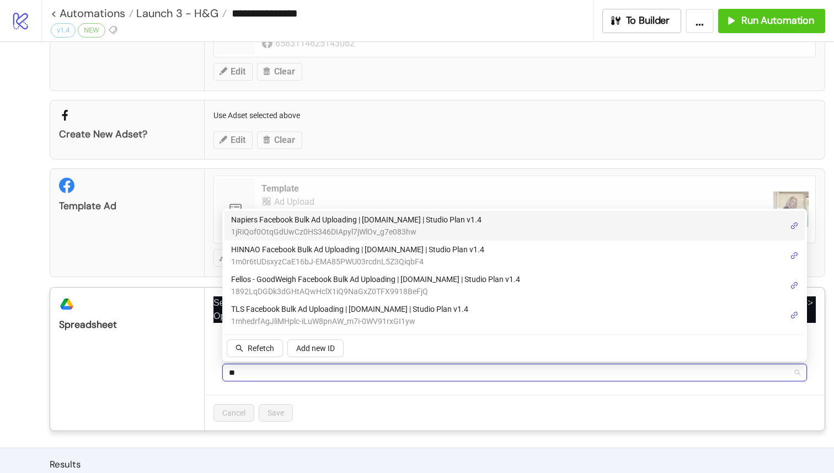
click at [331, 228] on span "1jRiQof0OtqGdUwCz0HS346DIApyl7jWlOv_g7e083hw" at bounding box center [356, 232] width 251 height 12
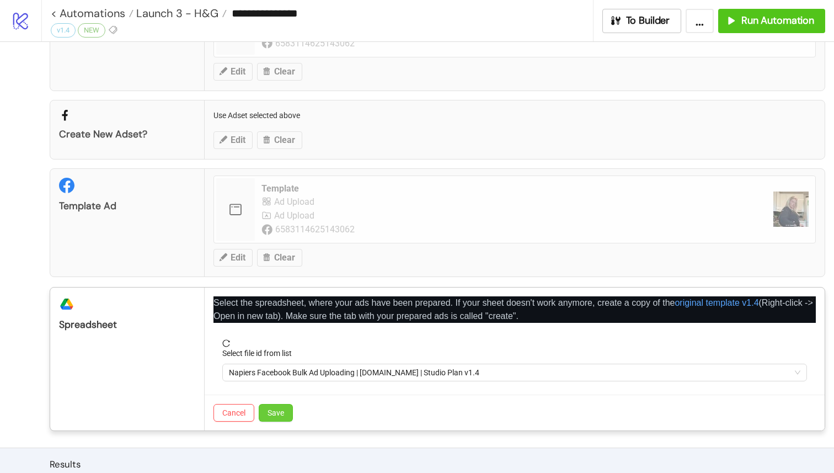
click at [290, 411] on button "Save" at bounding box center [276, 413] width 34 height 18
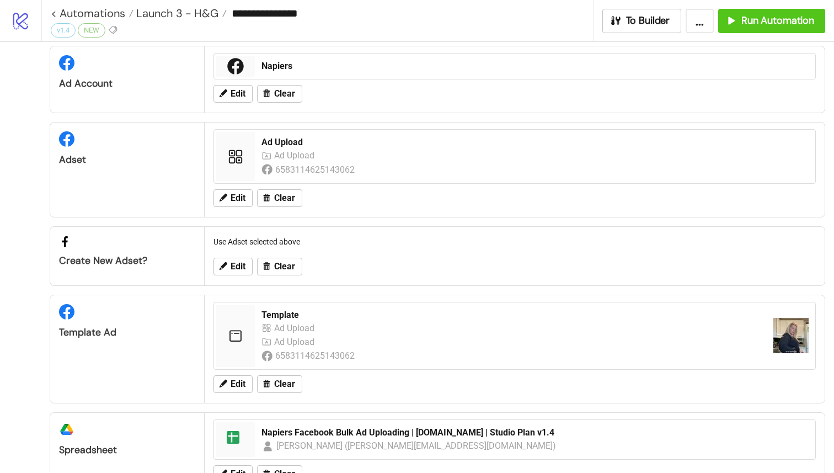
scroll to position [0, 0]
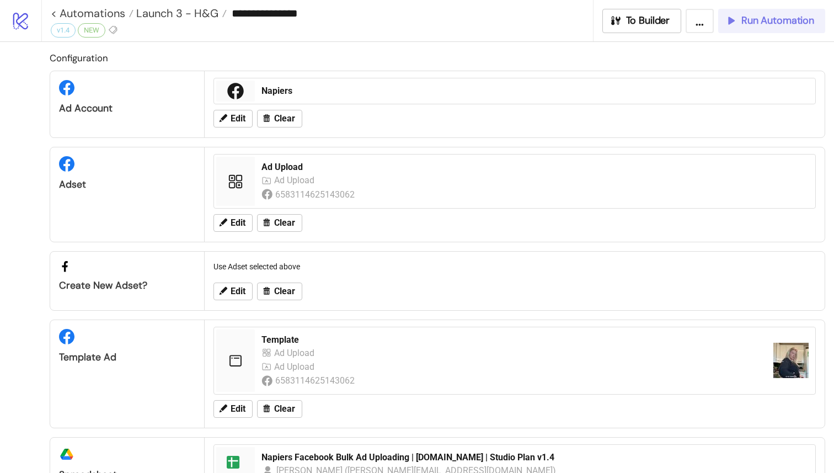
click at [757, 29] on button "Run Automation" at bounding box center [772, 21] width 107 height 24
